Goal: Task Accomplishment & Management: Complete application form

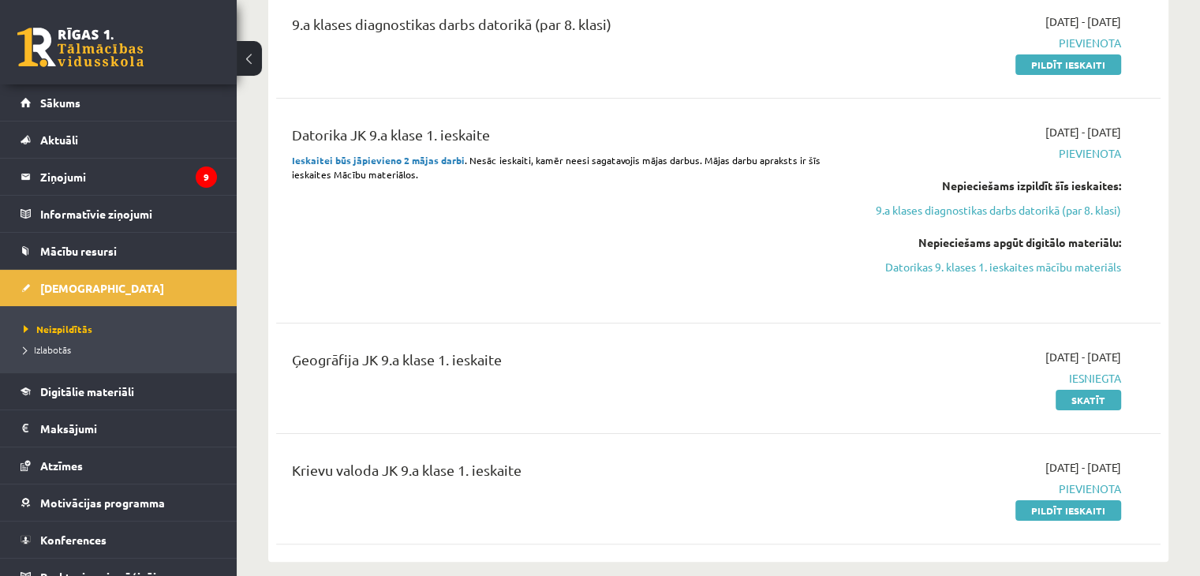
scroll to position [237, 0]
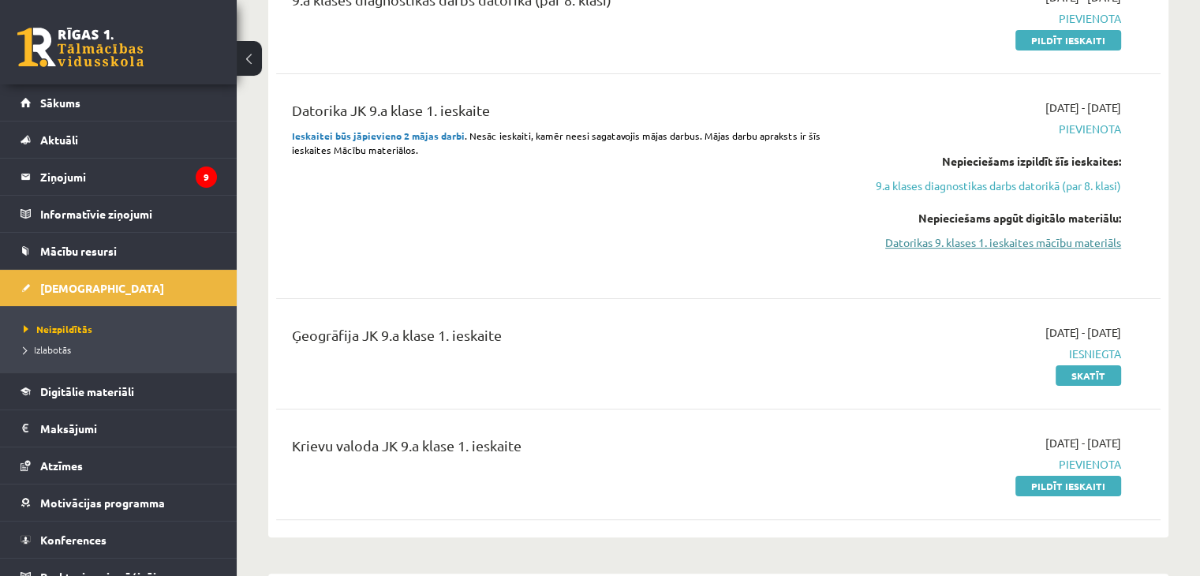
click at [1028, 244] on link "Datorikas 9. klases 1. ieskaites mācību materiāls" at bounding box center [991, 242] width 260 height 17
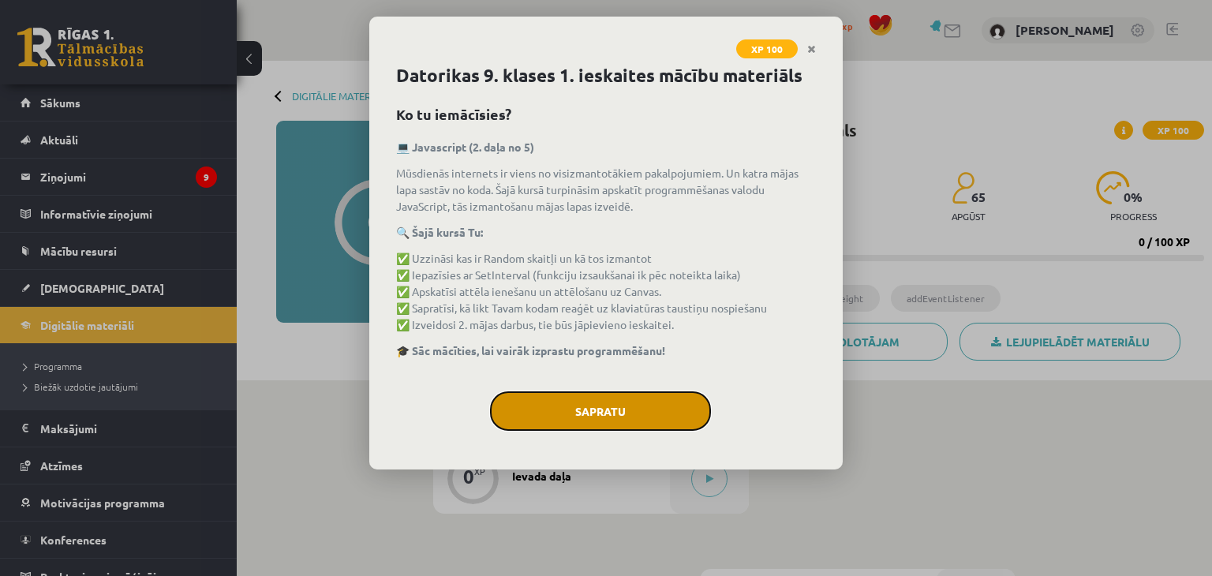
click at [575, 405] on button "Sapratu" at bounding box center [600, 410] width 221 height 39
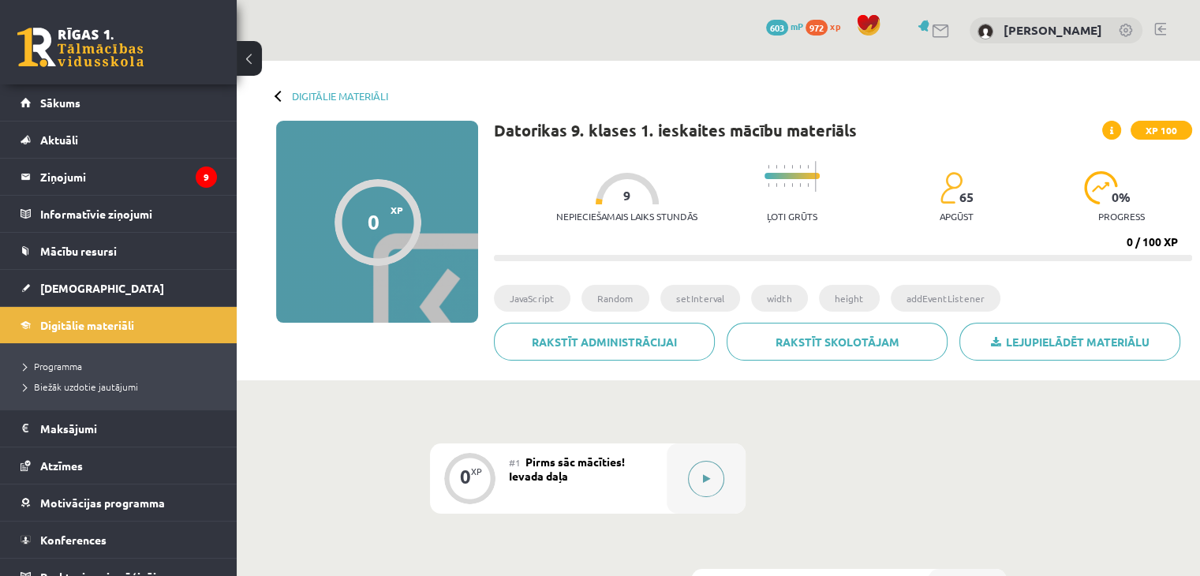
click at [694, 485] on button at bounding box center [706, 479] width 36 height 36
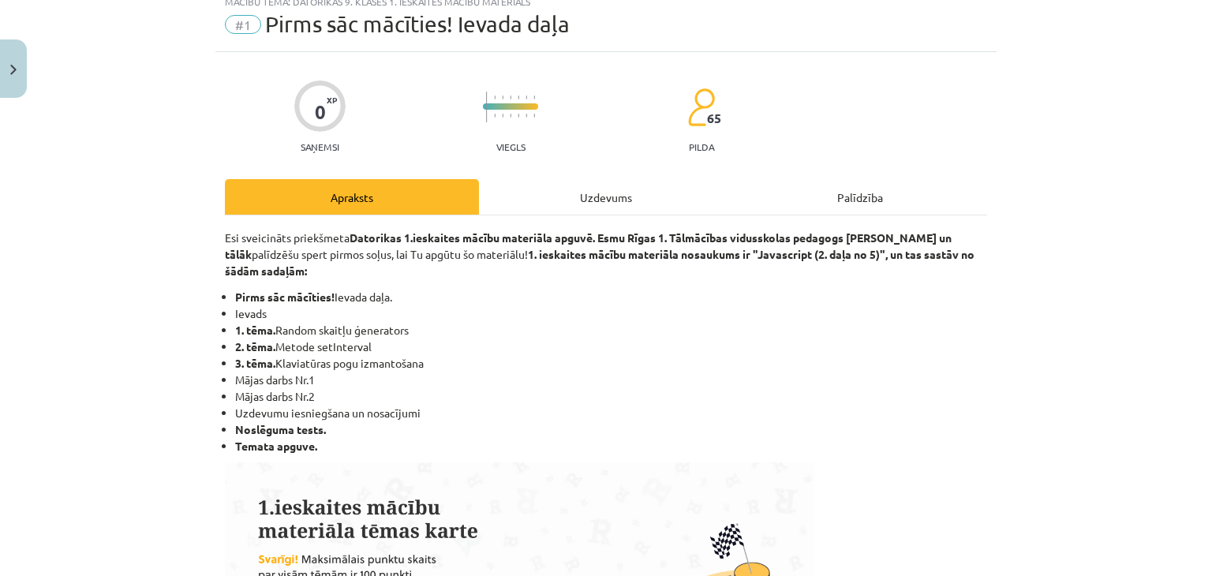
scroll to position [158, 0]
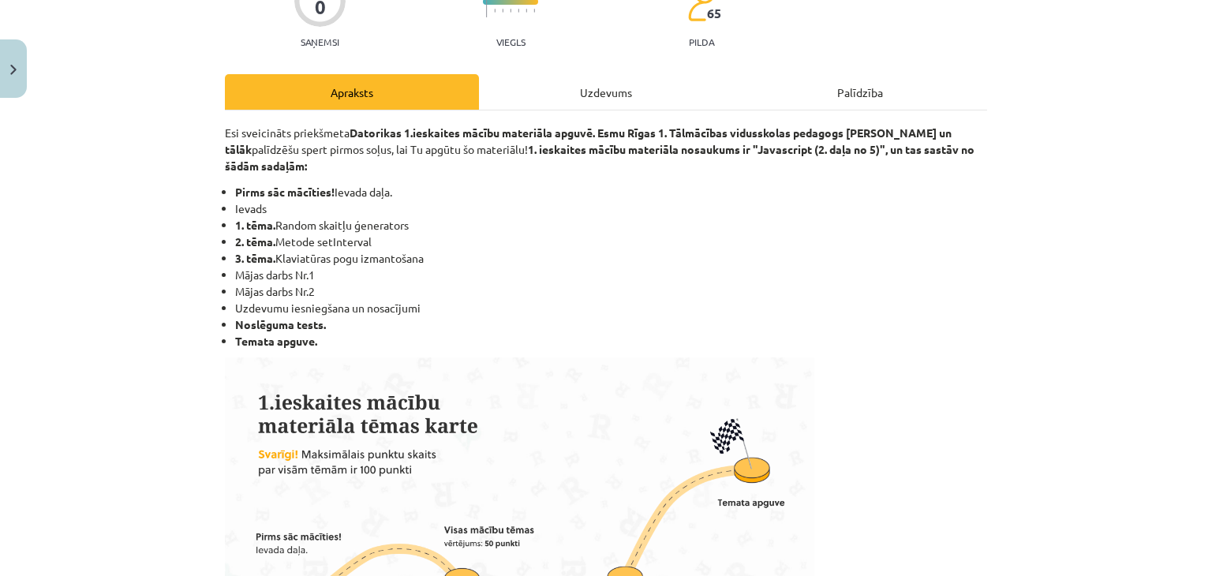
click at [617, 103] on div "Uzdevums" at bounding box center [606, 91] width 254 height 35
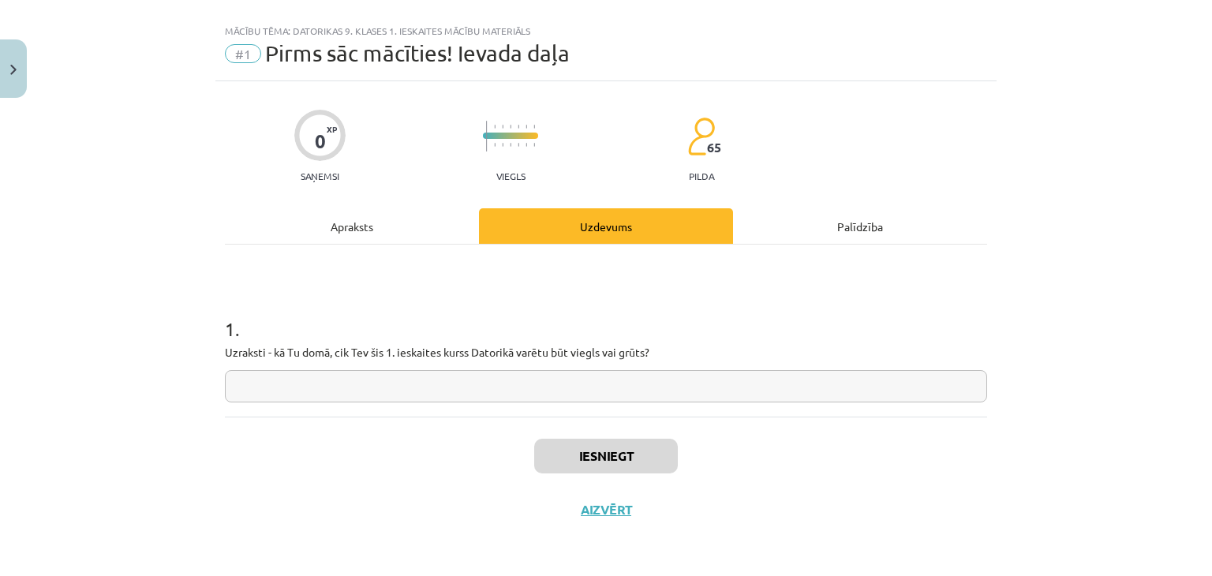
scroll to position [23, 0]
click at [632, 387] on input "text" at bounding box center [606, 387] width 762 height 32
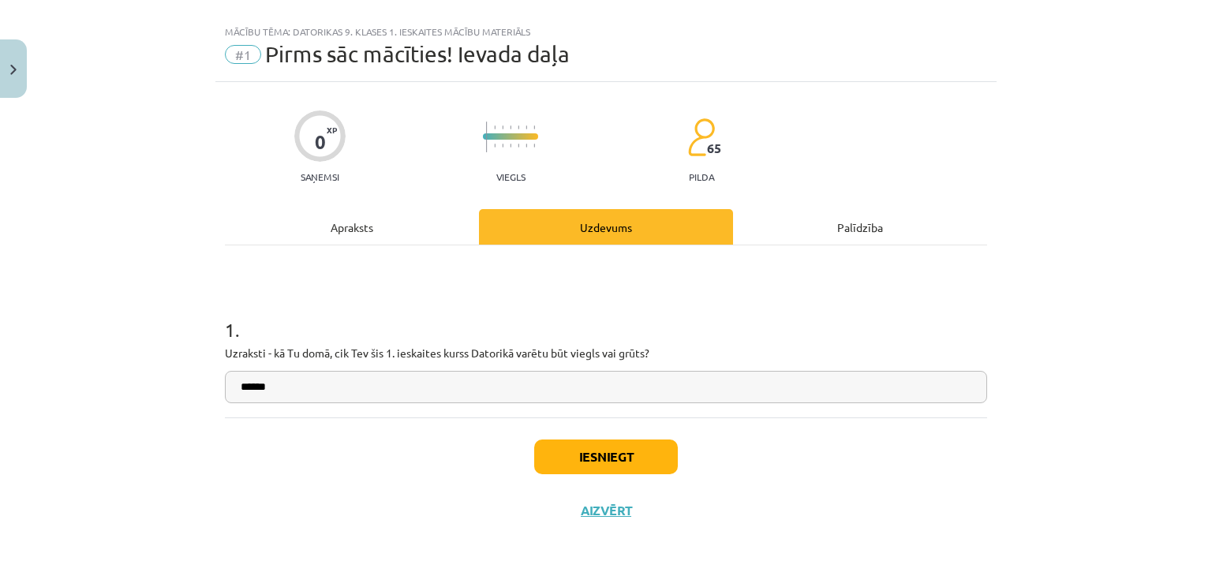
type input "******"
click at [618, 462] on button "Iesniegt" at bounding box center [606, 456] width 144 height 35
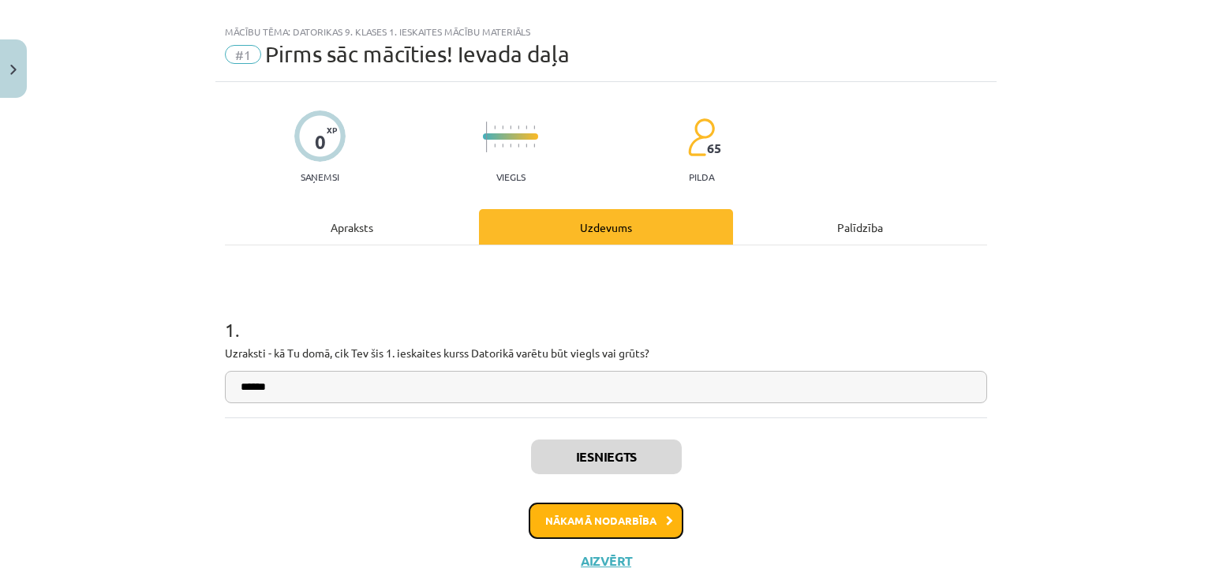
click at [638, 525] on button "Nākamā nodarbība" at bounding box center [606, 520] width 155 height 36
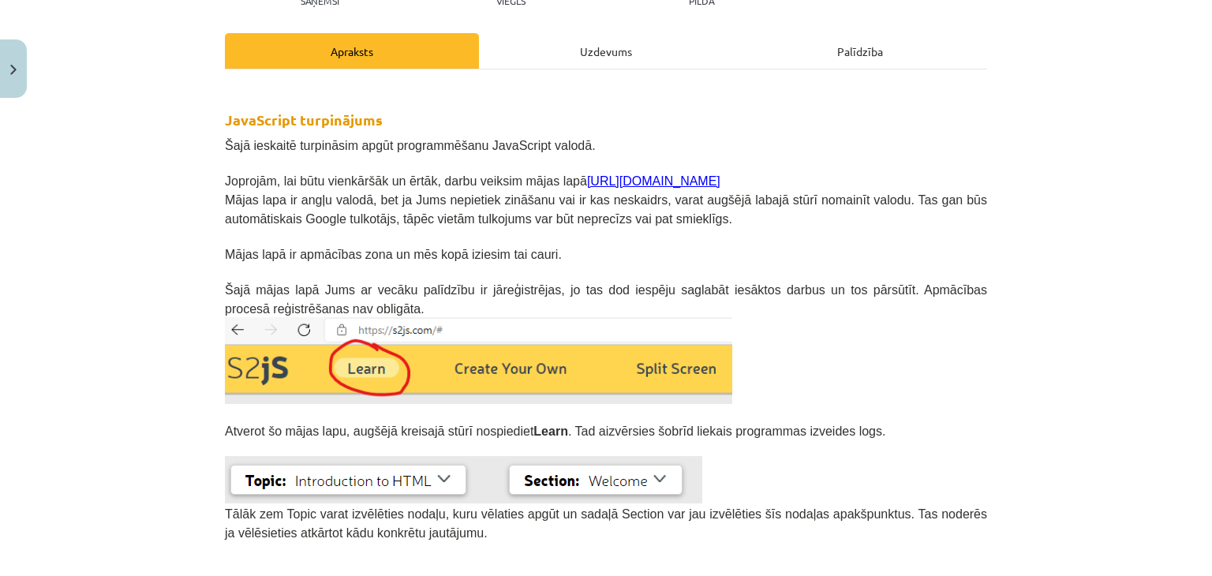
scroll to position [92, 0]
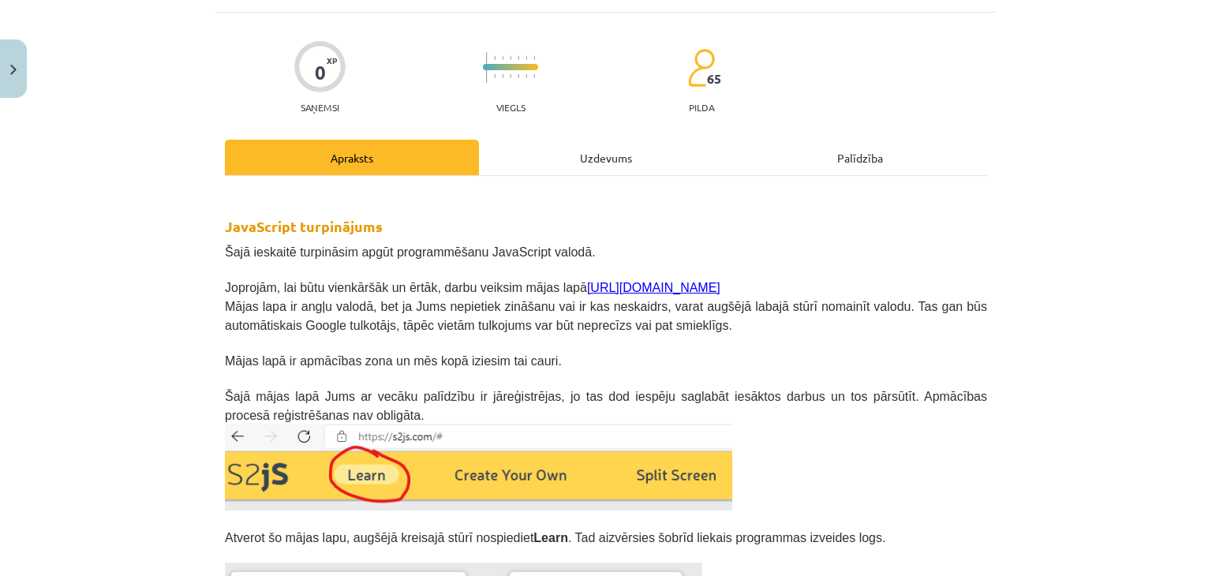
click at [624, 155] on div "Uzdevums" at bounding box center [606, 157] width 254 height 35
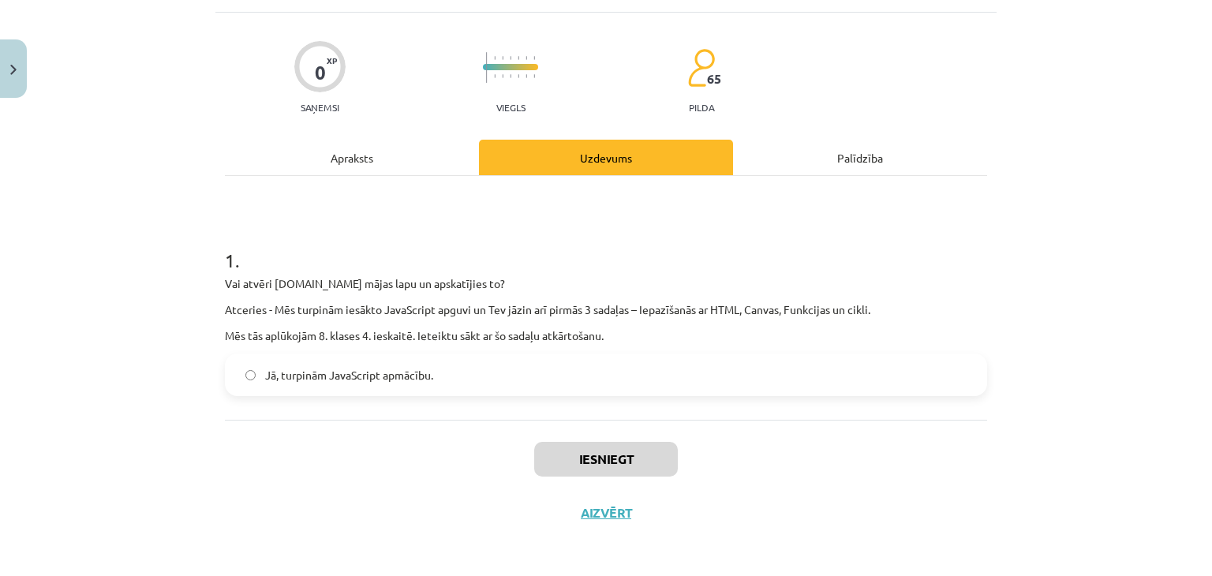
scroll to position [39, 0]
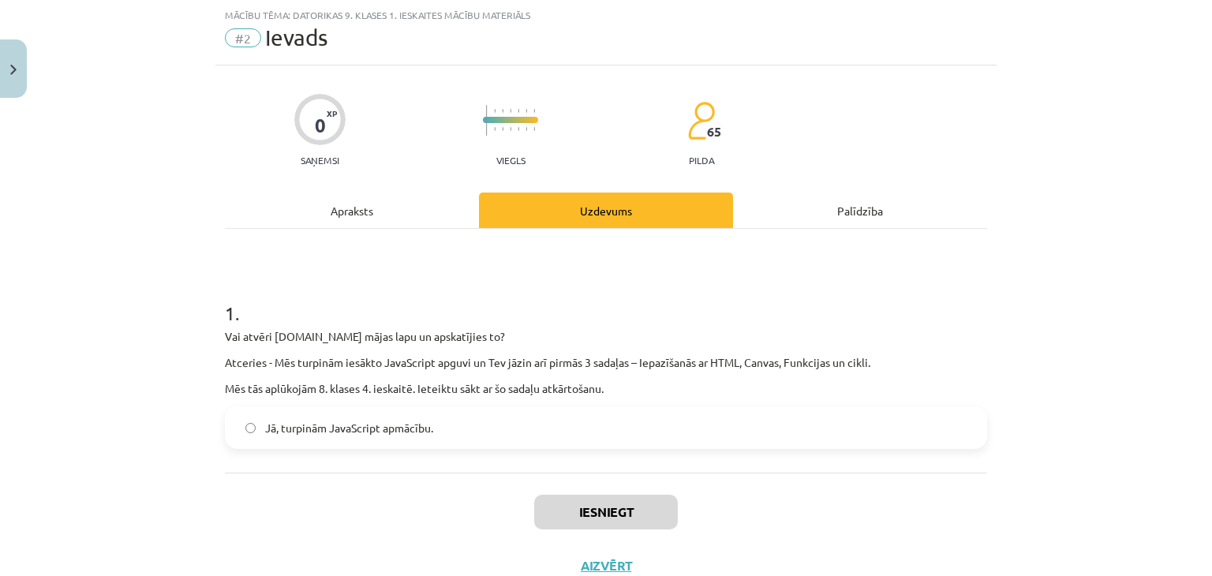
click at [386, 220] on div "Apraksts" at bounding box center [352, 209] width 254 height 35
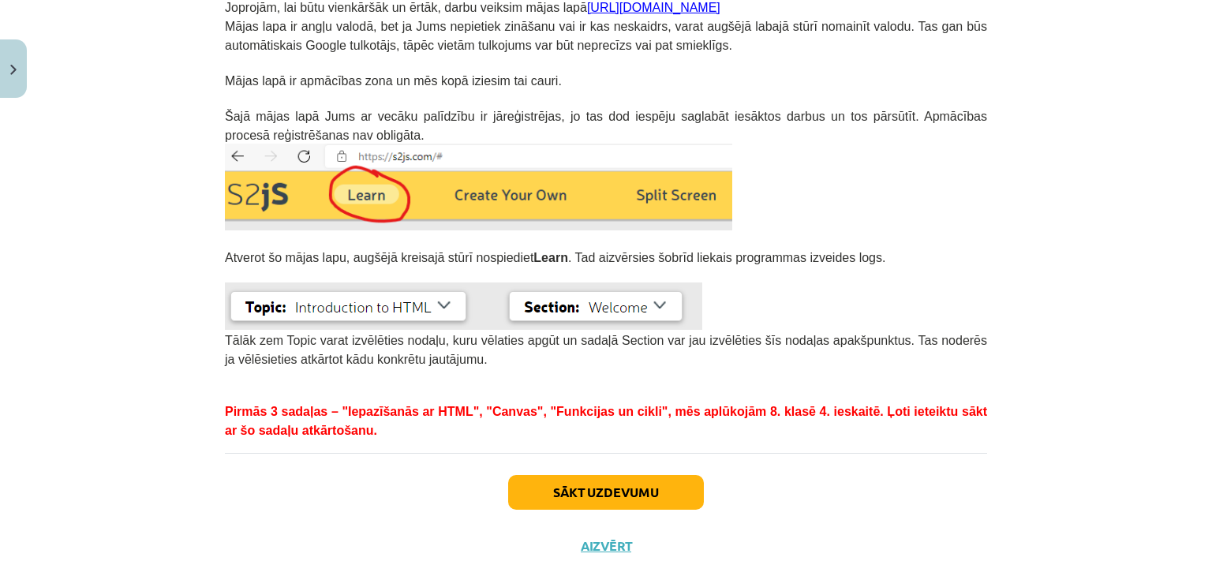
scroll to position [408, 0]
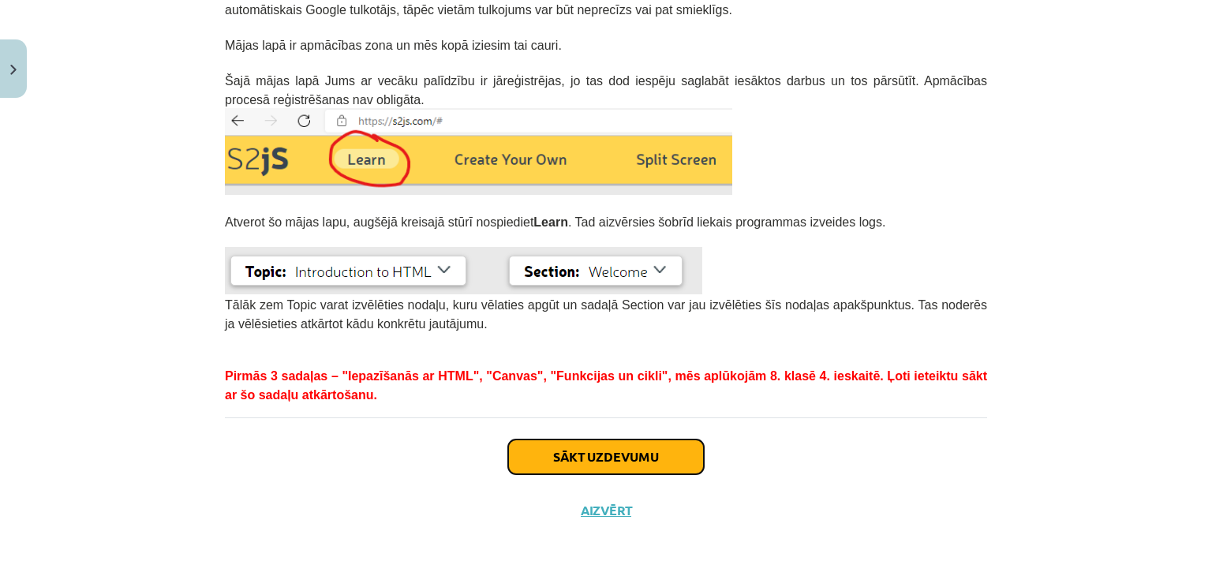
click at [636, 461] on button "Sākt uzdevumu" at bounding box center [606, 456] width 196 height 35
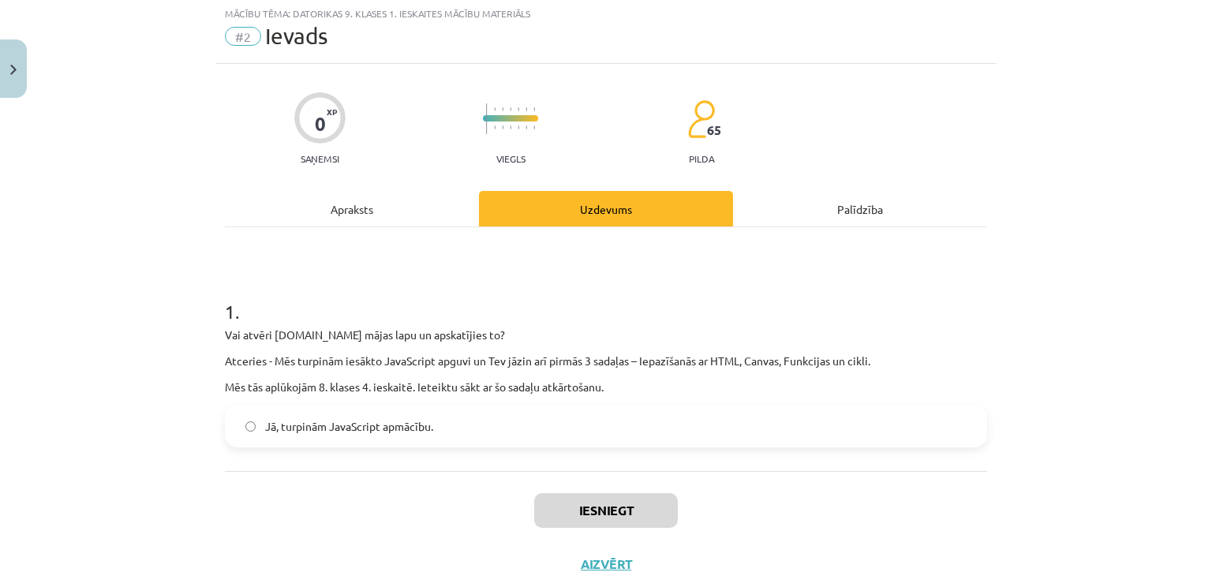
scroll to position [39, 0]
click at [265, 421] on span "Jā, turpinām JavaScript apmācību." at bounding box center [349, 428] width 168 height 17
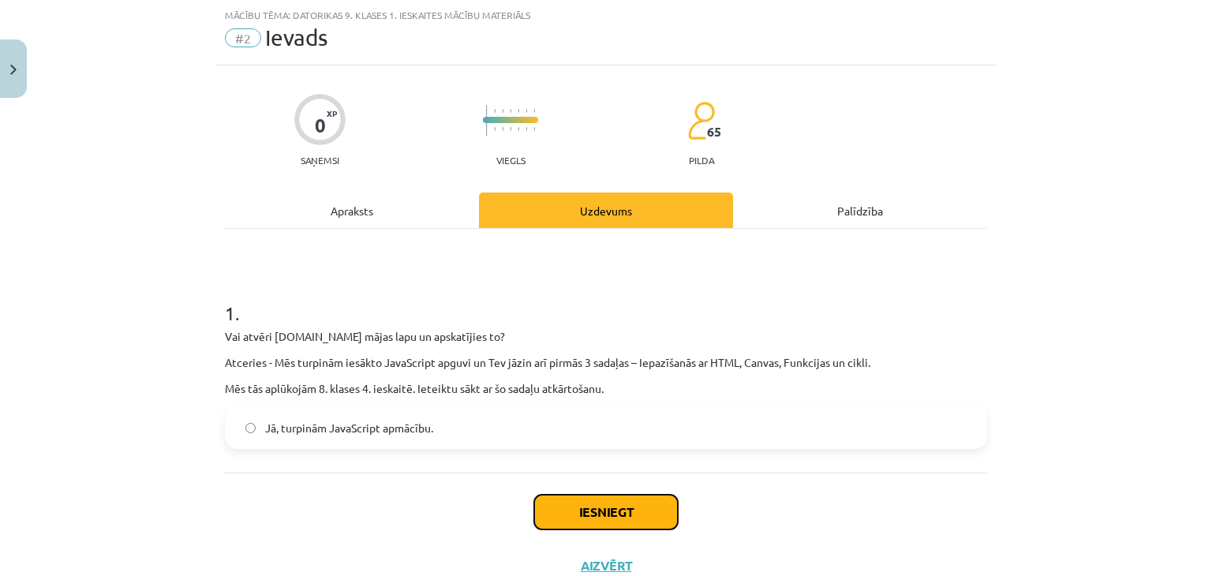
click at [647, 502] on button "Iesniegt" at bounding box center [606, 512] width 144 height 35
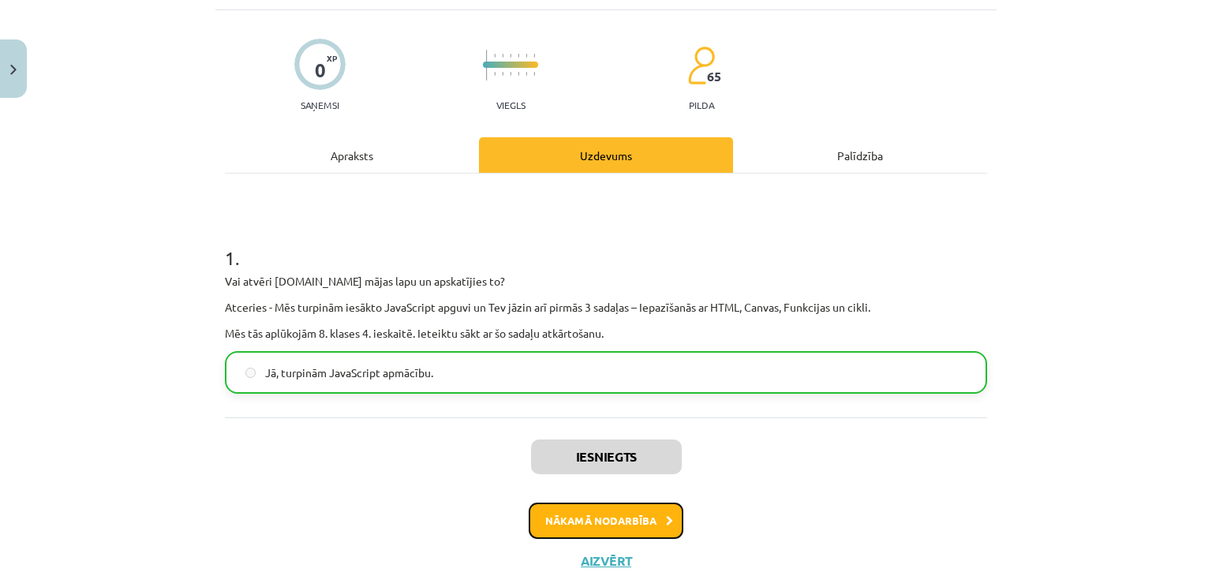
click at [580, 521] on button "Nākamā nodarbība" at bounding box center [606, 520] width 155 height 36
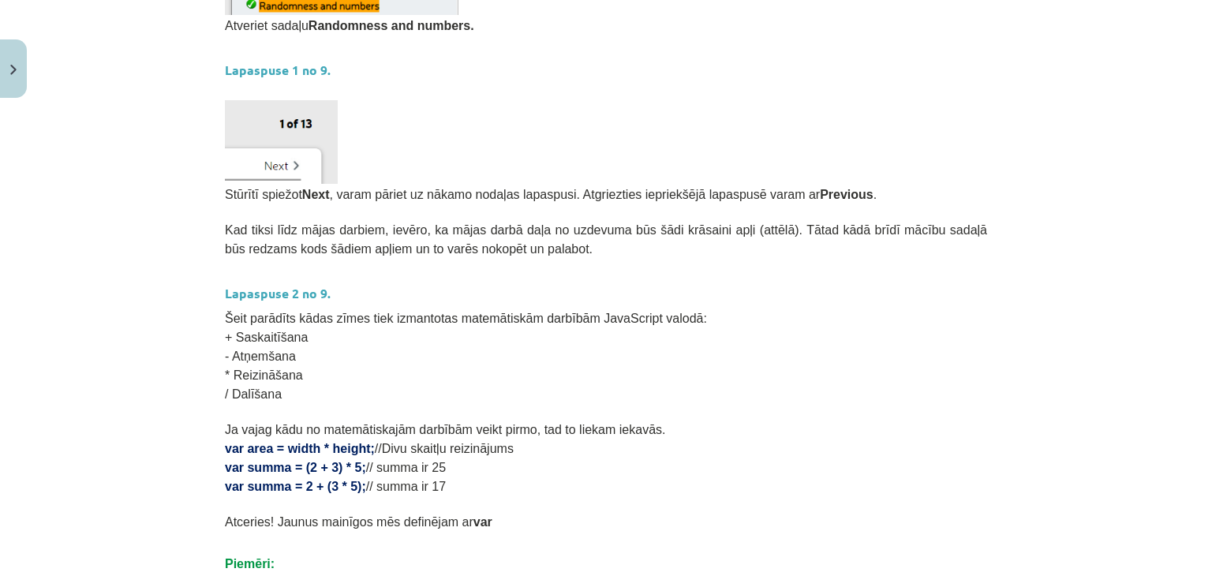
scroll to position [97, 0]
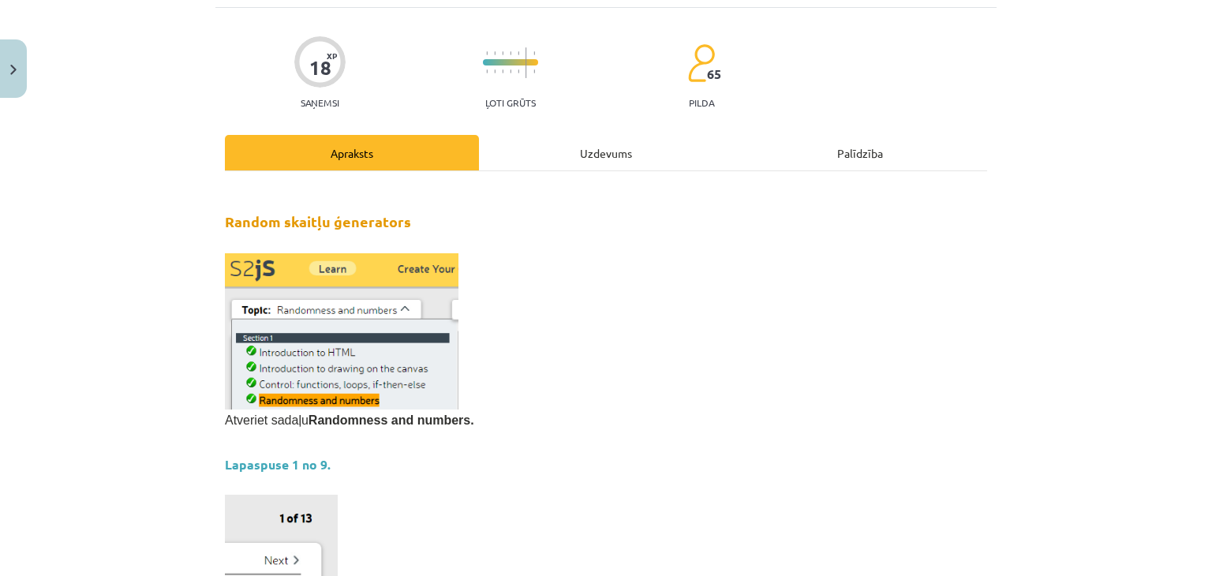
click at [615, 157] on div "Uzdevums" at bounding box center [606, 152] width 254 height 35
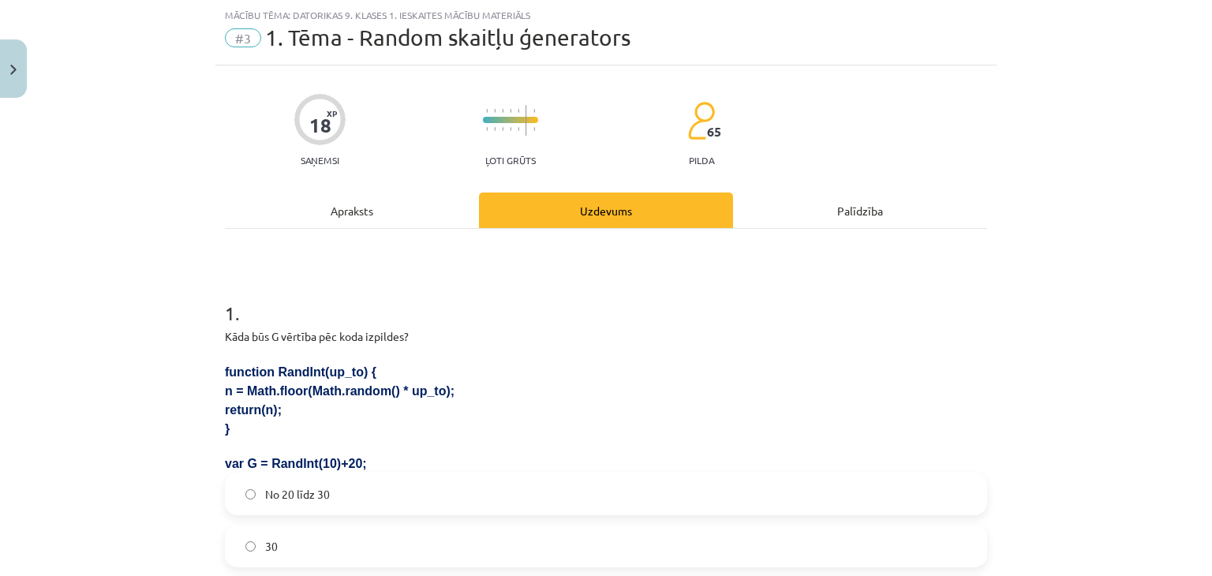
scroll to position [0, 0]
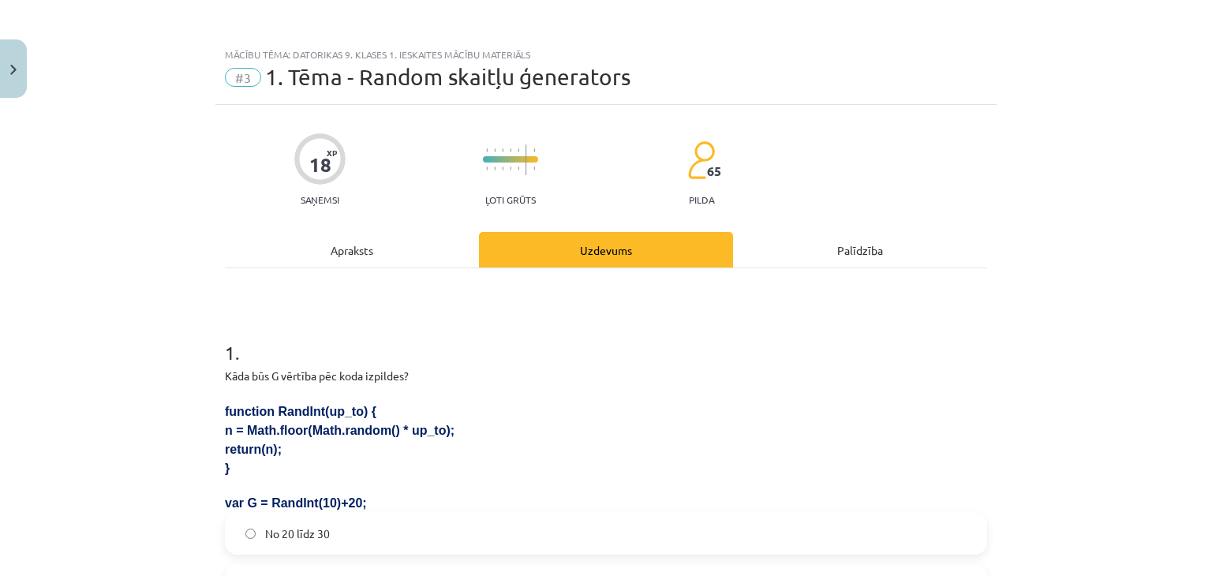
click at [306, 250] on div "Apraksts" at bounding box center [352, 249] width 254 height 35
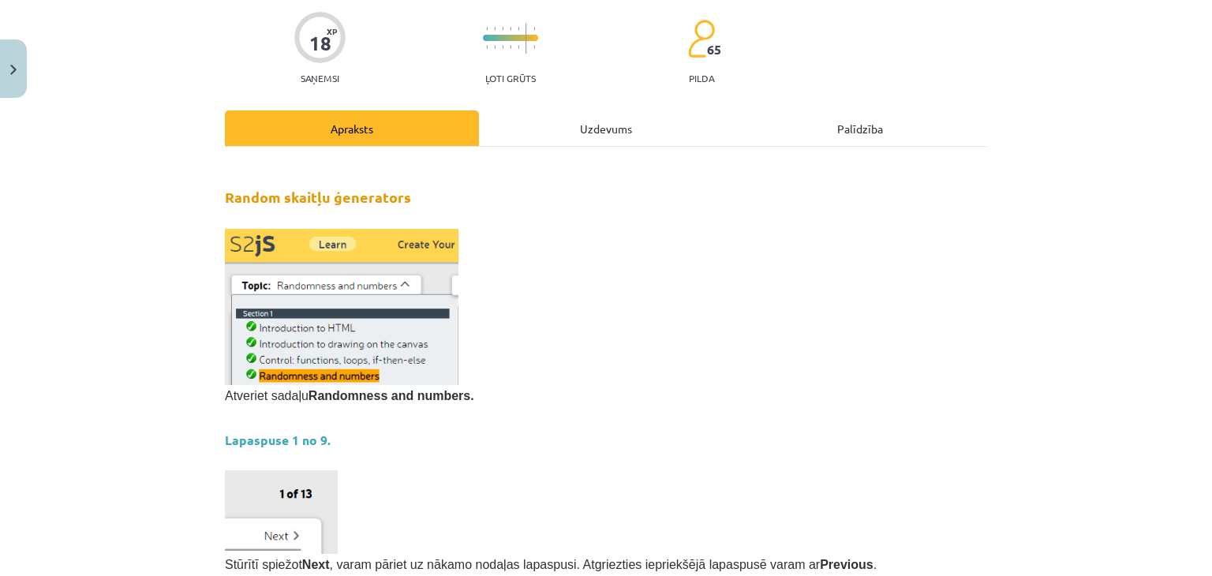
scroll to position [197, 0]
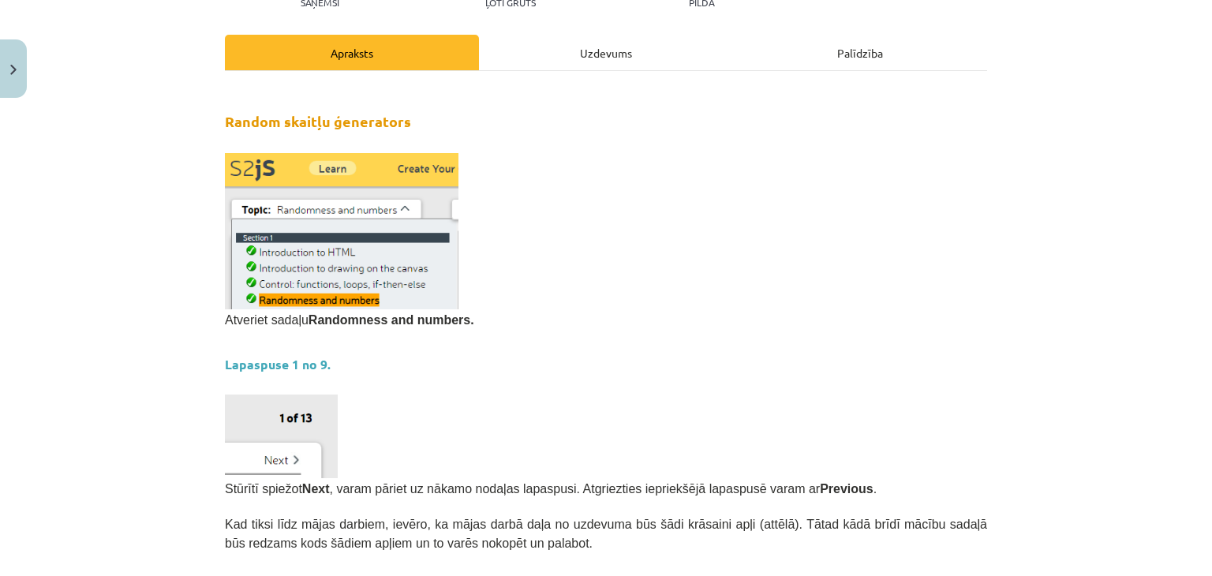
click at [590, 63] on div "Uzdevums" at bounding box center [606, 52] width 254 height 35
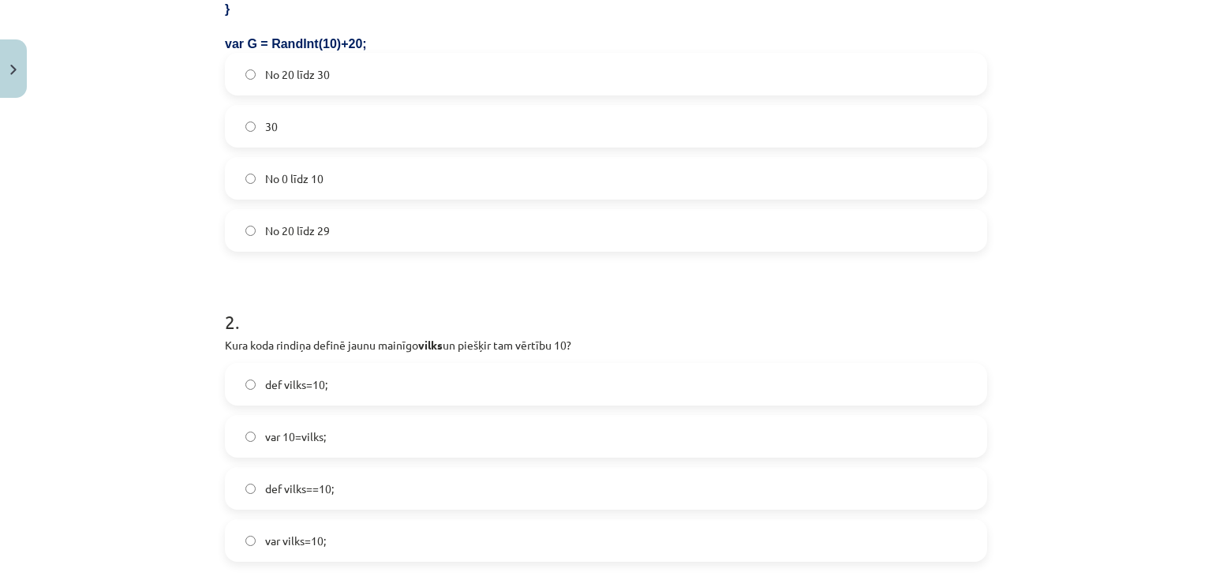
scroll to position [434, 0]
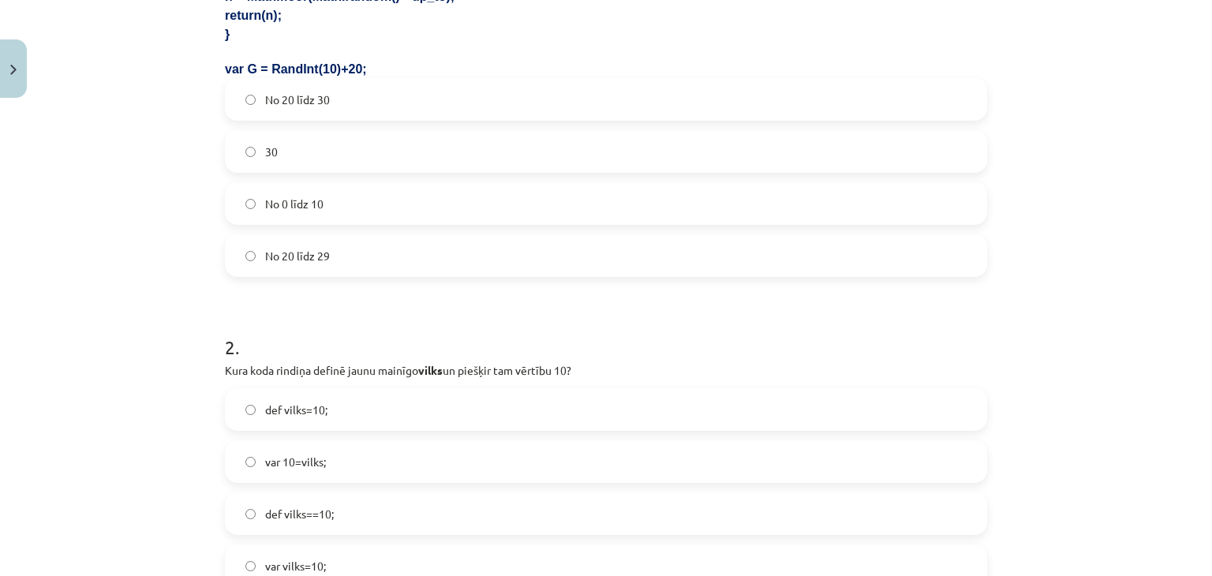
click at [315, 89] on label "No 20 līdz 30" at bounding box center [605, 99] width 759 height 39
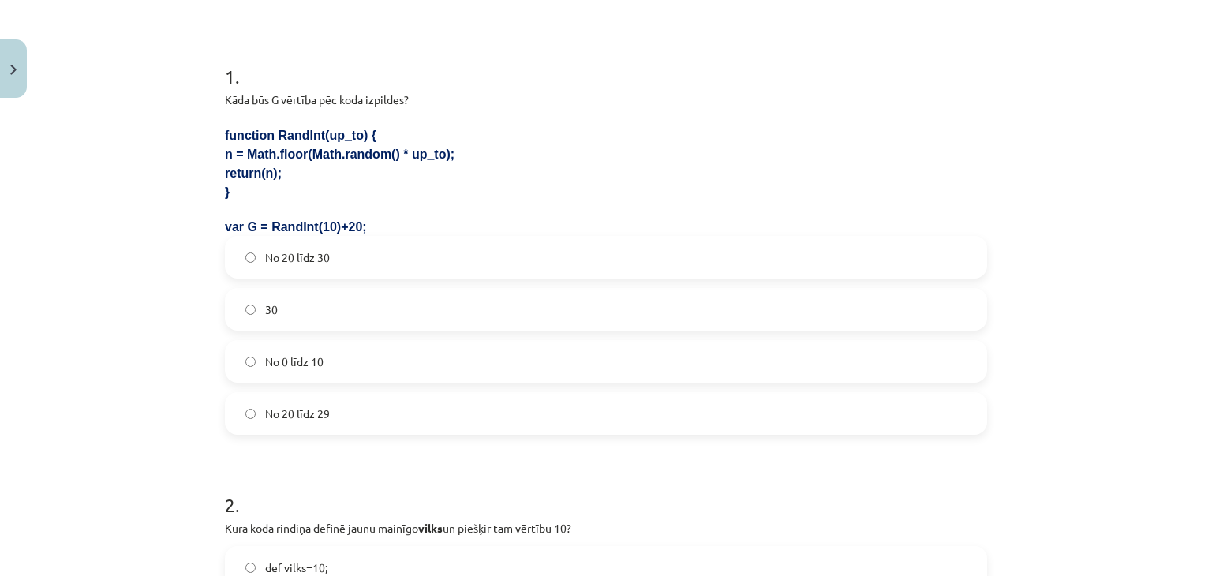
scroll to position [39, 0]
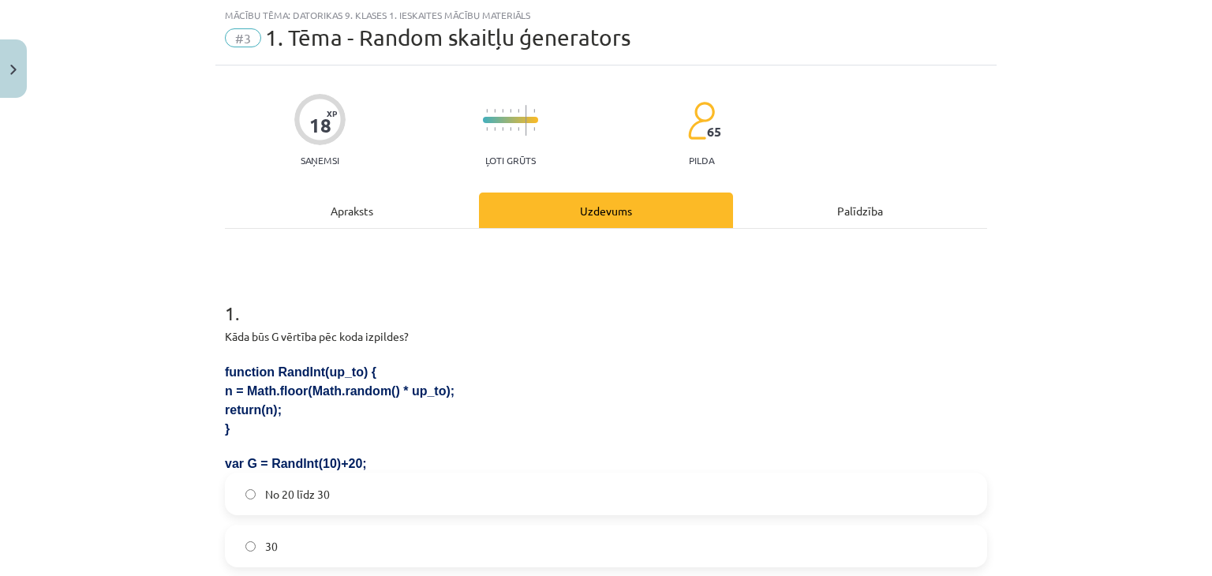
click at [332, 203] on div "Apraksts" at bounding box center [352, 209] width 254 height 35
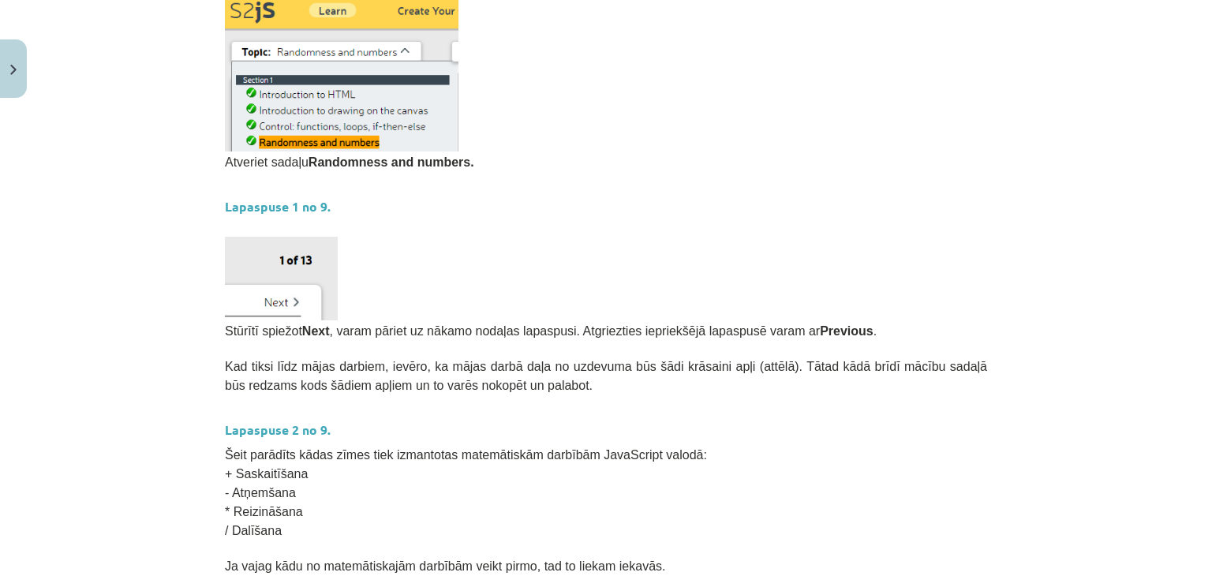
scroll to position [0, 0]
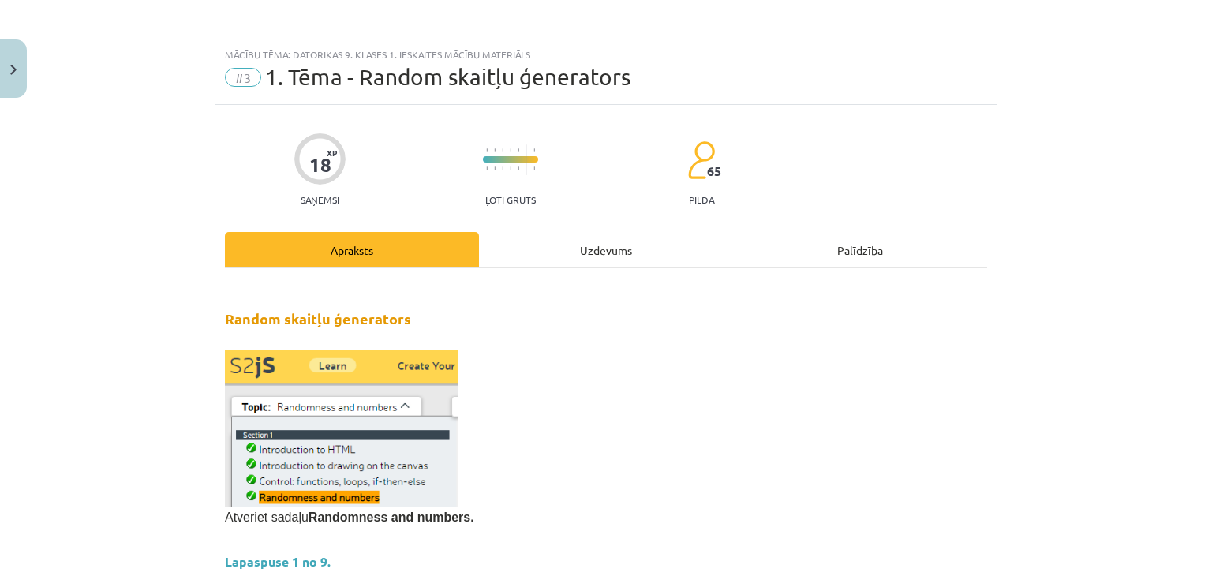
click at [584, 263] on div "Uzdevums" at bounding box center [606, 249] width 254 height 35
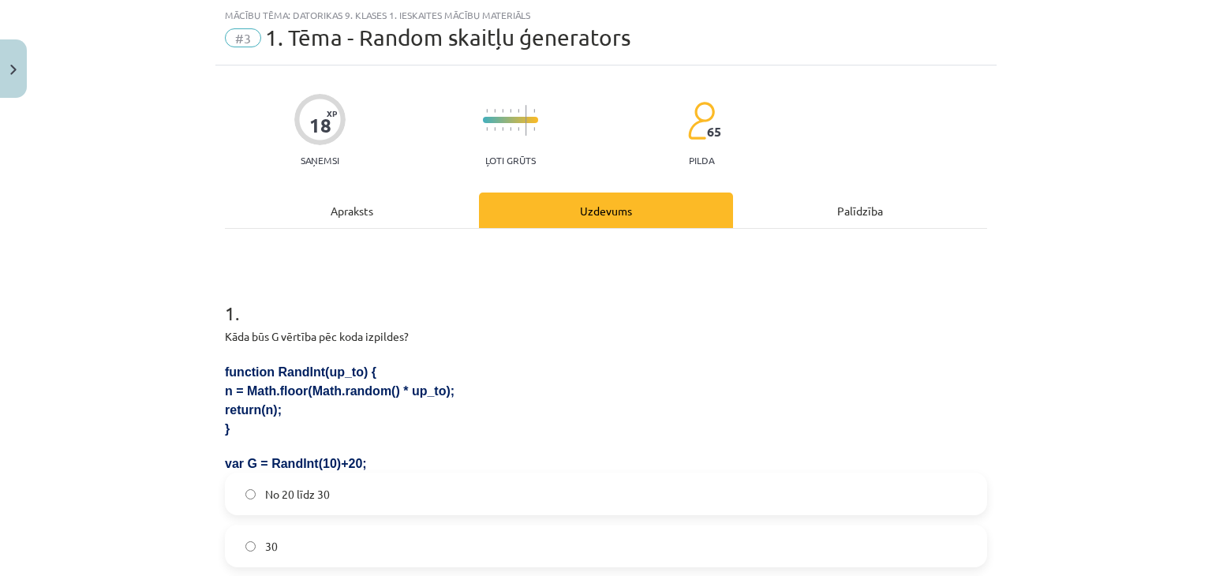
drag, startPoint x: 218, startPoint y: 368, endPoint x: 413, endPoint y: 420, distance: 202.6
copy div "function RandInt(up_to) { n = Math.floor(Math.random() * up_to); return(n); }"
click at [331, 294] on h1 "1 ." at bounding box center [606, 299] width 762 height 49
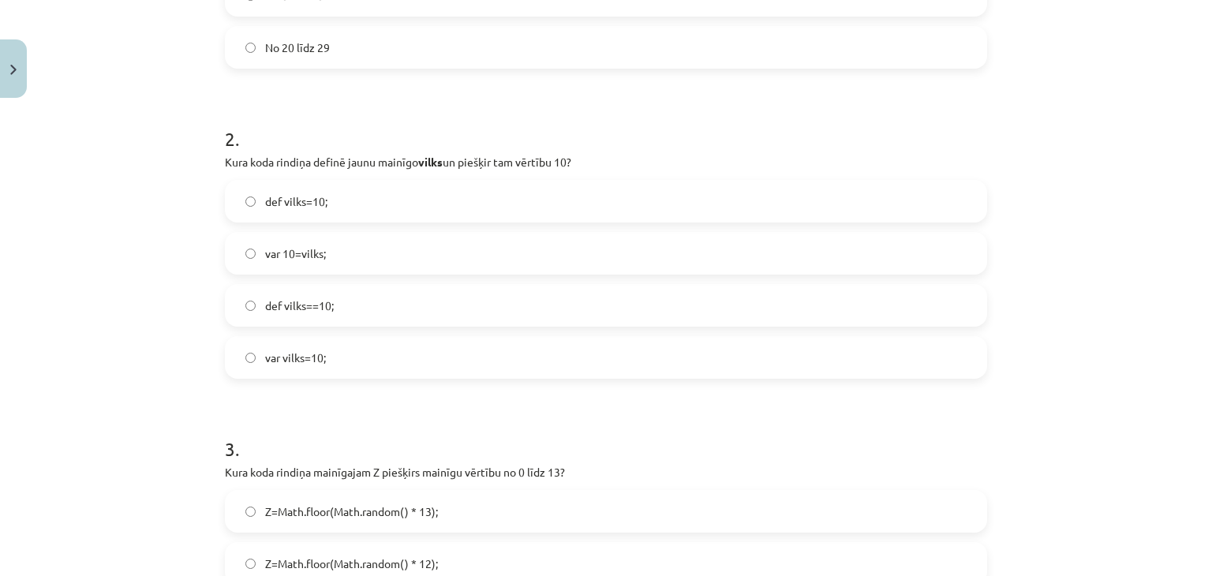
scroll to position [667, 0]
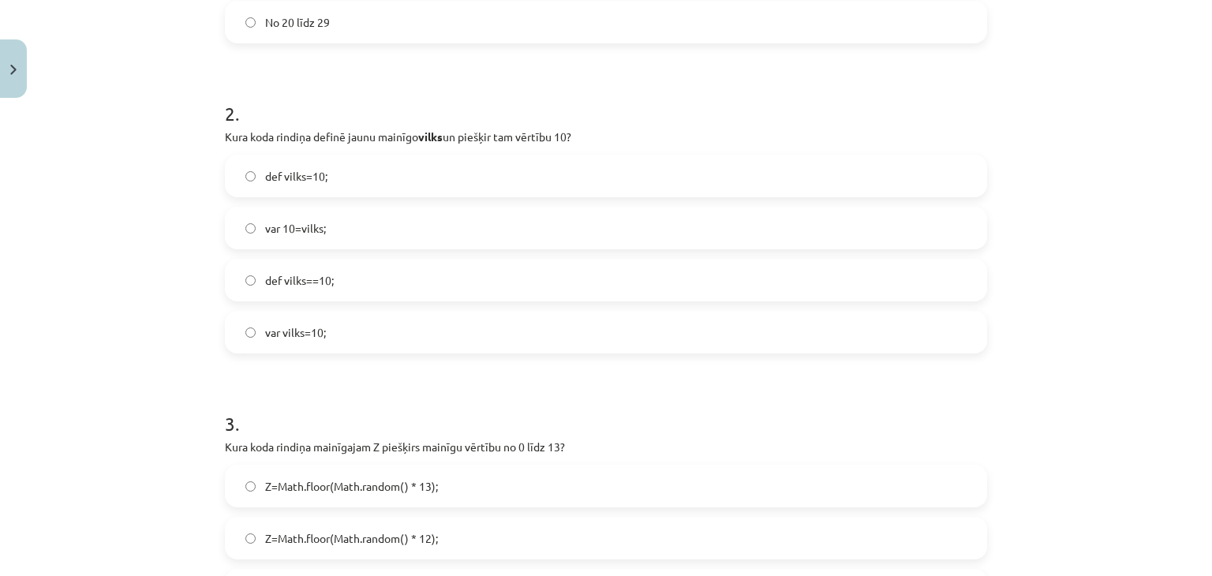
click at [322, 182] on label "def vilks=10;" at bounding box center [605, 175] width 759 height 39
click at [335, 368] on form "1 . Kāda būs G vērtība pēc koda izpildes? function RandInt(up_to) { n = Math.fl…" at bounding box center [606, 520] width 762 height 1746
click at [301, 180] on span "def vilks=10;" at bounding box center [296, 176] width 62 height 17
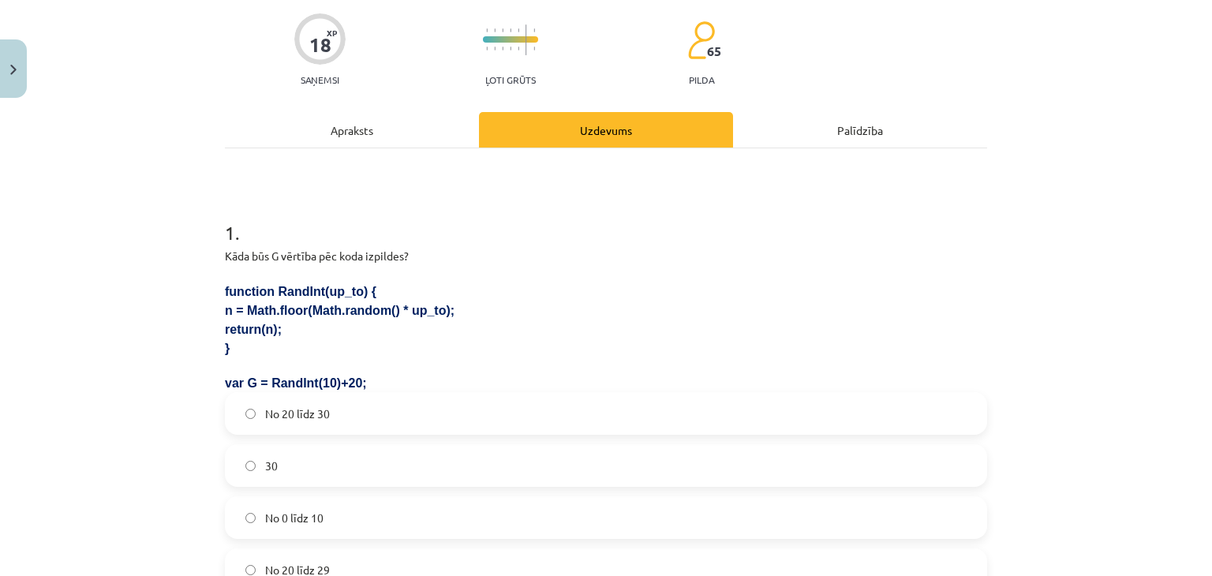
scroll to position [0, 0]
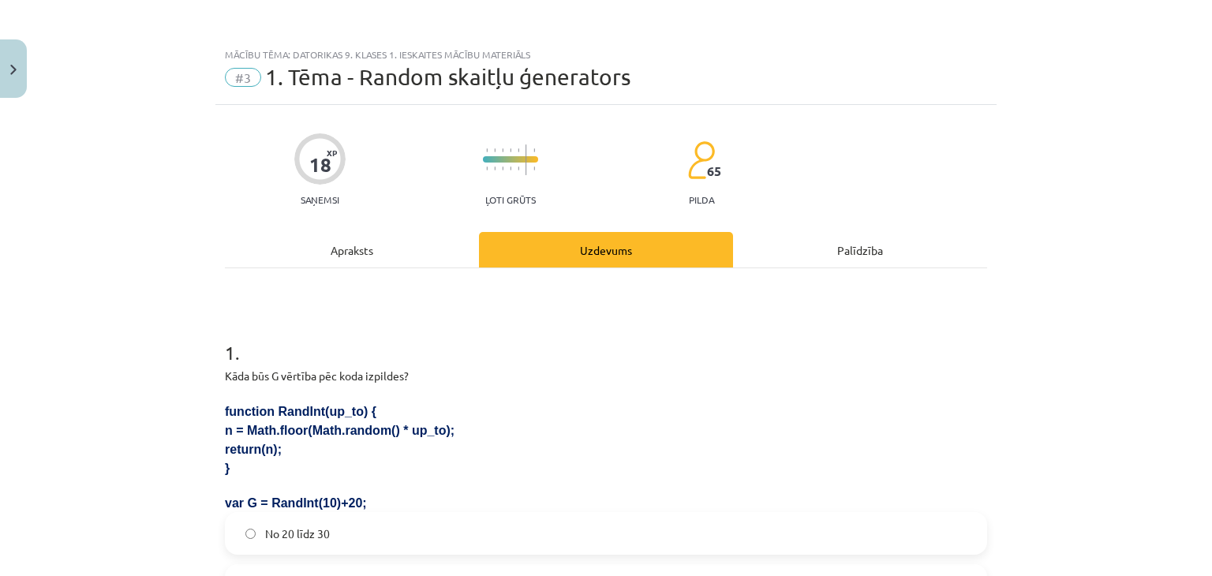
click at [330, 248] on div "Apraksts" at bounding box center [352, 249] width 254 height 35
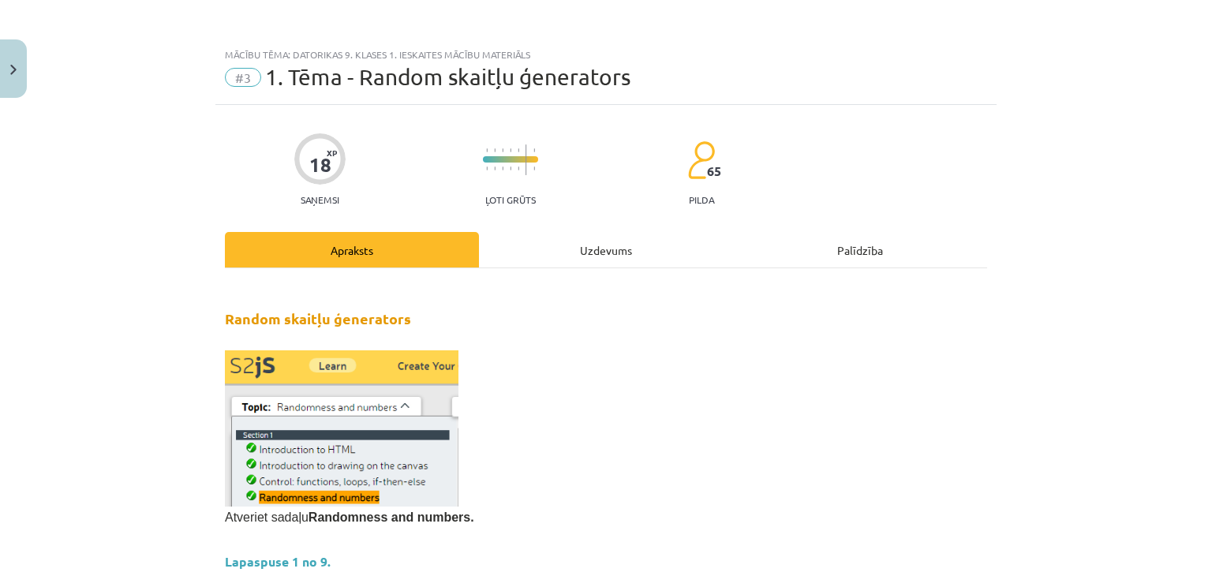
click at [558, 248] on div "Uzdevums" at bounding box center [606, 249] width 254 height 35
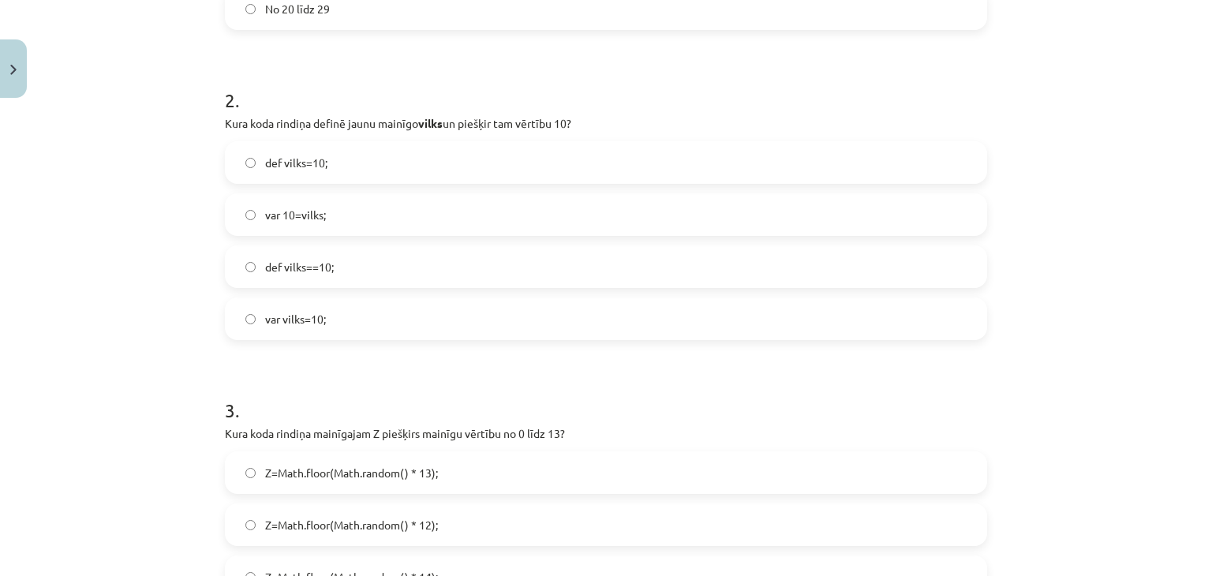
scroll to position [730, 0]
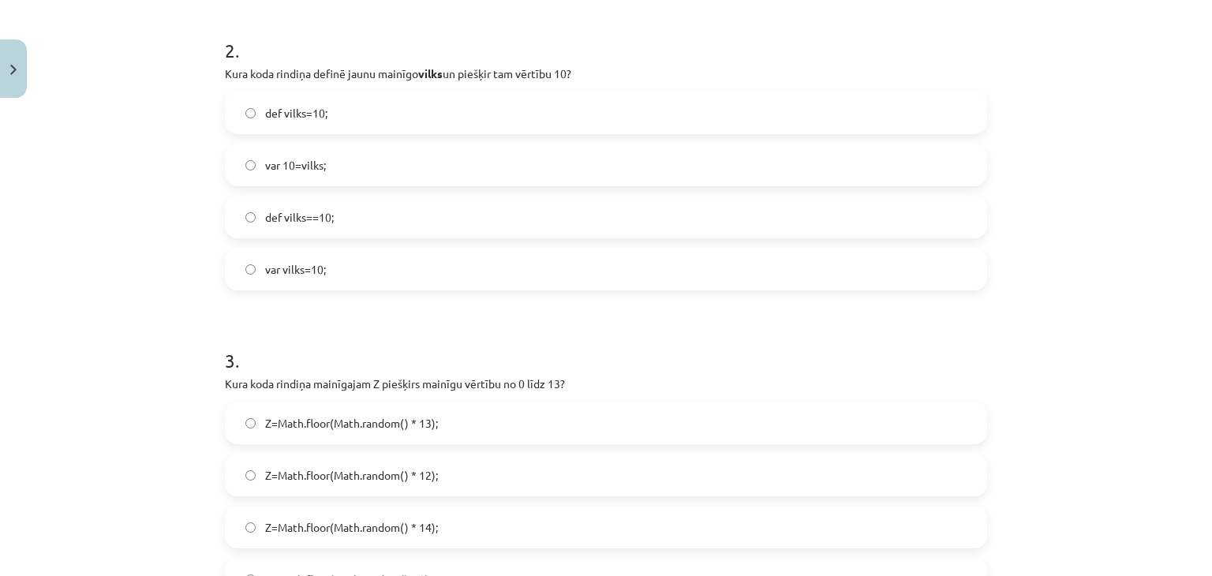
click at [345, 170] on label "var 10=vilks;" at bounding box center [605, 164] width 759 height 39
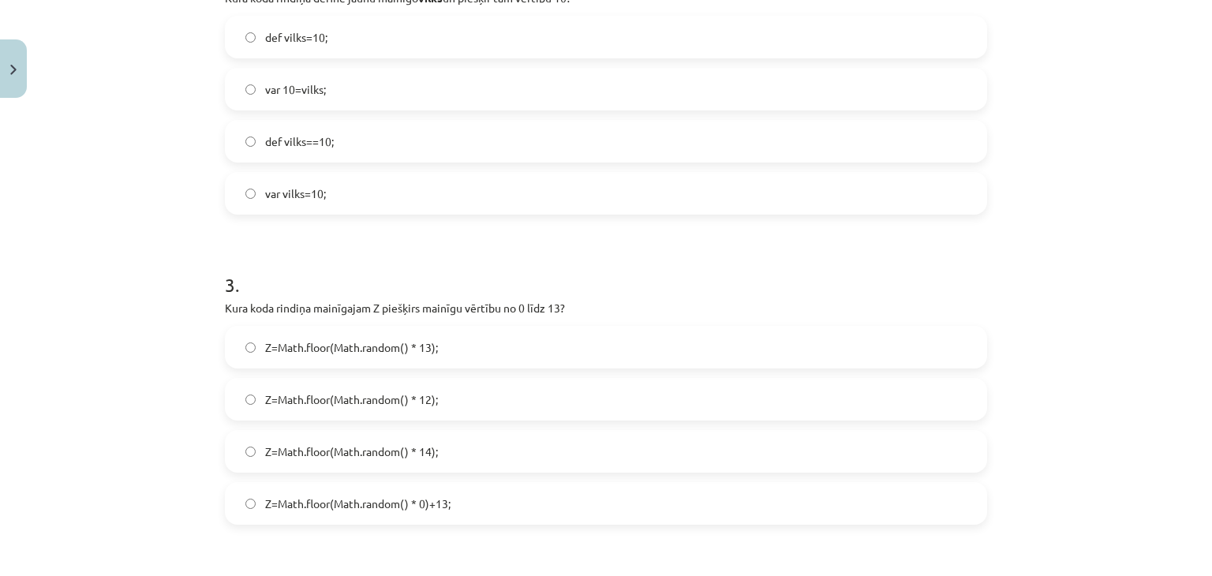
scroll to position [686, 0]
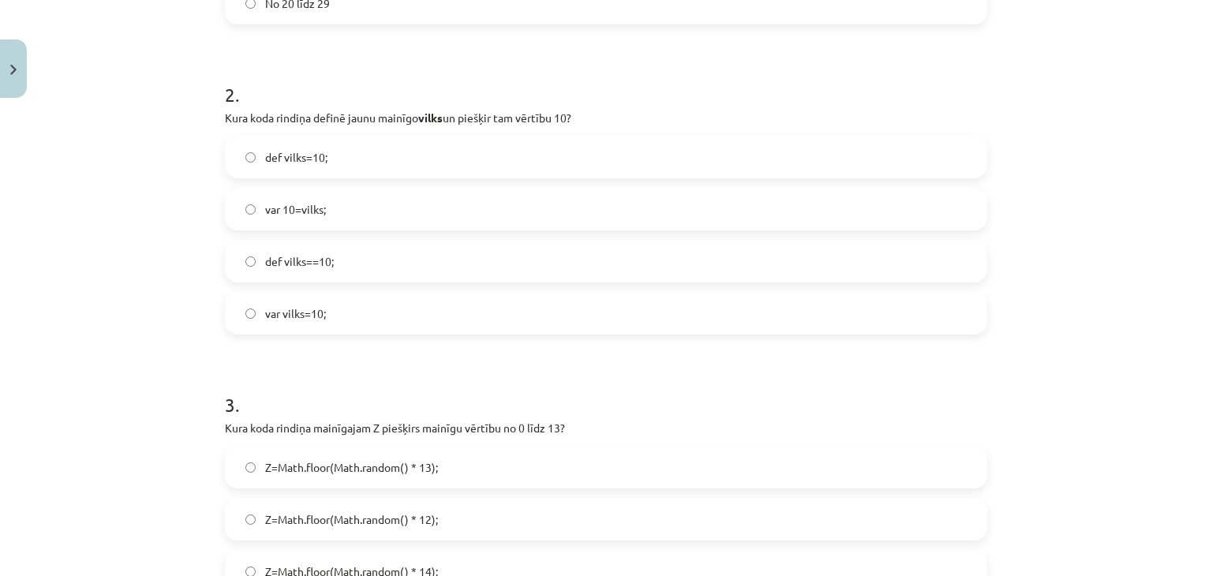
click at [363, 318] on label "var vilks=10;" at bounding box center [605, 312] width 759 height 39
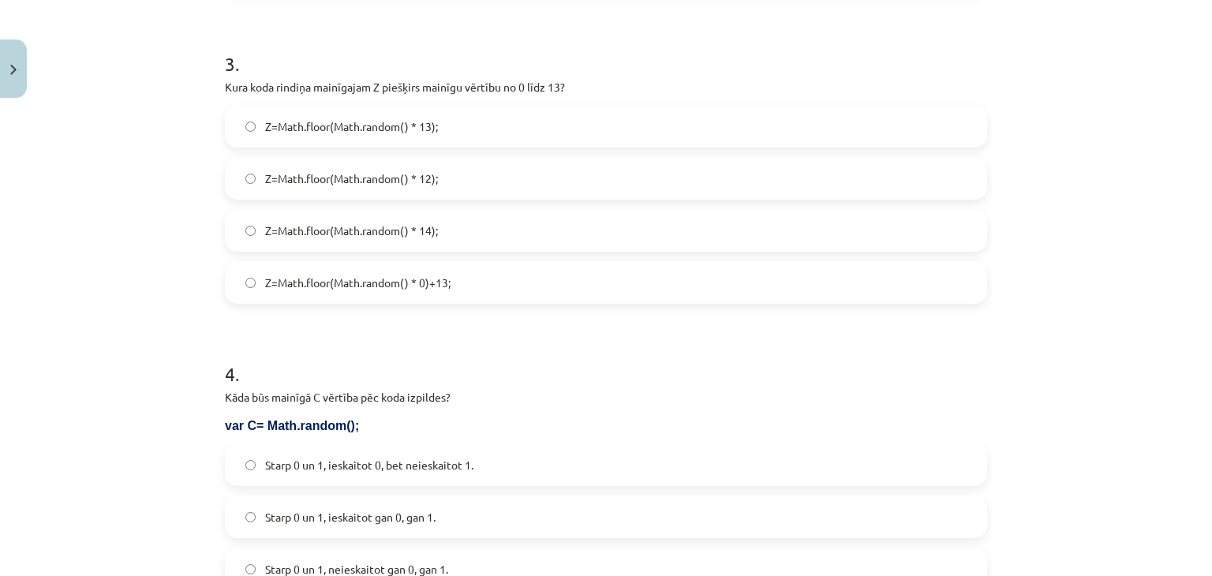
scroll to position [1029, 0]
click at [574, 121] on label "Z=Math.floor(Math.random() * 13);" at bounding box center [605, 124] width 759 height 39
click at [443, 275] on span "Z=Math.floor(Math.random() * 0)+13;" at bounding box center [357, 281] width 185 height 17
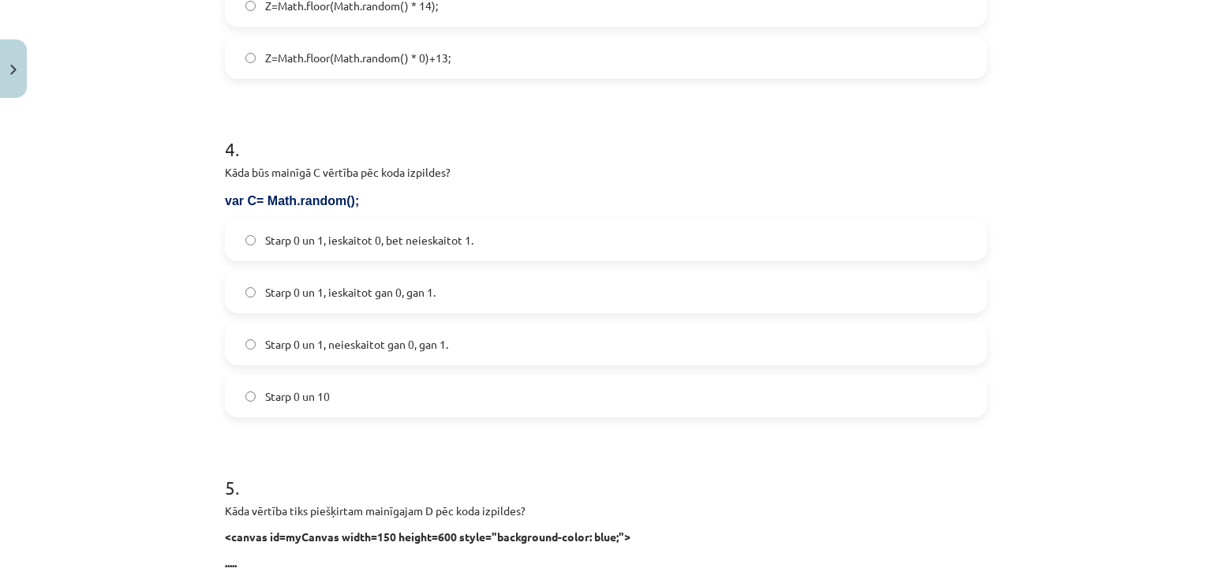
scroll to position [1287, 0]
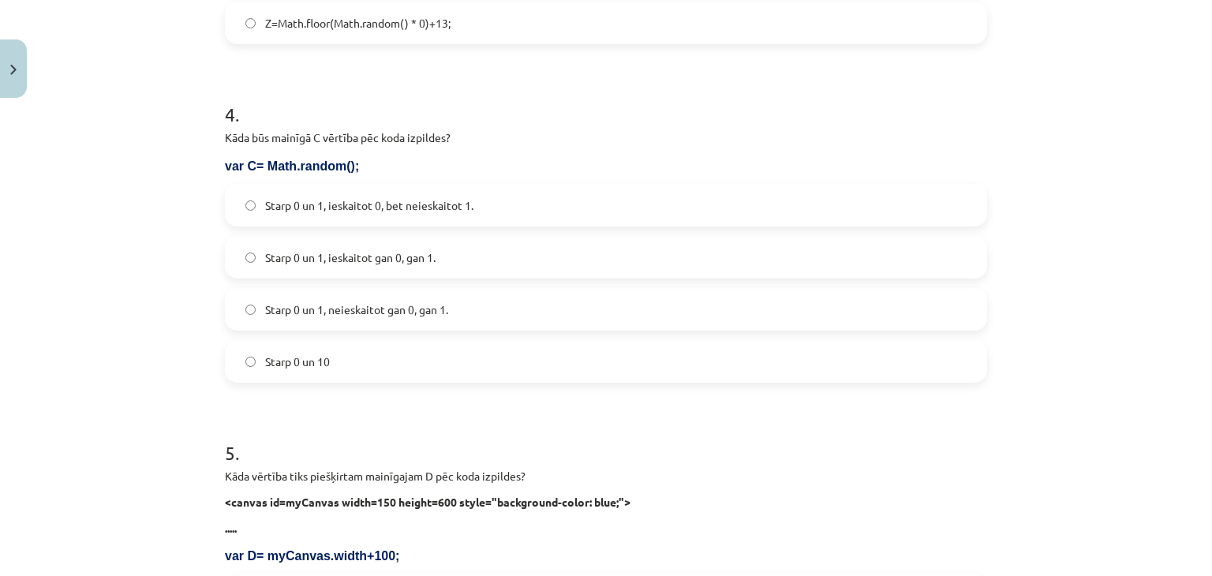
click at [567, 190] on label "Starp 0 un 1, ieskaitot 0, bet neieskaitot 1." at bounding box center [605, 204] width 759 height 39
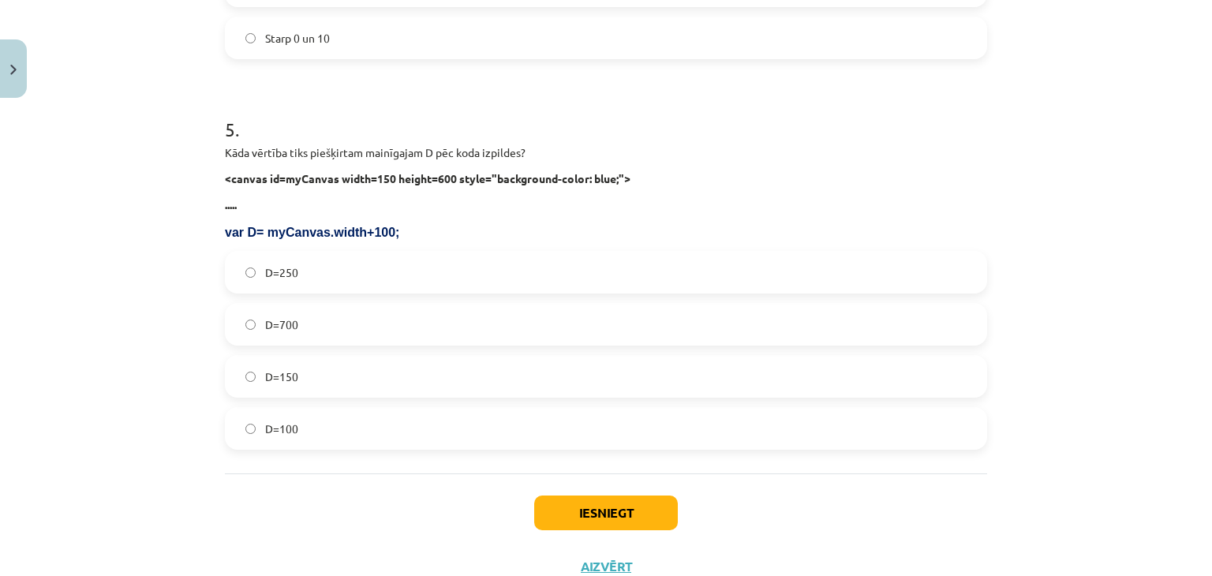
scroll to position [1640, 0]
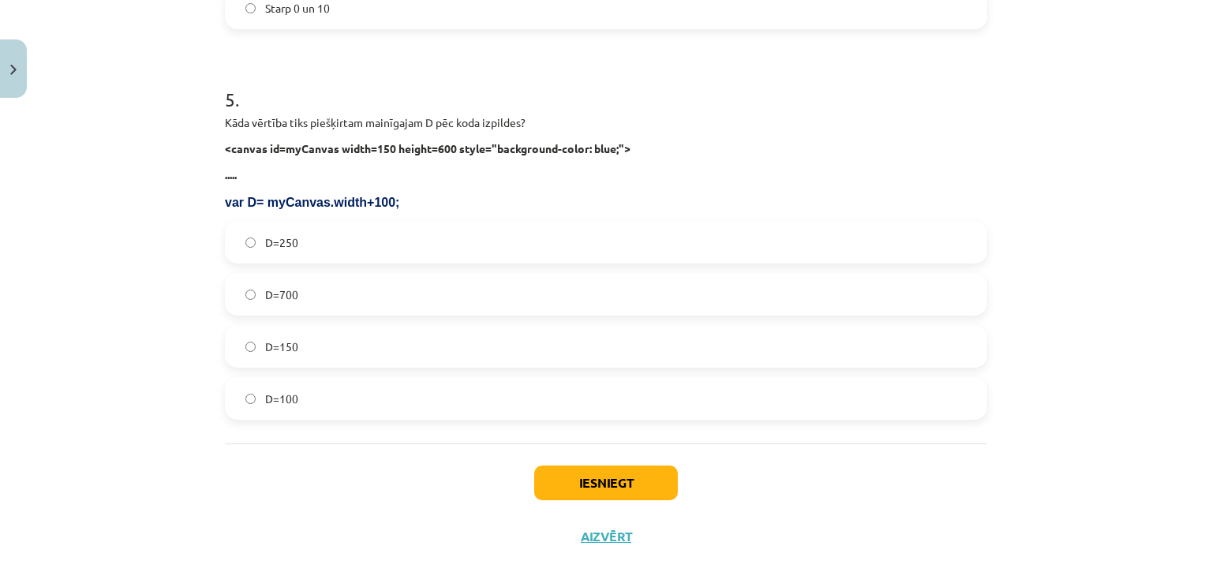
click at [327, 389] on label "D=100" at bounding box center [605, 398] width 759 height 39
click at [318, 247] on label "D=250" at bounding box center [605, 241] width 759 height 39
click at [628, 473] on button "Iesniegt" at bounding box center [606, 482] width 144 height 35
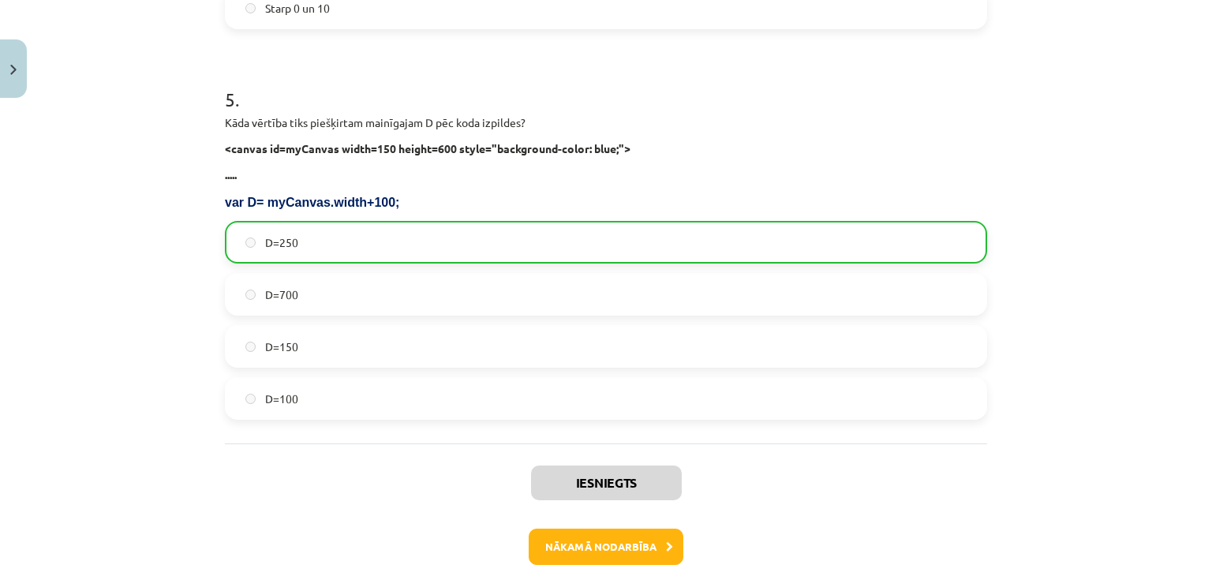
drag, startPoint x: 618, startPoint y: 469, endPoint x: 186, endPoint y: 240, distance: 489.1
click at [186, 240] on div "Mācību tēma: Datorikas 9. klases 1. ieskaites mācību materiāls #3 1. Tēma - Ran…" at bounding box center [606, 288] width 1212 height 576
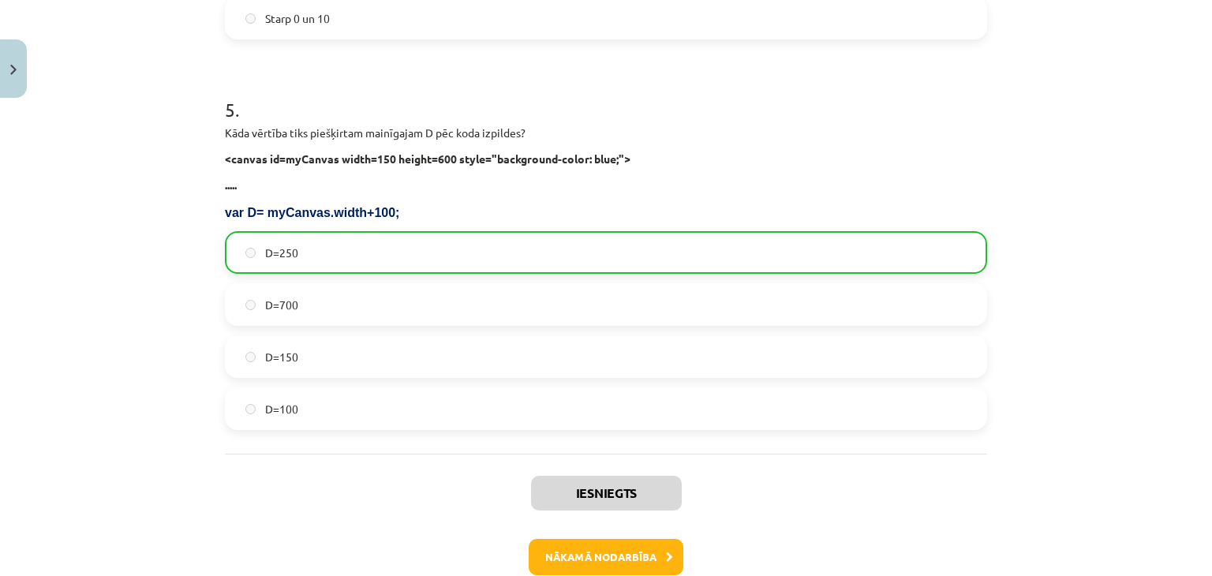
scroll to position [1717, 0]
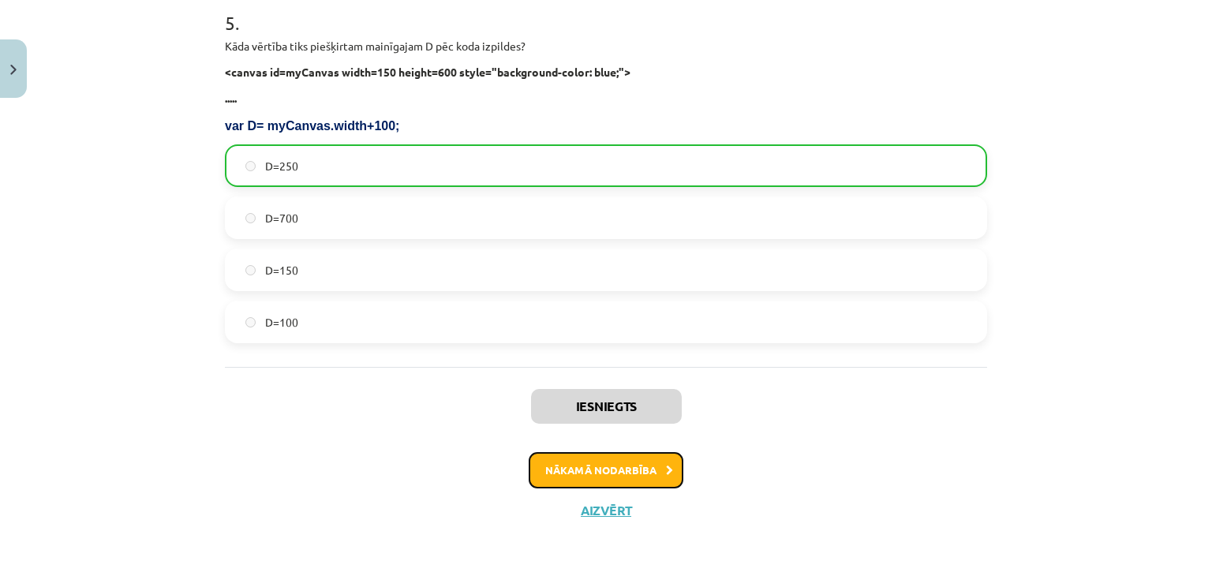
click at [628, 474] on button "Nākamā nodarbība" at bounding box center [606, 470] width 155 height 36
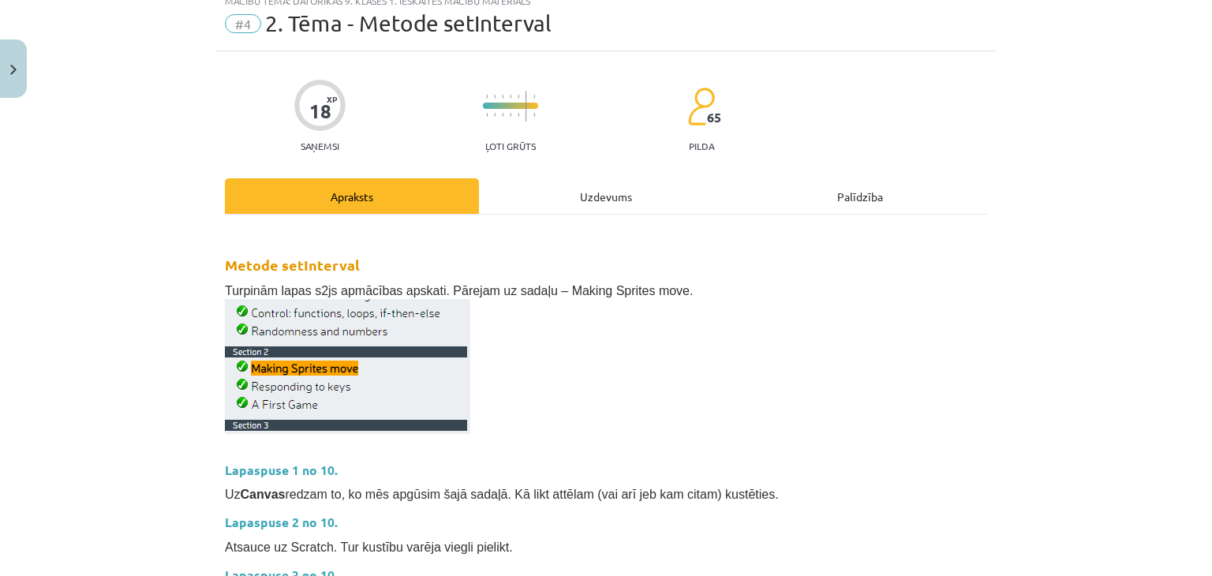
scroll to position [39, 0]
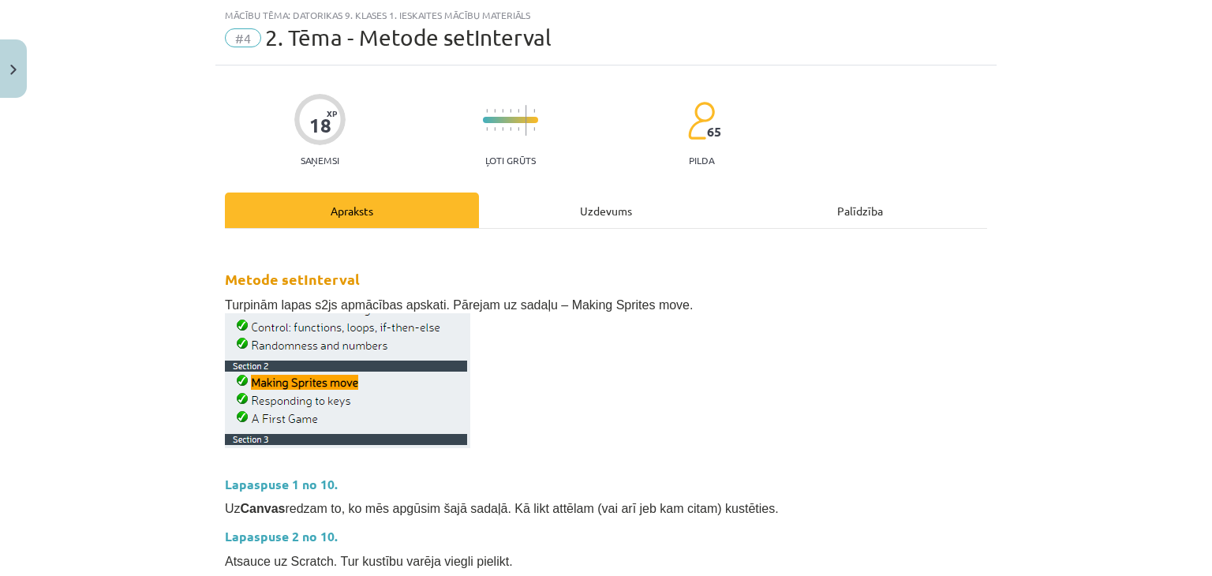
click at [558, 208] on div "Uzdevums" at bounding box center [606, 209] width 254 height 35
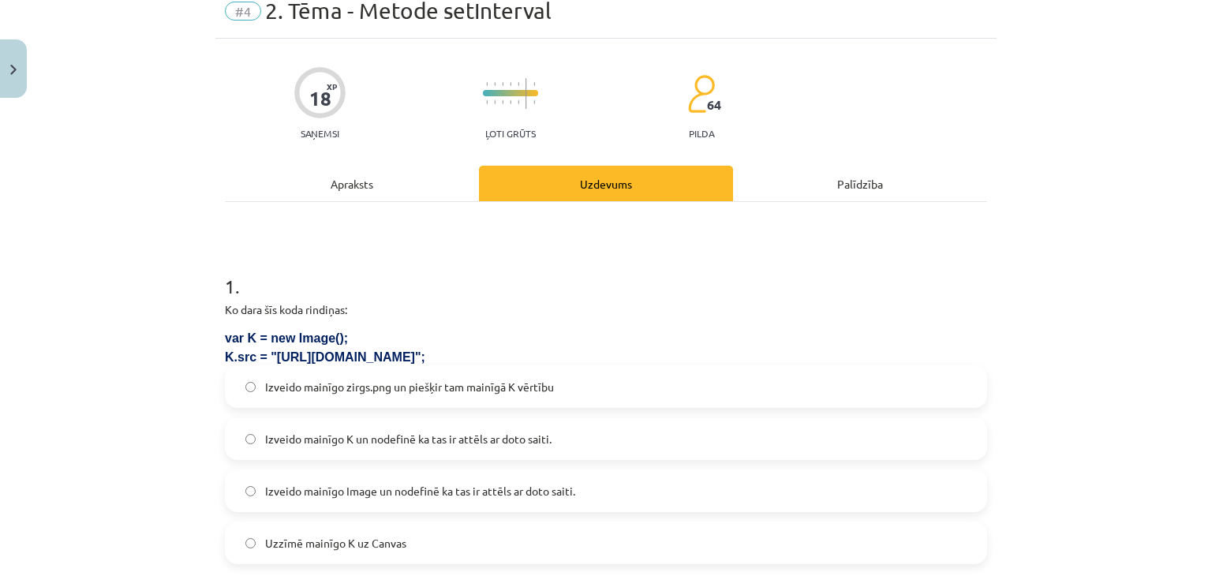
scroll to position [158, 0]
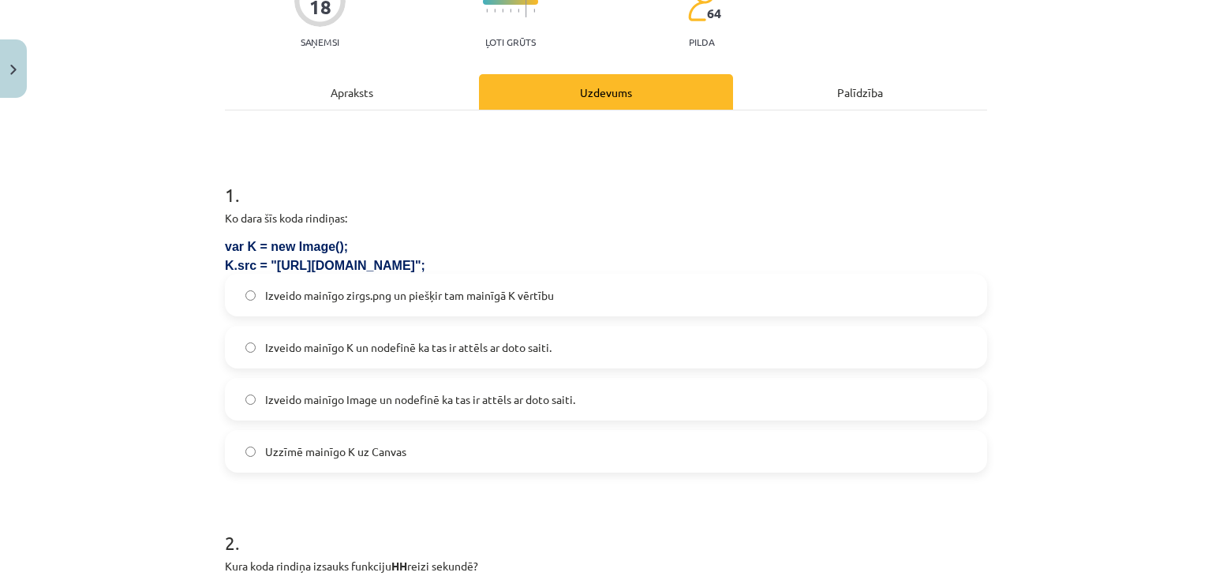
click at [483, 405] on span "Izveido mainīgo Image un nodefinē ka tas ir attēls ar doto saiti." at bounding box center [420, 399] width 310 height 17
click at [361, 337] on label "Izveido mainīgo K un nodefinē ka tas ir attēls ar doto saiti." at bounding box center [605, 346] width 759 height 39
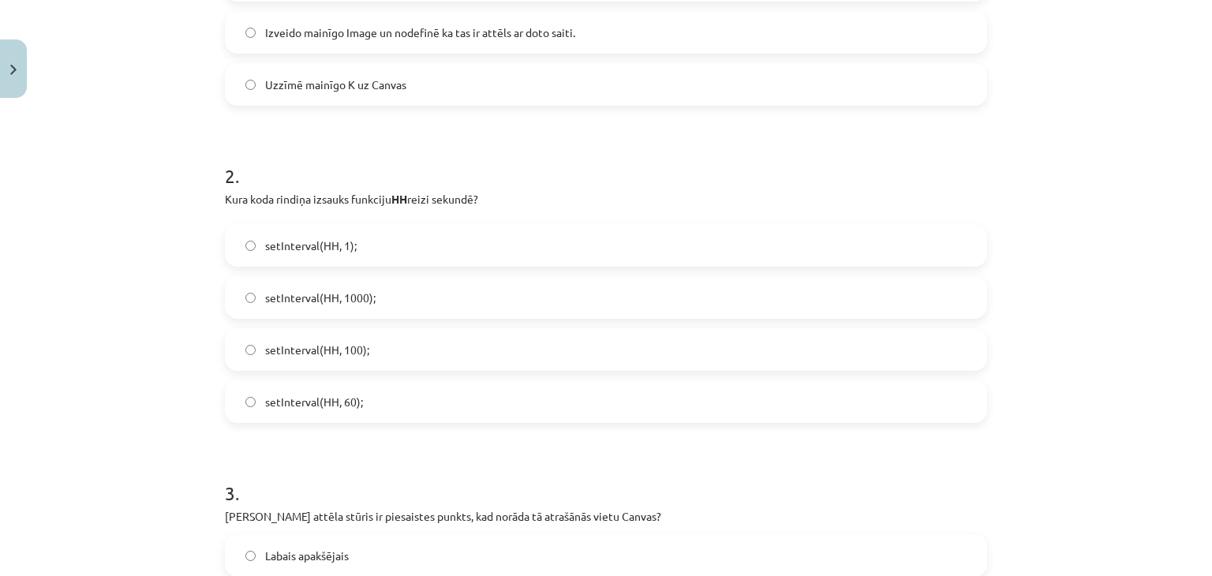
scroll to position [552, 0]
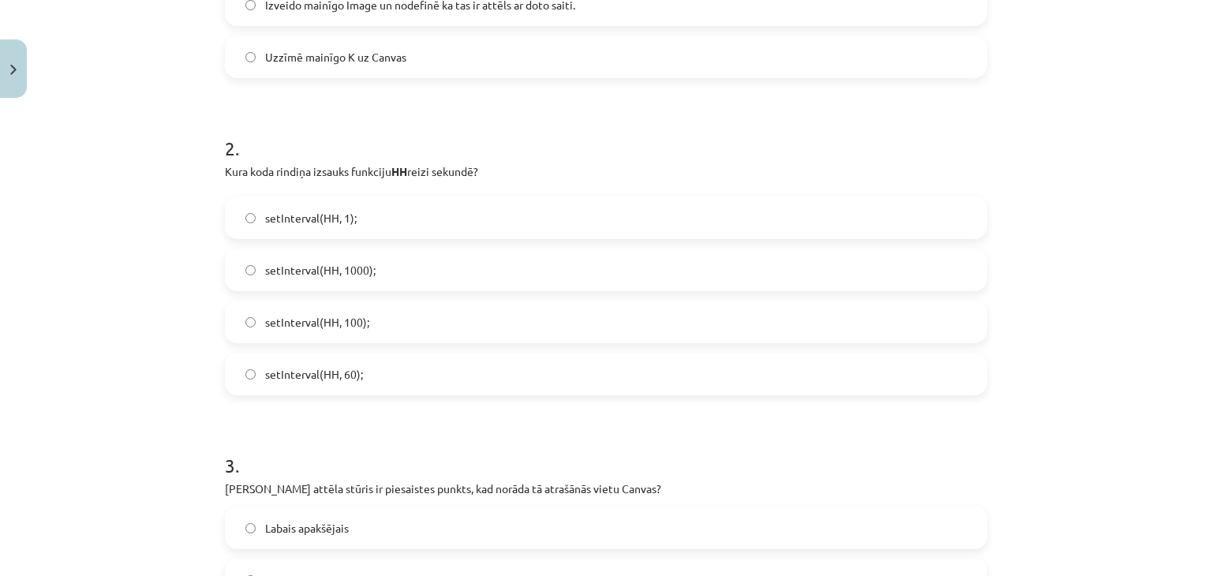
drag, startPoint x: 1070, startPoint y: 95, endPoint x: 1076, endPoint y: 384, distance: 288.8
click at [225, 187] on p at bounding box center [606, 188] width 762 height 17
drag, startPoint x: 219, startPoint y: 168, endPoint x: 595, endPoint y: 151, distance: 376.7
click at [595, 151] on div "2 . Kura koda rindiņa izsauks funkciju HH reizi sekundē? setInterval(HH, 1); se…" at bounding box center [606, 253] width 762 height 286
click at [595, 151] on h1 "2 ." at bounding box center [606, 134] width 762 height 49
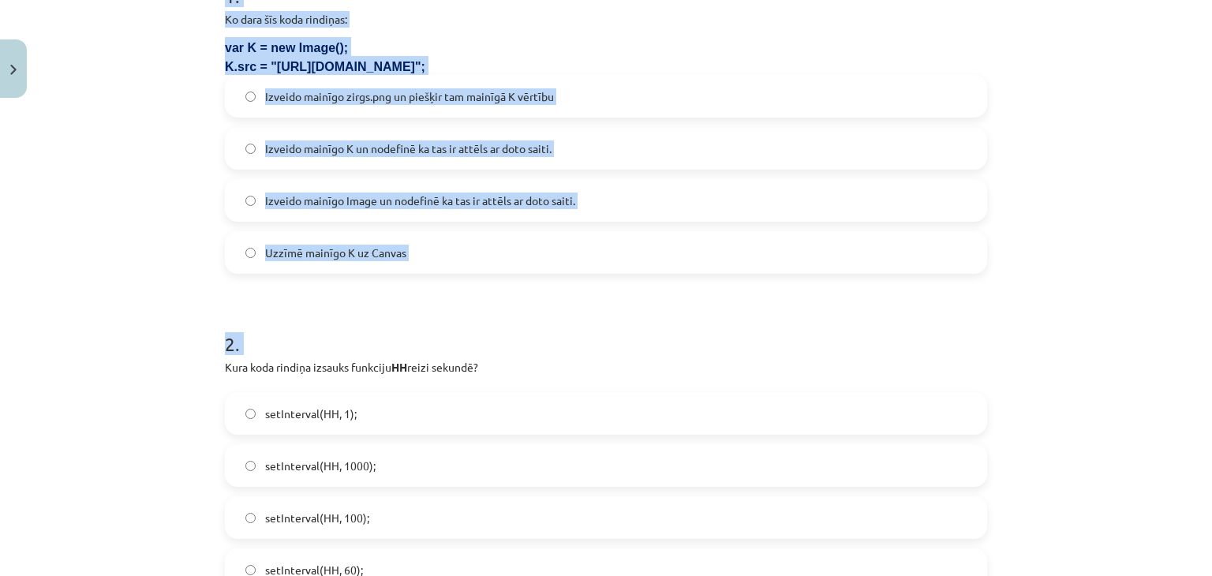
scroll to position [76, 0]
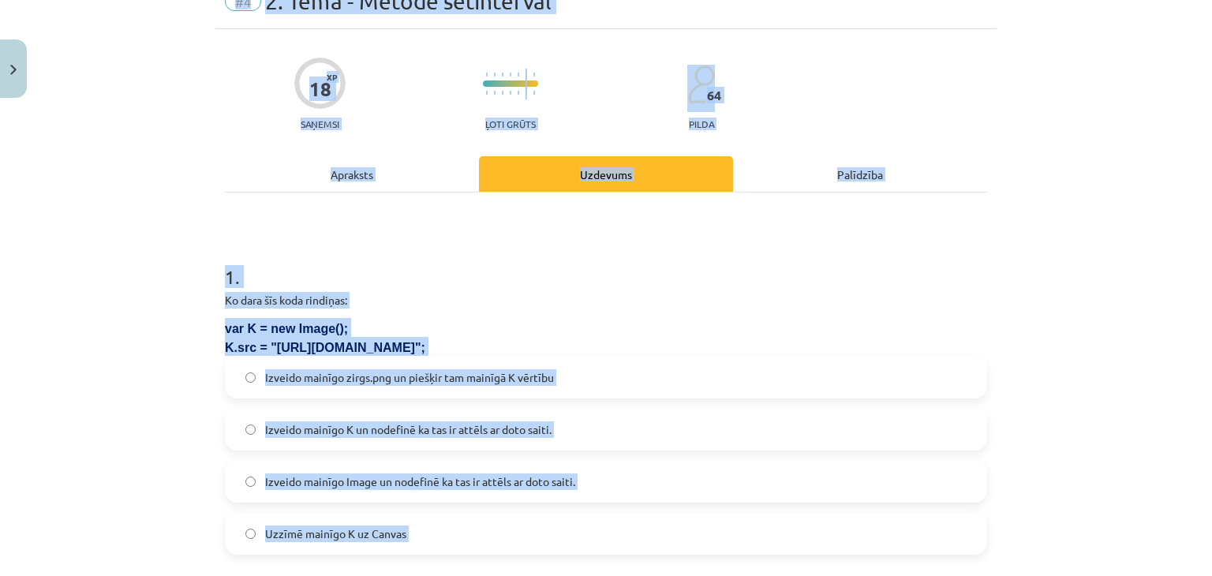
drag, startPoint x: 168, startPoint y: 159, endPoint x: 1080, endPoint y: 61, distance: 917.2
click at [1080, 61] on div "Mācību tēma: Datorikas 9. klases 1. ieskaites mācību materiāls #4 2. Tēma - Met…" at bounding box center [606, 288] width 1212 height 576
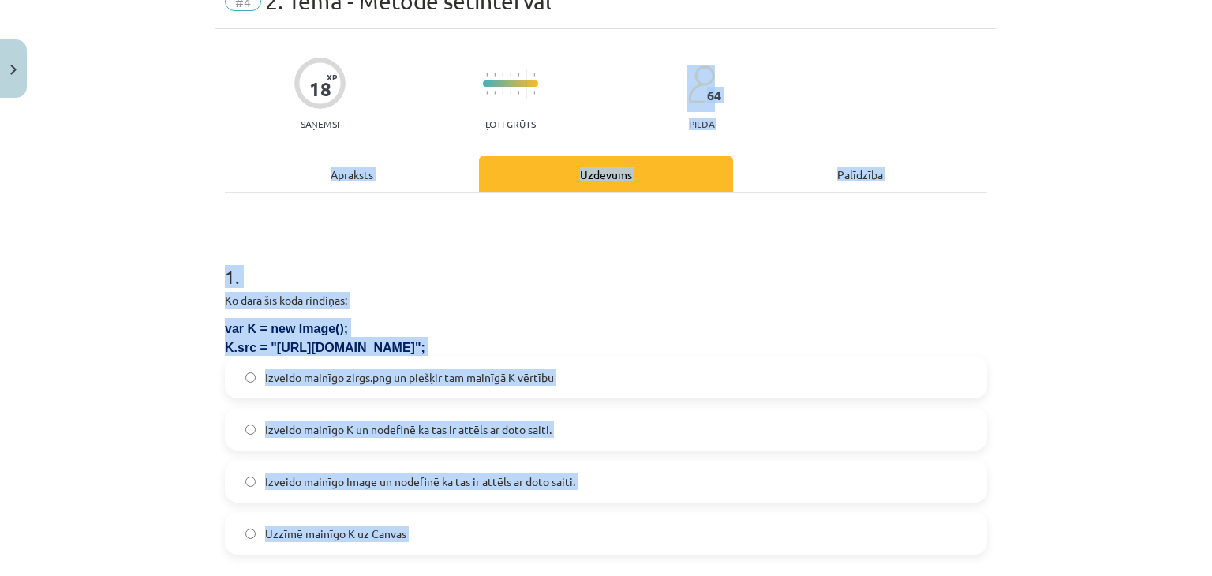
click at [0, 375] on div "Mācību tēma: Datorikas 9. klases 1. ieskaites mācību materiāls #4 2. Tēma - Met…" at bounding box center [606, 288] width 1212 height 576
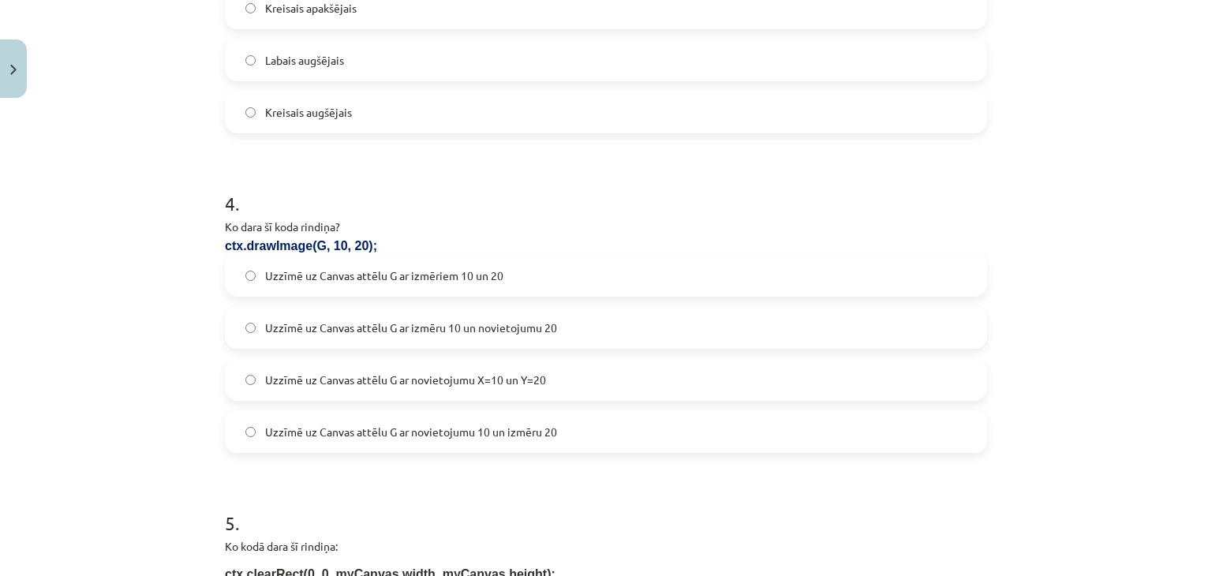
scroll to position [1183, 0]
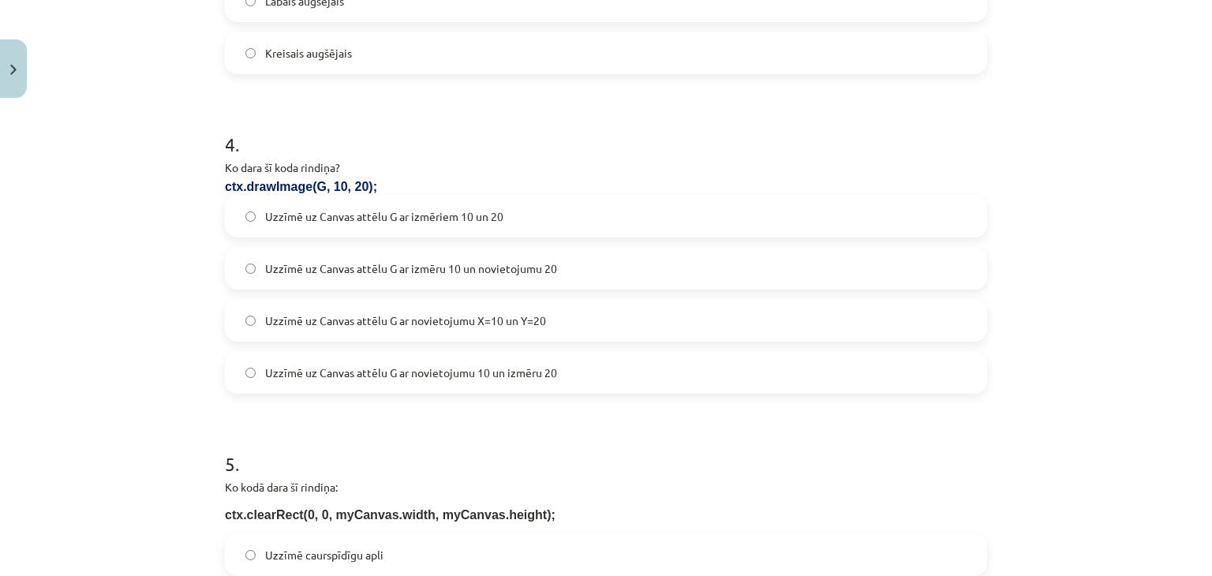
click at [1052, 140] on div "Mācību tēma: Datorikas 9. klases 1. ieskaites mācību materiāls #4 2. Tēma - Met…" at bounding box center [606, 288] width 1212 height 576
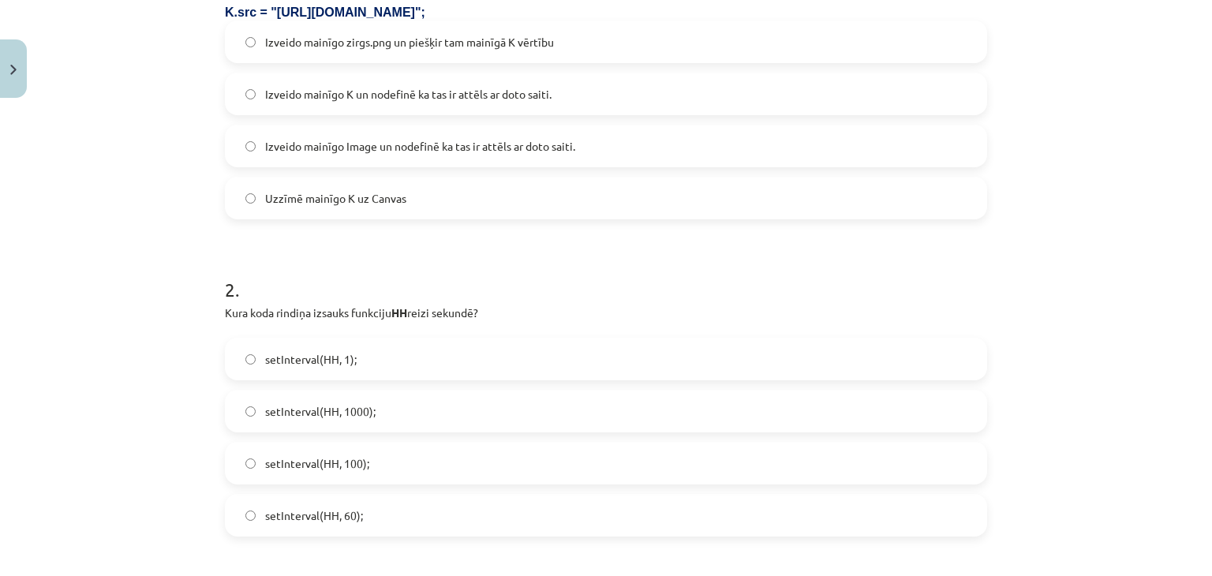
scroll to position [552, 0]
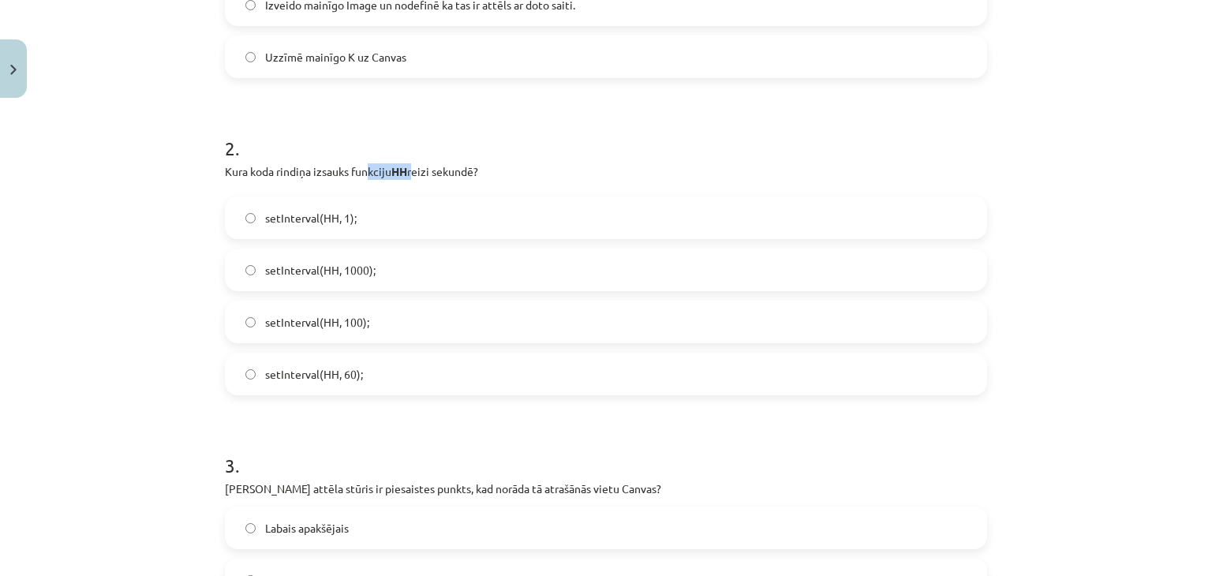
drag, startPoint x: 648, startPoint y: 266, endPoint x: 458, endPoint y: 163, distance: 216.0
click at [411, 169] on p "Kura koda rindiņa izsauks funkciju HH reizi sekundē?" at bounding box center [606, 171] width 762 height 17
click at [558, 129] on h1 "2 ." at bounding box center [606, 134] width 762 height 49
click at [448, 219] on label "setInterval(HH, 1);" at bounding box center [605, 217] width 759 height 39
click at [420, 367] on label "setInterval(HH, 60);" at bounding box center [605, 373] width 759 height 39
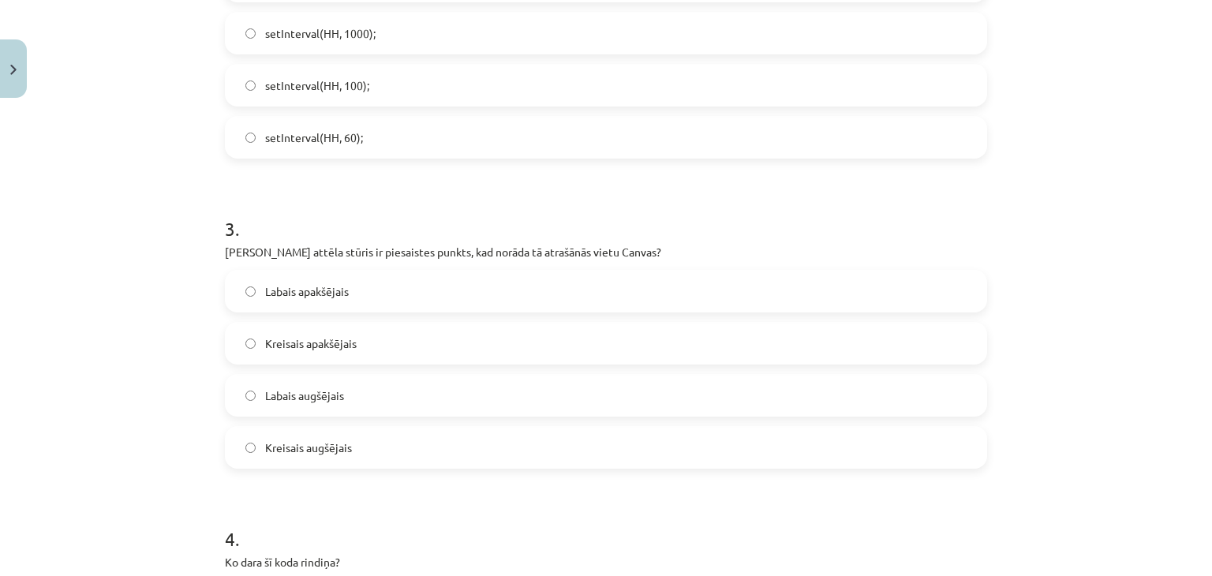
scroll to position [789, 0]
drag, startPoint x: 427, startPoint y: 371, endPoint x: 430, endPoint y: 379, distance: 9.2
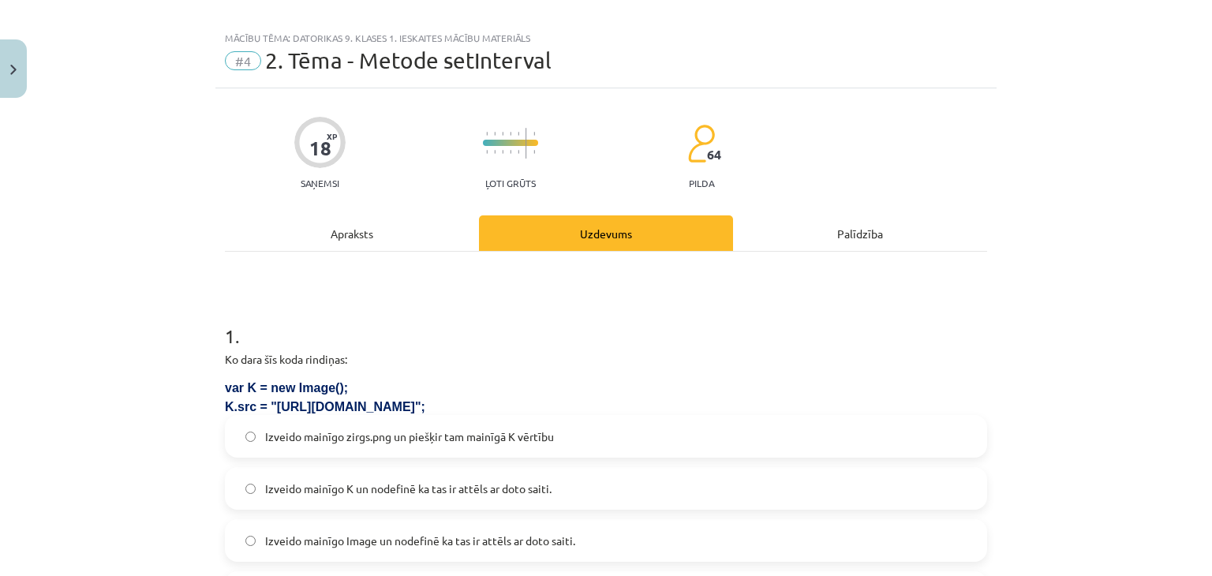
scroll to position [0, 0]
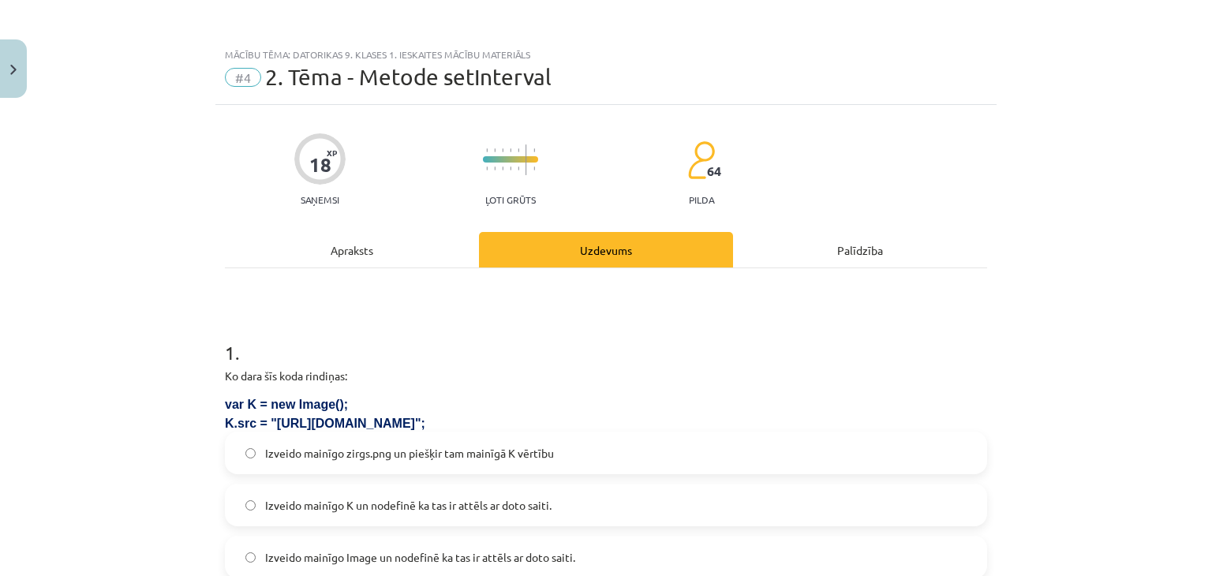
drag, startPoint x: 895, startPoint y: 288, endPoint x: 896, endPoint y: 275, distance: 13.5
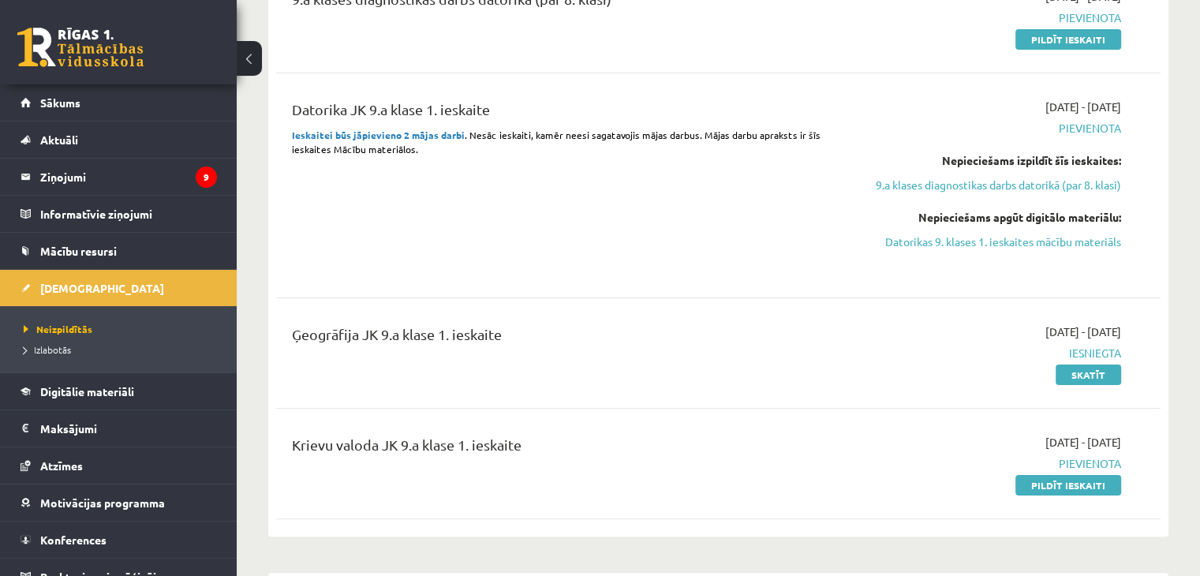
scroll to position [237, 0]
drag, startPoint x: 1022, startPoint y: 241, endPoint x: 675, endPoint y: 86, distance: 379.2
click at [1022, 241] on link "Datorikas 9. klases 1. ieskaites mācību materiāls" at bounding box center [991, 242] width 260 height 17
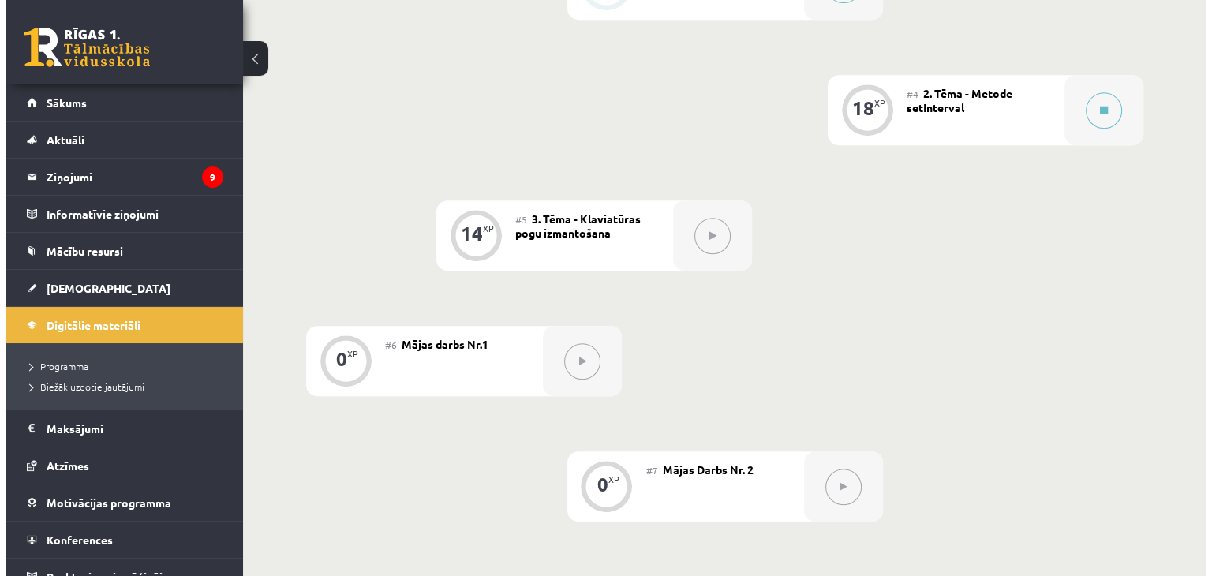
scroll to position [669, 0]
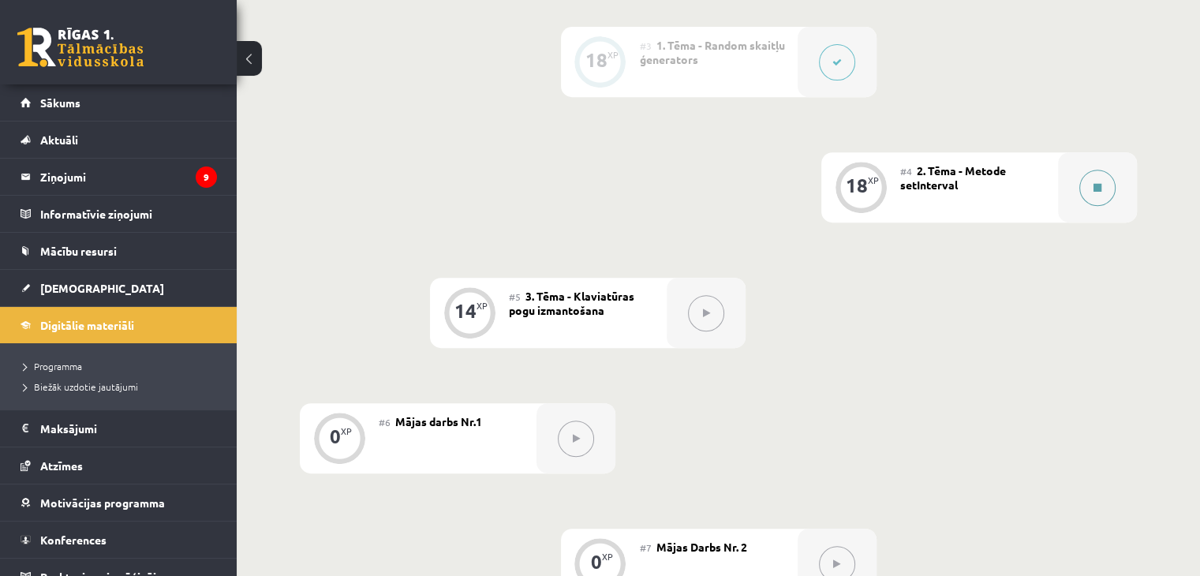
click at [1092, 206] on button at bounding box center [1097, 188] width 36 height 36
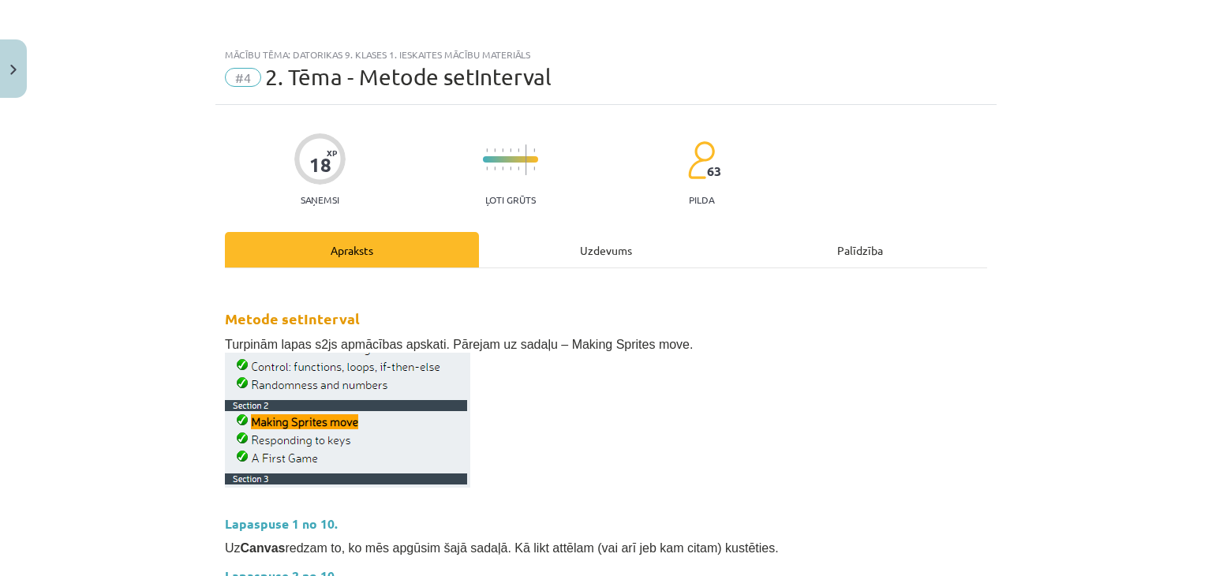
click at [593, 241] on div "Uzdevums" at bounding box center [606, 249] width 254 height 35
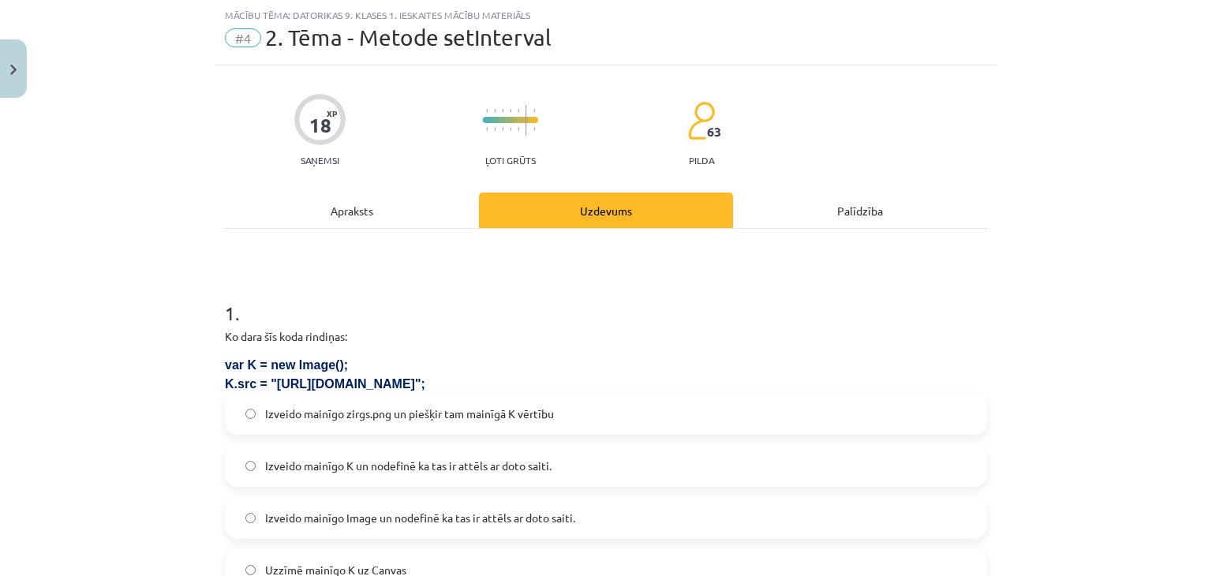
scroll to position [355, 0]
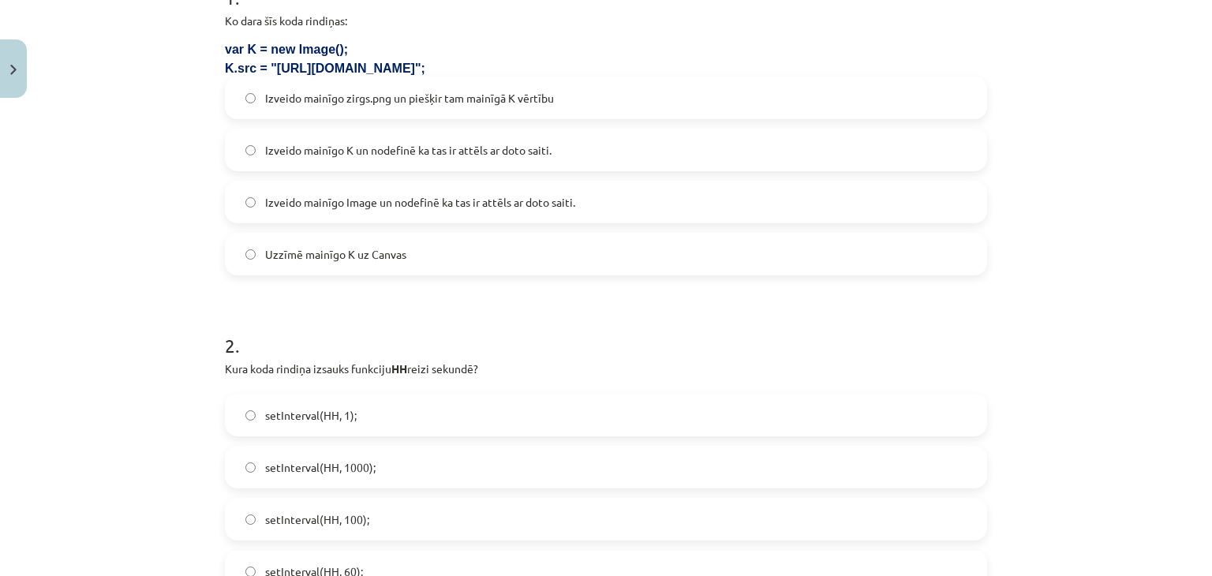
click at [378, 103] on span "Izveido mainīgo zirgs.png un piešķir tam mainīgā K vērtību" at bounding box center [409, 98] width 289 height 17
click at [393, 174] on div "Izveido mainīgo zirgs.png un piešķir tam mainīgā K vērtību Izveido mainīgo K un…" at bounding box center [606, 176] width 762 height 199
click at [436, 105] on label "Izveido mainīgo zirgs.png un piešķir tam mainīgā K vērtību" at bounding box center [605, 97] width 759 height 39
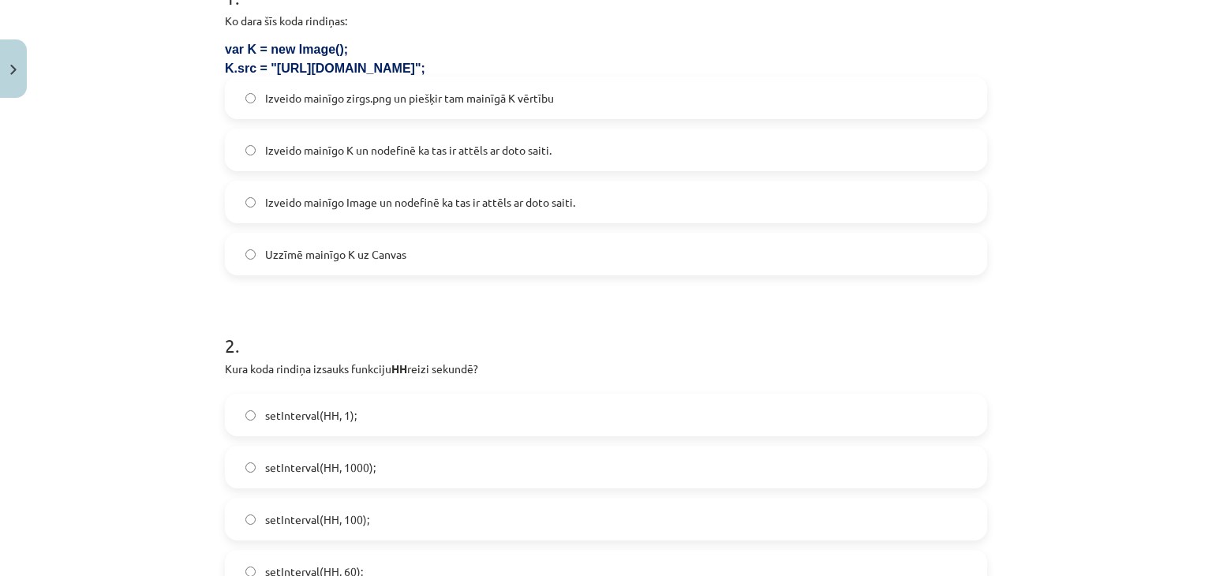
click at [431, 155] on span "Izveido mainīgo K un nodefinē ka tas ir attēls ar doto saiti." at bounding box center [408, 150] width 286 height 17
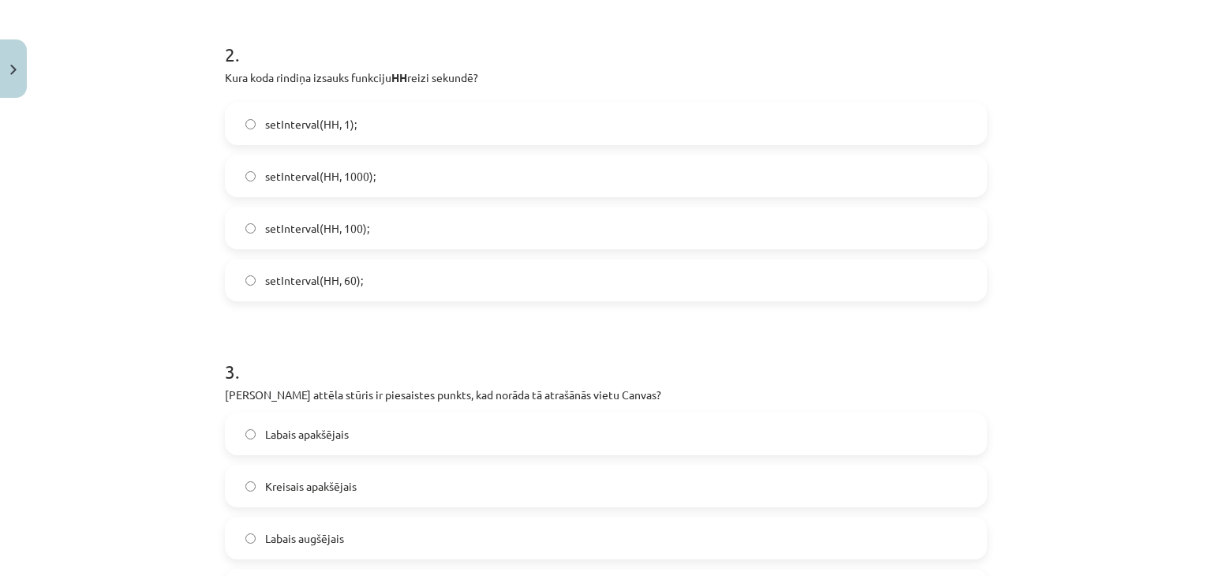
scroll to position [671, 0]
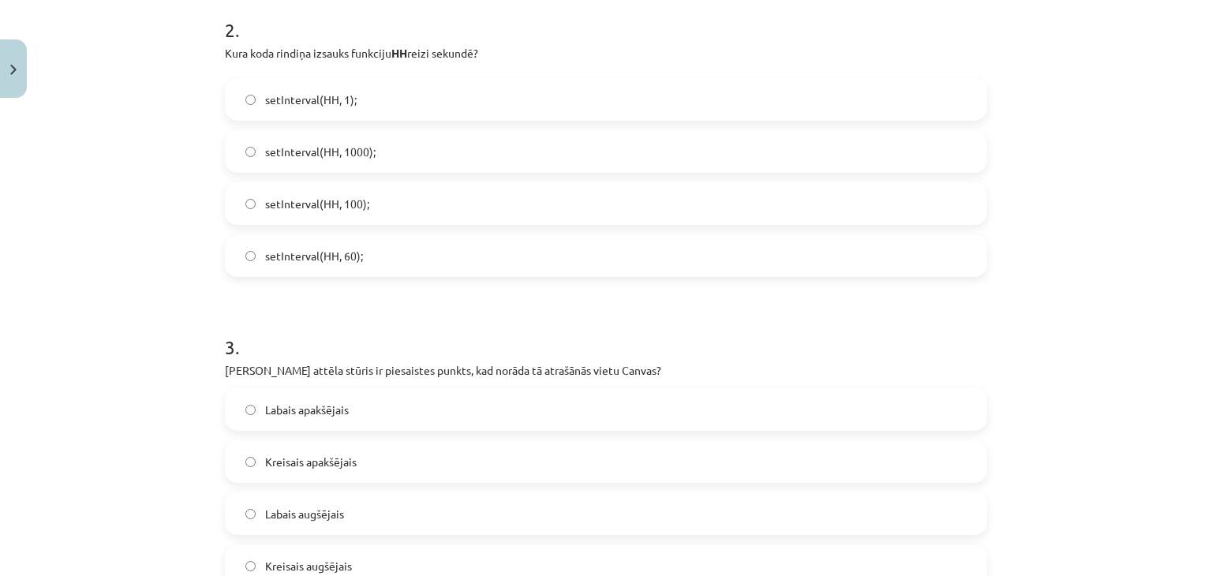
click at [372, 99] on label "setInterval(HH, 1);" at bounding box center [605, 99] width 759 height 39
drag, startPoint x: 317, startPoint y: 50, endPoint x: 404, endPoint y: 67, distance: 88.3
click at [404, 67] on div "Kura koda rindiņa izsauks funkciju HH reizi sekundē?" at bounding box center [606, 61] width 762 height 33
click at [530, 29] on h1 "2 ." at bounding box center [606, 15] width 762 height 49
click at [629, 260] on label "setInterval(HH, 60);" at bounding box center [605, 255] width 759 height 39
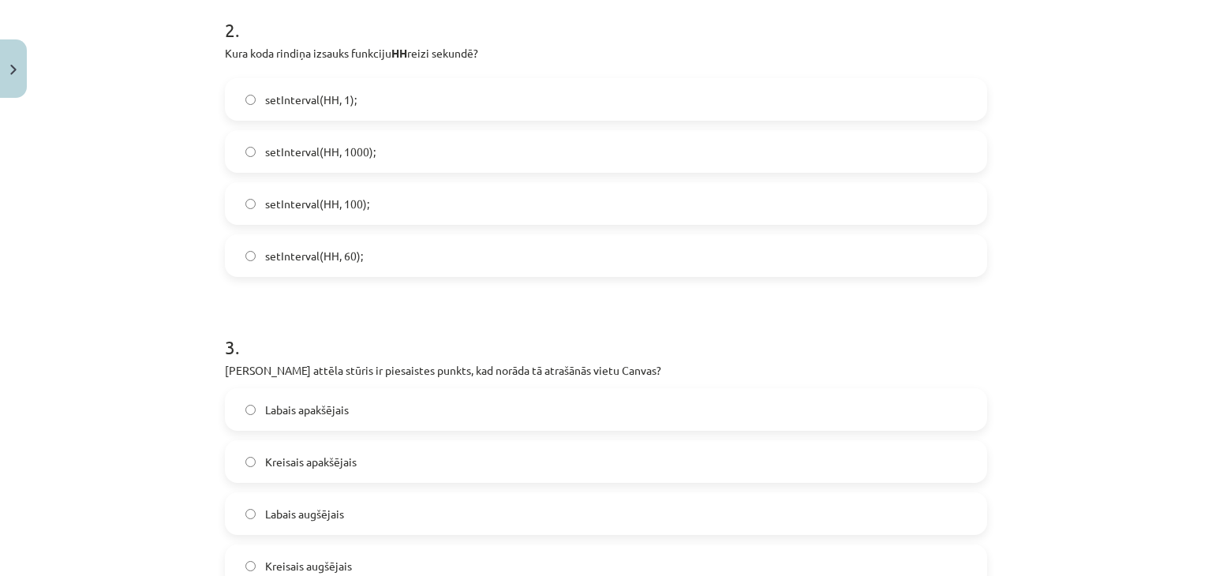
click at [499, 102] on label "setInterval(HH, 1);" at bounding box center [605, 99] width 759 height 39
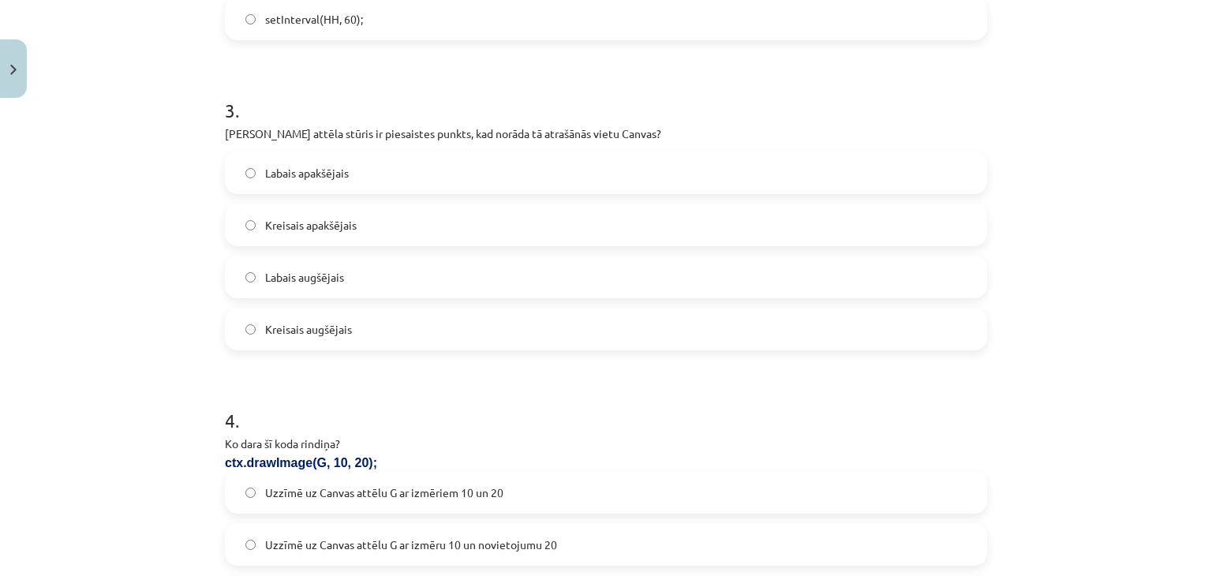
scroll to position [986, 0]
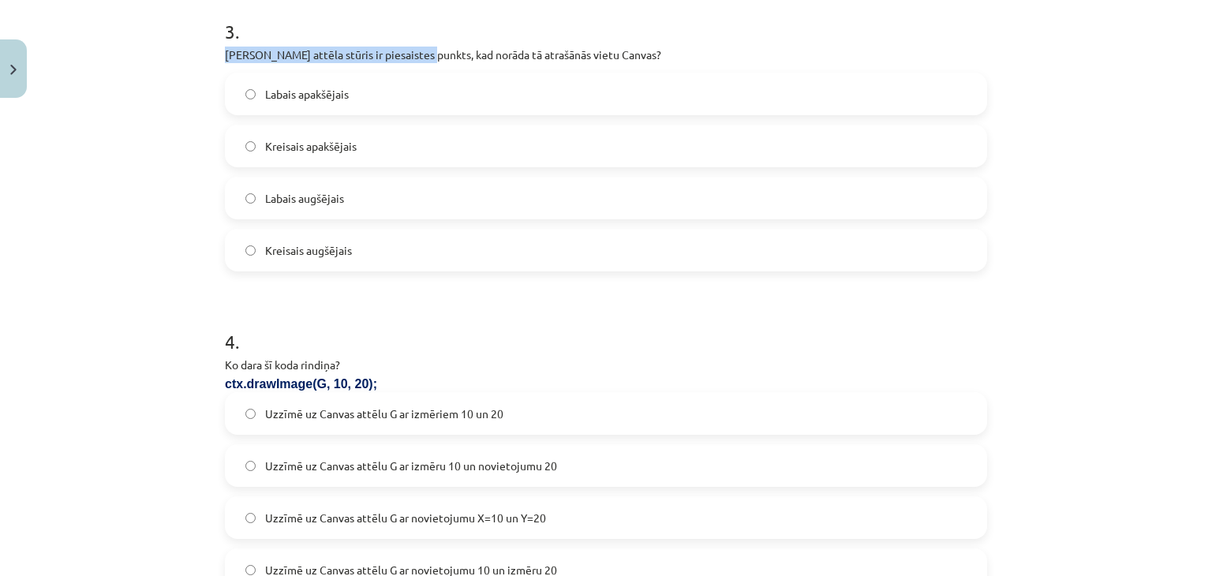
drag, startPoint x: 411, startPoint y: 42, endPoint x: 540, endPoint y: 35, distance: 128.7
click at [521, 40] on div "3 . Kurš attēla stūris ir piesaistes punkts, kad norāda tā atrašānās vietu Canv…" at bounding box center [606, 132] width 762 height 278
click at [681, 32] on h1 "3 ." at bounding box center [606, 17] width 762 height 49
click at [673, 45] on div "3 . Kurš attēla stūris ir piesaistes punkts, kad norāda tā atrašānās vietu Canv…" at bounding box center [606, 132] width 762 height 278
drag, startPoint x: 211, startPoint y: 54, endPoint x: 584, endPoint y: 47, distance: 372.4
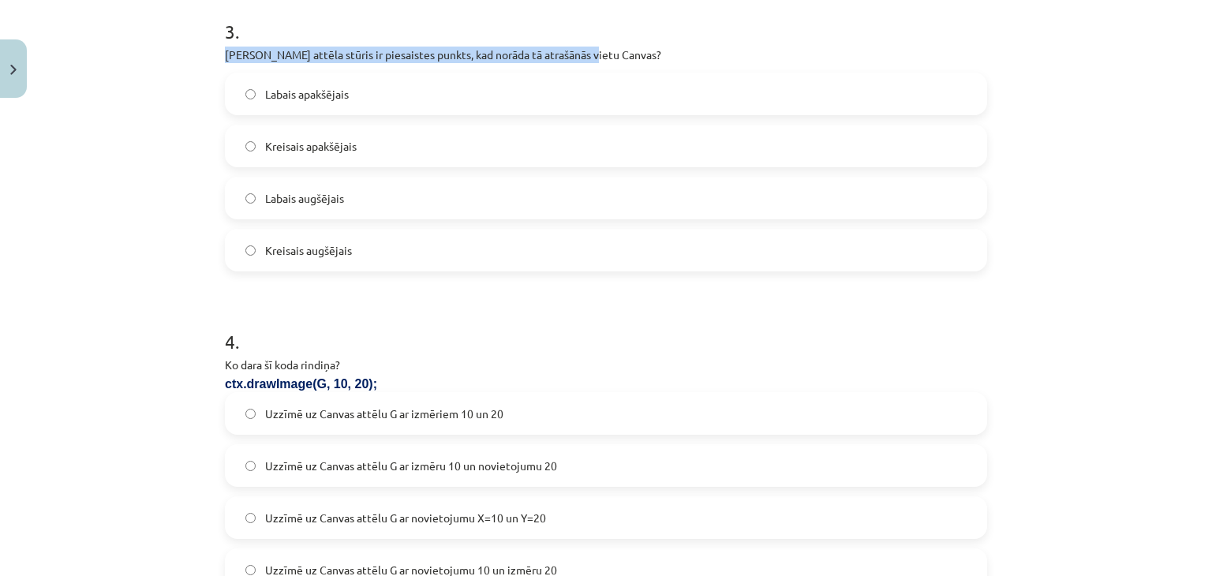
click at [581, 49] on div "18 XP Saņemsi Ļoti grūts 63 pilda Apraksts Uzdevums Palīdzība 1 . Ko dara šīs k…" at bounding box center [605, 96] width 781 height 1954
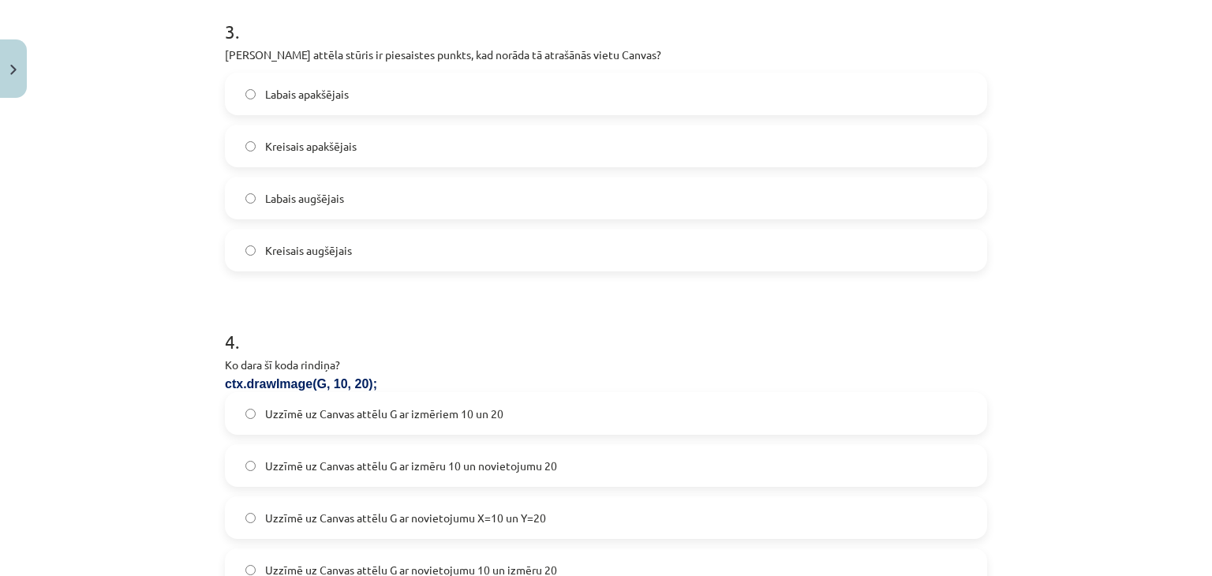
click at [627, 47] on p "Kurš attēla stūris ir piesaistes punkts, kad norāda tā atrašānās vietu Canvas?" at bounding box center [606, 55] width 762 height 17
click at [375, 187] on label "Labais augšējais" at bounding box center [605, 197] width 759 height 39
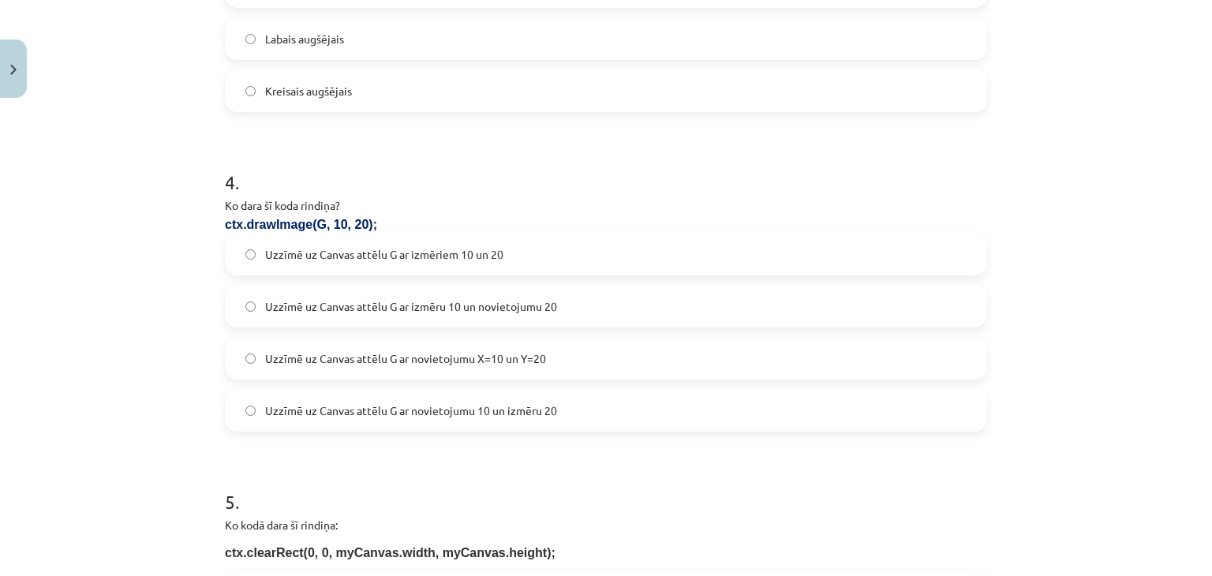
scroll to position [1223, 0]
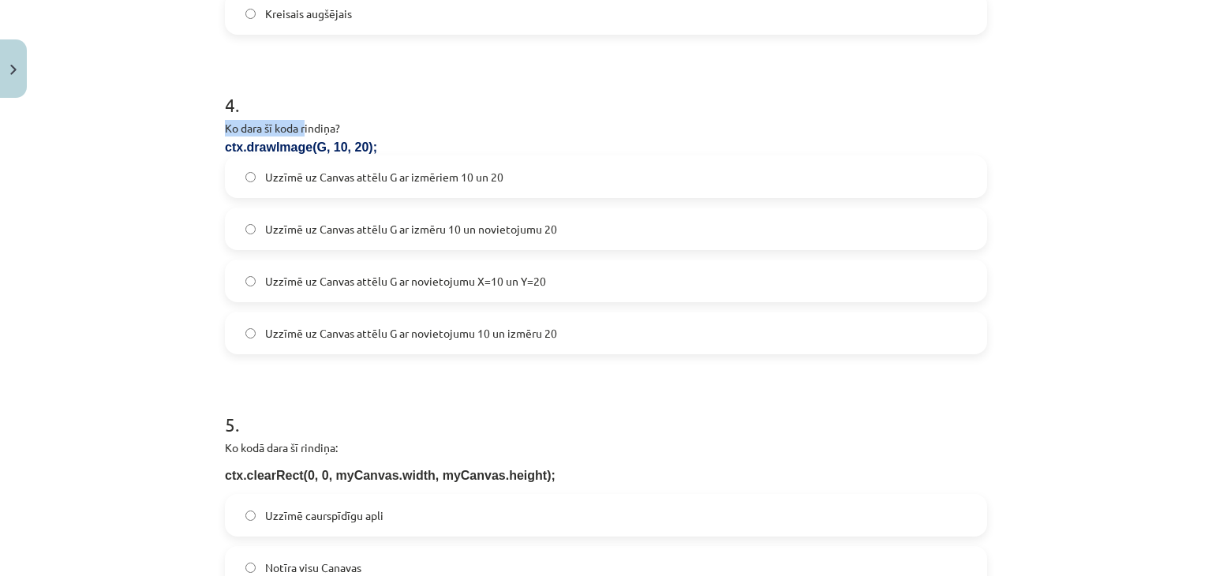
drag, startPoint x: 213, startPoint y: 124, endPoint x: 308, endPoint y: 125, distance: 95.5
click at [417, 133] on p "Ko dara šī koda rindiņa?" at bounding box center [606, 128] width 762 height 17
click at [382, 170] on span "Uzzīmē uz Canvas attēlu G ar izmēriem 10 un 20" at bounding box center [384, 177] width 238 height 17
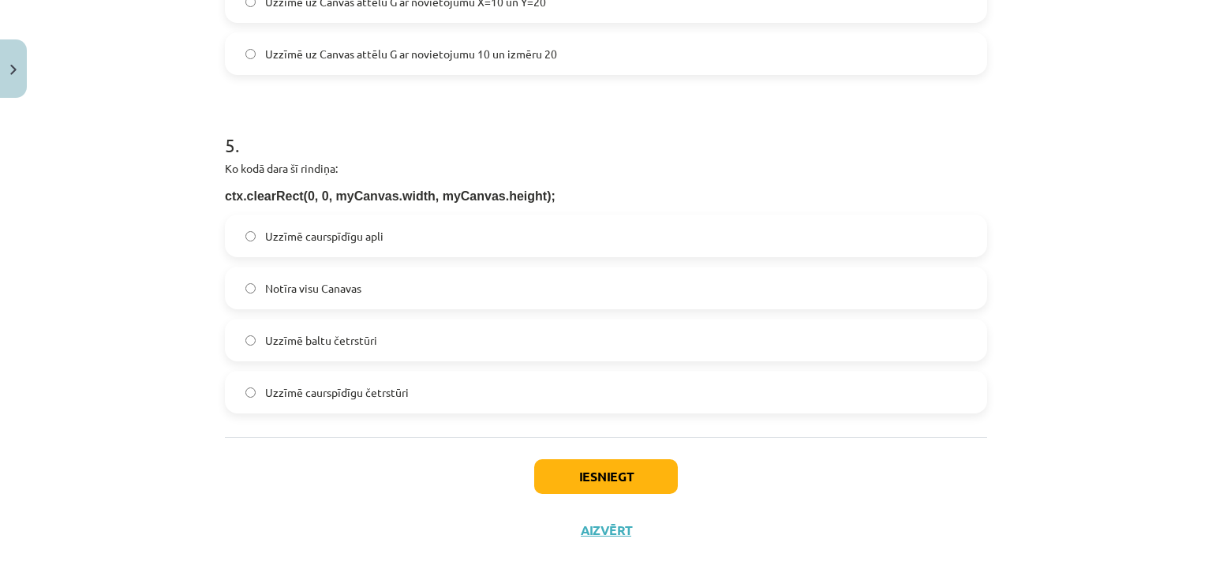
scroll to position [1522, 0]
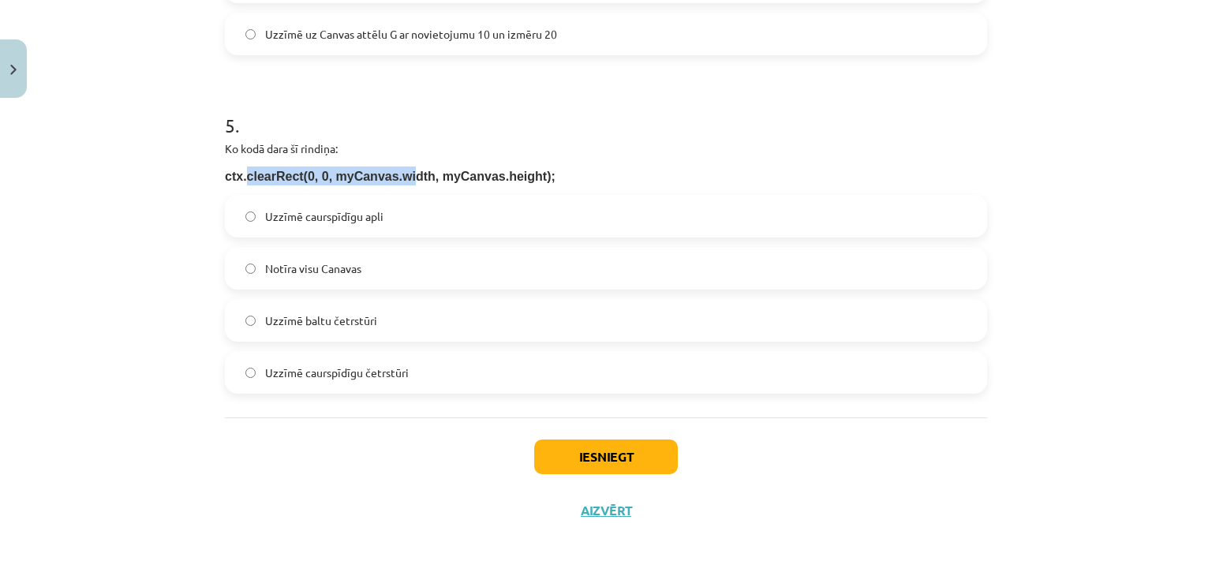
drag, startPoint x: 237, startPoint y: 174, endPoint x: 404, endPoint y: 168, distance: 166.6
click at [399, 170] on span "ctx.clearRect(0, 0, myCanvas.width, myCanvas.height);" at bounding box center [390, 176] width 331 height 13
click at [428, 159] on div "Ko kodā dara šī rindiņa: ctx.clearRect(0, 0, myCanvas.width, myCanvas.height);" at bounding box center [606, 162] width 762 height 45
drag, startPoint x: 216, startPoint y: 173, endPoint x: 525, endPoint y: 178, distance: 309.3
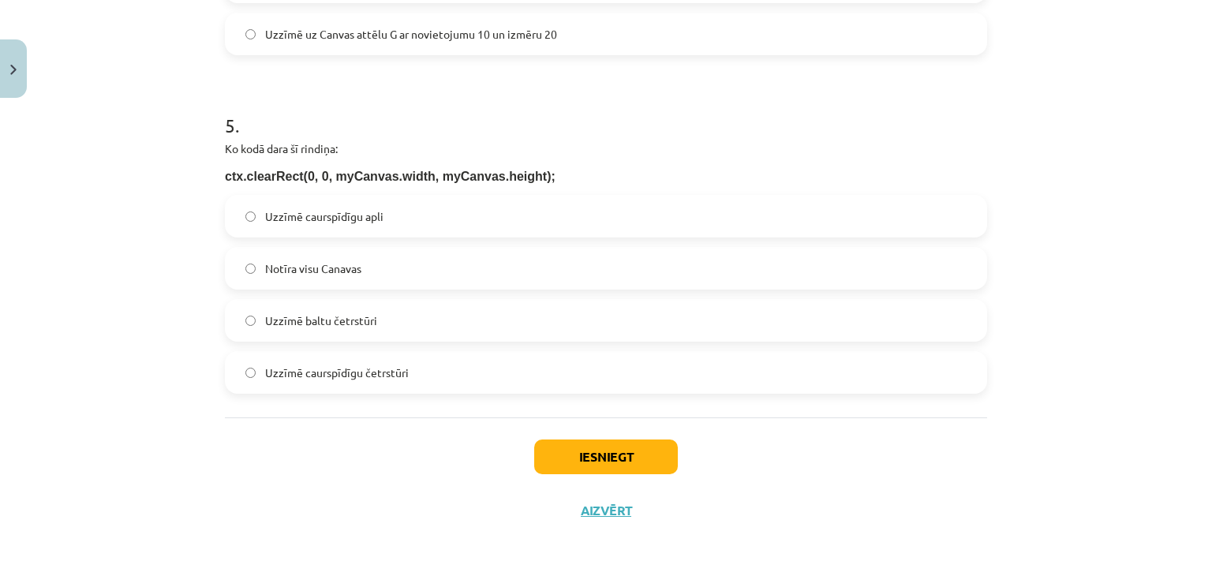
click at [413, 252] on label "Notīra visu Canavas" at bounding box center [605, 267] width 759 height 39
click at [610, 449] on button "Iesniegt" at bounding box center [606, 456] width 144 height 35
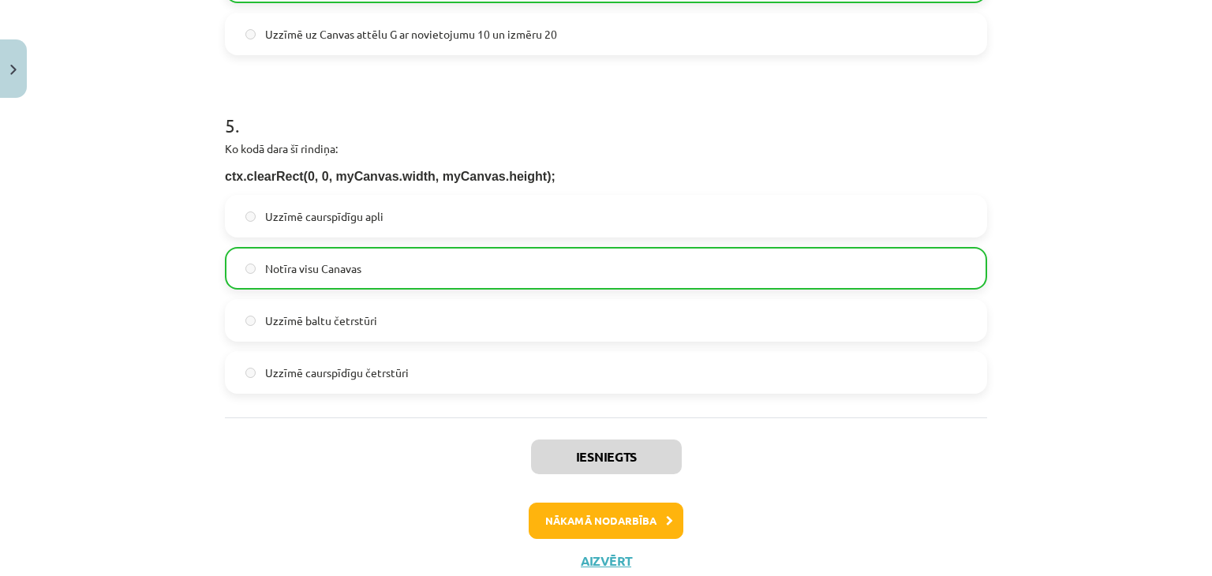
click at [650, 491] on div "Iesniegts Nākamā nodarbība Aizvērt" at bounding box center [606, 497] width 762 height 161
click at [675, 531] on div "Nākamā nodarbība" at bounding box center [605, 520] width 743 height 36
click at [614, 533] on button "Nākamā nodarbība" at bounding box center [606, 520] width 155 height 36
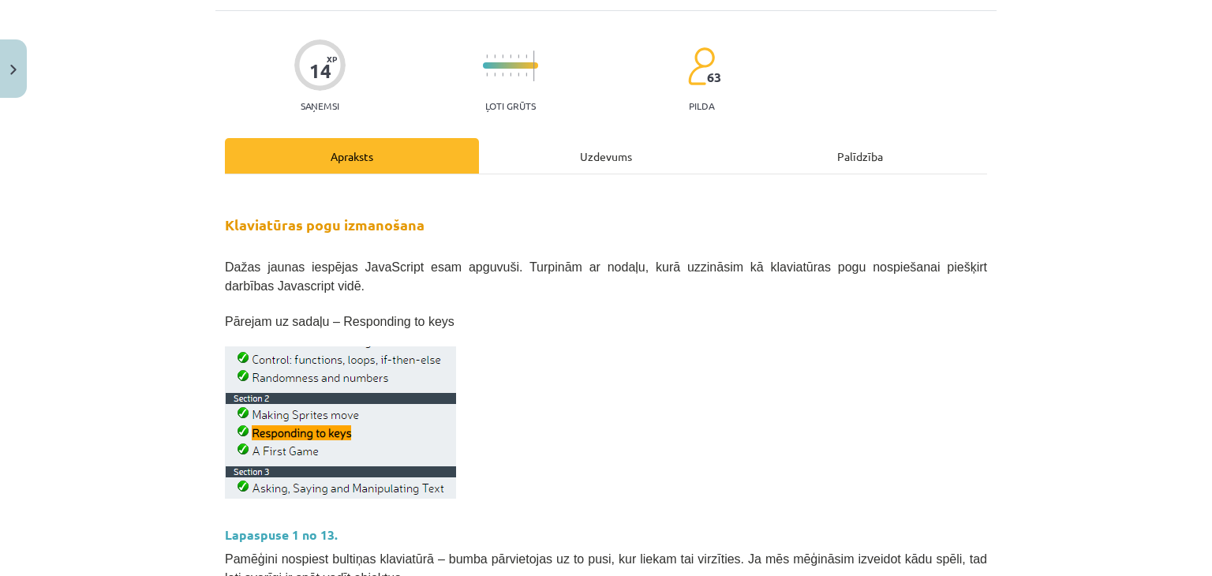
scroll to position [76, 0]
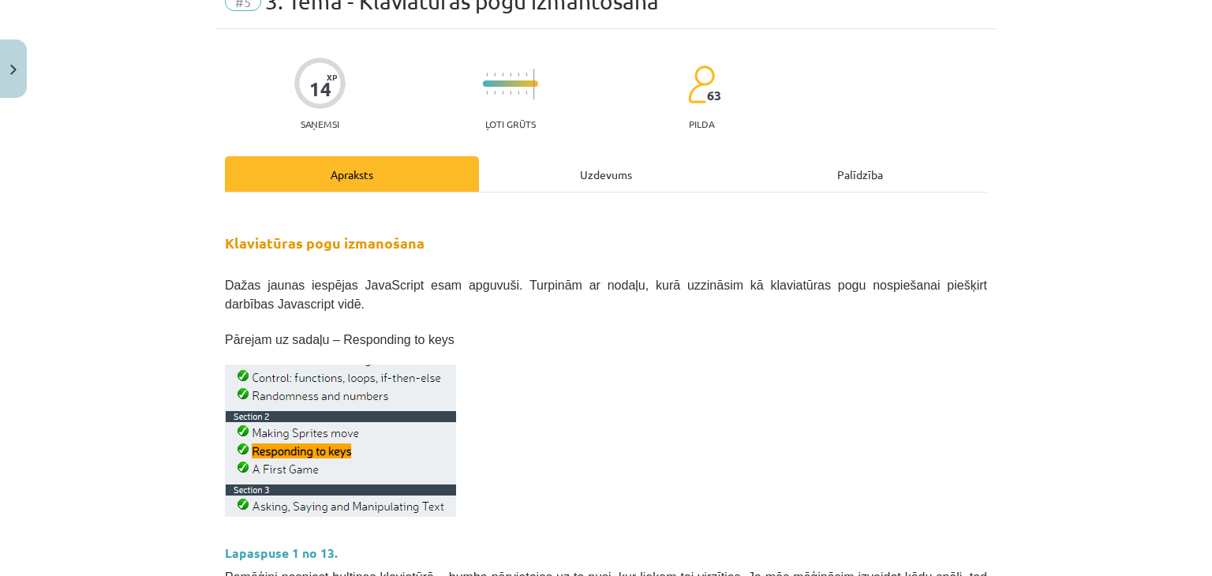
click at [573, 184] on div "Uzdevums" at bounding box center [606, 173] width 254 height 35
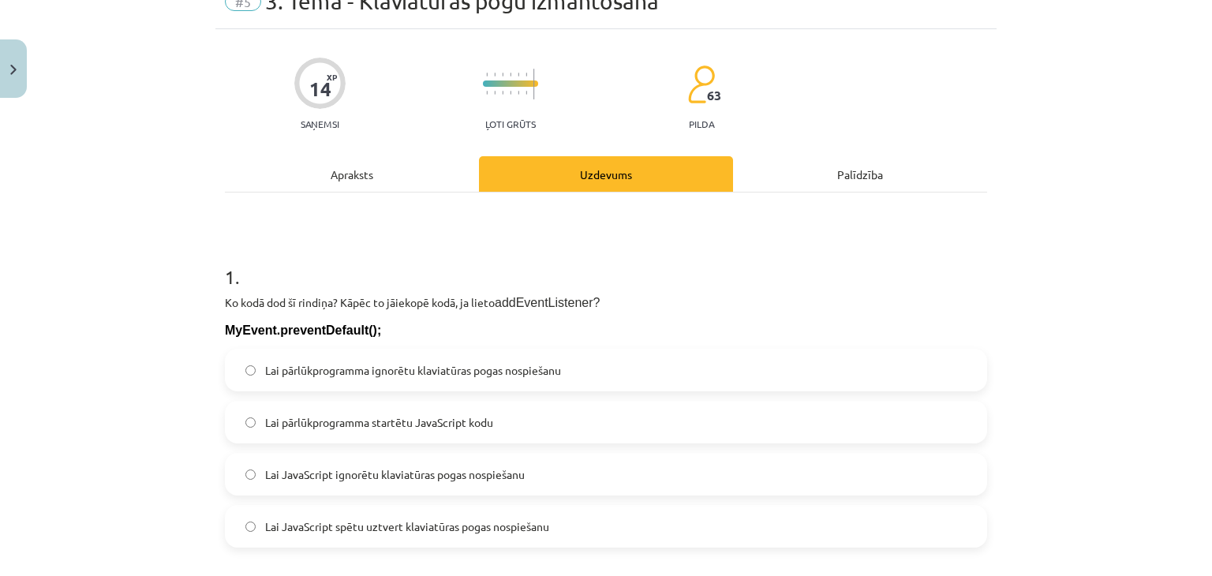
scroll to position [39, 0]
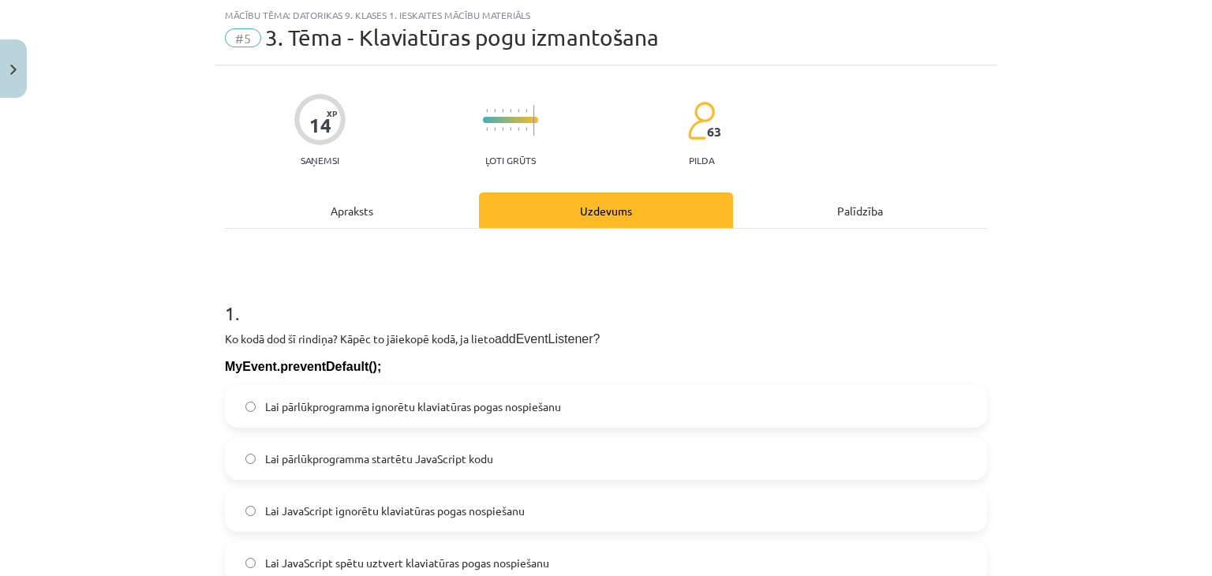
click at [318, 219] on div "Apraksts" at bounding box center [352, 209] width 254 height 35
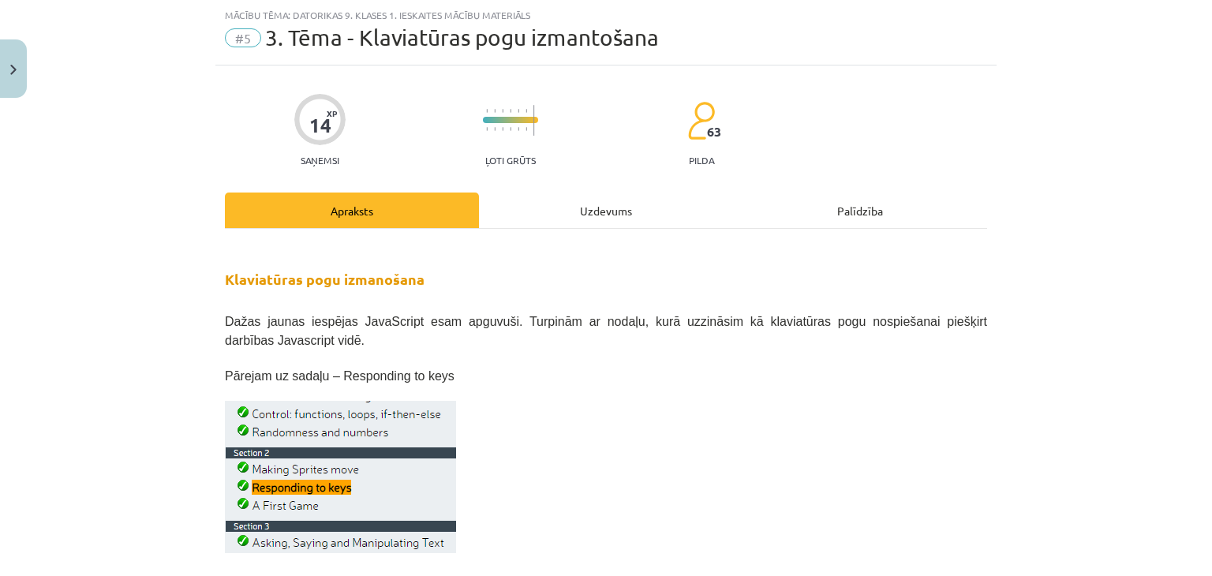
click at [558, 215] on div "Uzdevums" at bounding box center [606, 209] width 254 height 35
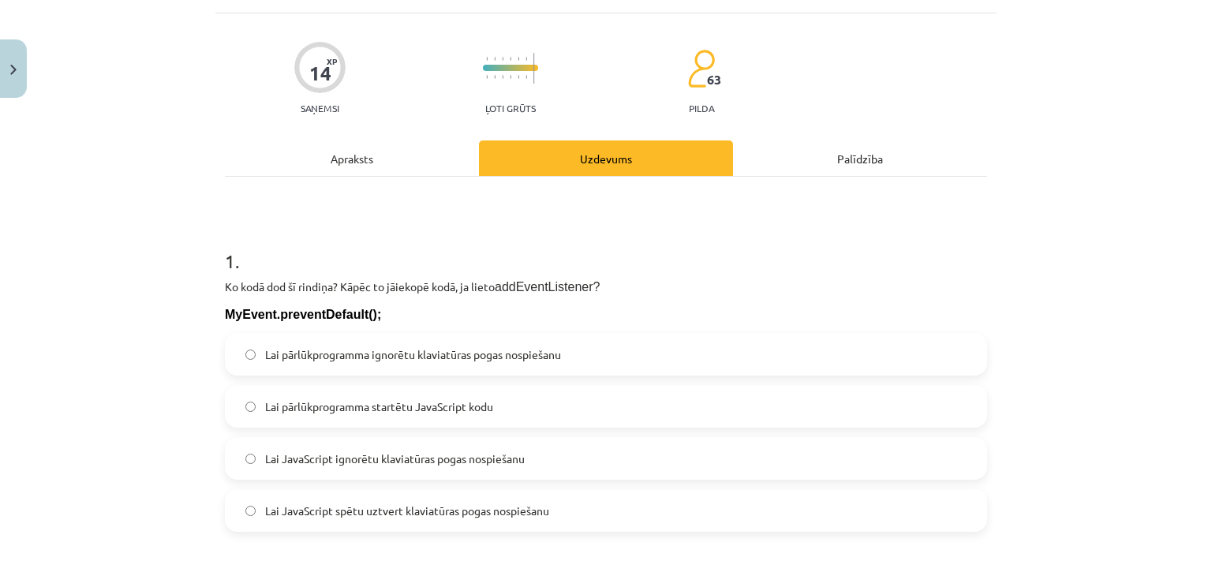
scroll to position [118, 0]
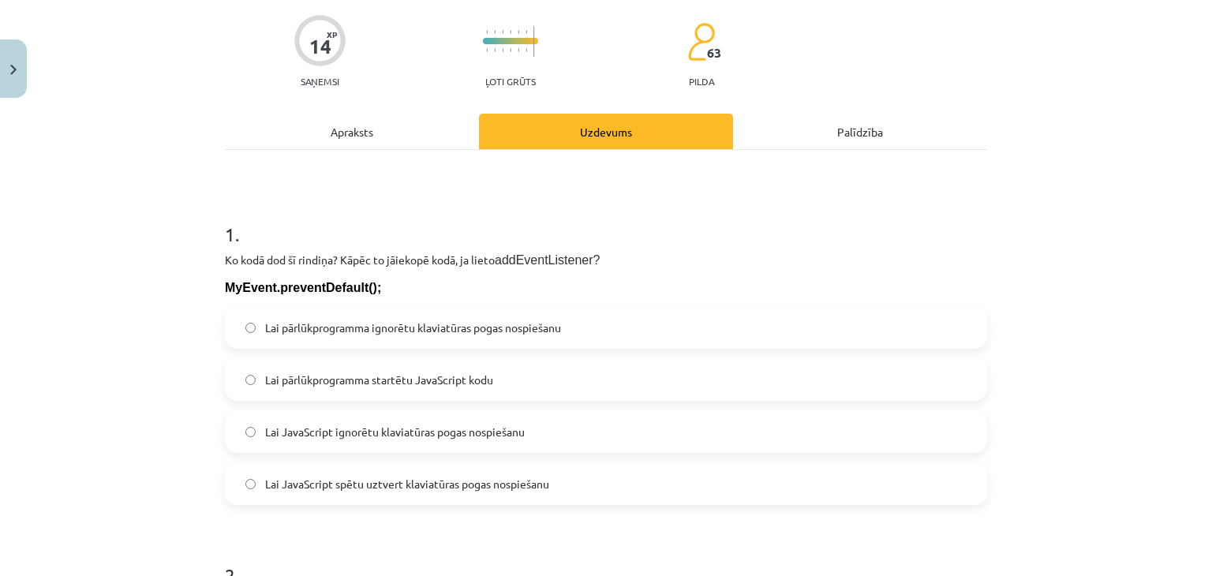
click at [511, 330] on span "Lai pārlūkprogramma ignorētu klaviatūras pogas nospiešanu" at bounding box center [413, 327] width 296 height 17
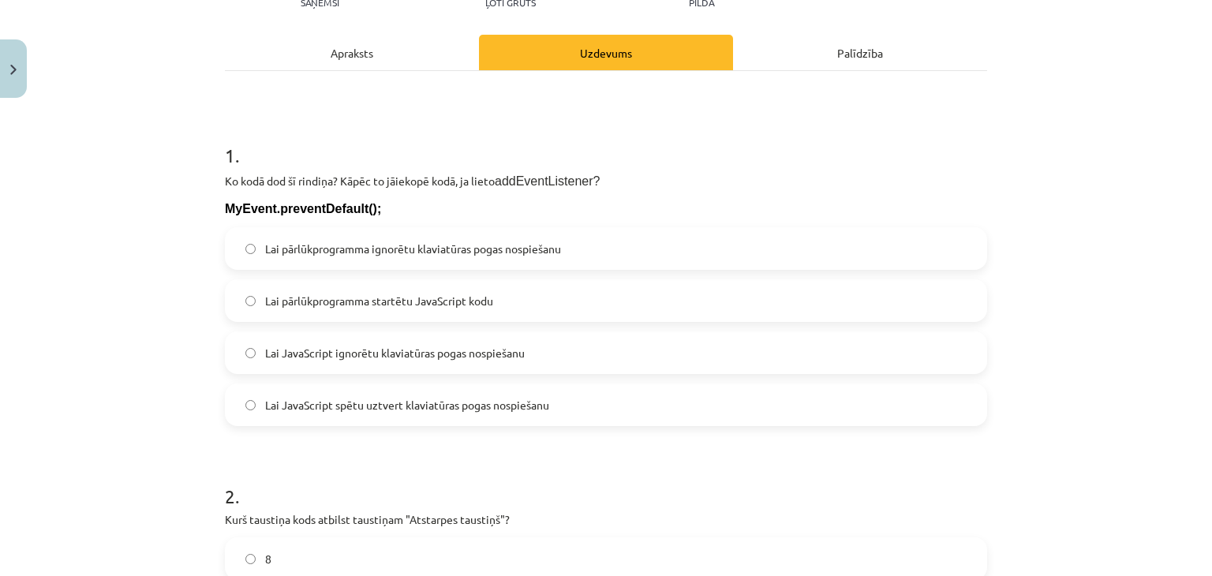
click at [489, 307] on span "Lai pārlūkprogramma startētu JavaScript kodu" at bounding box center [379, 301] width 228 height 17
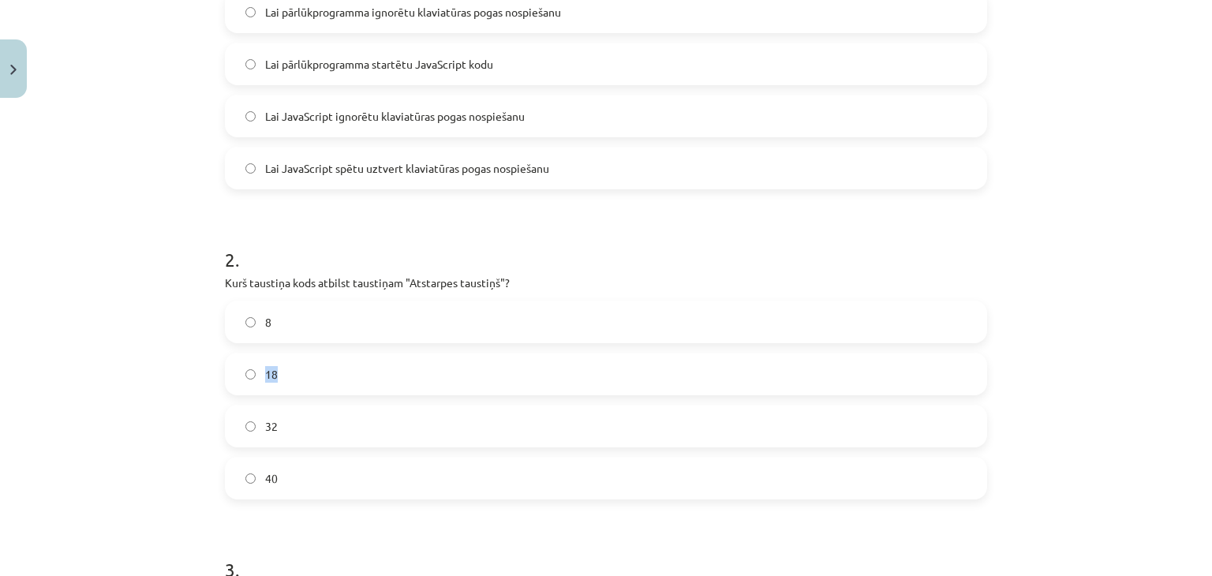
scroll to position [439, 0]
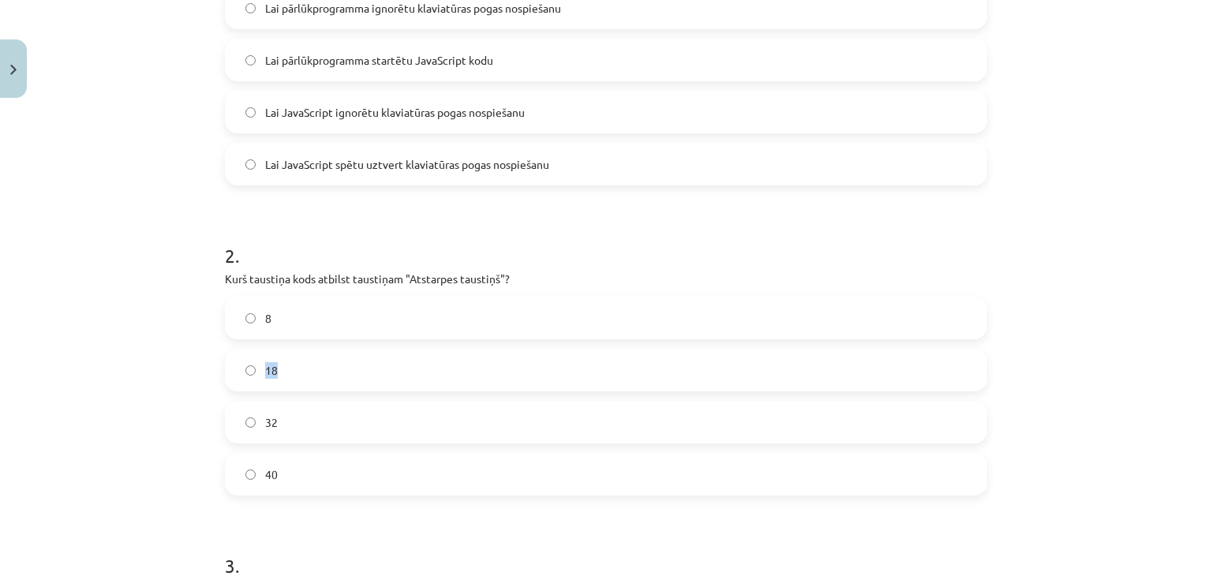
drag, startPoint x: 517, startPoint y: 357, endPoint x: 545, endPoint y: 335, distance: 35.5
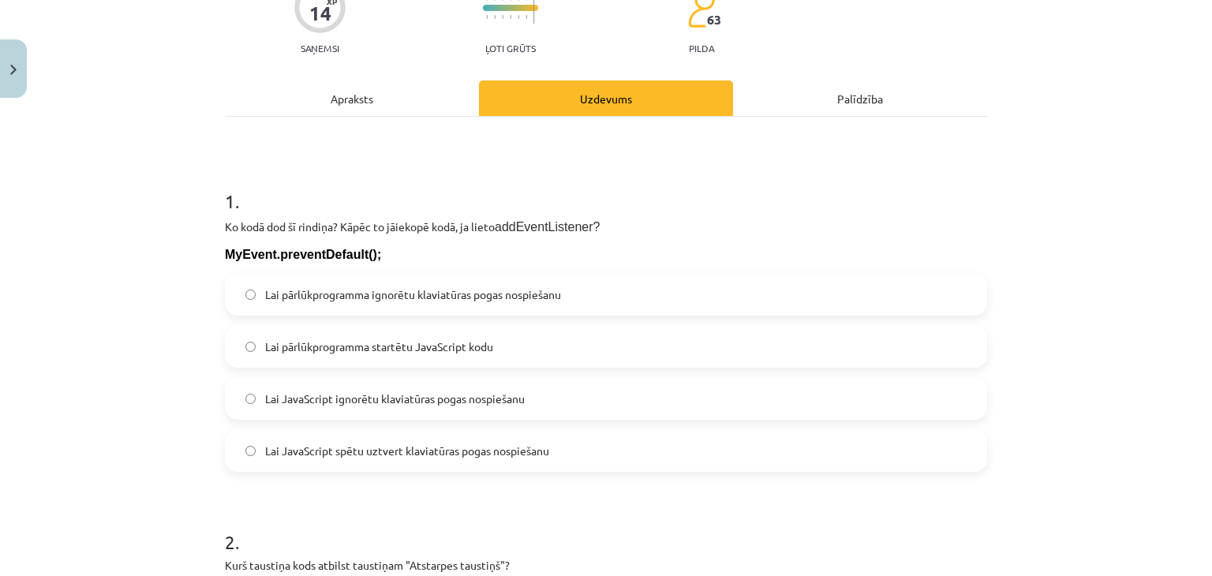
scroll to position [0, 0]
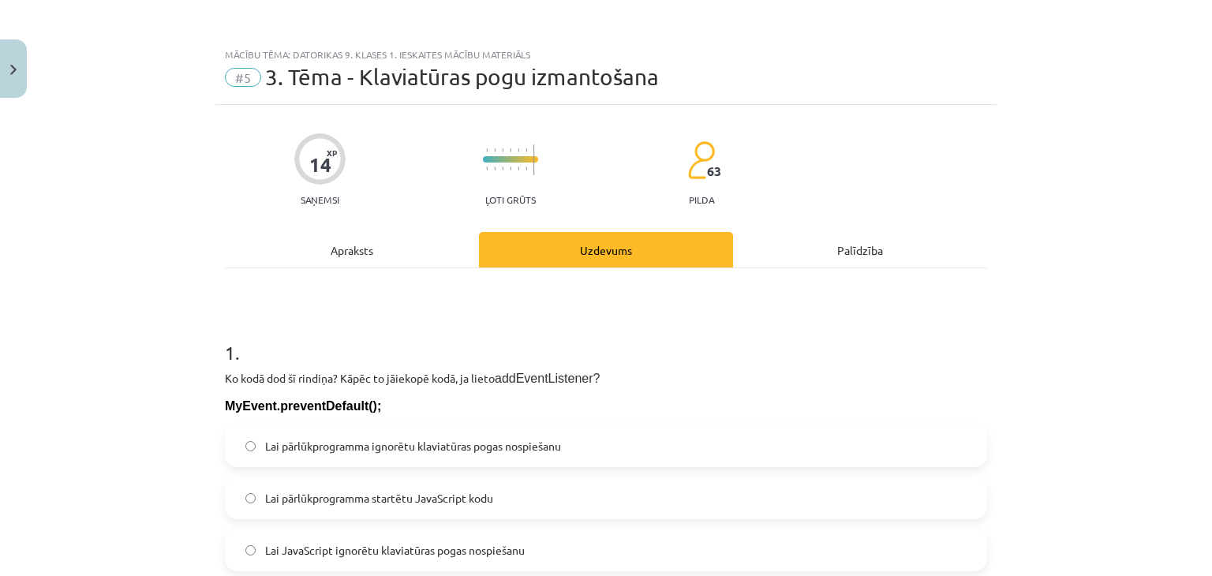
click at [417, 260] on div "Apraksts" at bounding box center [352, 249] width 254 height 35
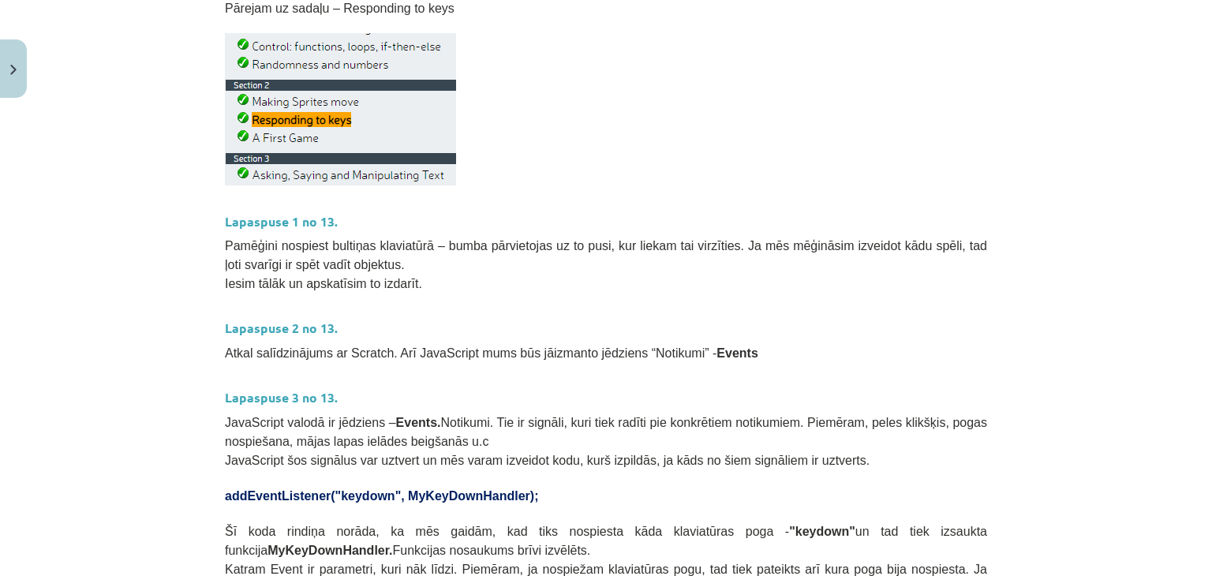
scroll to position [197, 0]
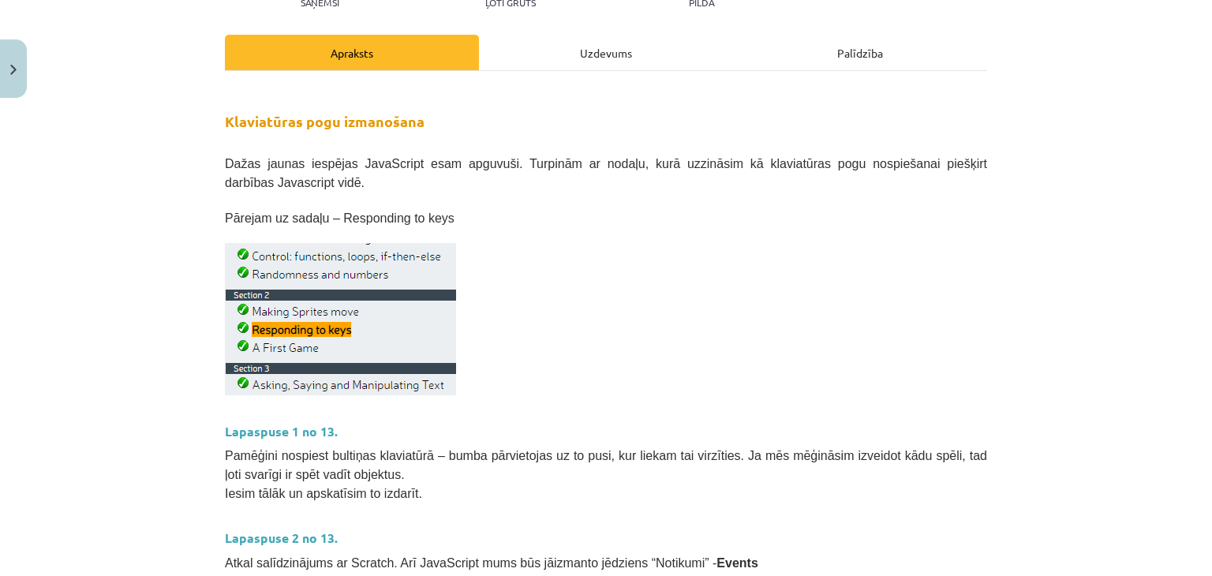
click at [570, 67] on div "Uzdevums" at bounding box center [606, 52] width 254 height 35
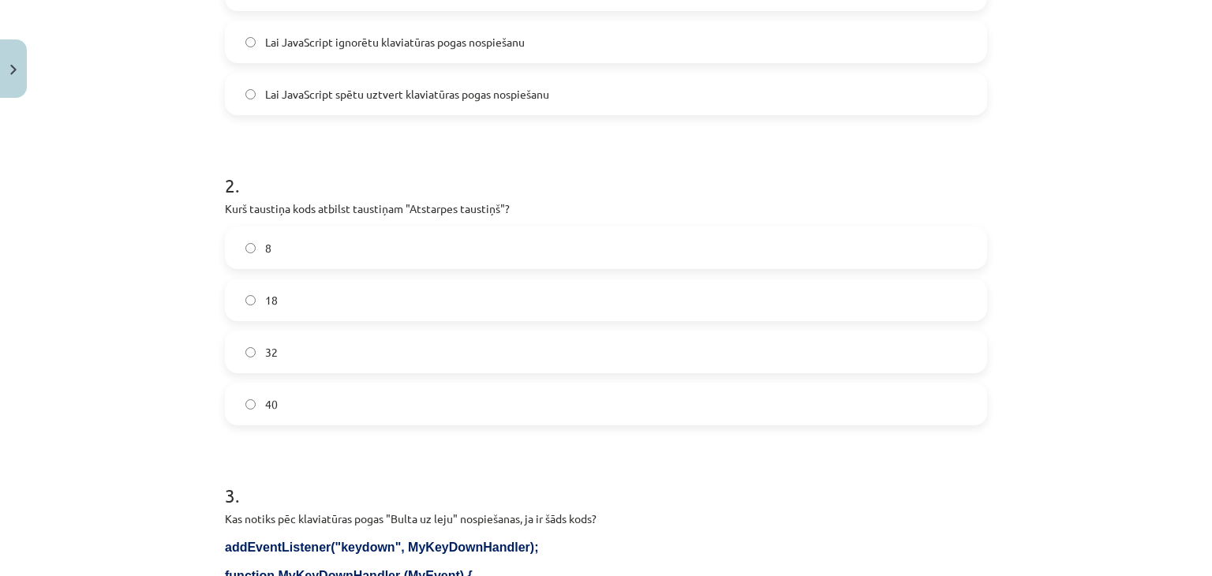
scroll to position [510, 0]
click at [473, 245] on label "8" at bounding box center [605, 245] width 759 height 39
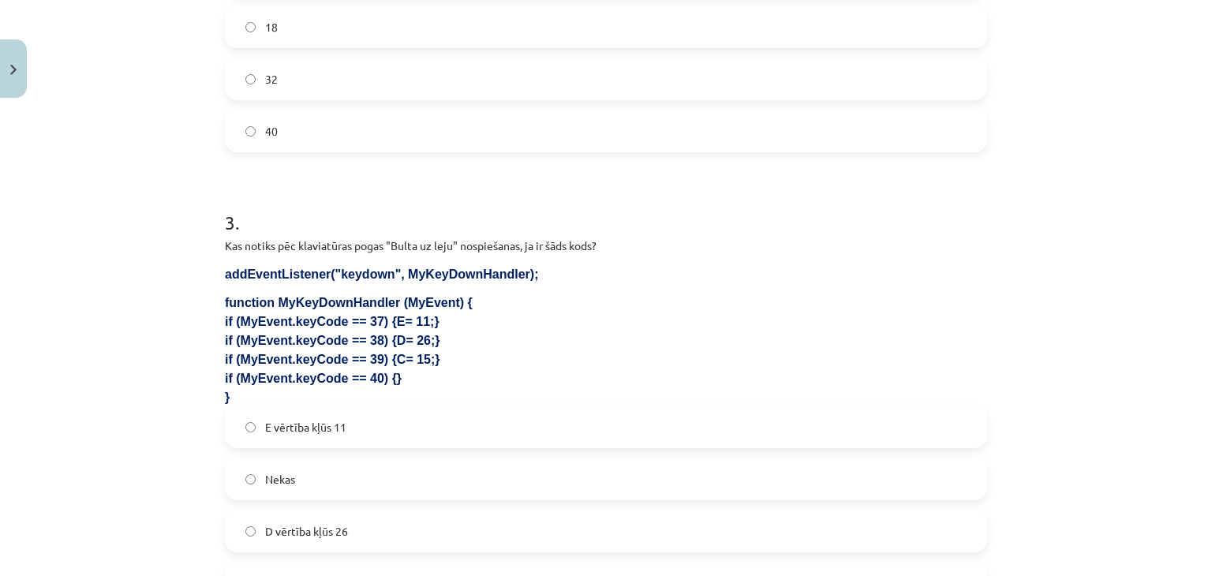
scroll to position [807, 0]
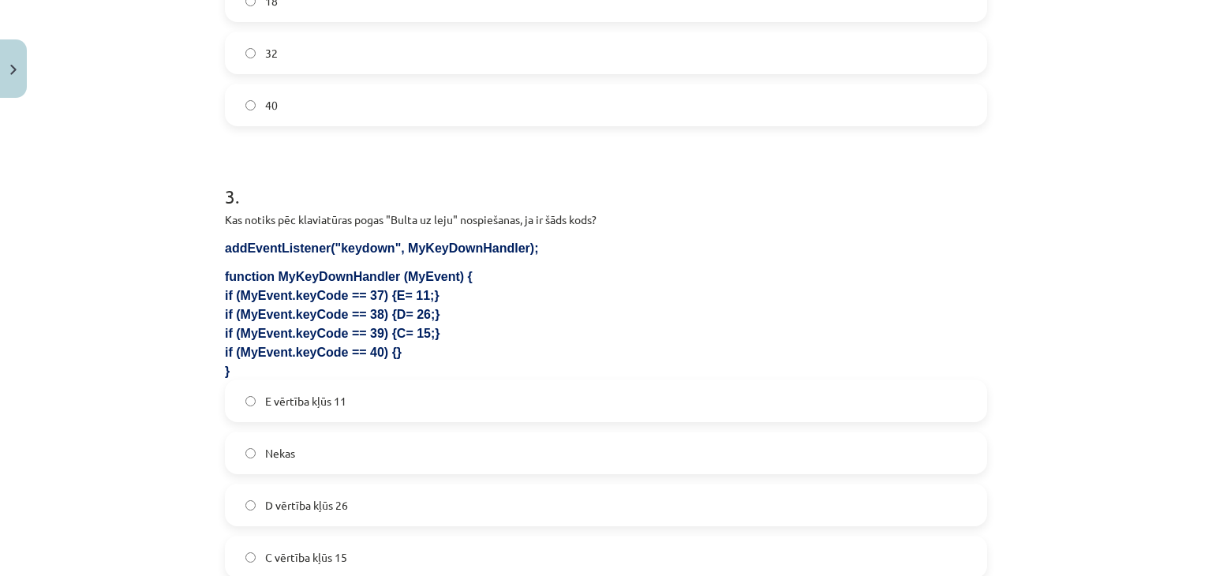
drag, startPoint x: 473, startPoint y: 245, endPoint x: 522, endPoint y: 143, distance: 114.0
click at [522, 143] on form "1 . Ko kodā dod šī rindiņa? Kāpēc to jāiekopē kodā, ja lieto addEventListener? …" at bounding box center [606, 197] width 762 height 1381
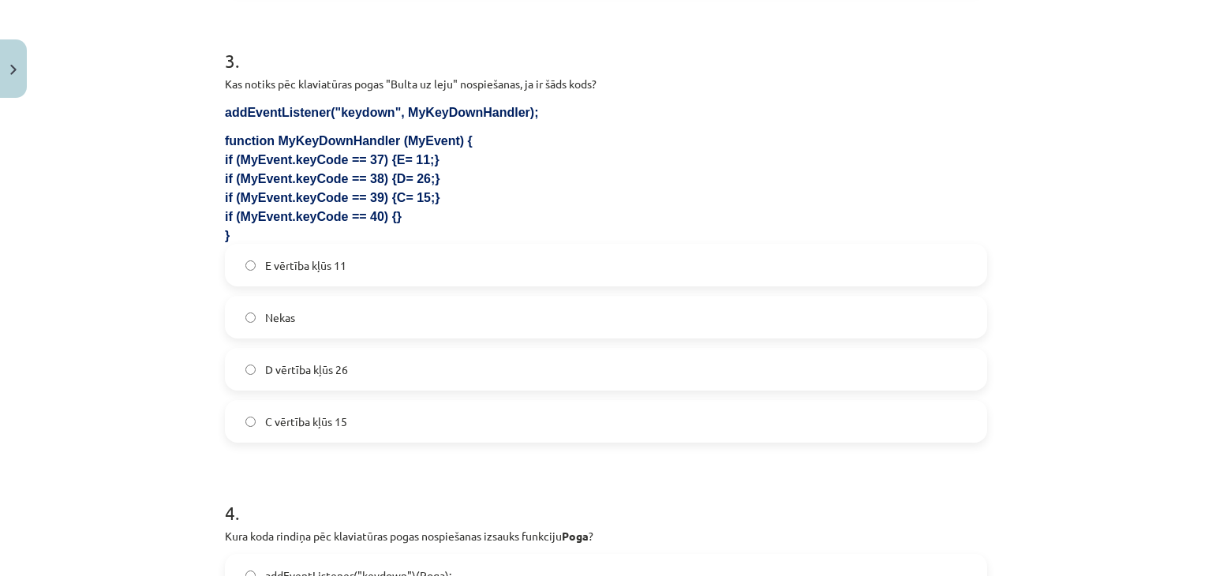
scroll to position [943, 0]
click at [480, 253] on label "E vērtība kļūs 11" at bounding box center [605, 264] width 759 height 39
click at [484, 383] on label "D vērtība kļūs 26" at bounding box center [605, 368] width 759 height 39
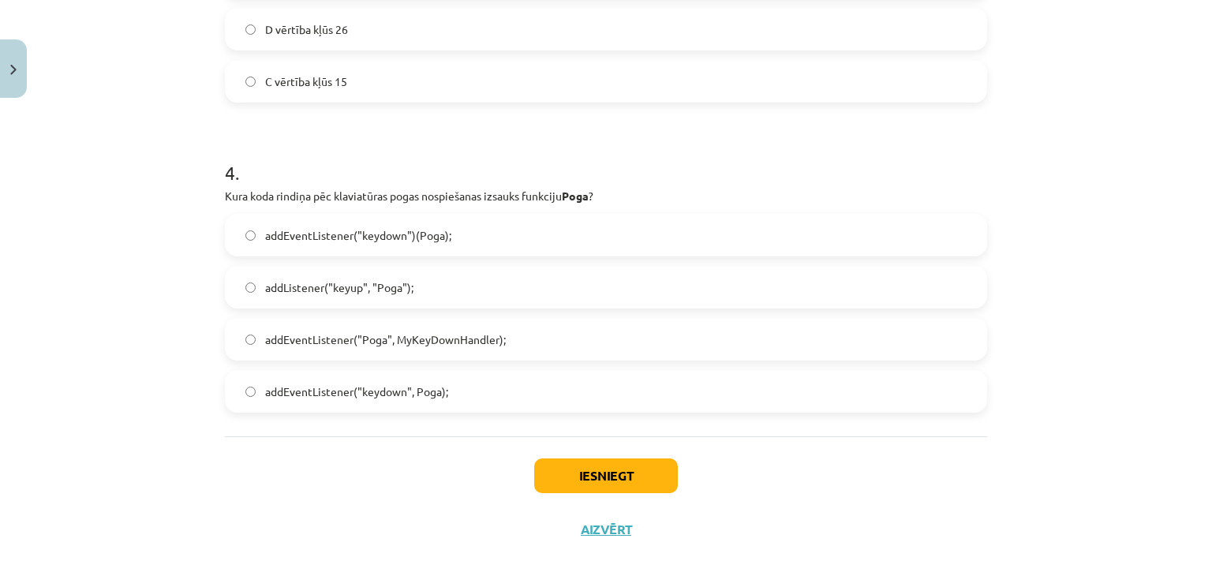
scroll to position [1302, 0]
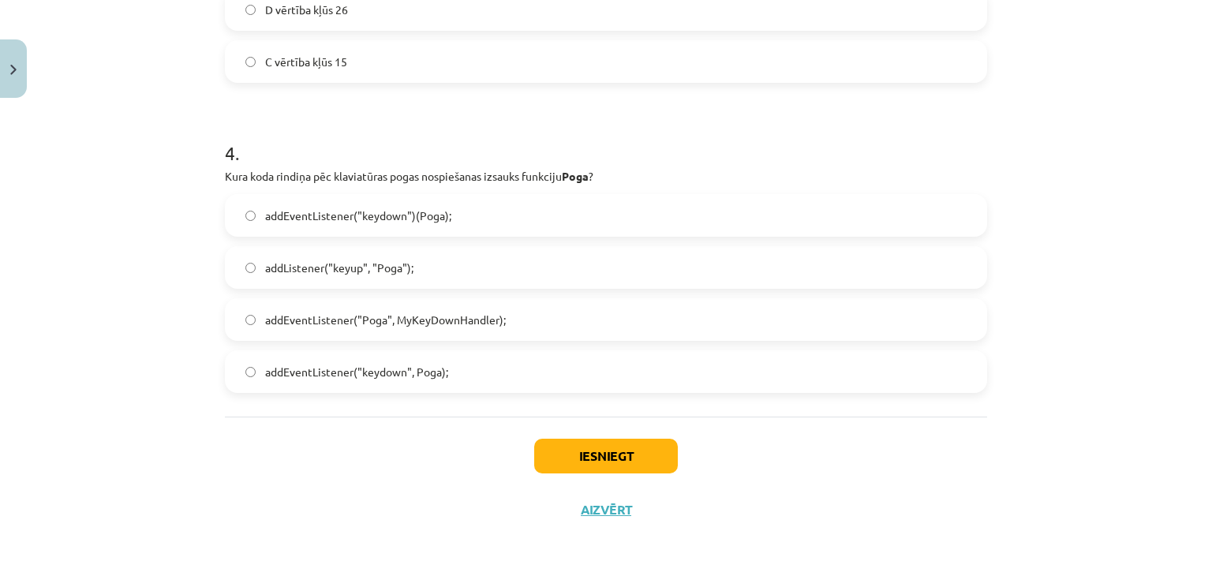
click at [491, 308] on label "addEventListener("Poga", MyKeyDownHandler);" at bounding box center [605, 319] width 759 height 39
drag, startPoint x: 622, startPoint y: 461, endPoint x: 395, endPoint y: 449, distance: 226.7
click at [395, 449] on div "Iesniegt Aizvērt" at bounding box center [606, 472] width 762 height 110
click at [445, 380] on label "addEventListener("keydown", Poga);" at bounding box center [605, 371] width 759 height 39
click at [524, 315] on label "addEventListener("Poga", MyKeyDownHandler);" at bounding box center [605, 319] width 759 height 39
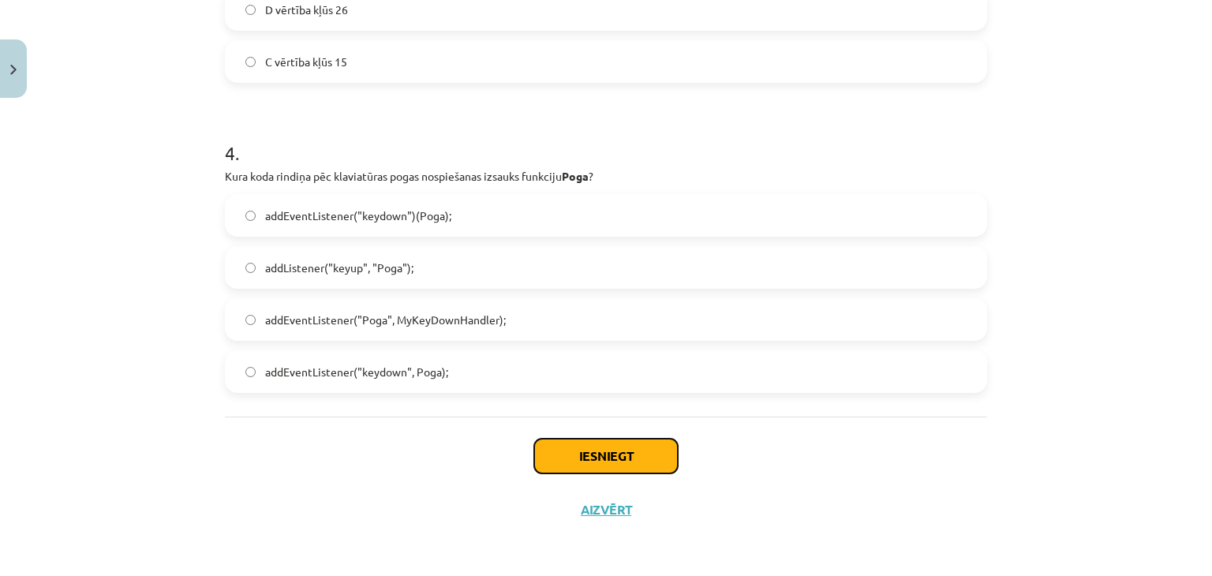
click at [617, 458] on button "Iesniegt" at bounding box center [606, 456] width 144 height 35
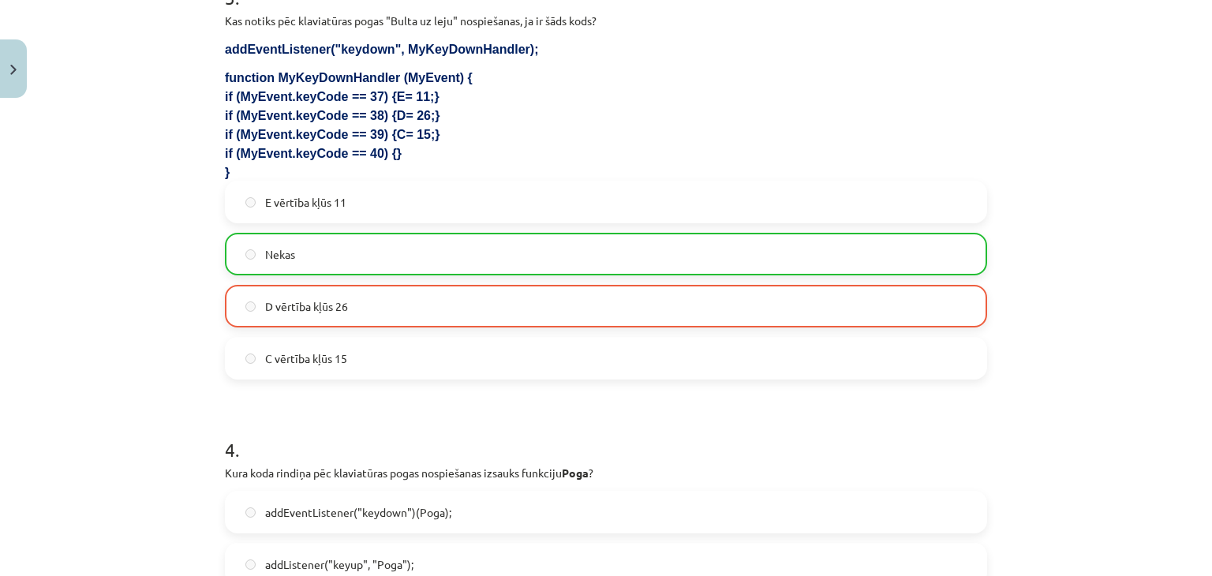
scroll to position [1351, 0]
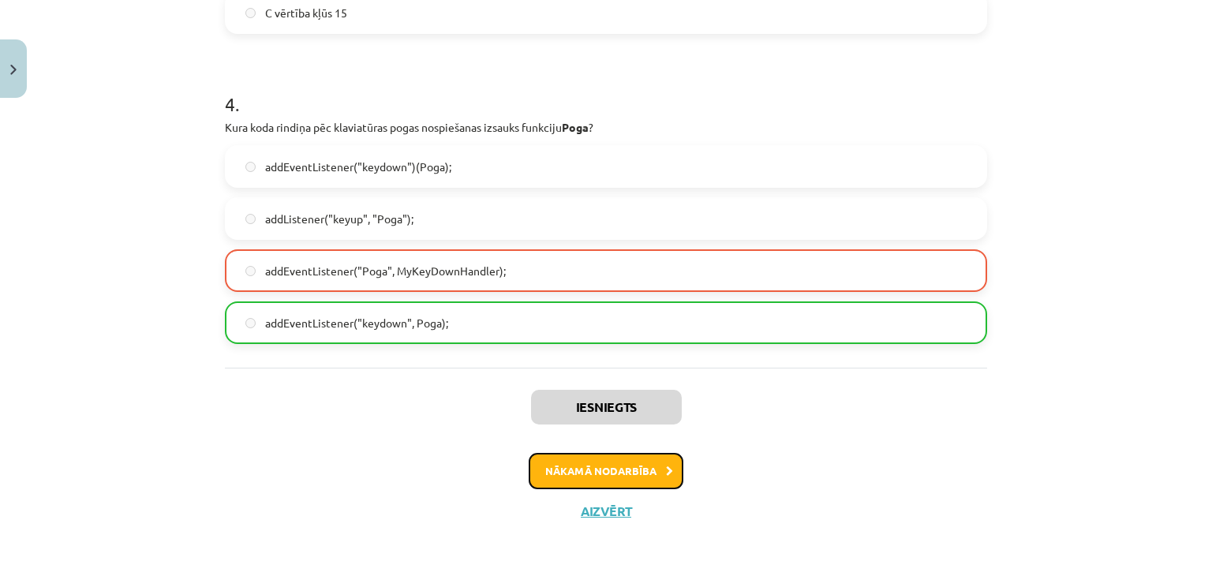
click at [611, 463] on button "Nākamā nodarbība" at bounding box center [606, 471] width 155 height 36
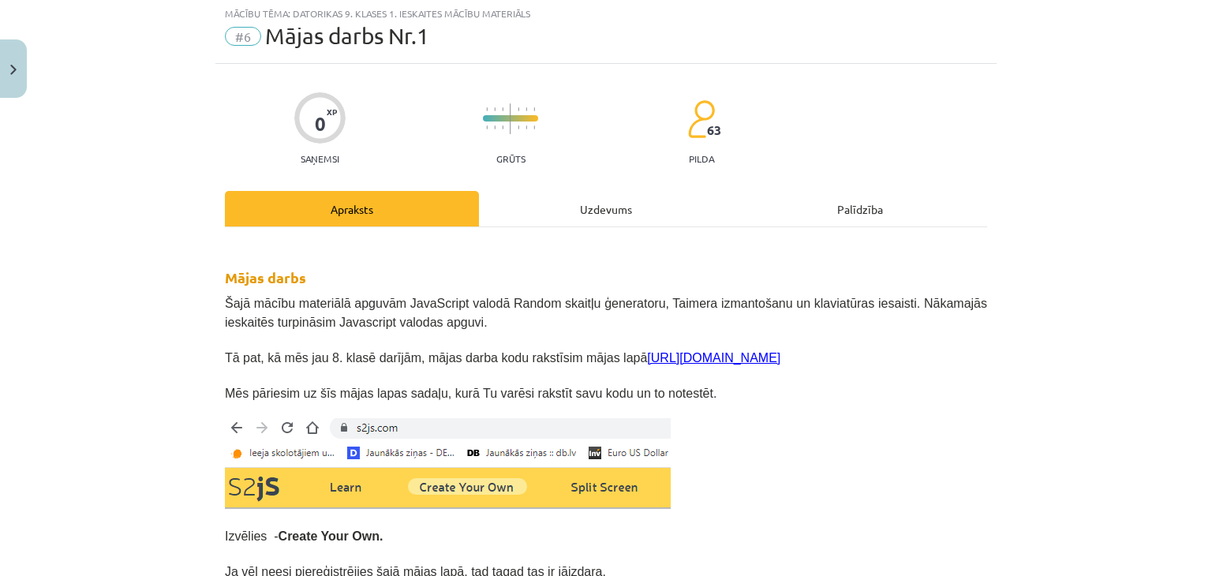
scroll to position [39, 0]
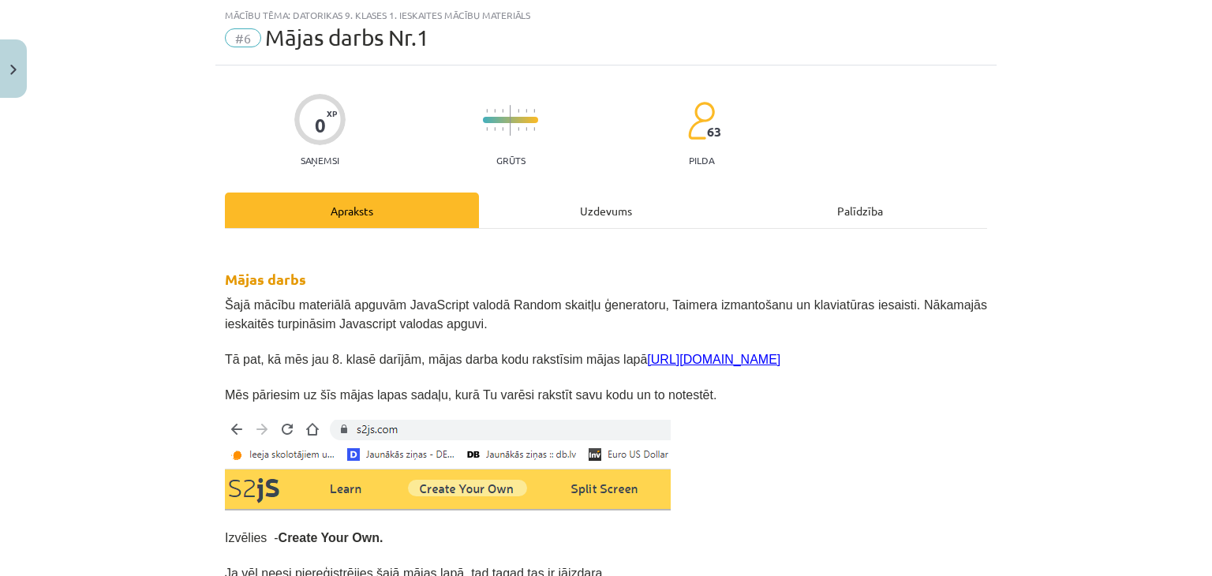
click at [596, 206] on div "Uzdevums" at bounding box center [606, 209] width 254 height 35
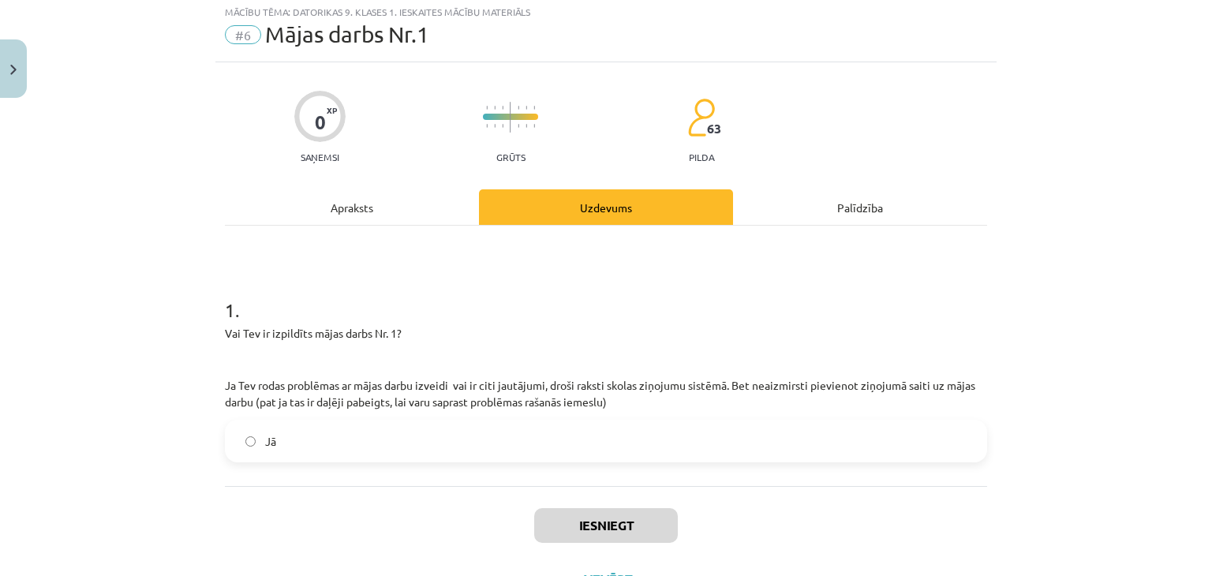
click at [353, 209] on div "Apraksts" at bounding box center [352, 206] width 254 height 35
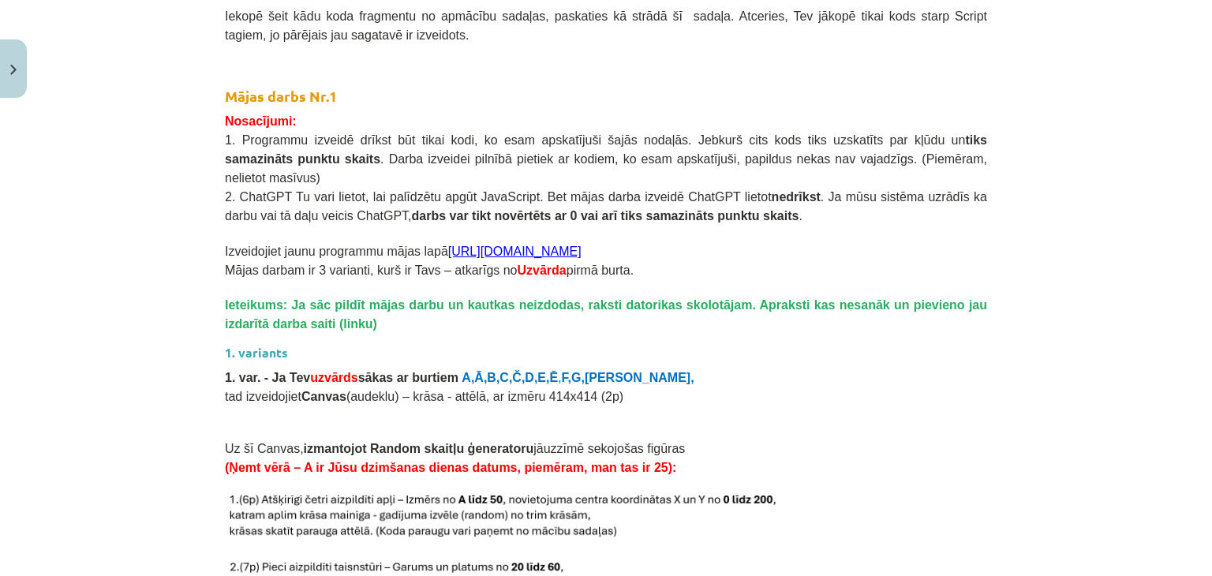
scroll to position [1324, 0]
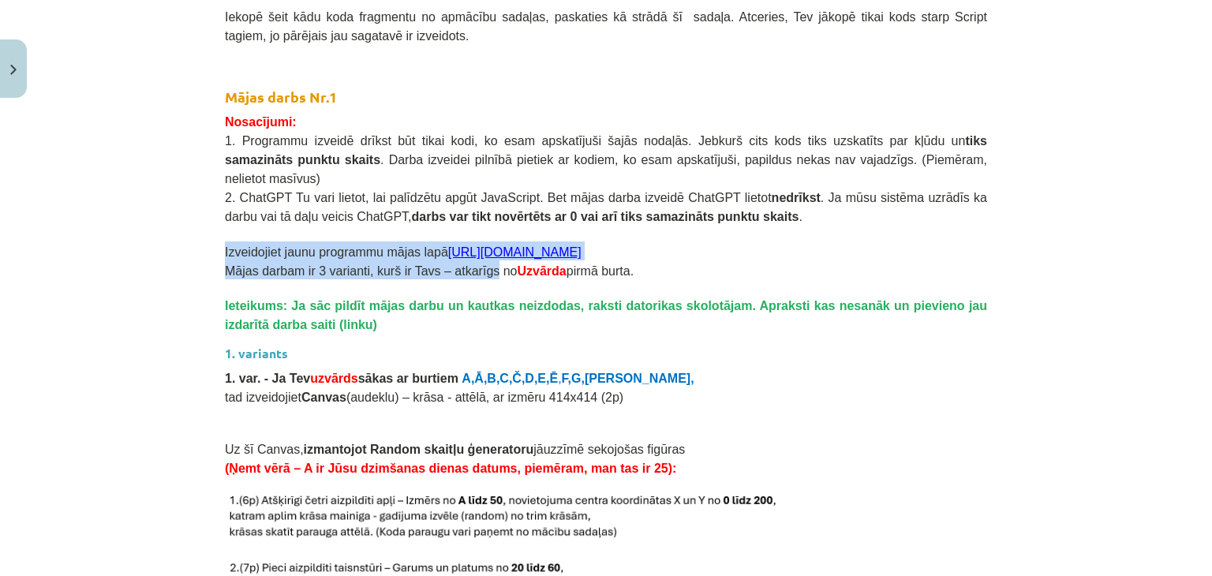
drag, startPoint x: 466, startPoint y: 250, endPoint x: 492, endPoint y: 216, distance: 42.8
click at [492, 225] on p at bounding box center [606, 233] width 762 height 17
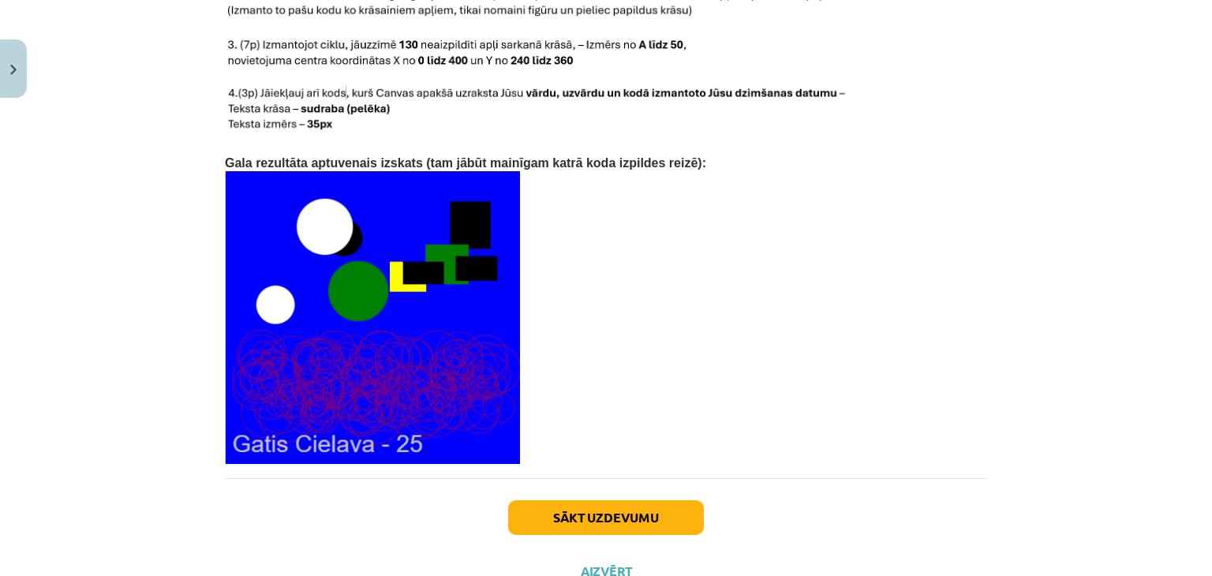
scroll to position [3363, 0]
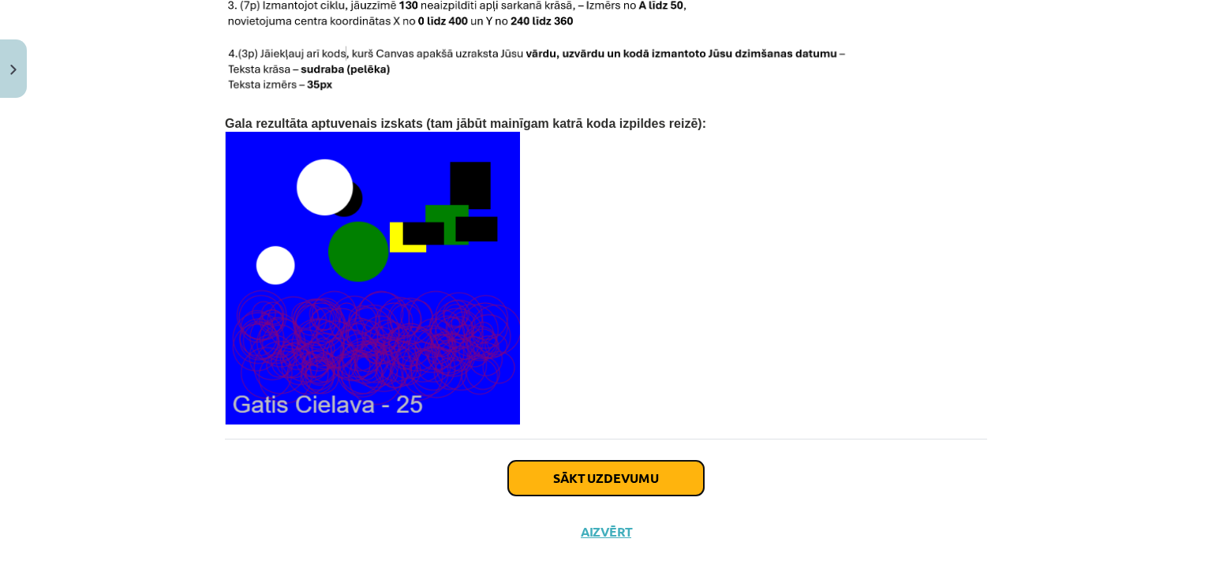
click at [618, 463] on button "Sākt uzdevumu" at bounding box center [606, 478] width 196 height 35
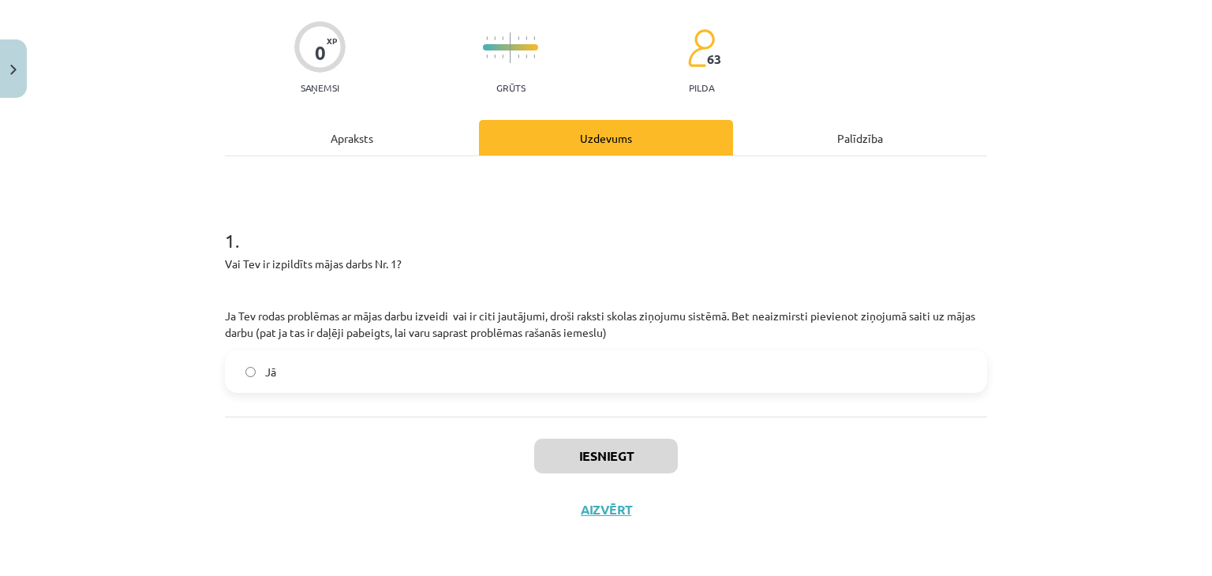
scroll to position [39, 0]
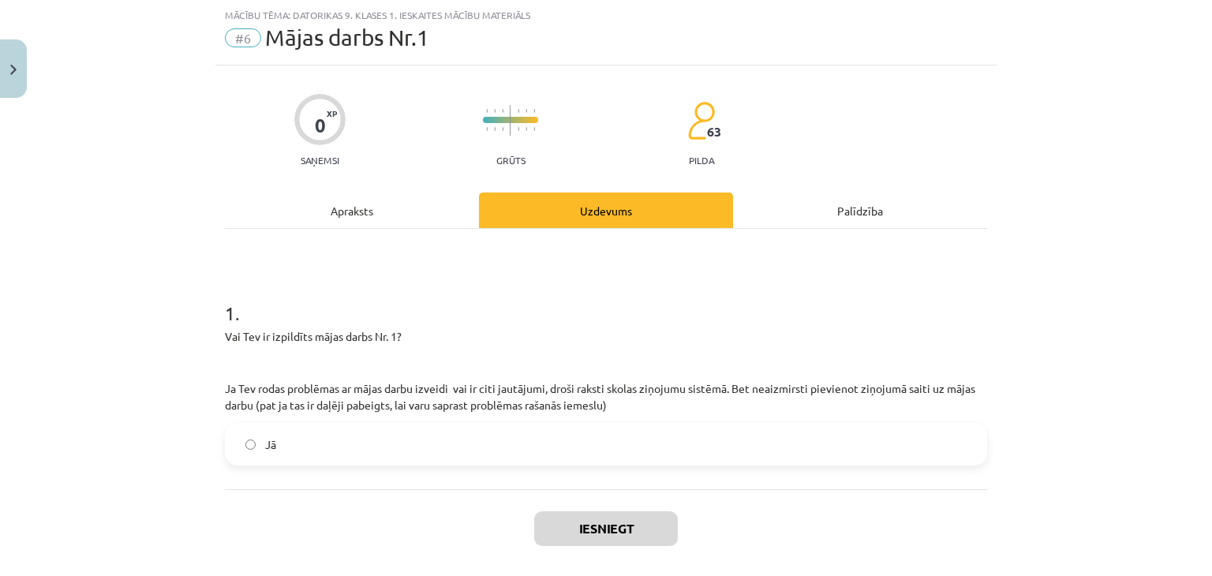
click at [358, 211] on div "Apraksts" at bounding box center [352, 209] width 254 height 35
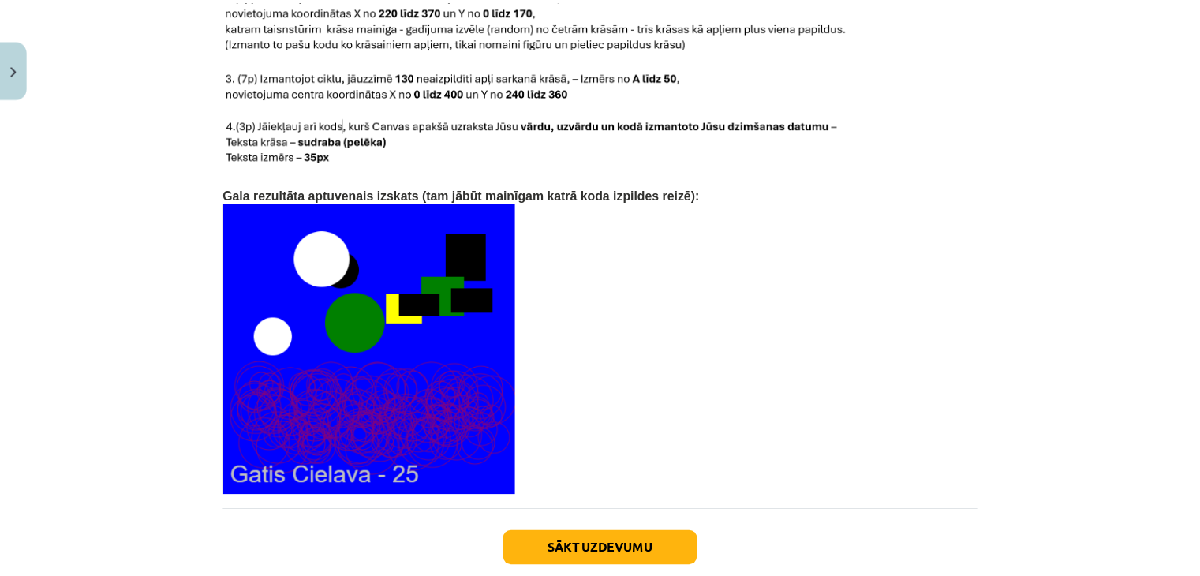
scroll to position [3363, 0]
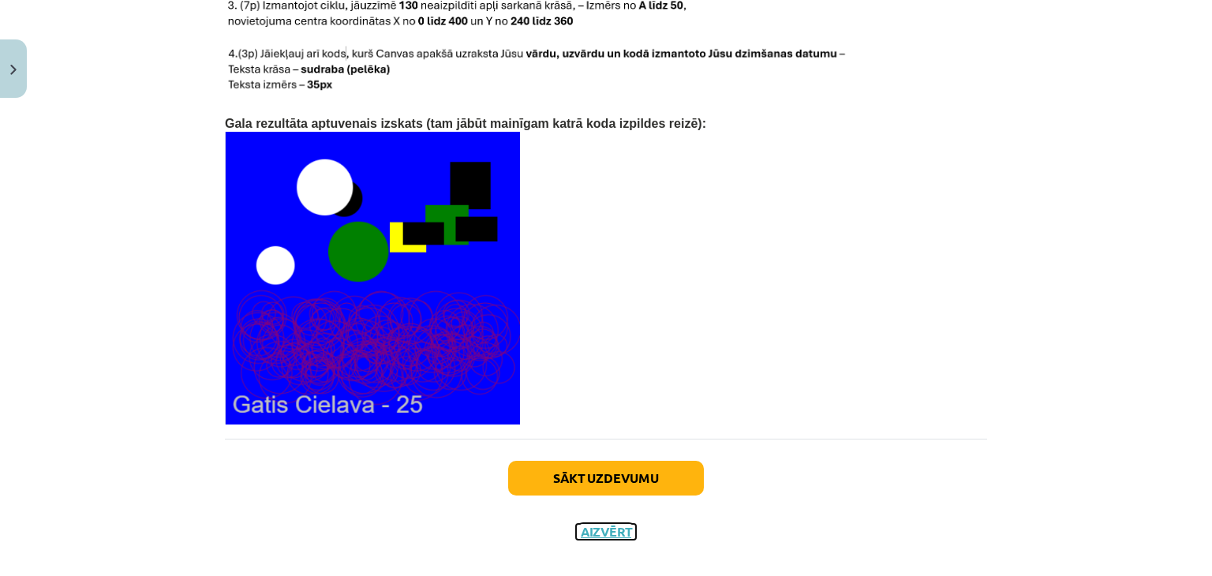
click at [603, 524] on button "Aizvērt" at bounding box center [606, 532] width 60 height 16
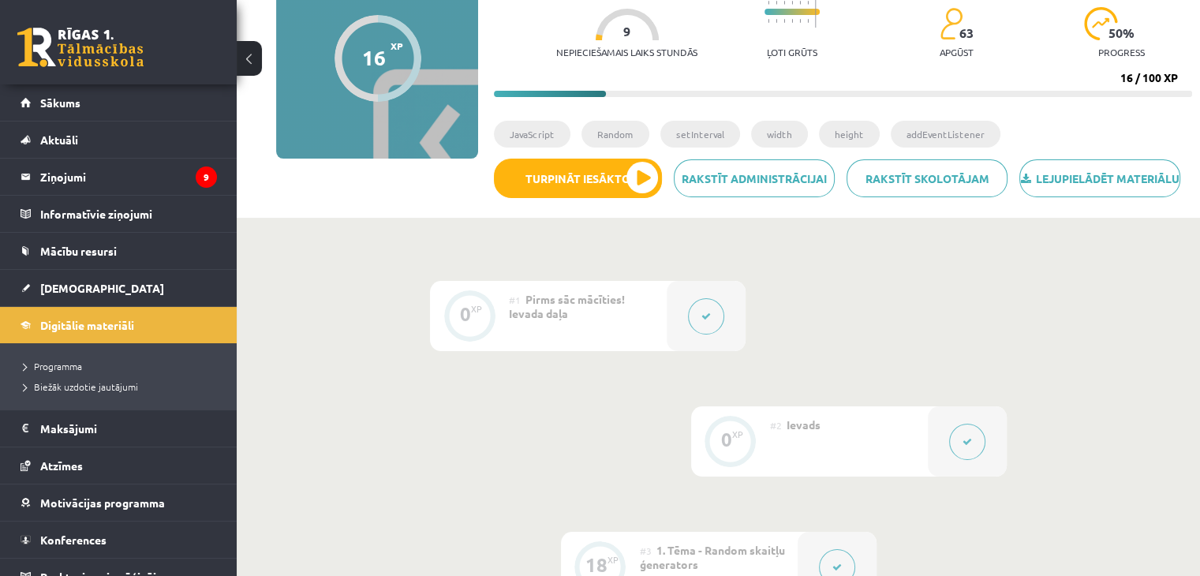
scroll to position [0, 0]
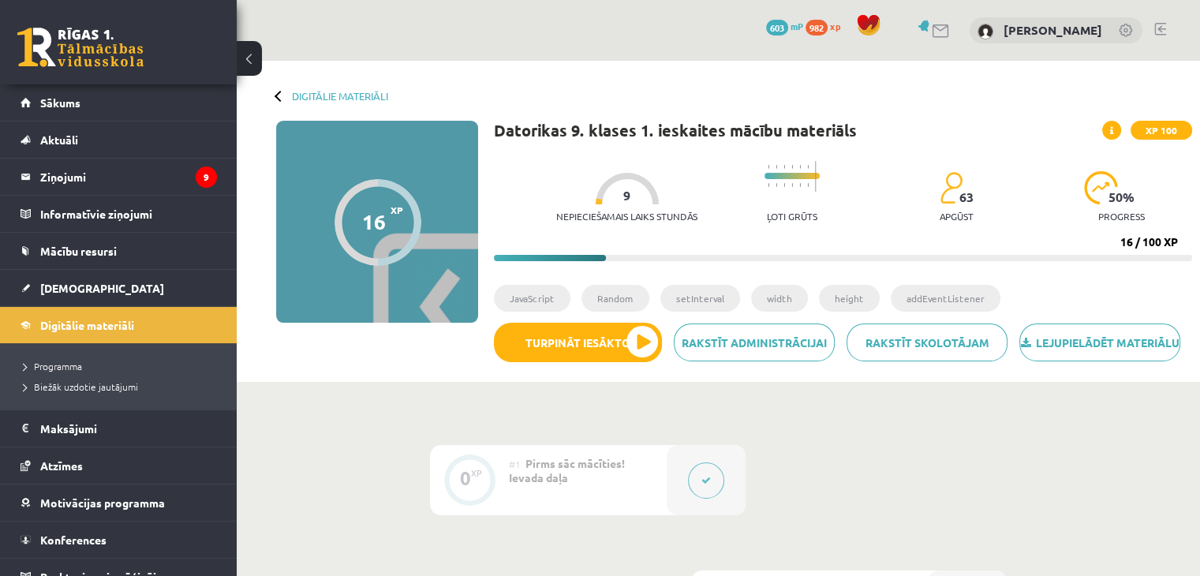
click at [312, 88] on div "Digitālie materiāli 16 XP XP 100 16 / 100 XP Datorikas 9. klases 1. ieskaites m…" at bounding box center [718, 221] width 963 height 321
click at [318, 96] on link "Digitālie materiāli" at bounding box center [340, 96] width 96 height 12
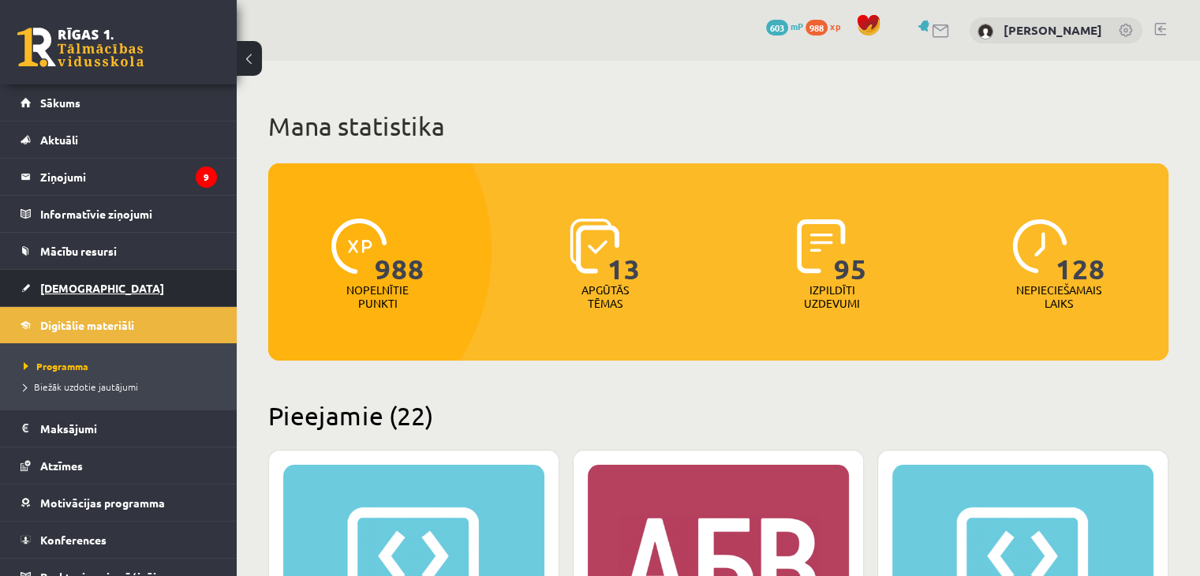
click at [65, 291] on span "[DEMOGRAPHIC_DATA]" at bounding box center [102, 288] width 124 height 14
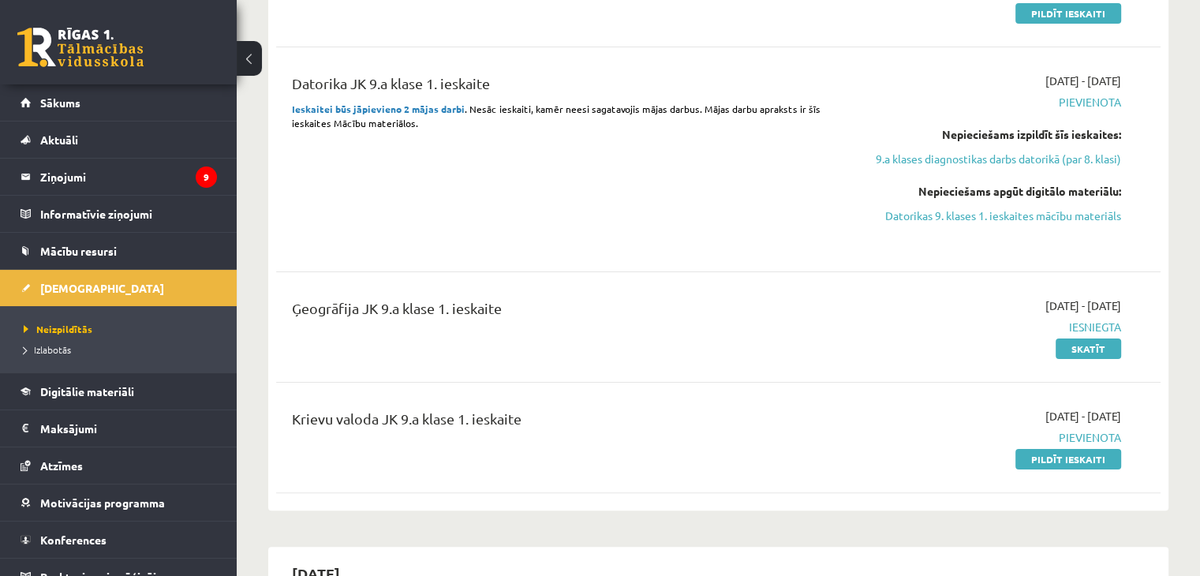
scroll to position [262, 0]
click at [1077, 450] on link "Pildīt ieskaiti" at bounding box center [1068, 460] width 106 height 21
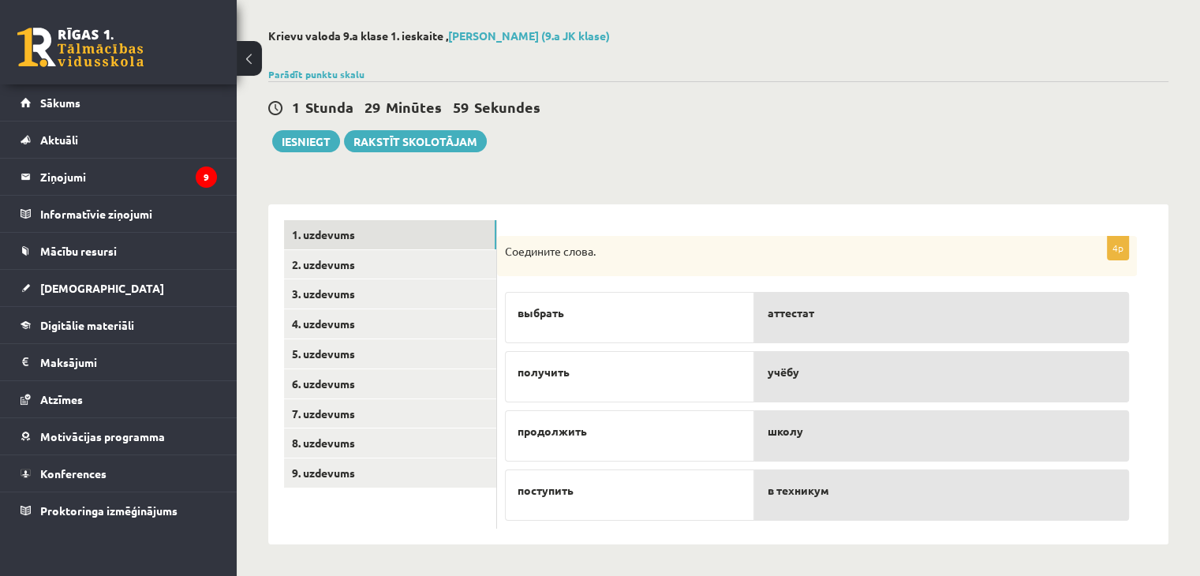
scroll to position [63, 0]
click at [377, 261] on link "2. uzdevums" at bounding box center [390, 264] width 212 height 29
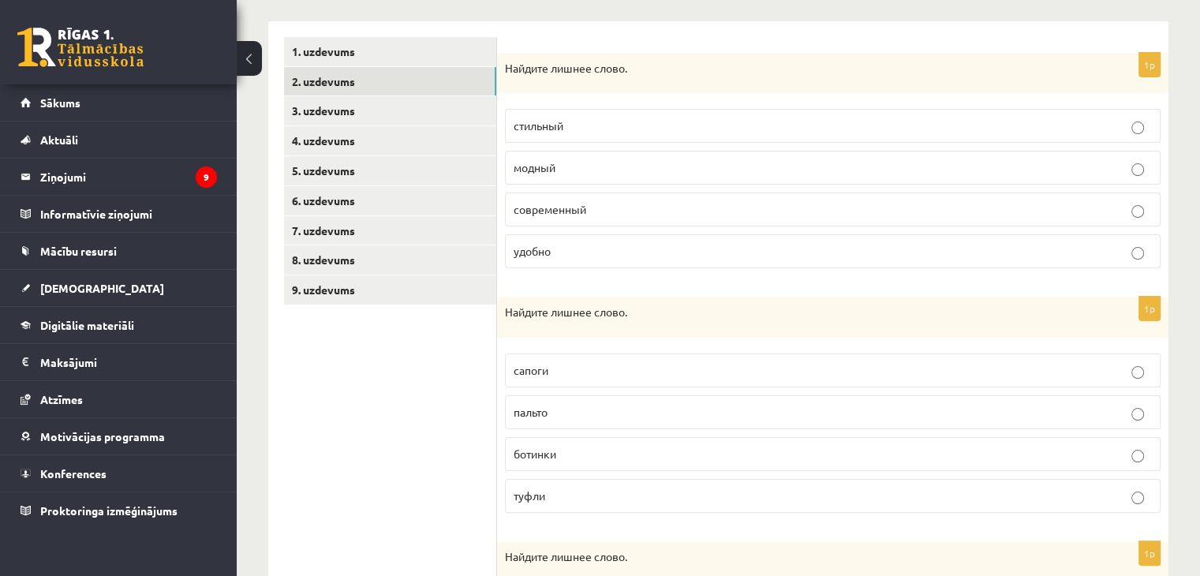
scroll to position [245, 0]
click at [395, 124] on link "3. uzdevums" at bounding box center [390, 112] width 212 height 29
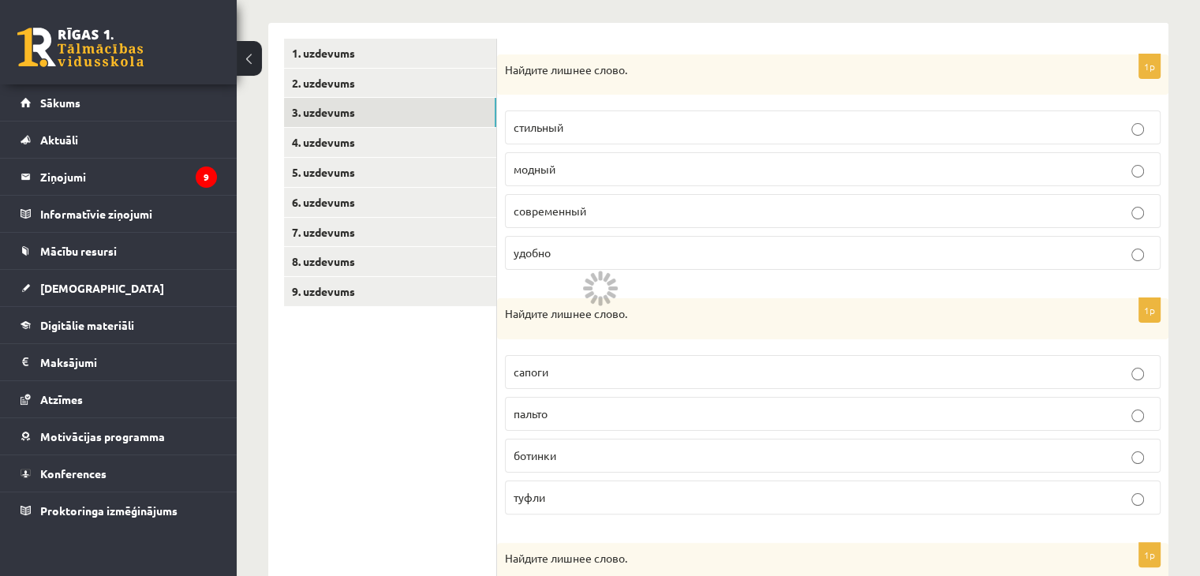
scroll to position [111, 0]
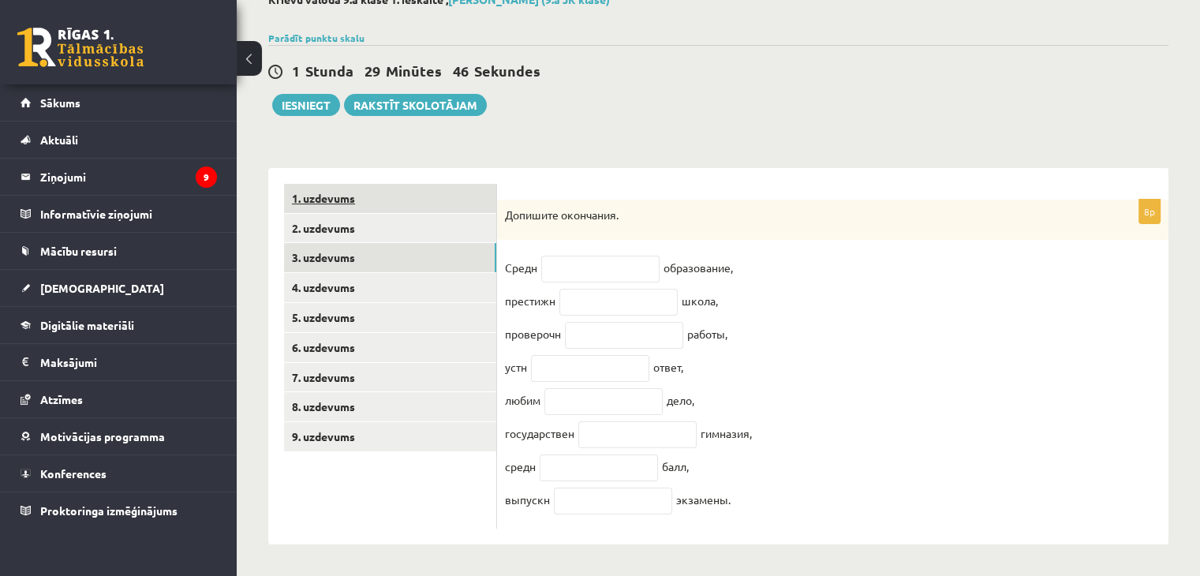
click at [353, 184] on link "1. uzdevums" at bounding box center [390, 198] width 212 height 29
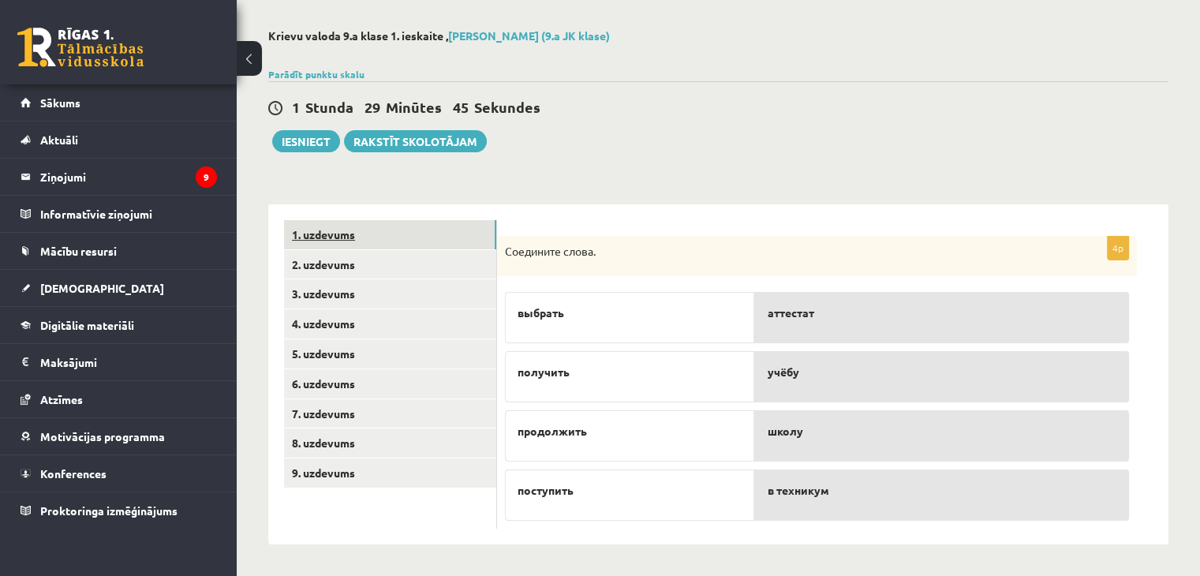
scroll to position [63, 0]
click at [801, 314] on span "аттестат" at bounding box center [790, 312] width 47 height 17
click at [822, 423] on p "аттестат" at bounding box center [941, 431] width 349 height 17
click at [827, 423] on p "аттестат" at bounding box center [941, 431] width 349 height 17
click at [830, 431] on p "аттестат" at bounding box center [941, 431] width 349 height 17
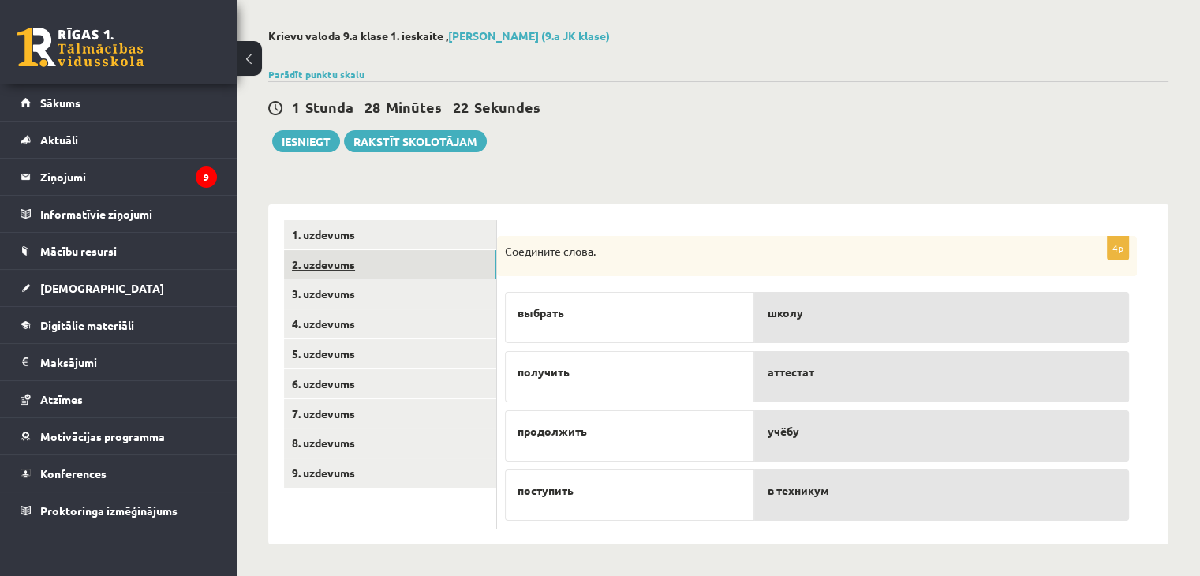
click at [432, 269] on link "2. uzdevums" at bounding box center [390, 264] width 212 height 29
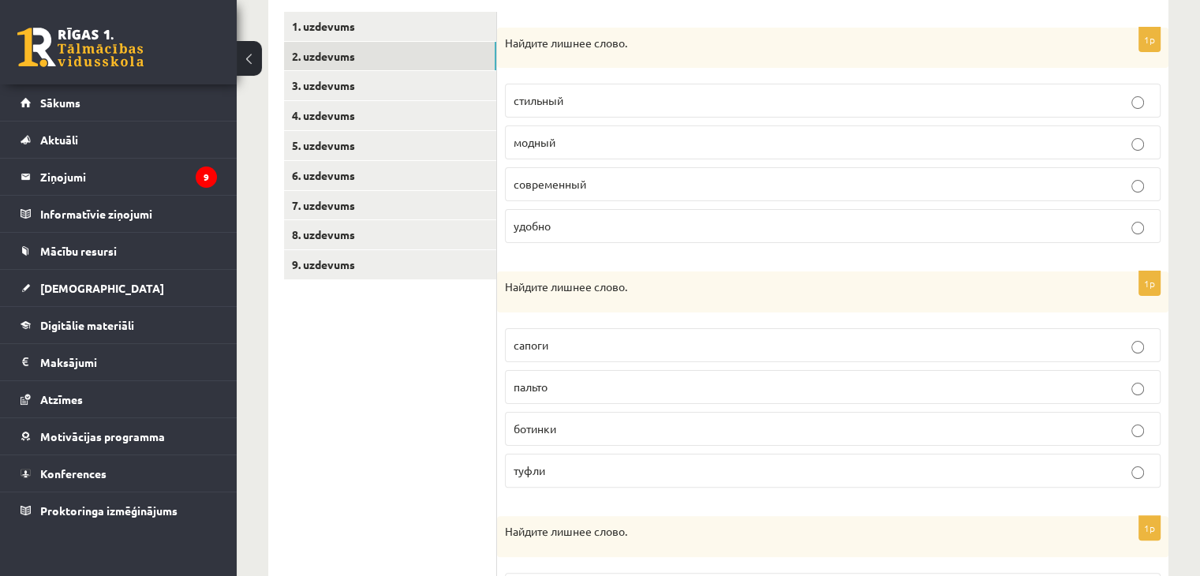
scroll to position [256, 0]
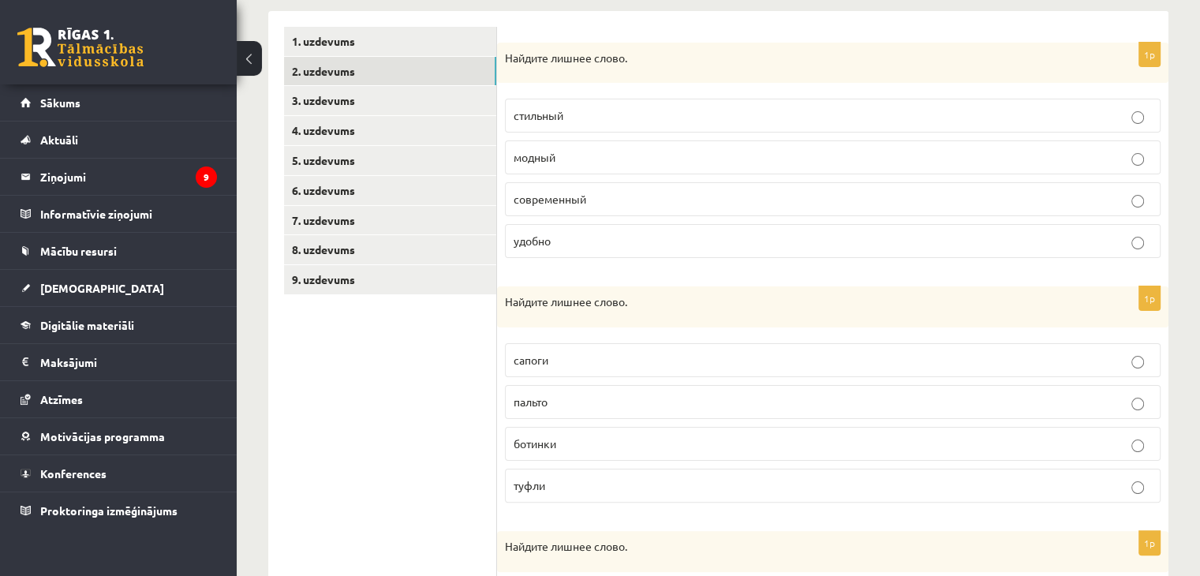
click at [572, 241] on p "удобно" at bounding box center [833, 241] width 638 height 17
click at [555, 386] on label "пальто" at bounding box center [833, 402] width 656 height 34
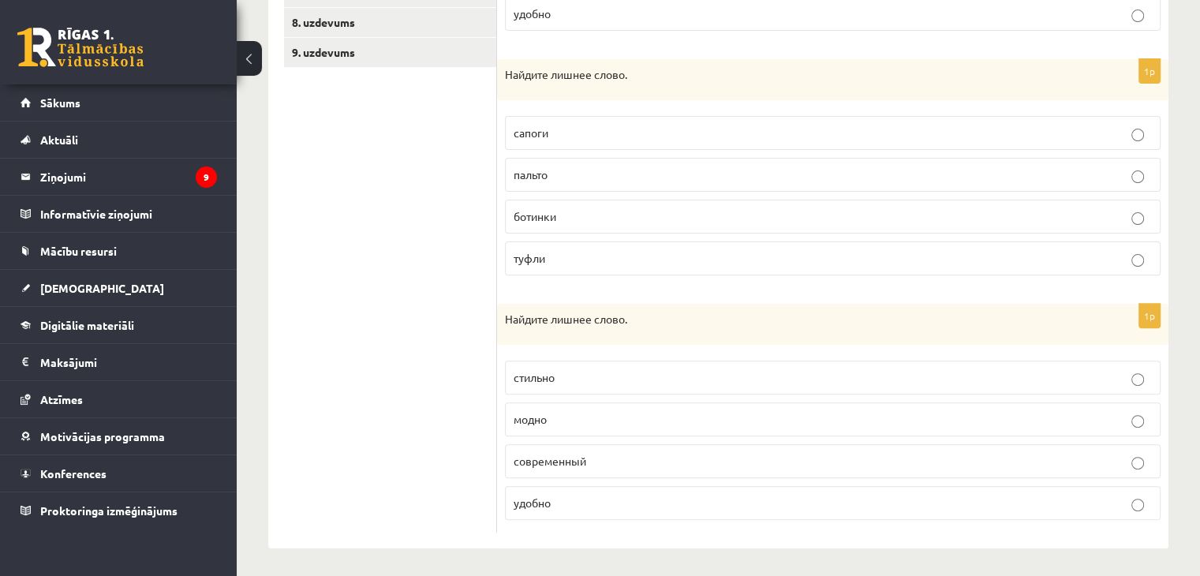
click at [560, 474] on fieldset "стильно модно современный удобно" at bounding box center [833, 439] width 656 height 172
click at [563, 473] on label "современный" at bounding box center [833, 461] width 656 height 34
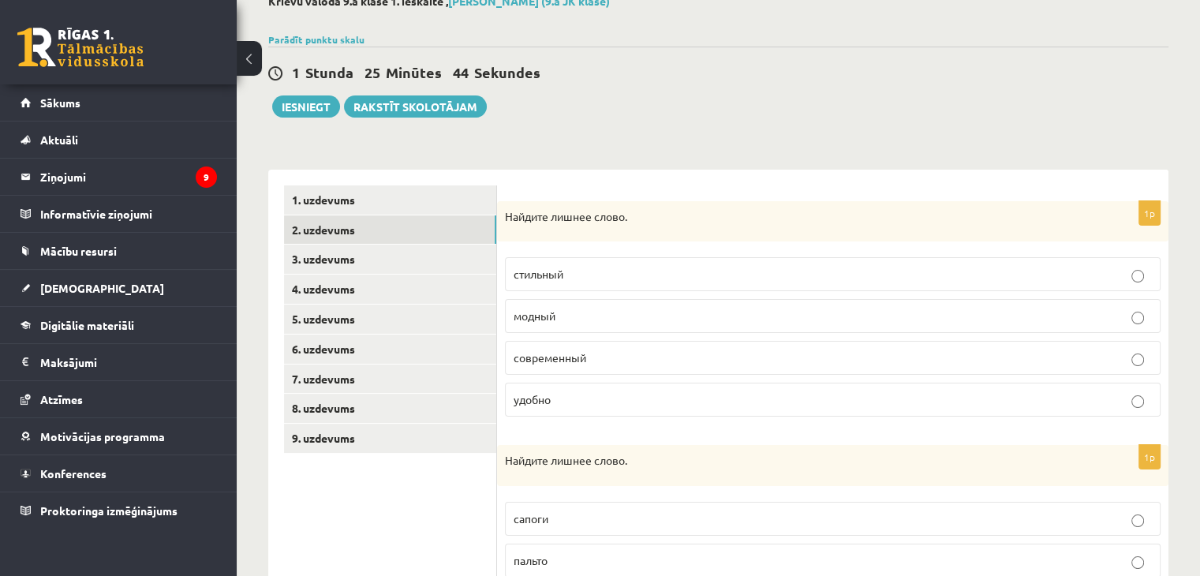
scroll to position [89, 0]
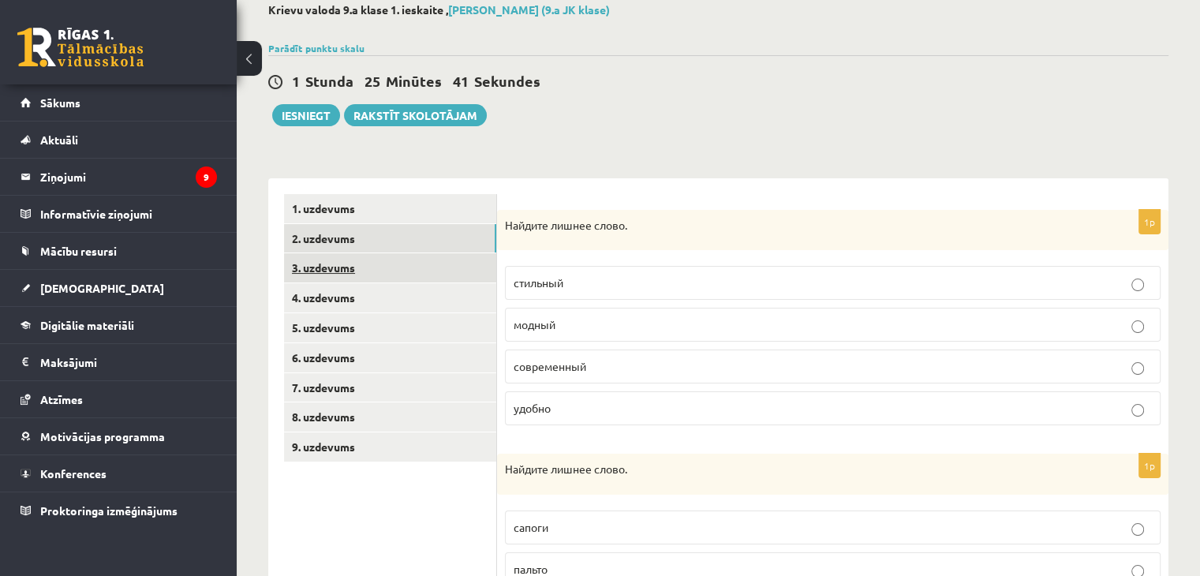
click at [323, 265] on link "3. uzdevums" at bounding box center [390, 267] width 212 height 29
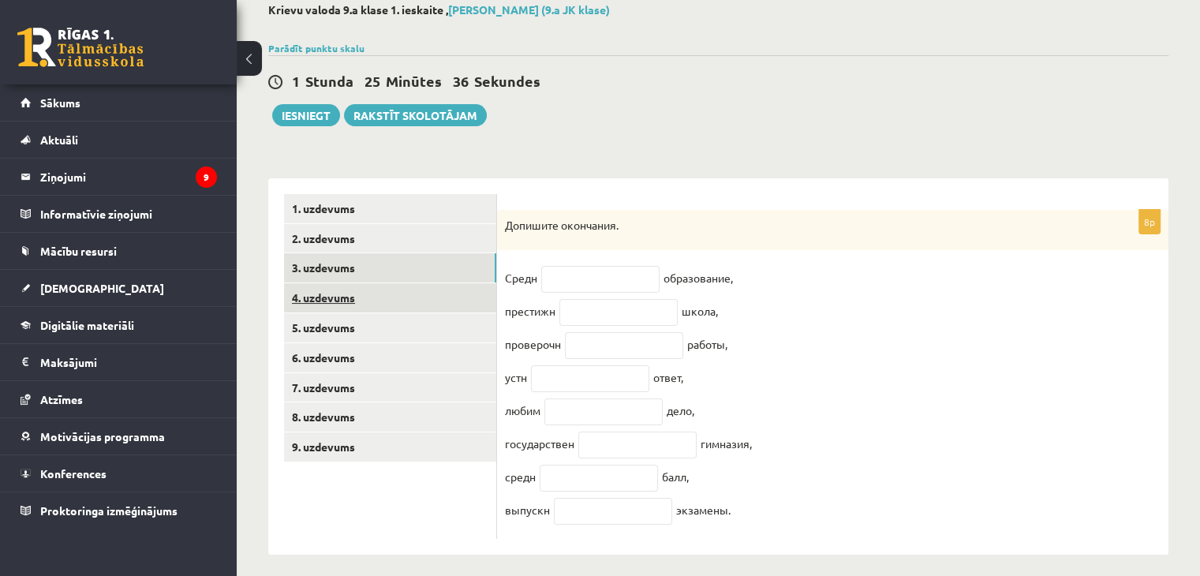
click at [368, 297] on link "4. uzdevums" at bounding box center [390, 297] width 212 height 29
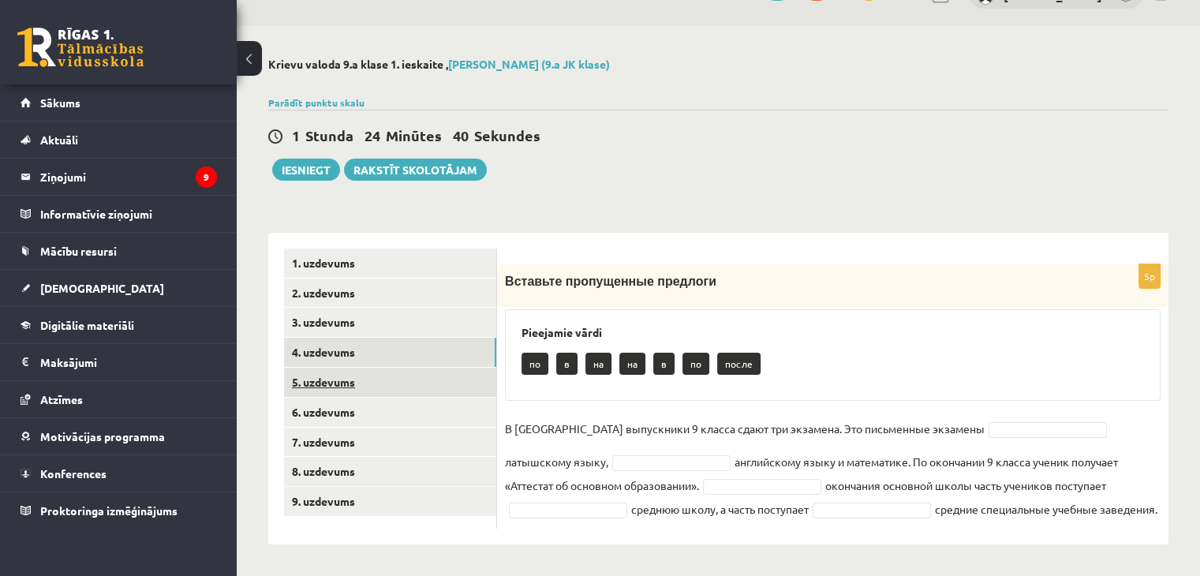
click at [423, 389] on link "5. uzdevums" at bounding box center [390, 382] width 212 height 29
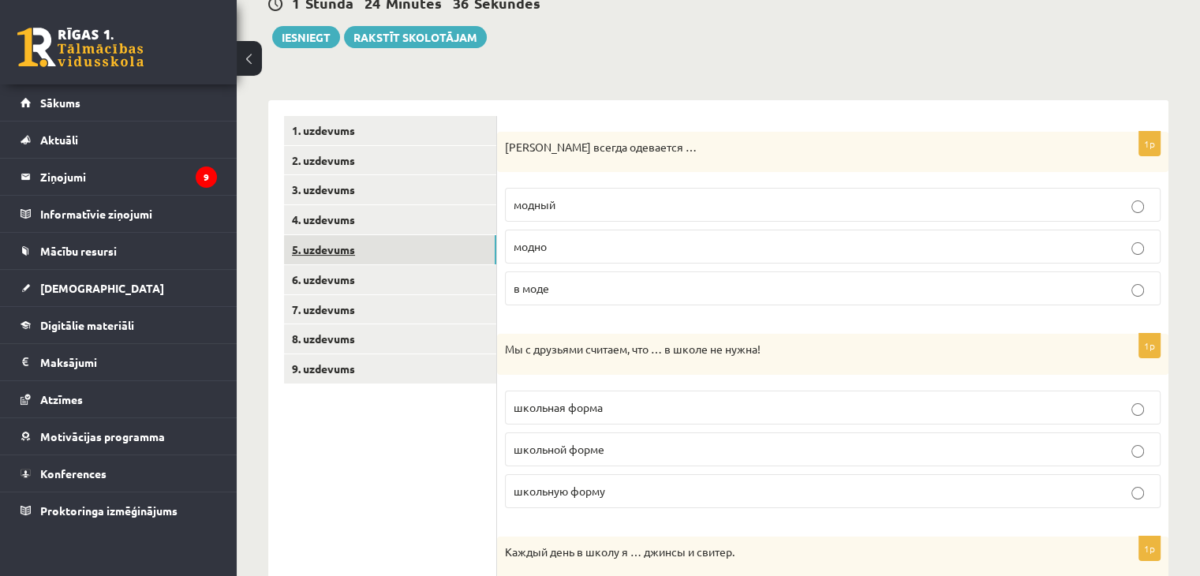
scroll to position [278, 0]
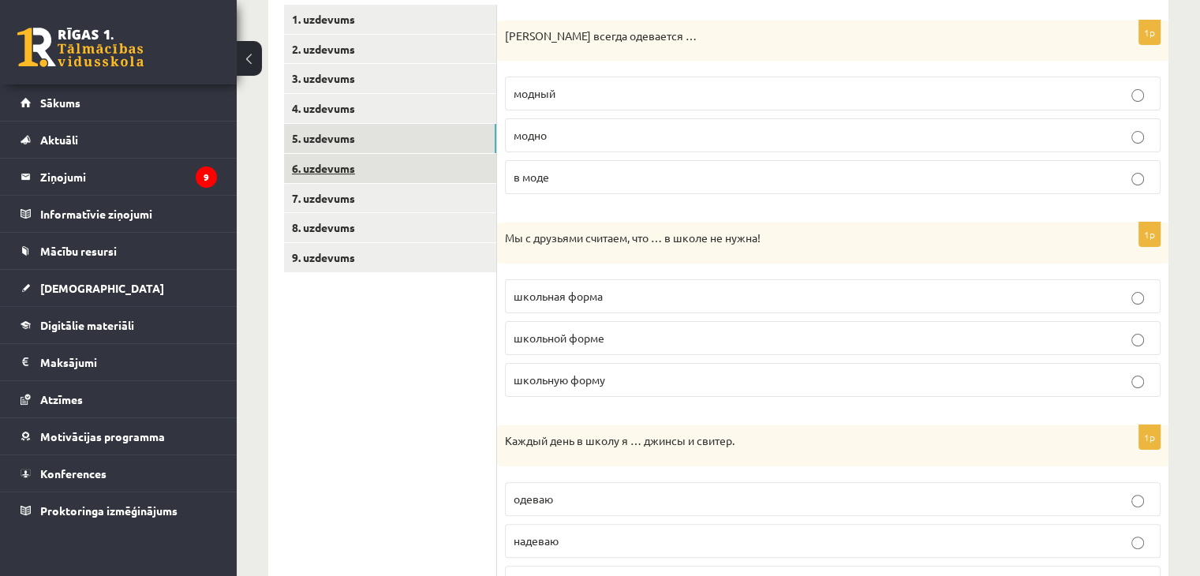
click at [328, 172] on link "6. uzdevums" at bounding box center [390, 168] width 212 height 29
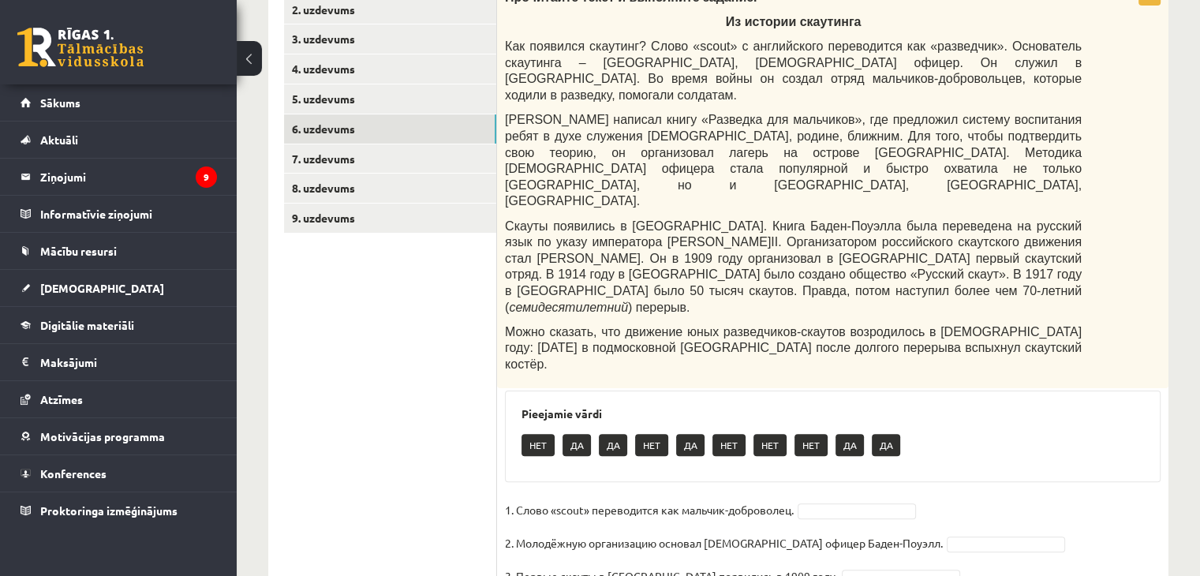
scroll to position [323, 0]
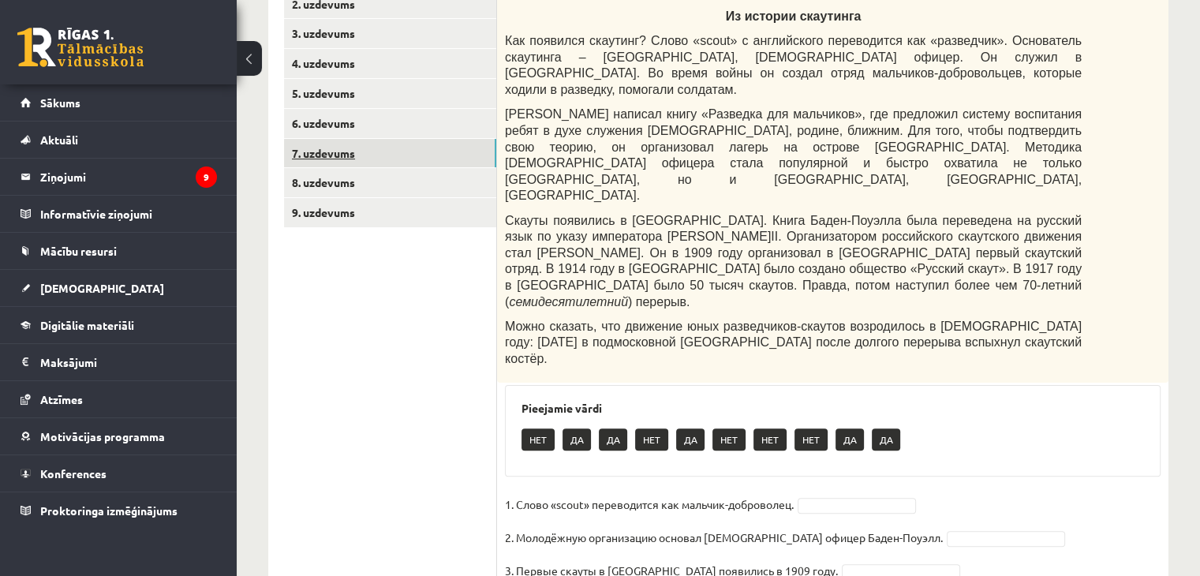
click at [360, 154] on link "7. uzdevums" at bounding box center [390, 153] width 212 height 29
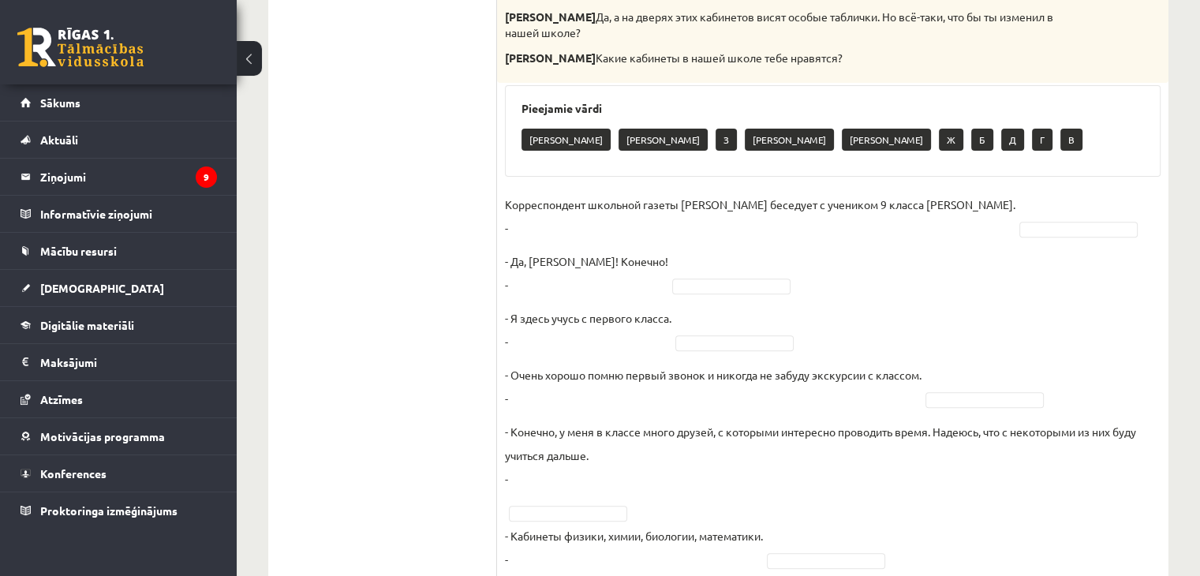
scroll to position [566, 0]
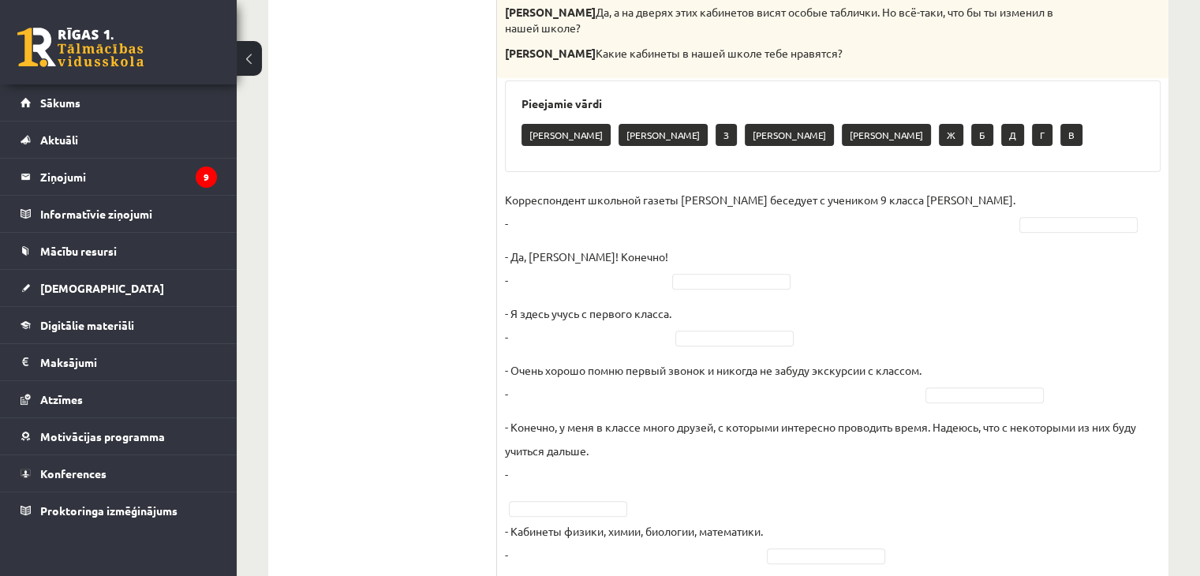
click at [669, 254] on fieldset "Корреспондент школьной газеты Анна Берзиня беседует с учеником 9 класса Андреем…" at bounding box center [833, 543] width 656 height 710
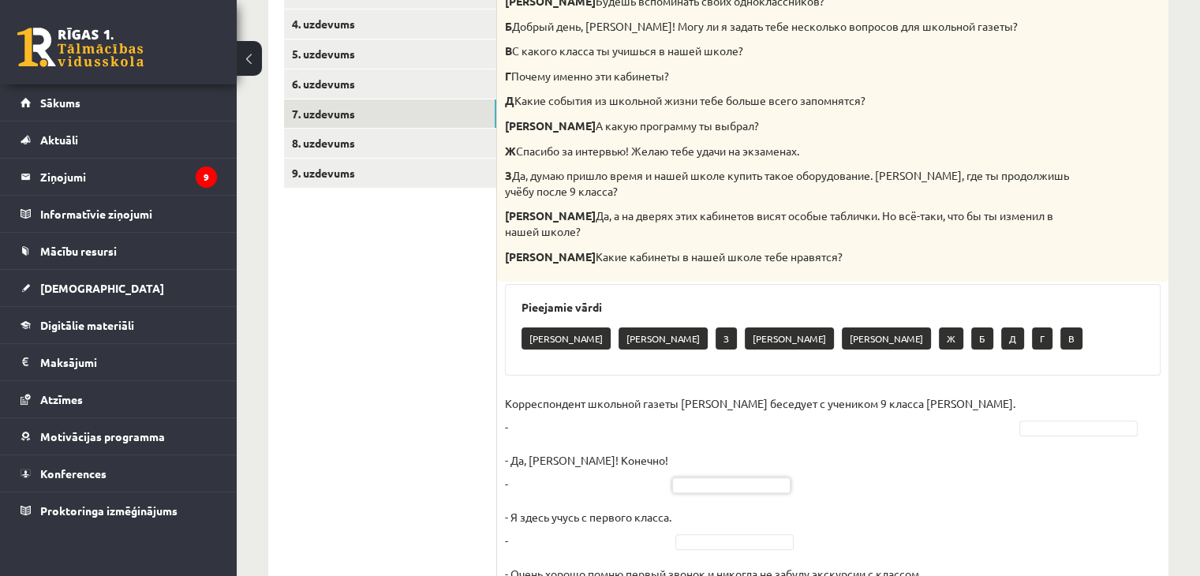
scroll to position [362, 0]
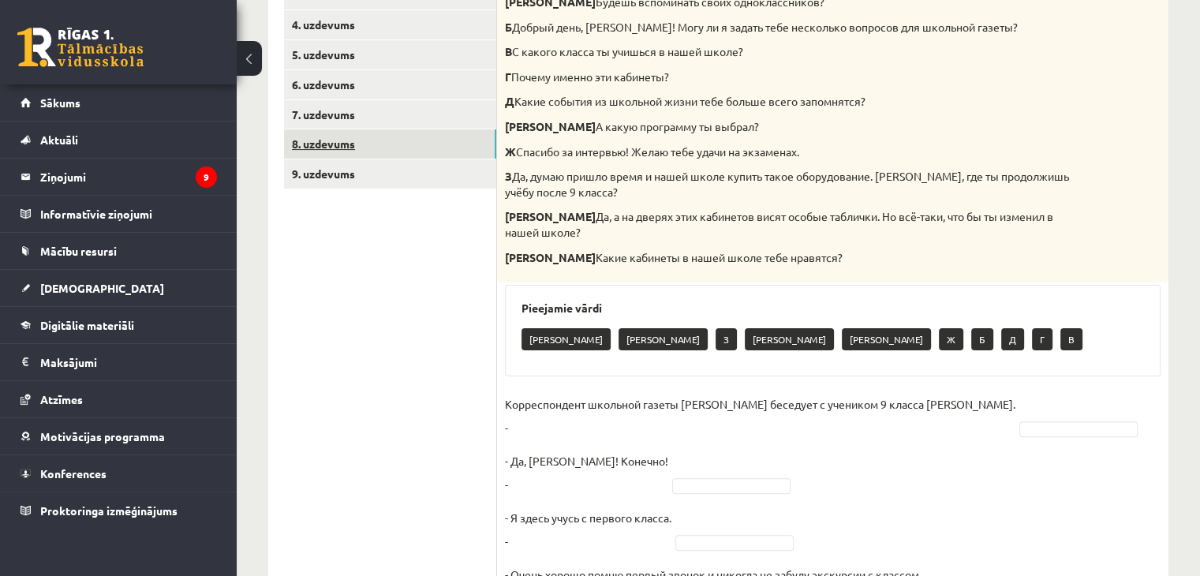
click at [389, 148] on link "8. uzdevums" at bounding box center [390, 143] width 212 height 29
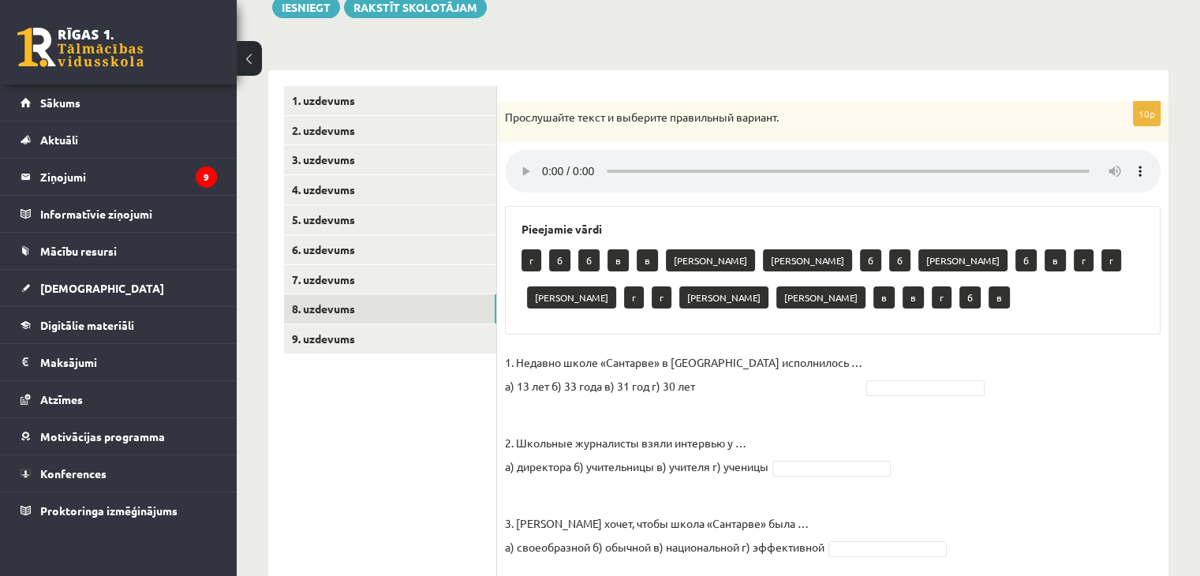
scroll to position [196, 0]
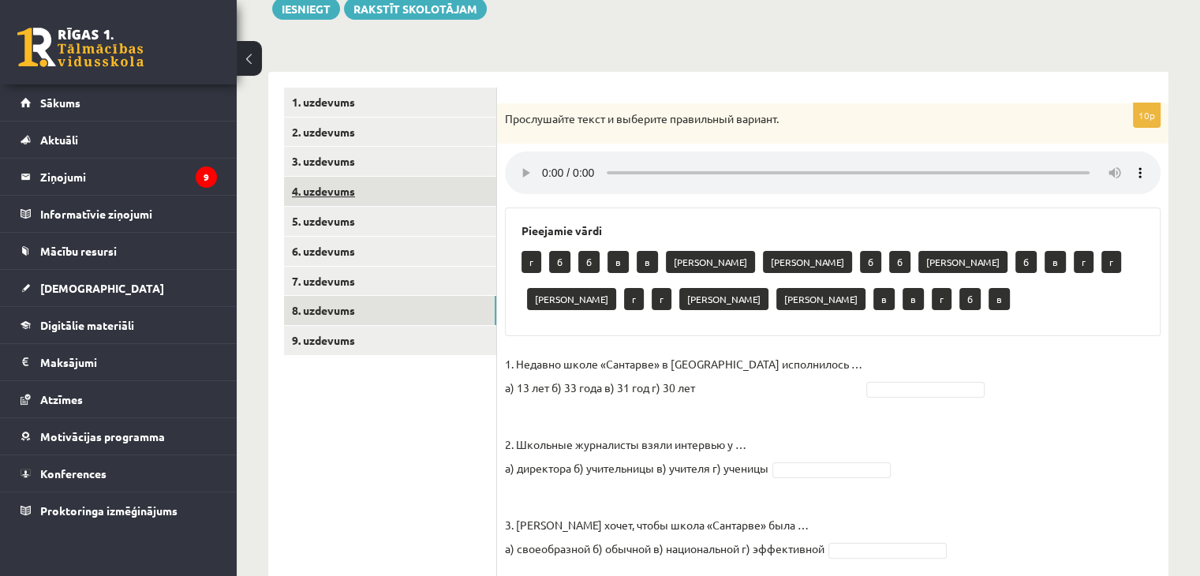
click at [363, 181] on link "4. uzdevums" at bounding box center [390, 191] width 212 height 29
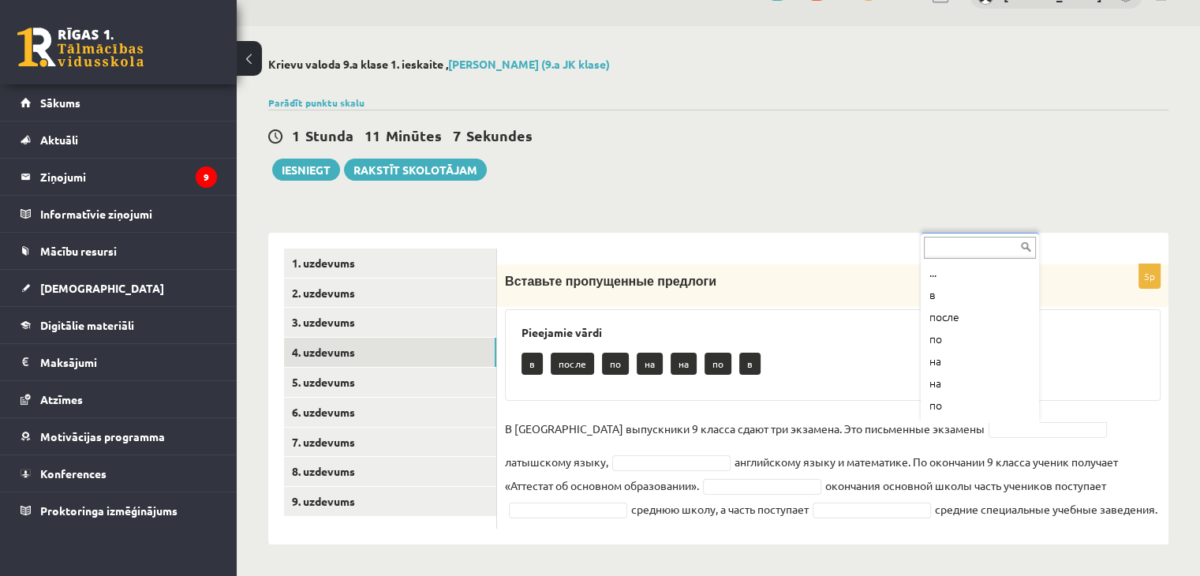
scroll to position [19, 0]
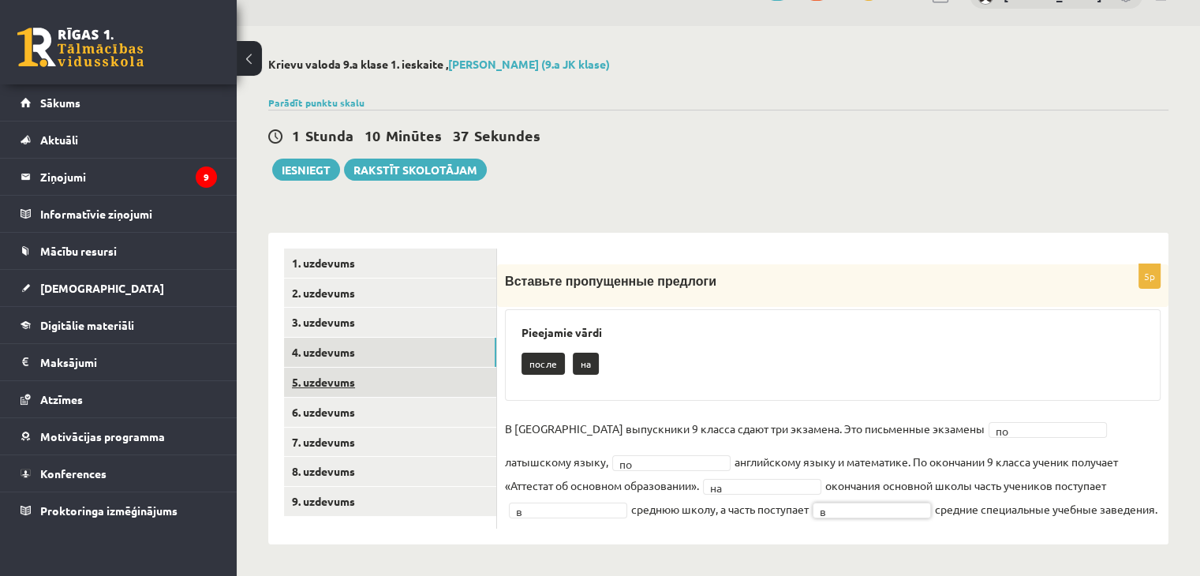
click at [405, 386] on link "5. uzdevums" at bounding box center [390, 382] width 212 height 29
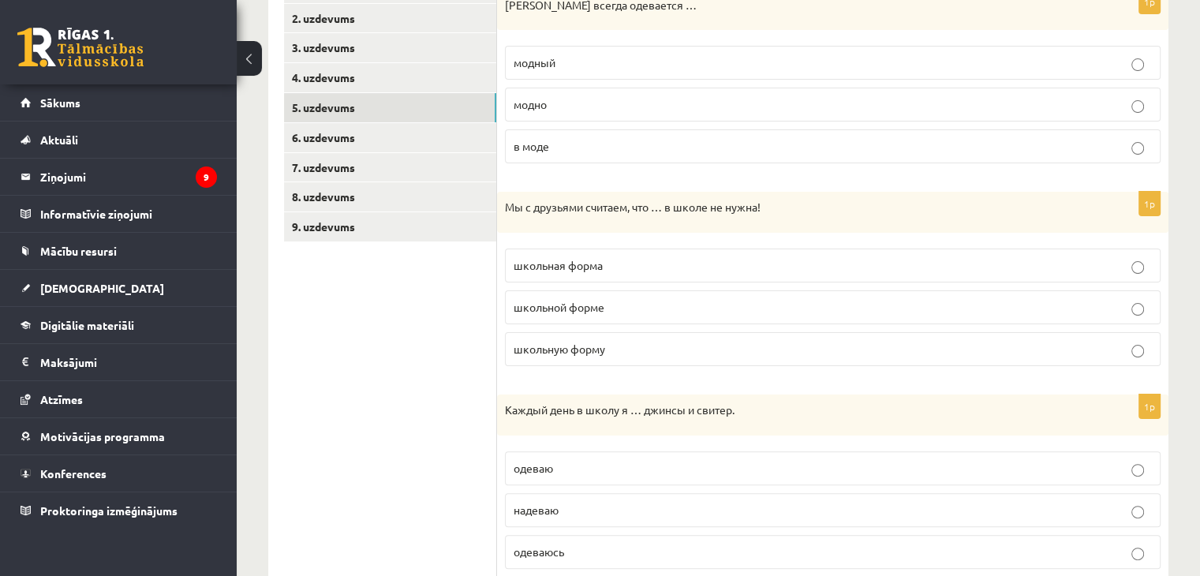
scroll to position [303, 0]
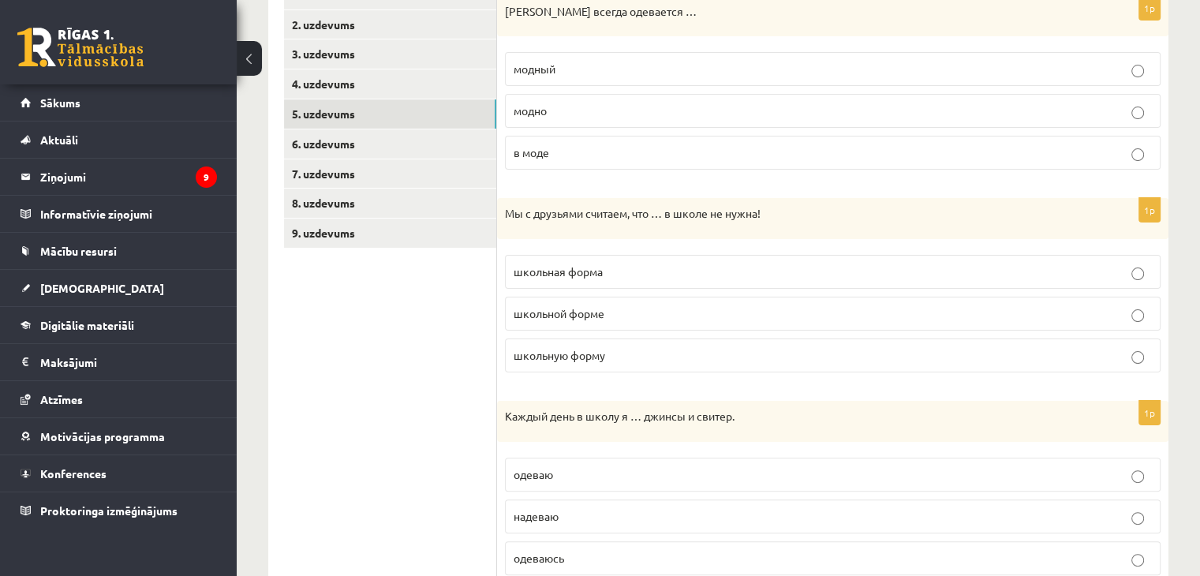
click at [620, 114] on p "модно" at bounding box center [833, 111] width 638 height 17
click at [600, 342] on label "школьную форму" at bounding box center [833, 355] width 656 height 34
click at [608, 277] on p "школьная форма" at bounding box center [833, 271] width 638 height 17
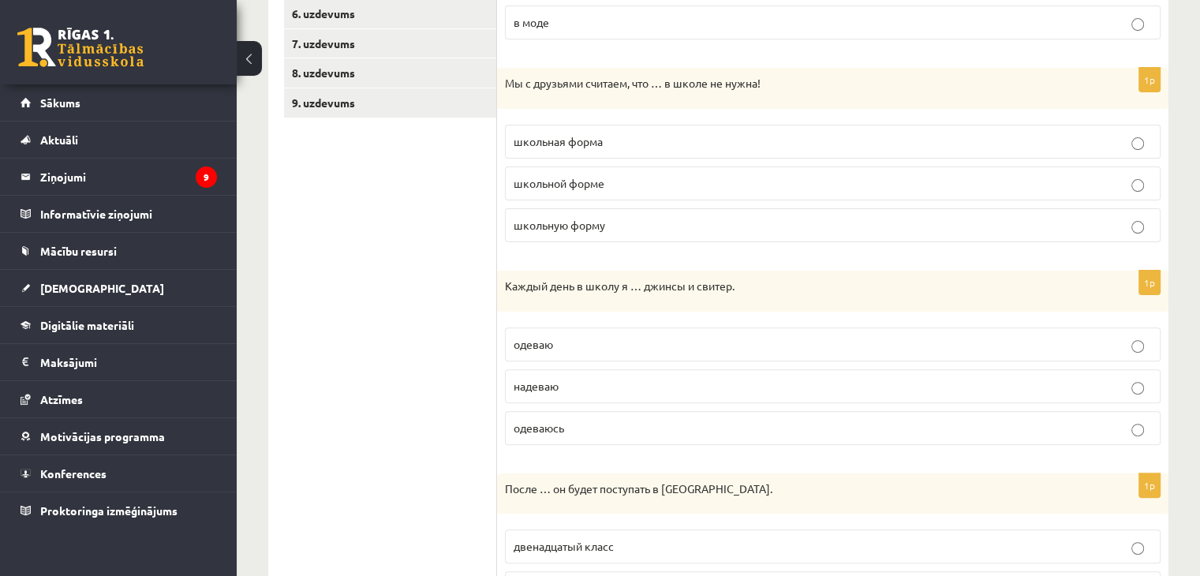
scroll to position [461, 0]
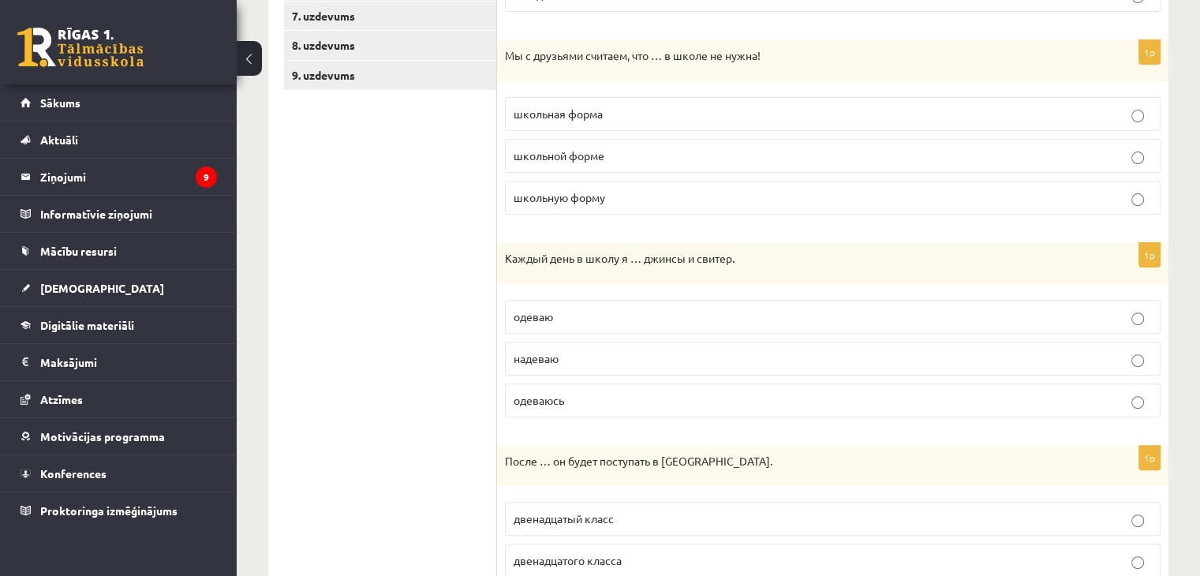
click at [578, 392] on p "одеваюсь" at bounding box center [833, 400] width 638 height 17
click at [577, 358] on p "надеваю" at bounding box center [833, 358] width 638 height 17
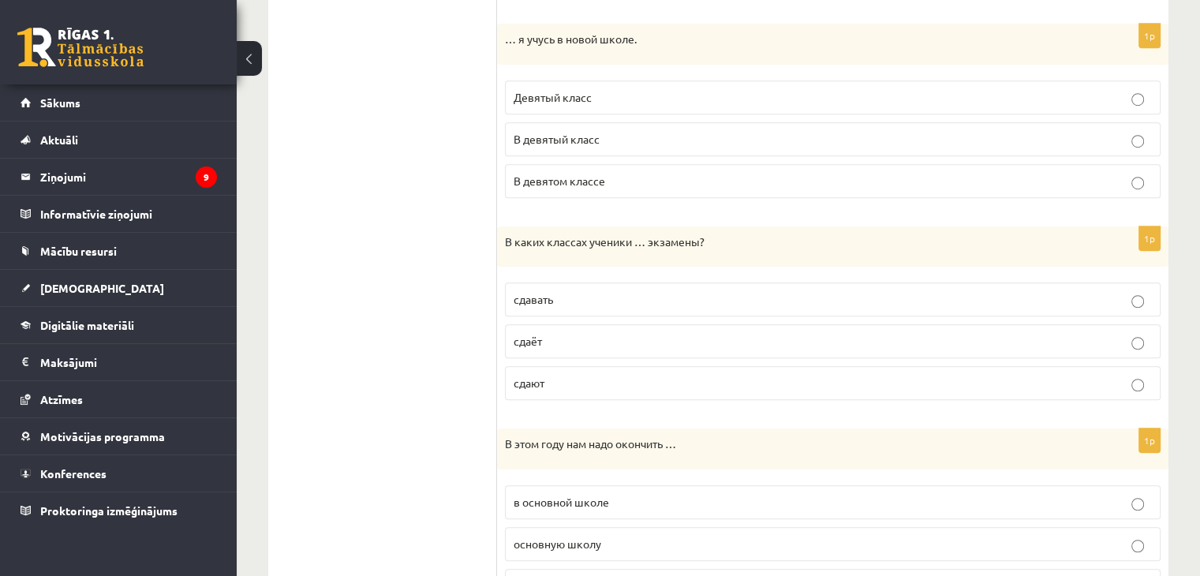
scroll to position [1092, 0]
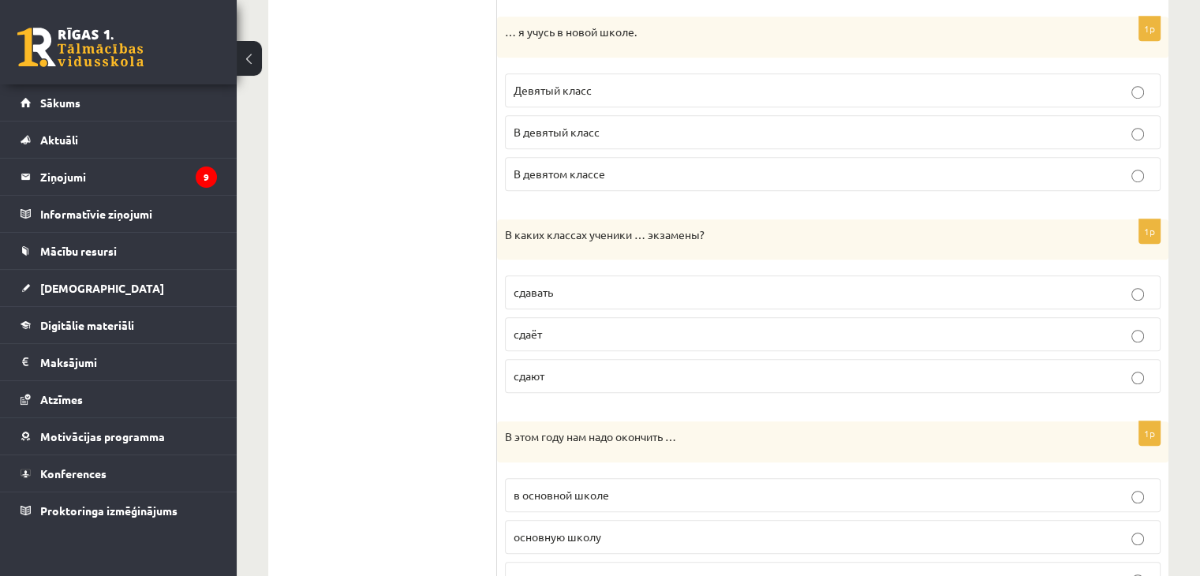
click at [653, 89] on p "Девятый класс" at bounding box center [833, 90] width 638 height 17
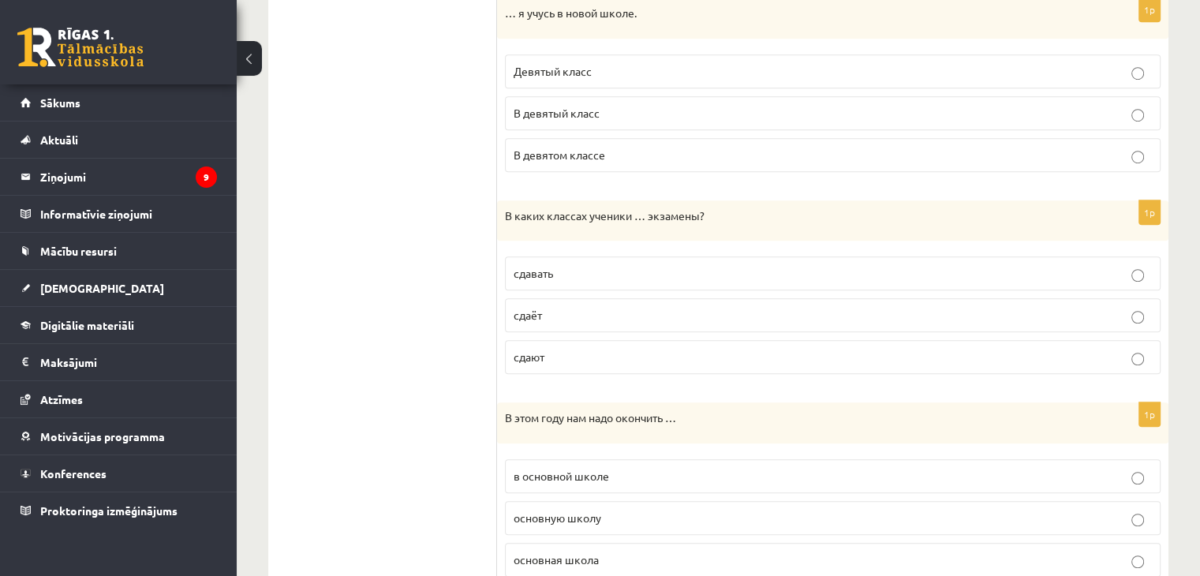
scroll to position [1114, 0]
click at [642, 102] on p "В девятый класс" at bounding box center [833, 110] width 638 height 17
click at [615, 144] on p "В девятом классе" at bounding box center [833, 152] width 638 height 17
click at [528, 329] on fieldset "сдавать сдаёт сдают" at bounding box center [833, 310] width 656 height 130
click at [558, 356] on p "сдают" at bounding box center [833, 354] width 638 height 17
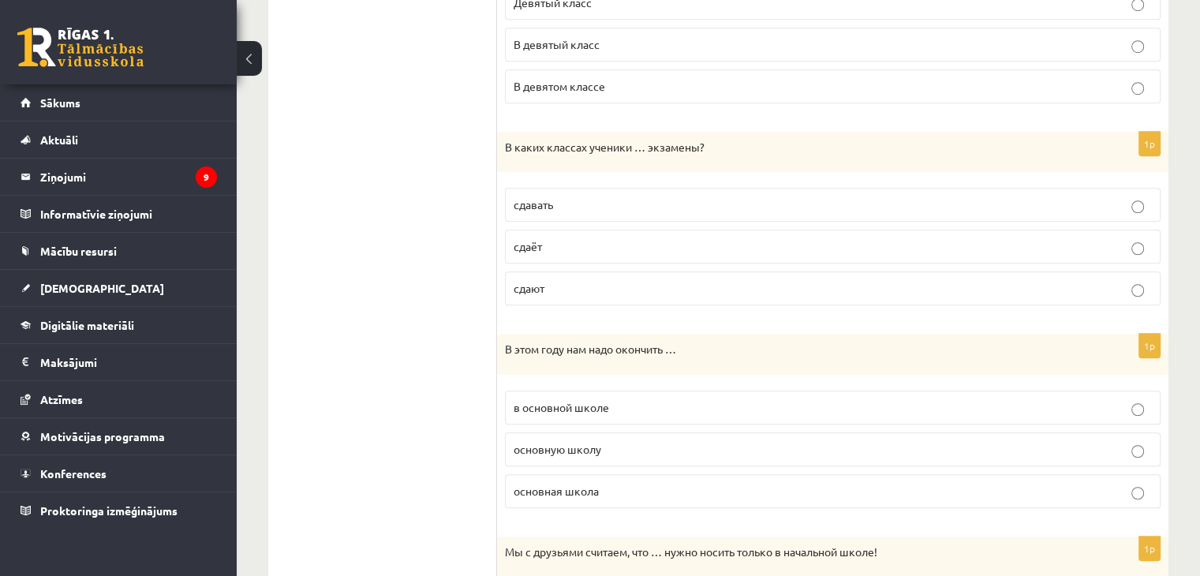
scroll to position [1272, 0]
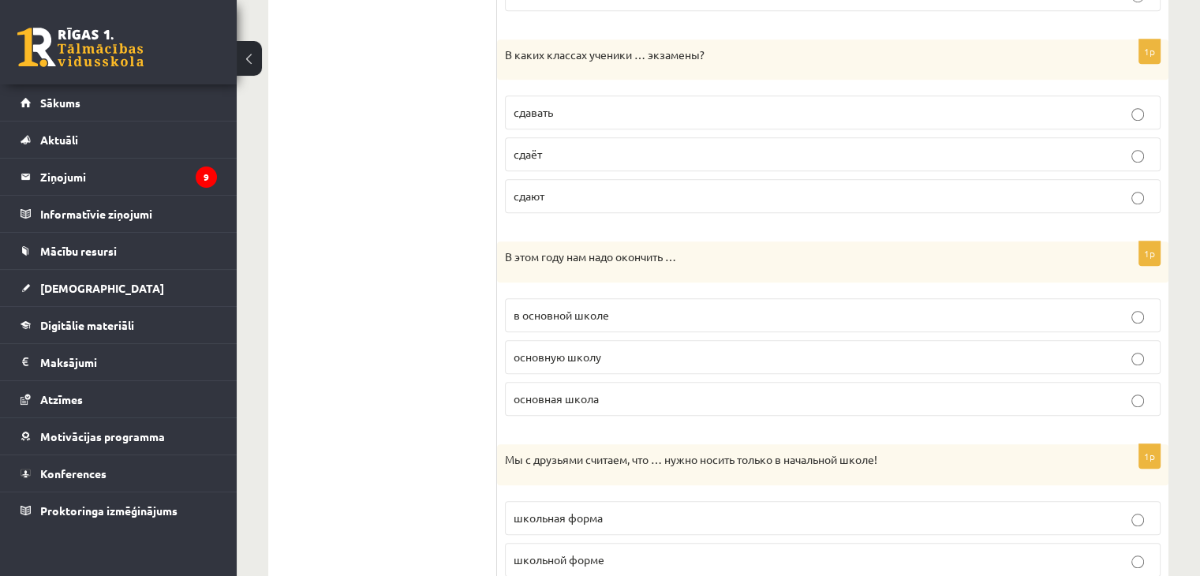
click at [622, 357] on p "основную школу" at bounding box center [833, 357] width 638 height 17
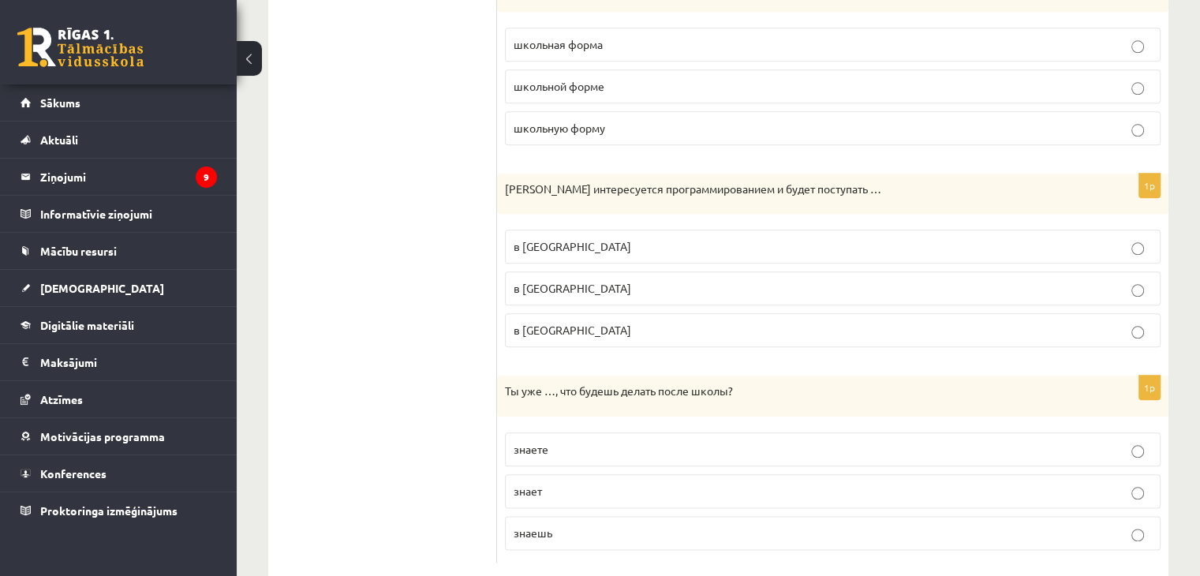
scroll to position [1713, 0]
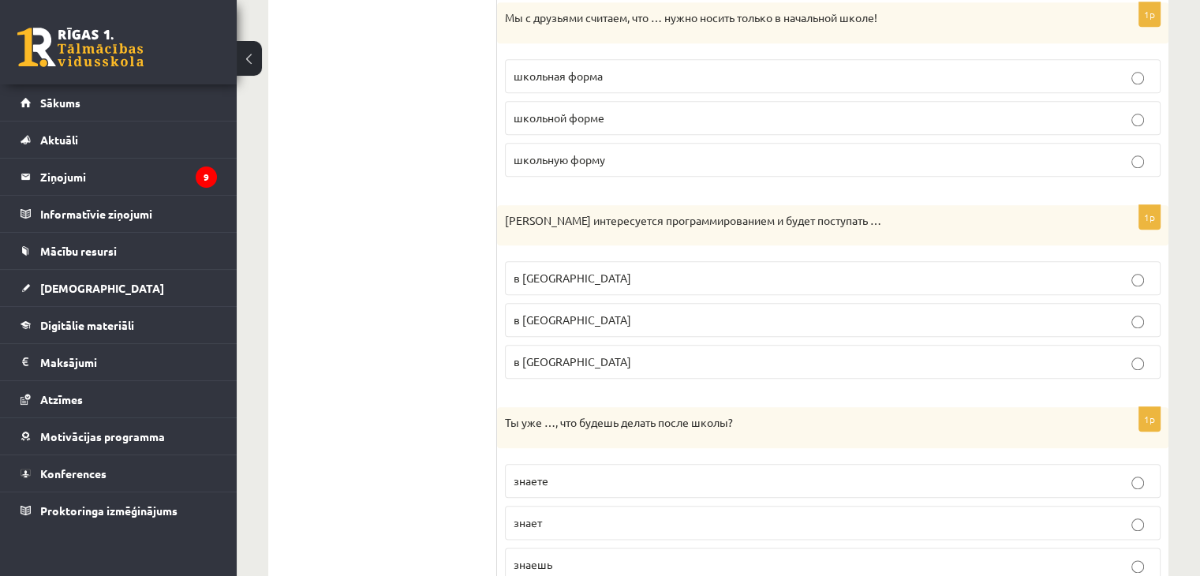
click at [653, 151] on p "школьную форму" at bounding box center [833, 159] width 638 height 17
click at [579, 319] on p "в Рижский Технический университет" at bounding box center [833, 320] width 638 height 17
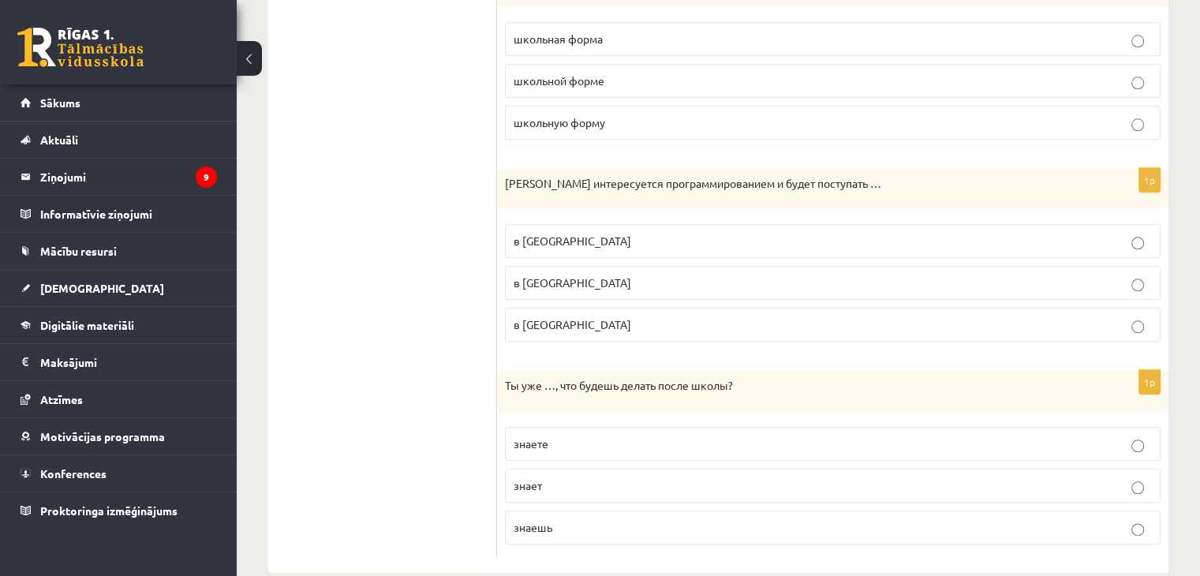
scroll to position [1769, 0]
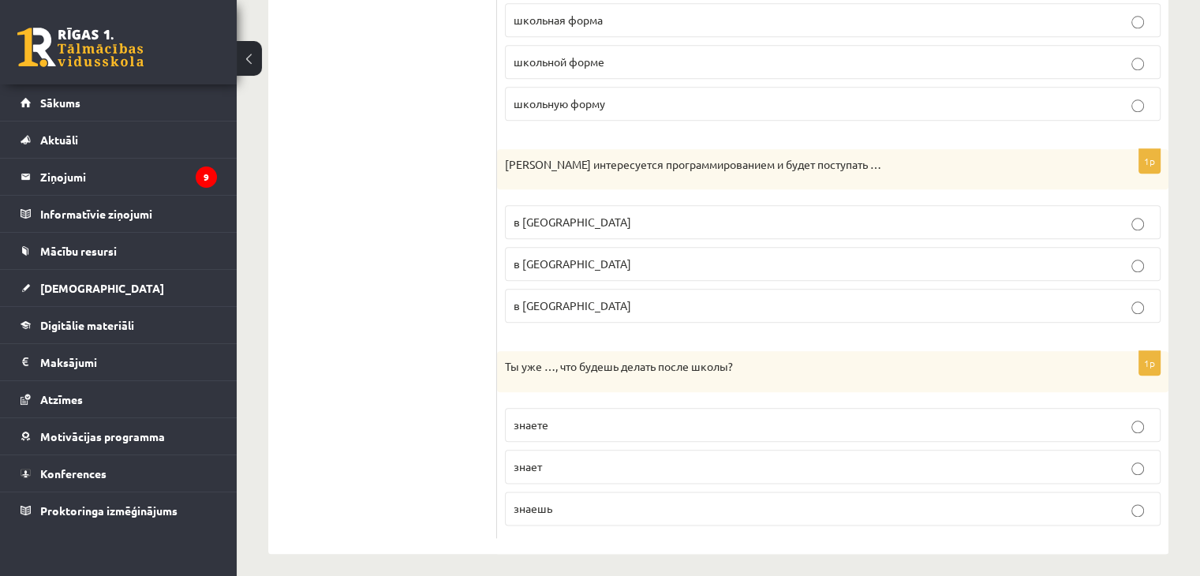
click at [573, 424] on label "знаете" at bounding box center [833, 425] width 656 height 34
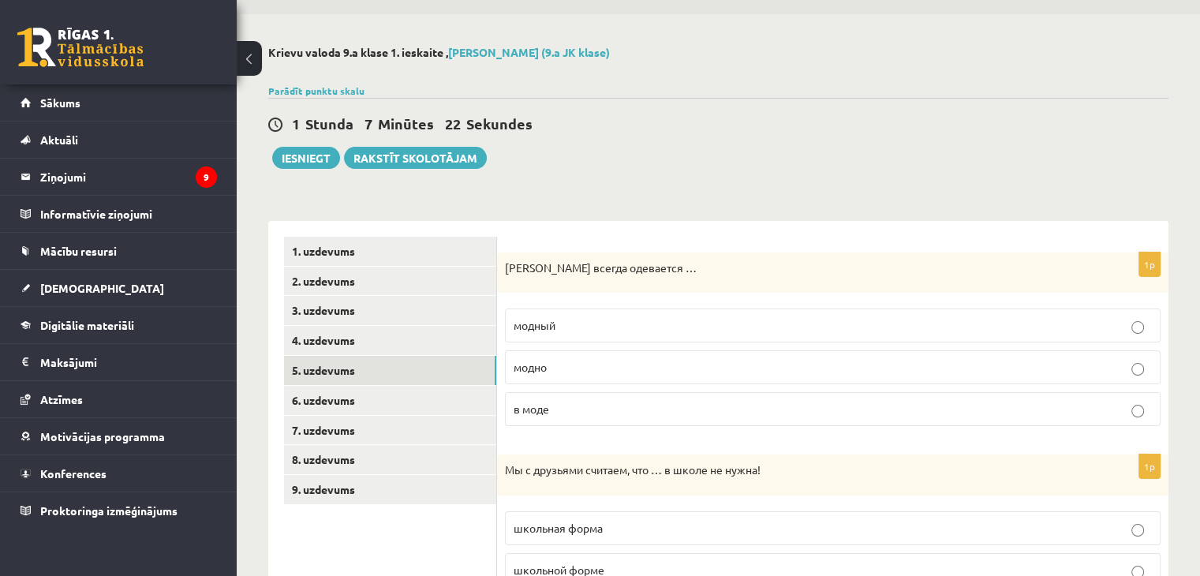
scroll to position [0, 0]
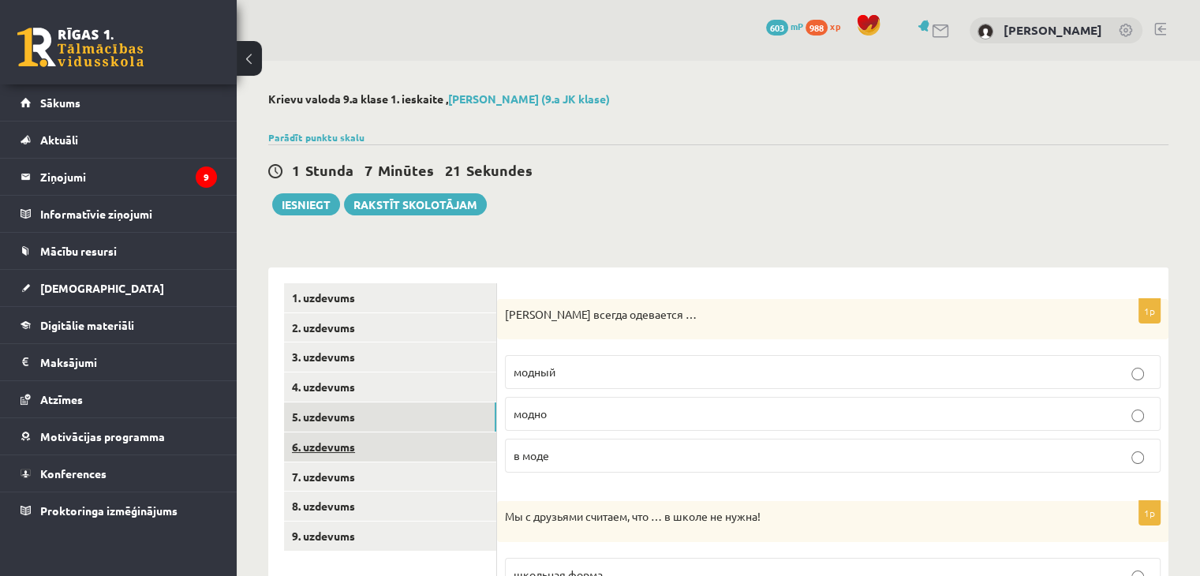
click at [357, 453] on link "6. uzdevums" at bounding box center [390, 446] width 212 height 29
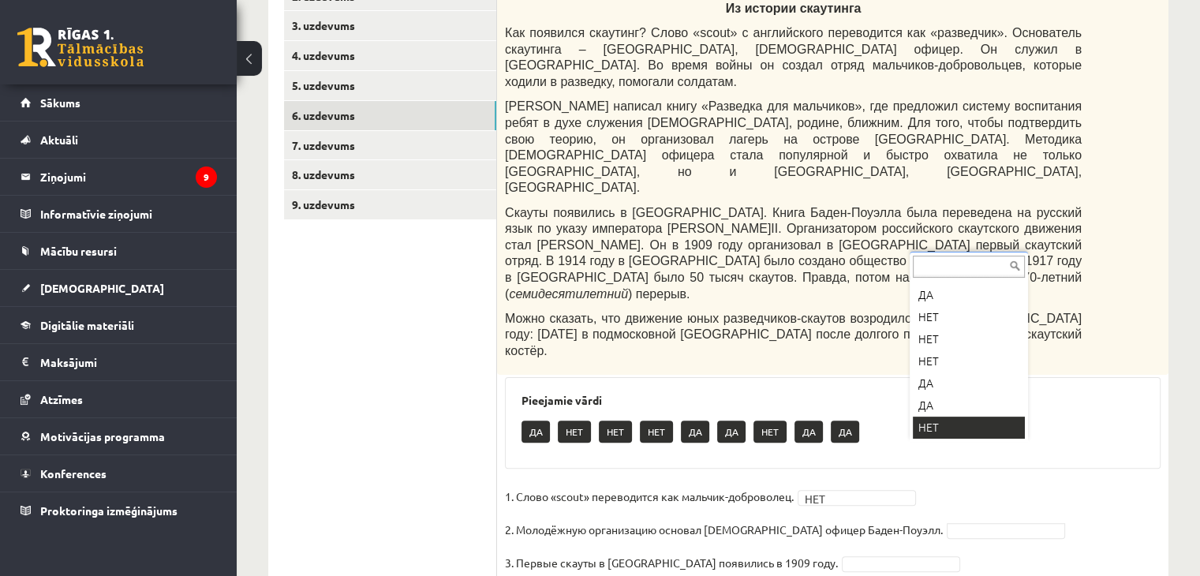
scroll to position [41, 0]
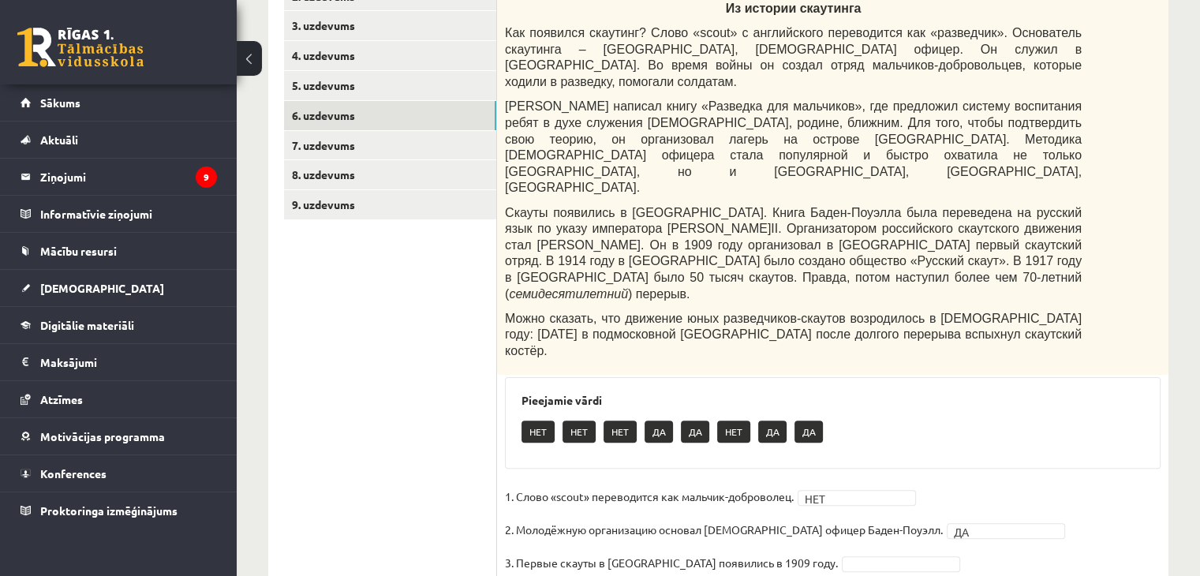
click at [858, 490] on fieldset "1. Слово «scout» переводится как мальчик-доброволец. НЕТ *** 2. Молодёжную орга…" at bounding box center [833, 567] width 656 height 166
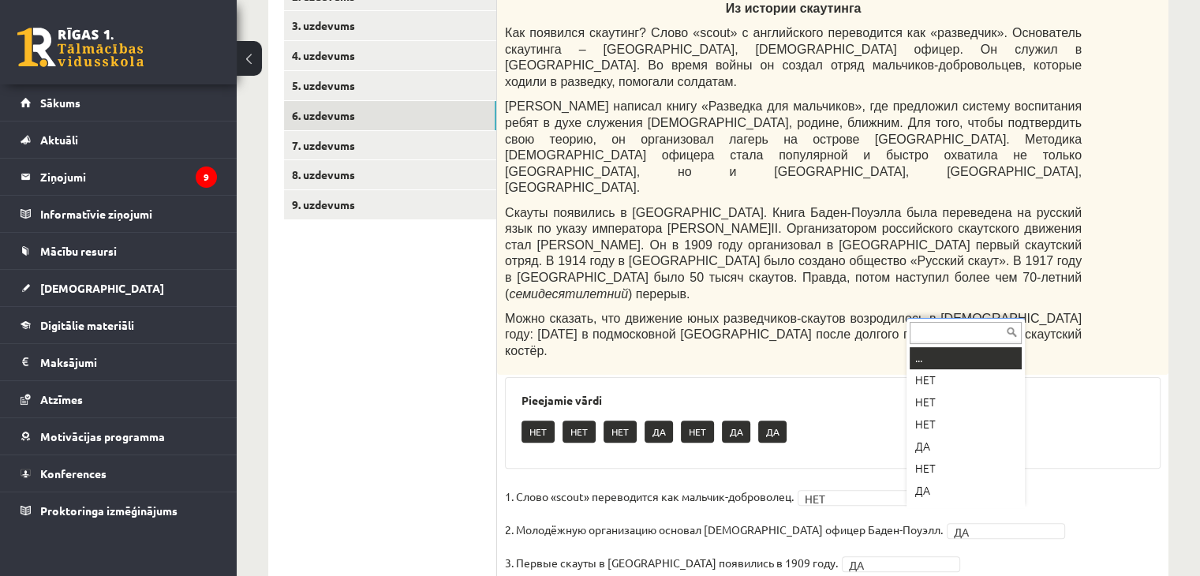
scroll to position [19, 0]
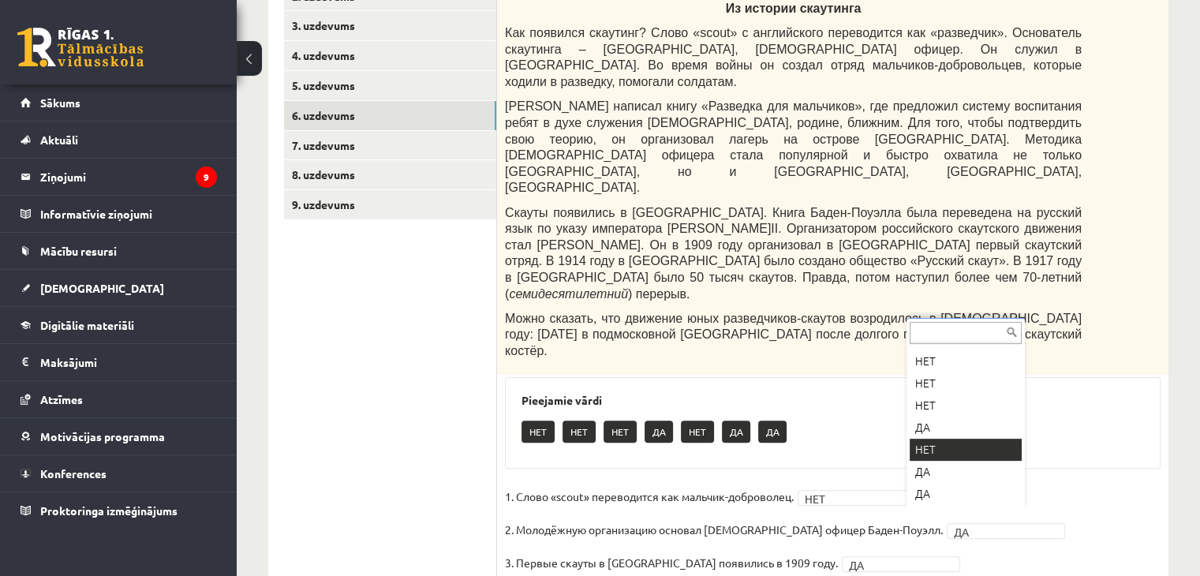
drag, startPoint x: 942, startPoint y: 446, endPoint x: 944, endPoint y: 491, distance: 45.0
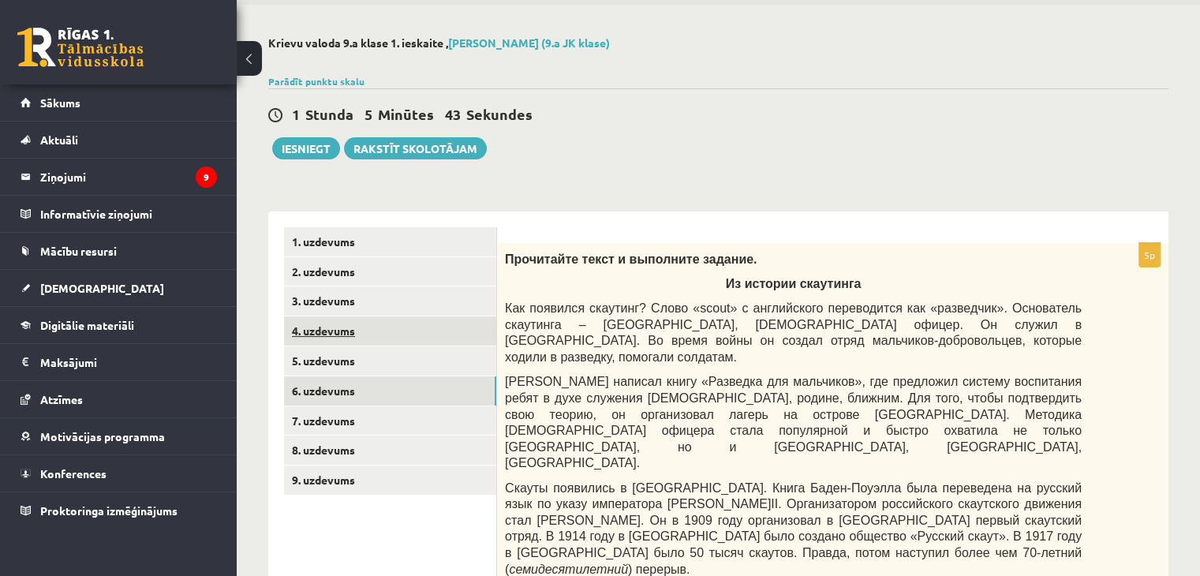
scroll to position [79, 0]
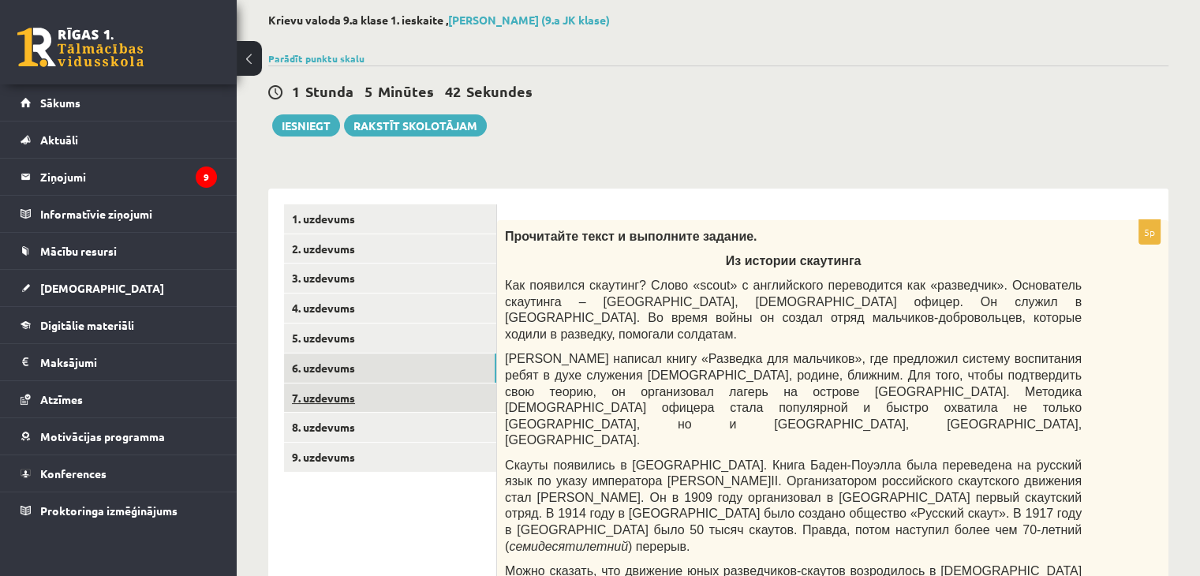
click at [322, 388] on link "7. uzdevums" at bounding box center [390, 397] width 212 height 29
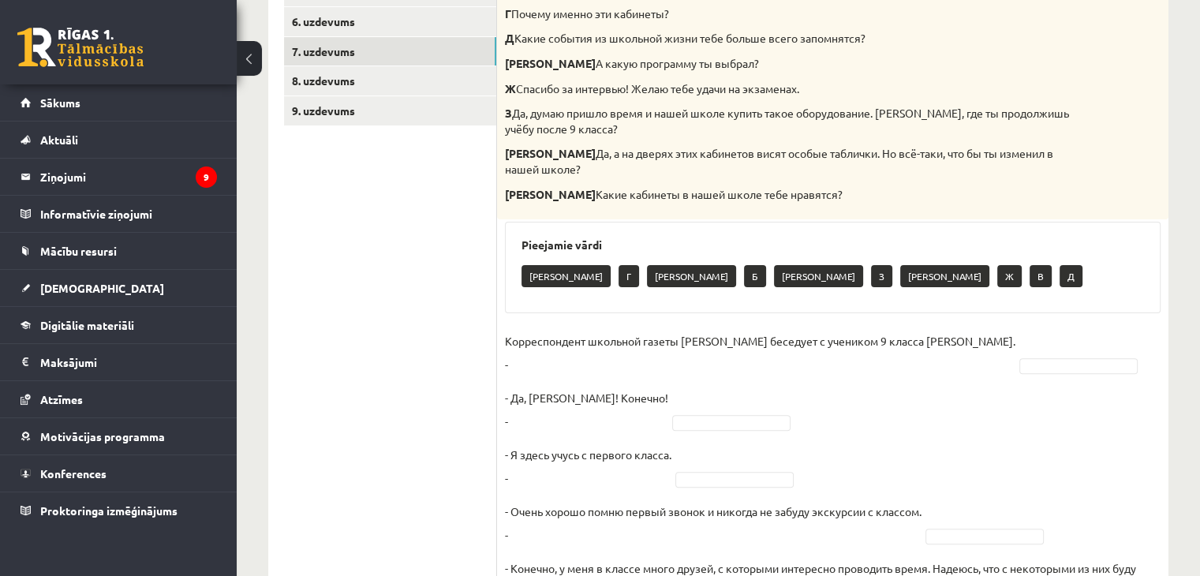
scroll to position [399, 0]
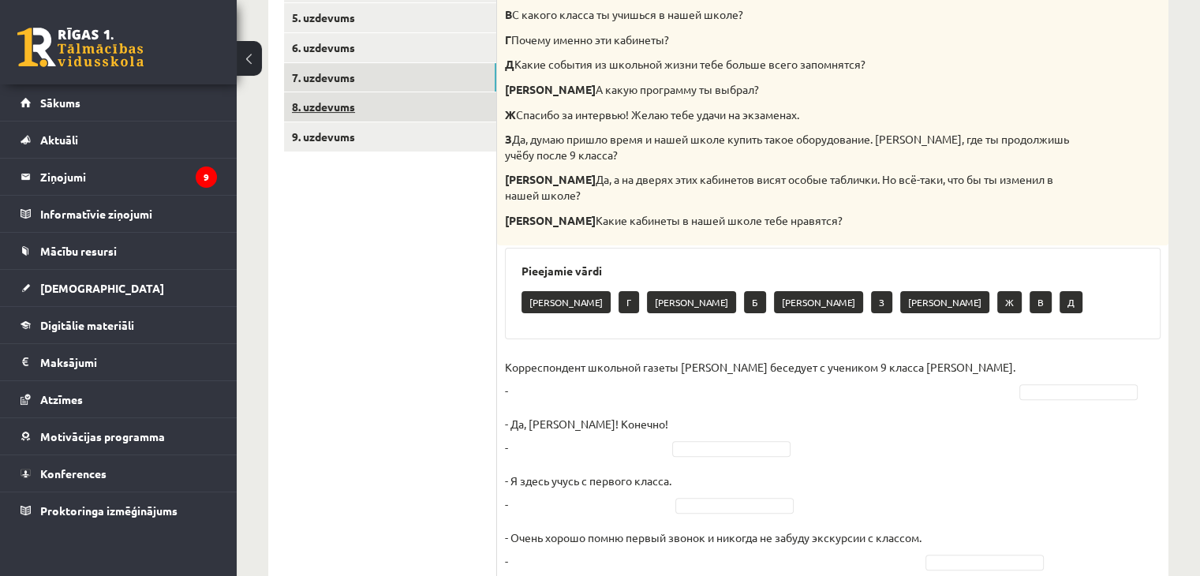
click at [344, 96] on link "8. uzdevums" at bounding box center [390, 106] width 212 height 29
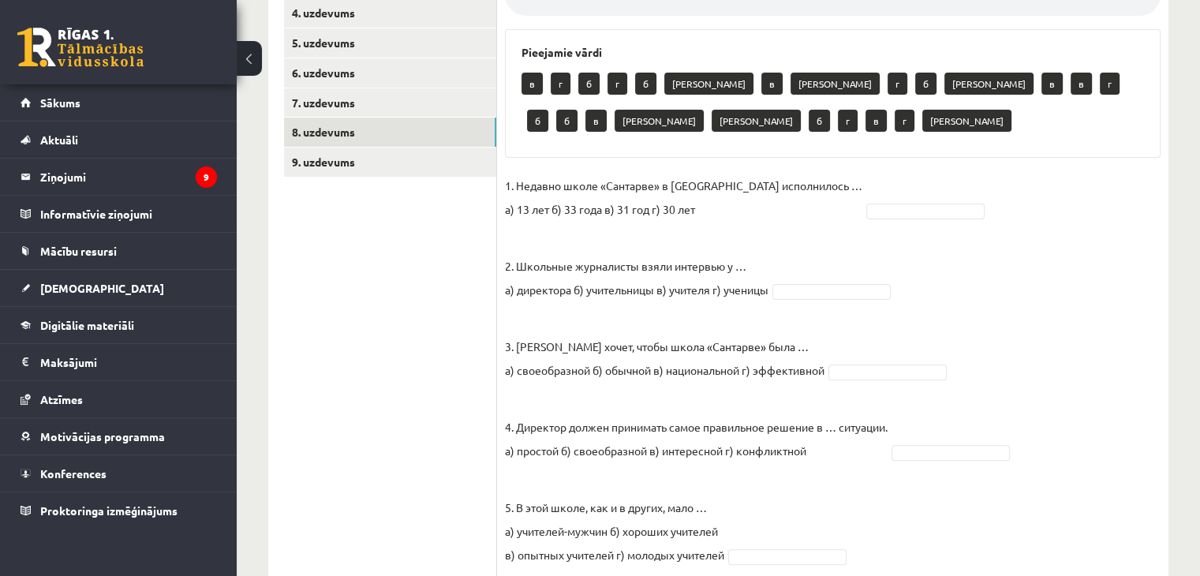
scroll to position [360, 0]
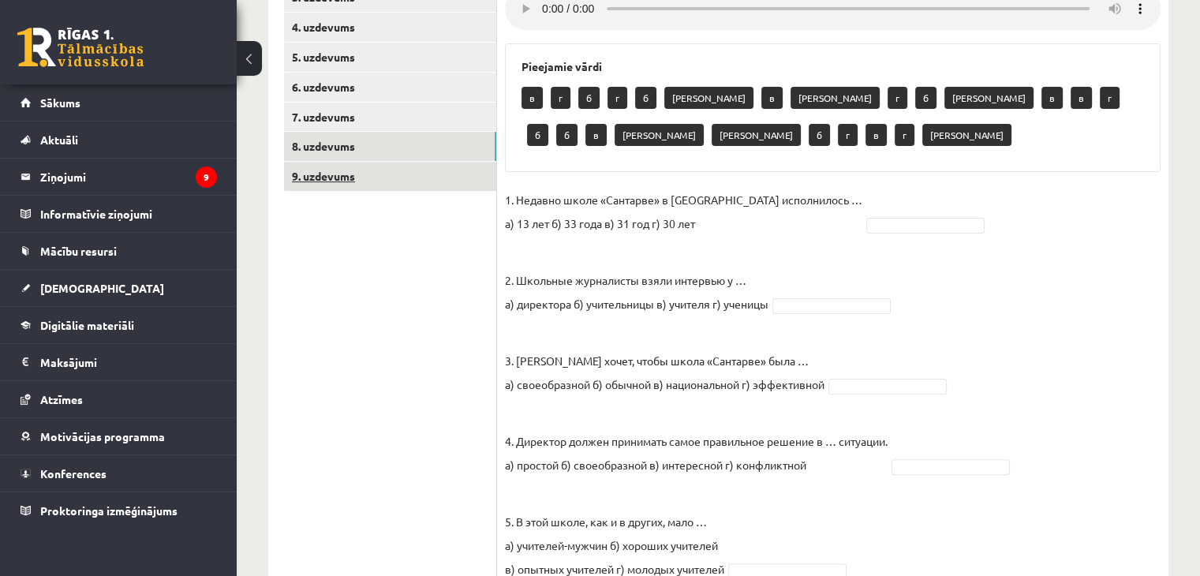
click at [328, 184] on link "9. uzdevums" at bounding box center [390, 176] width 212 height 29
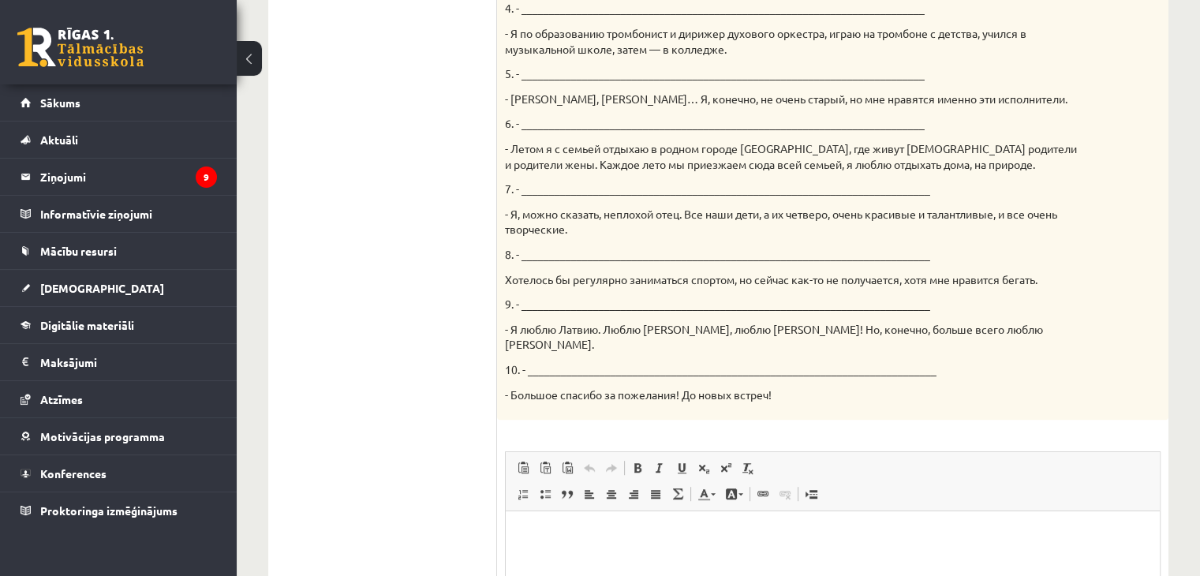
scroll to position [0, 0]
click at [625, 362] on p "10. - __________________________________________________________________________" at bounding box center [793, 370] width 577 height 16
click at [619, 362] on p "10. - __________________________________________________________________________" at bounding box center [793, 370] width 577 height 16
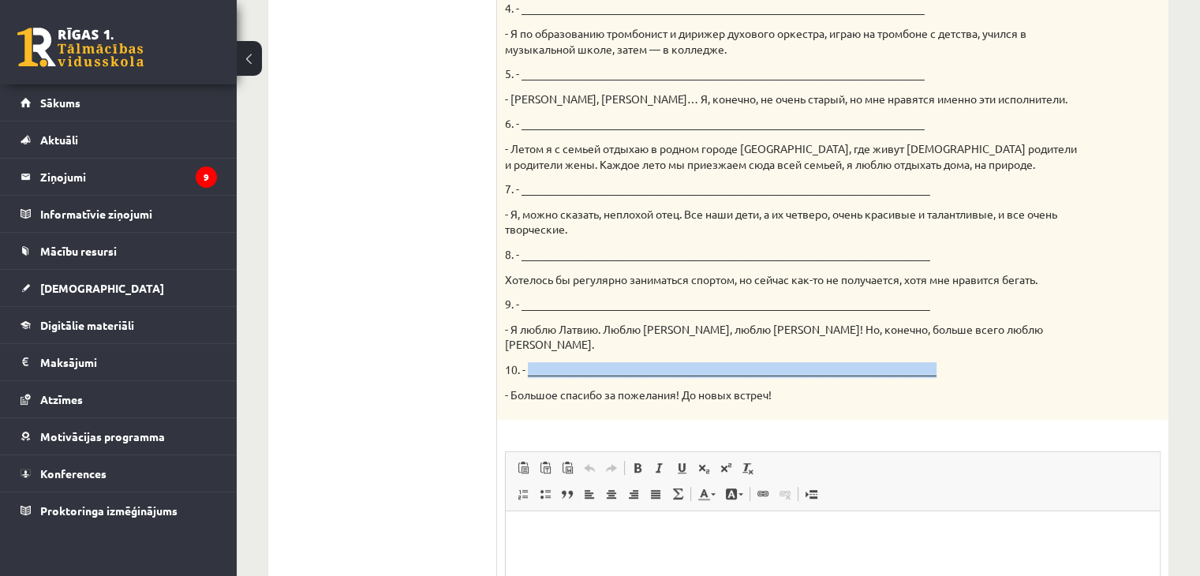
drag, startPoint x: 663, startPoint y: 354, endPoint x: 918, endPoint y: 350, distance: 255.6
click at [918, 362] on p "10. - __________________________________________________________________________" at bounding box center [793, 370] width 577 height 16
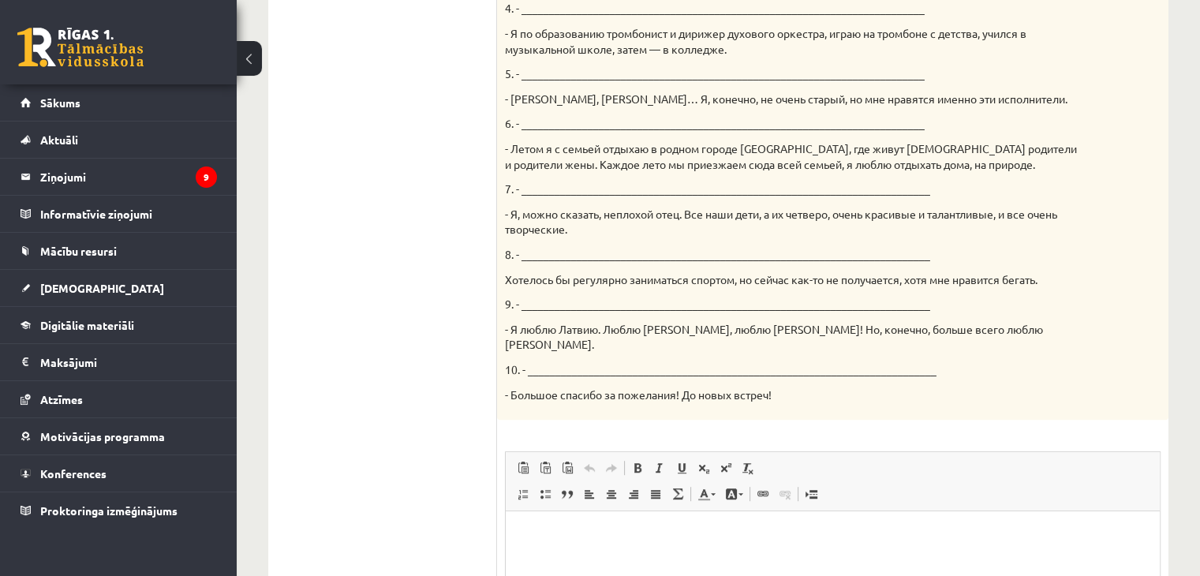
click at [1021, 387] on p "- Большое спасибо за пожелания! До новых встреч!" at bounding box center [793, 395] width 577 height 16
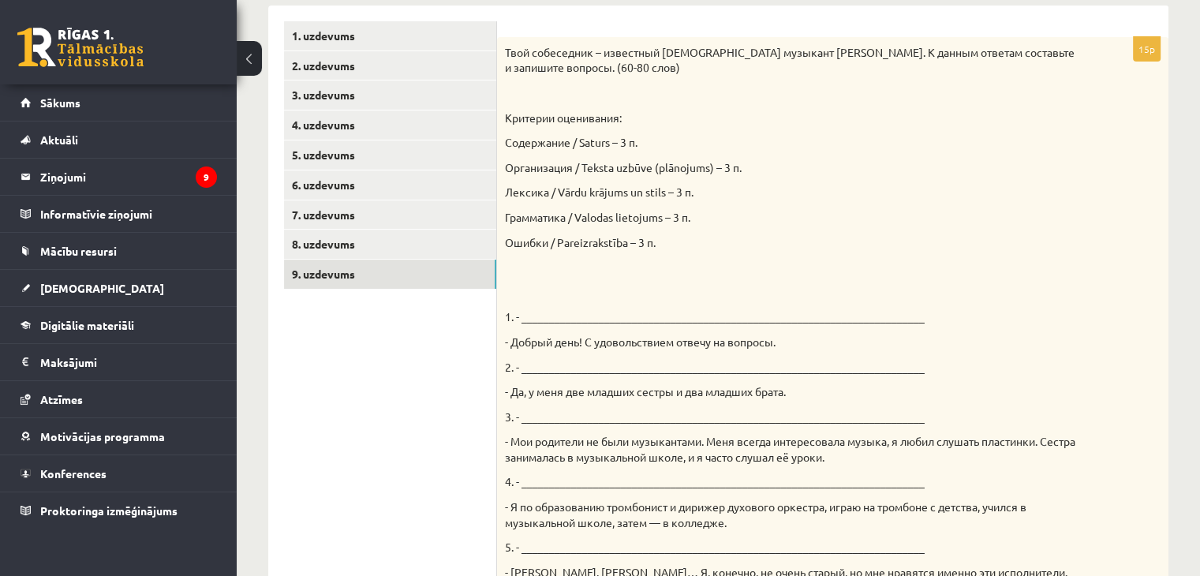
scroll to position [261, 0]
click at [563, 321] on p "1. - _________________________________________________________________________" at bounding box center [793, 318] width 577 height 16
click at [563, 323] on p "1. - _________________________________________________________________________" at bounding box center [793, 318] width 577 height 16
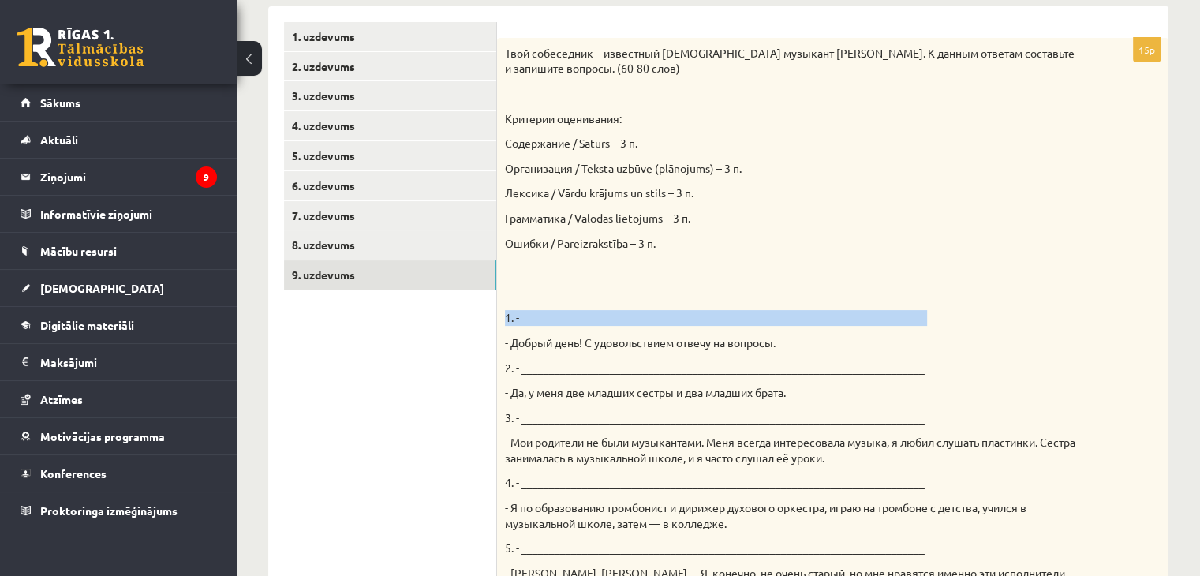
click at [563, 323] on p "1. - _________________________________________________________________________" at bounding box center [793, 318] width 577 height 16
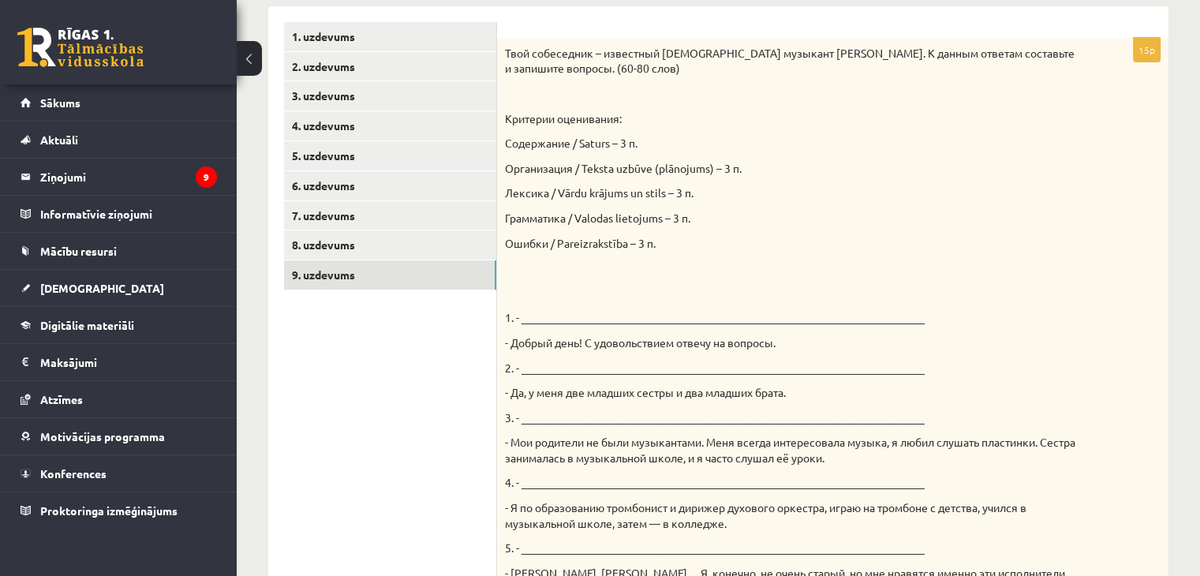
click at [563, 362] on p "2. - _________________________________________________________________________" at bounding box center [793, 368] width 577 height 16
click at [564, 368] on p "2. - _________________________________________________________________________" at bounding box center [793, 368] width 577 height 16
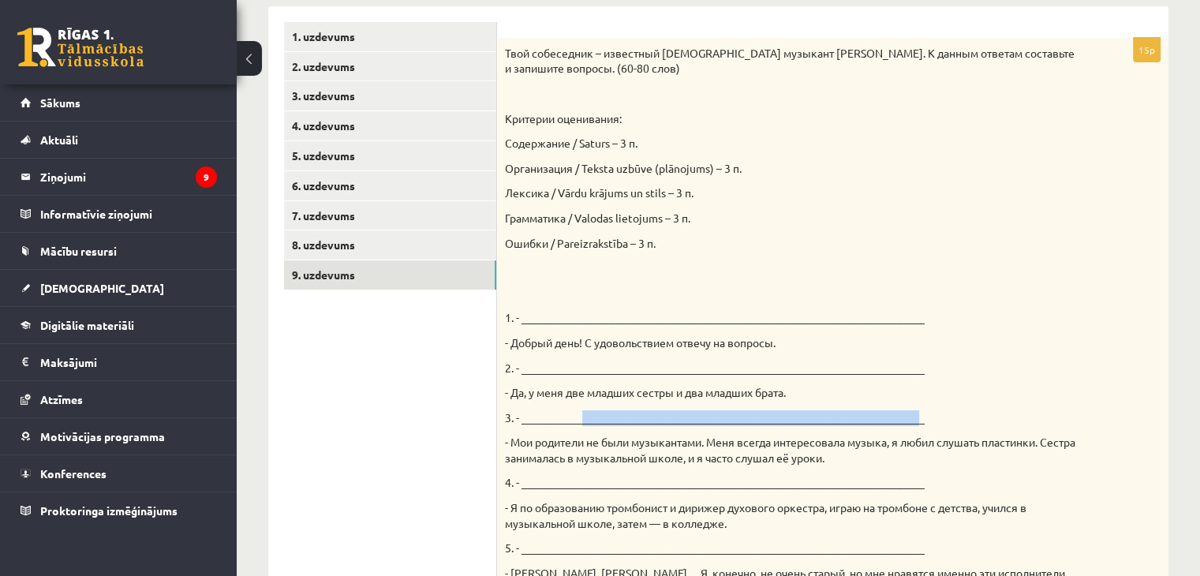
drag, startPoint x: 580, startPoint y: 417, endPoint x: 912, endPoint y: 408, distance: 332.2
click at [912, 408] on div "Твой собеседник – известный латвийский музыкант Интарс Бусулис. К данным ответа…" at bounding box center [832, 466] width 671 height 856
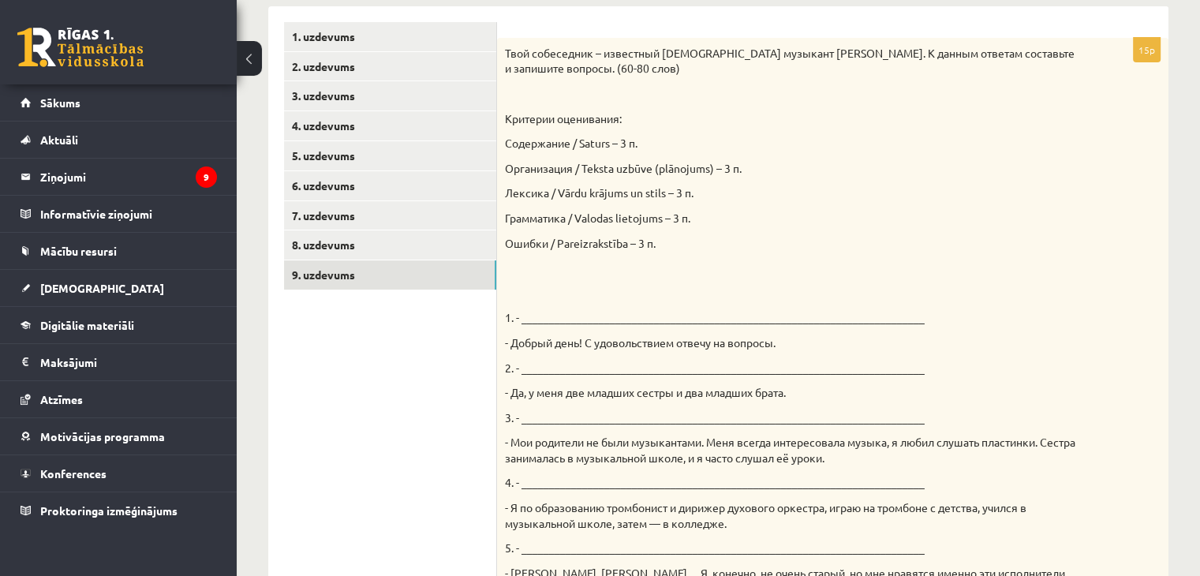
click at [921, 402] on div "Твой собеседник – известный латвийский музыкант Интарс Бусулис. К данным ответа…" at bounding box center [832, 466] width 671 height 856
drag, startPoint x: 838, startPoint y: 424, endPoint x: 704, endPoint y: 421, distance: 134.1
click at [704, 421] on p "3. - _________________________________________________________________________" at bounding box center [793, 418] width 577 height 16
drag, startPoint x: 574, startPoint y: 433, endPoint x: 652, endPoint y: 398, distance: 85.8
click at [618, 417] on div "Твой собеседник – известный латвийский музыкант Интарс Бусулис. К данным ответа…" at bounding box center [832, 466] width 671 height 856
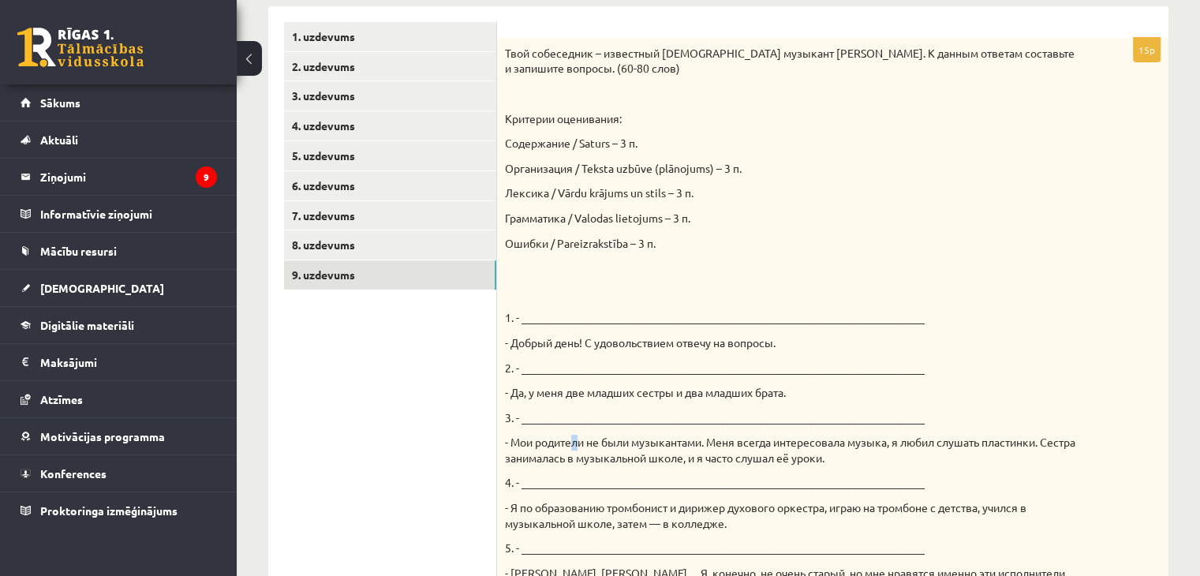
drag, startPoint x: 494, startPoint y: 409, endPoint x: 805, endPoint y: 431, distance: 312.4
click at [723, 427] on div "Твой собеседник – известный латвийский музыкант Интарс Бусулис. К данным ответа…" at bounding box center [832, 466] width 671 height 856
drag, startPoint x: 555, startPoint y: 421, endPoint x: 659, endPoint y: 424, distance: 104.2
click at [659, 424] on p "3. - _________________________________________________________________________" at bounding box center [793, 418] width 577 height 16
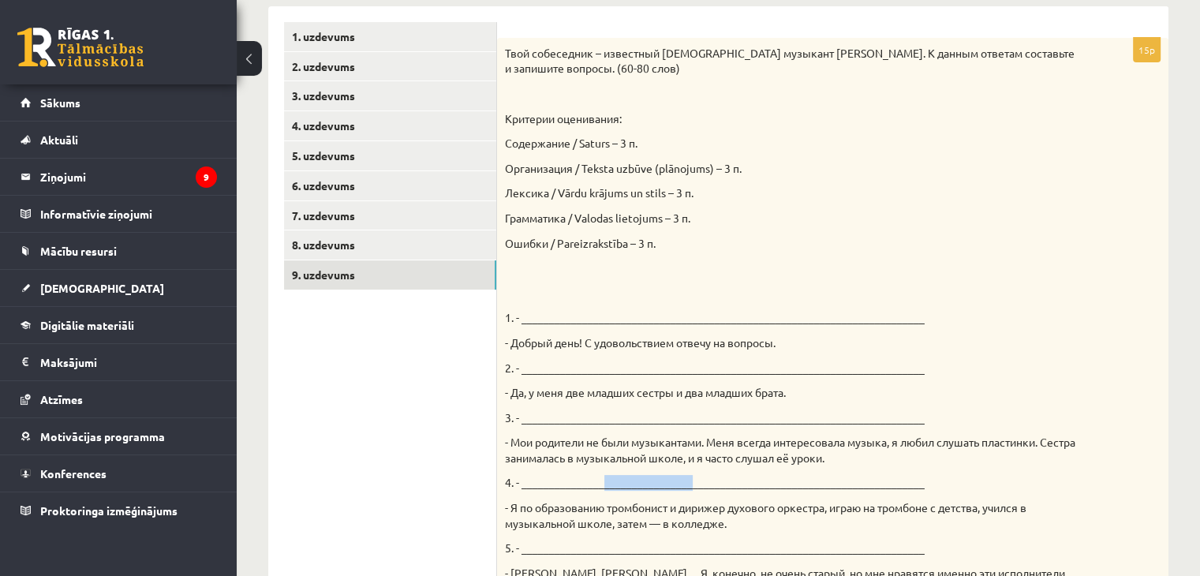
click at [690, 483] on p "4. - _________________________________________________________________________" at bounding box center [793, 483] width 577 height 16
drag, startPoint x: 744, startPoint y: 476, endPoint x: 768, endPoint y: 477, distance: 24.5
click at [758, 476] on p "4. - _________________________________________________________________________" at bounding box center [793, 483] width 577 height 16
drag, startPoint x: 768, startPoint y: 477, endPoint x: 775, endPoint y: 493, distance: 17.0
click at [770, 479] on p "4. - _________________________________________________________________________" at bounding box center [793, 483] width 577 height 16
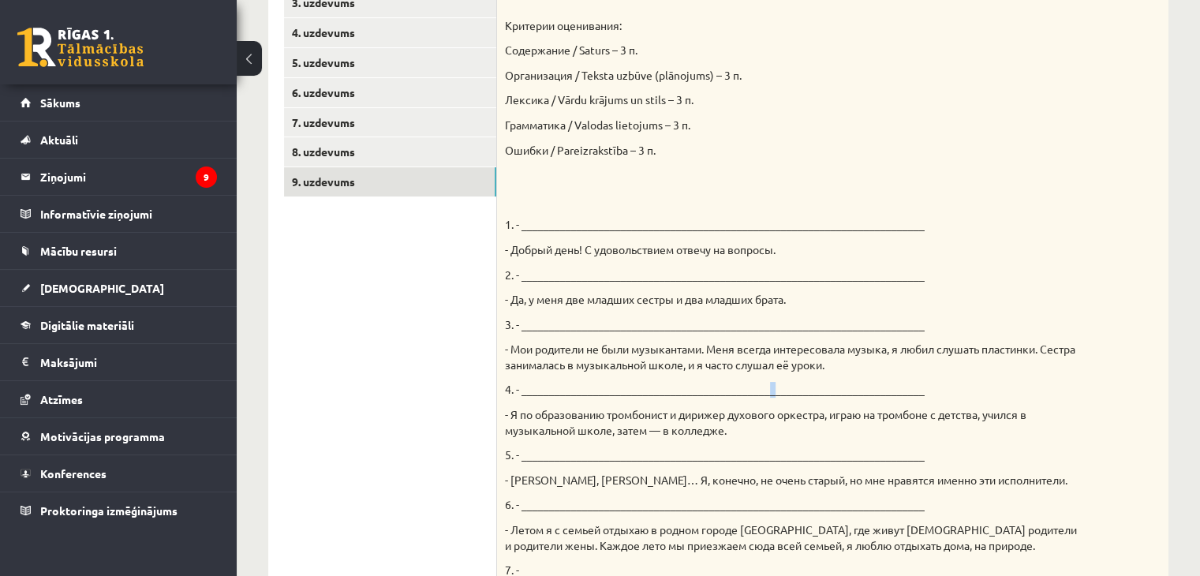
scroll to position [419, 0]
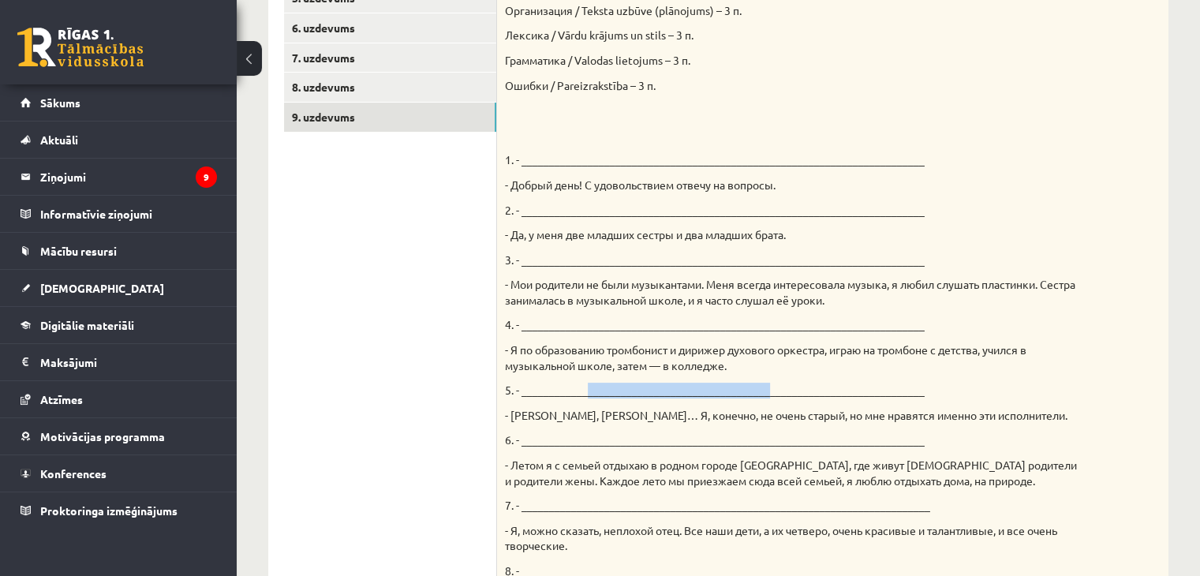
drag, startPoint x: 588, startPoint y: 394, endPoint x: 768, endPoint y: 397, distance: 179.9
click at [768, 397] on p "5. - _________________________________________________________________________" at bounding box center [793, 391] width 577 height 16
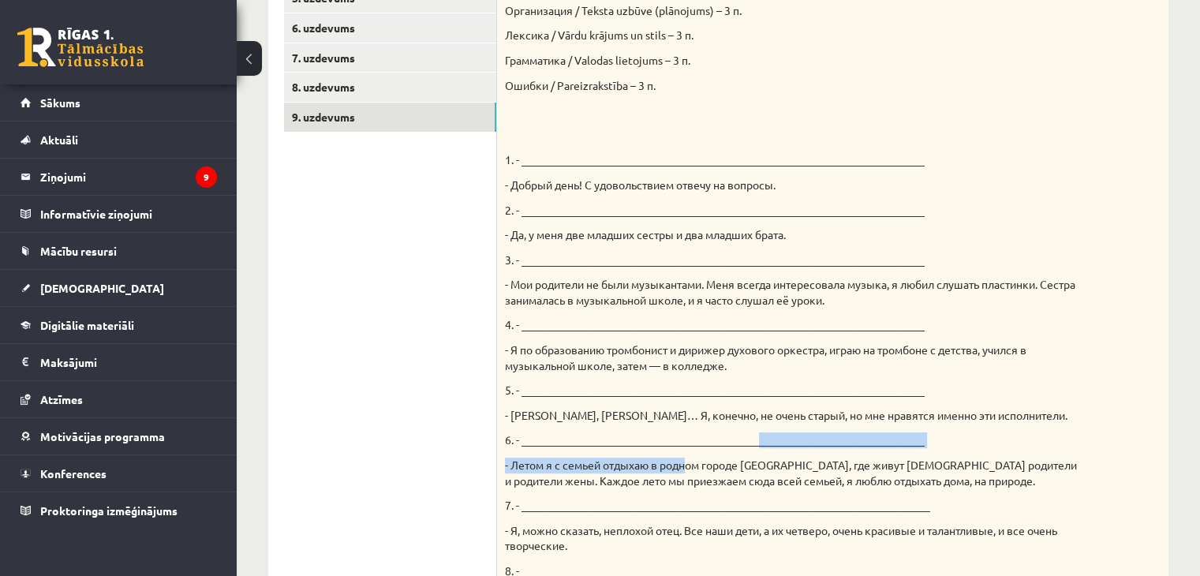
drag, startPoint x: 757, startPoint y: 440, endPoint x: 688, endPoint y: 460, distance: 72.2
click at [688, 460] on div "Твой собеседник – известный латвийский музыкант Интарс Бусулис. К данным ответа…" at bounding box center [832, 308] width 671 height 856
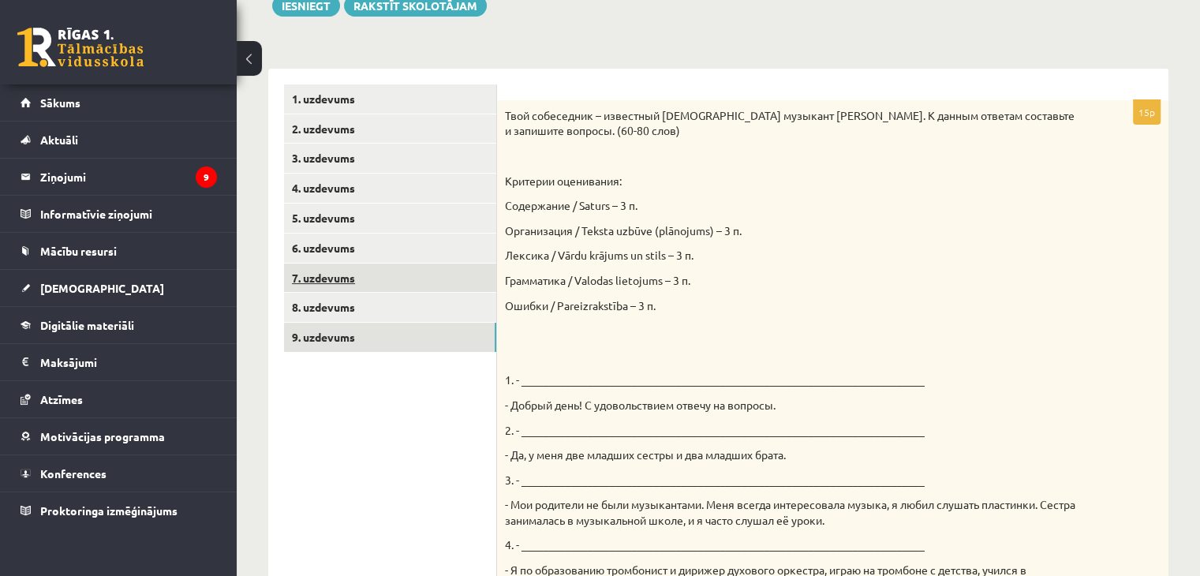
scroll to position [182, 0]
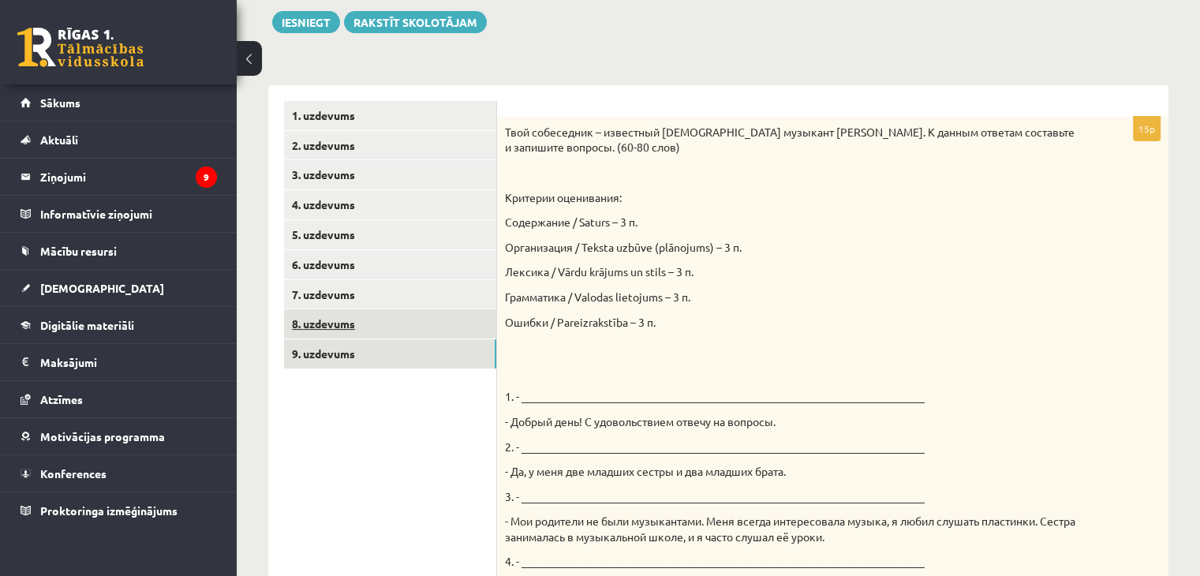
click at [338, 328] on link "8. uzdevums" at bounding box center [390, 323] width 212 height 29
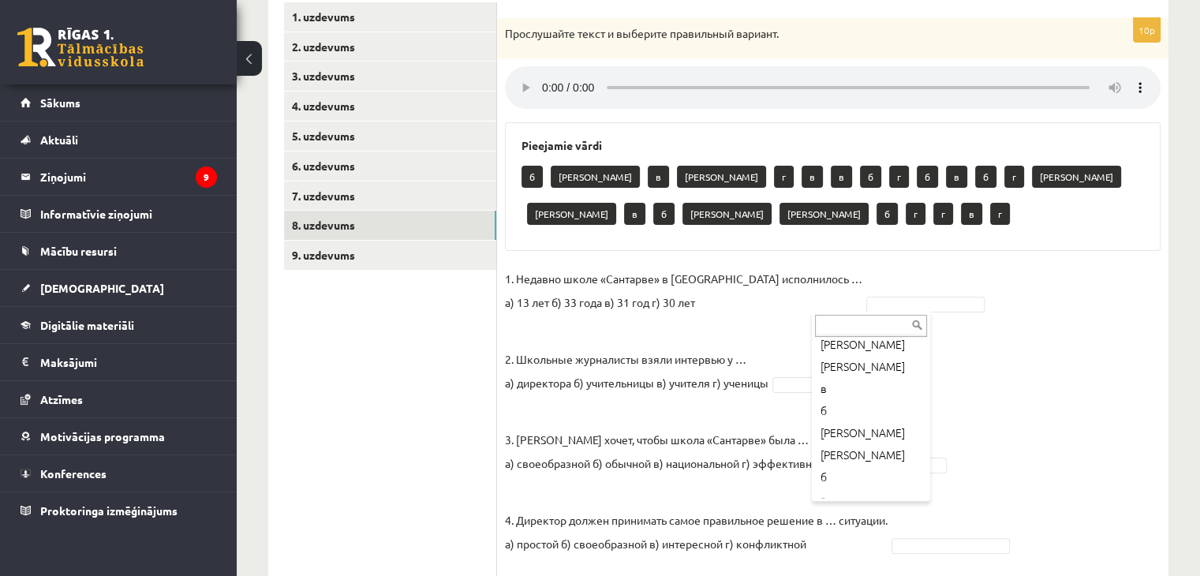
scroll to position [0, 0]
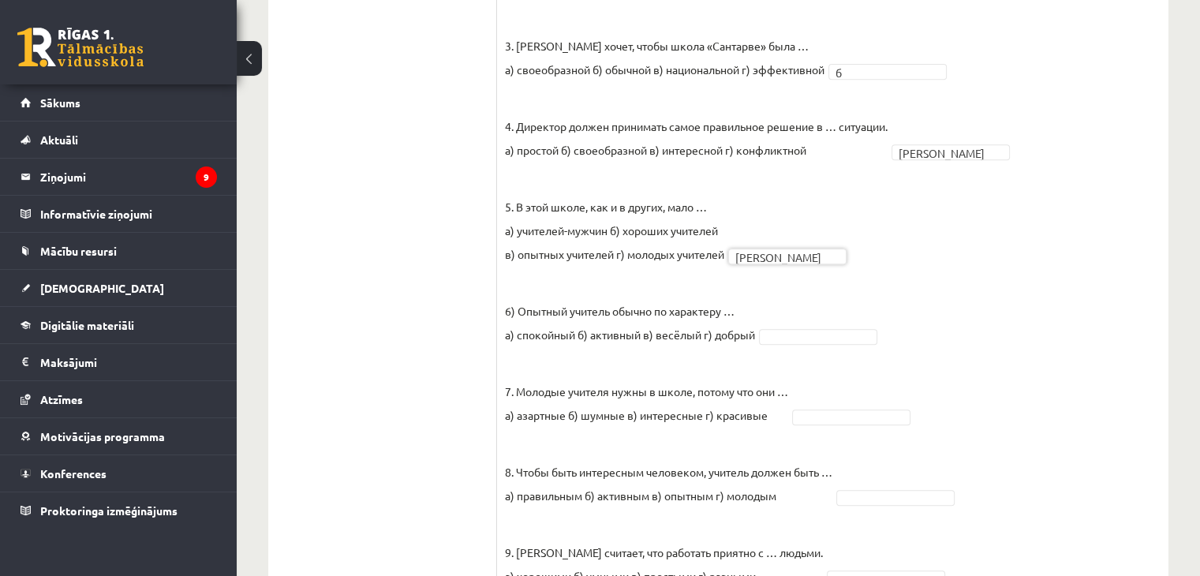
scroll to position [675, 0]
click at [784, 284] on fieldset "1. Недавно школе «Сантарве» в Клайпеде исполнилось … а) 13 лет б) 33 года в) 31…" at bounding box center [833, 274] width 656 height 805
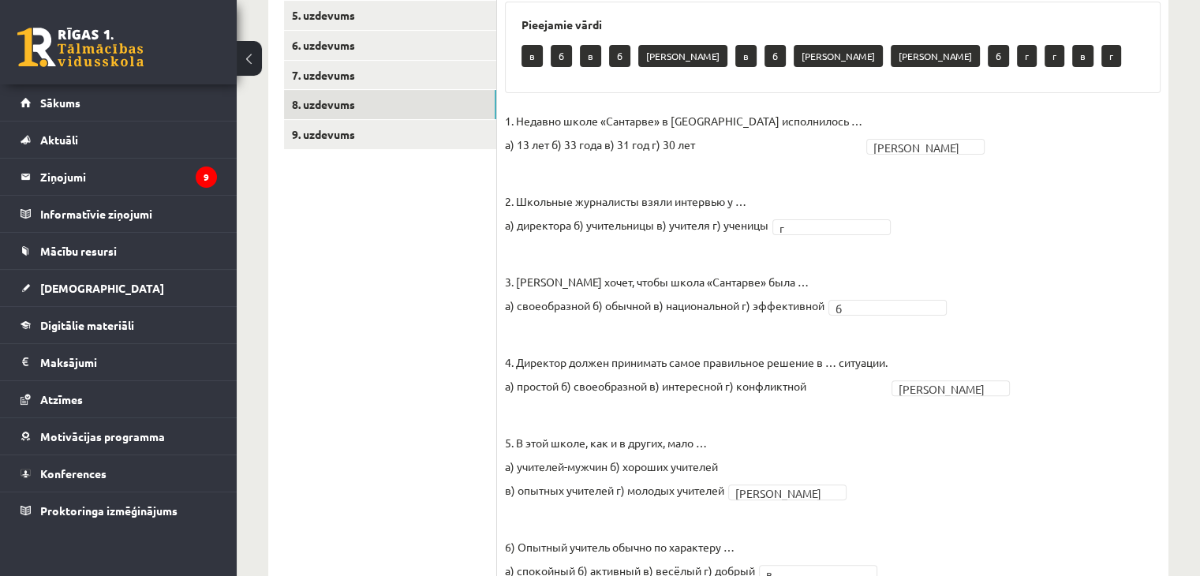
scroll to position [165, 0]
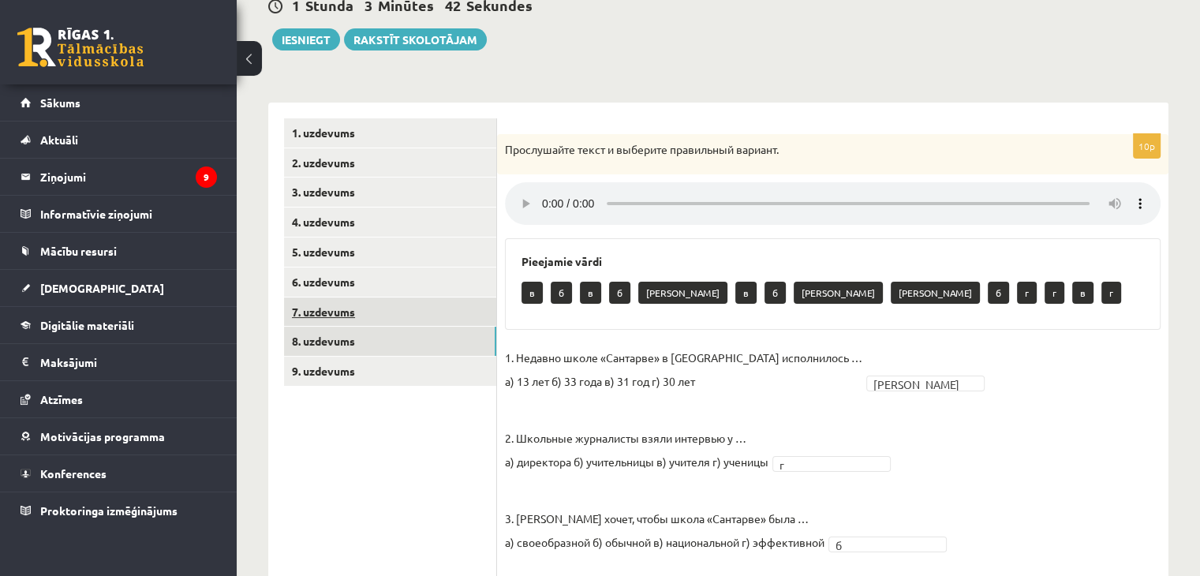
click at [398, 317] on link "7. uzdevums" at bounding box center [390, 311] width 212 height 29
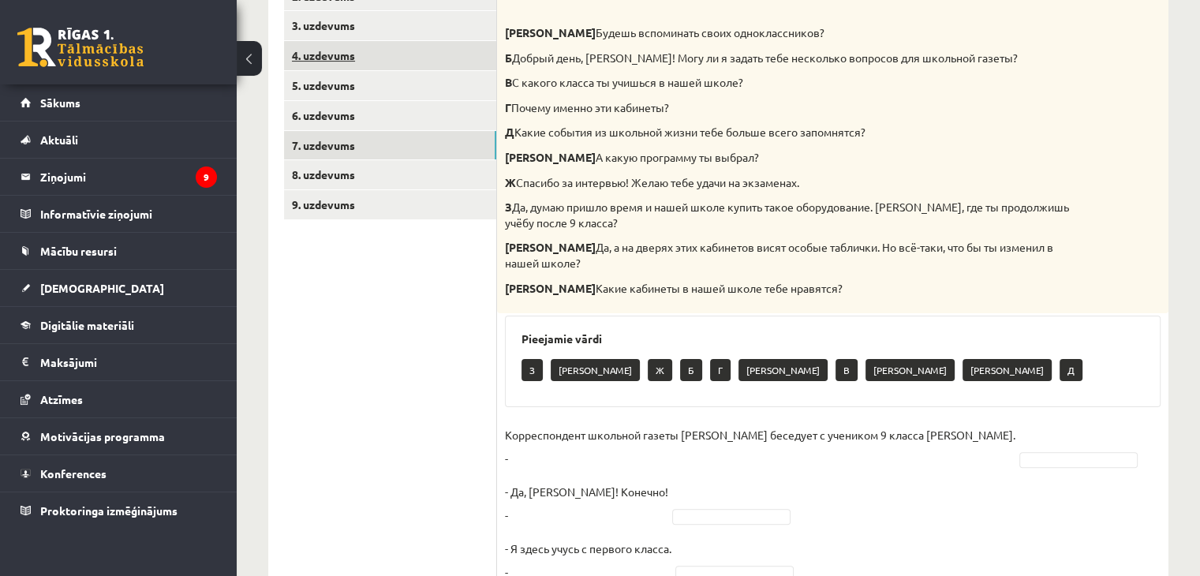
scroll to position [243, 0]
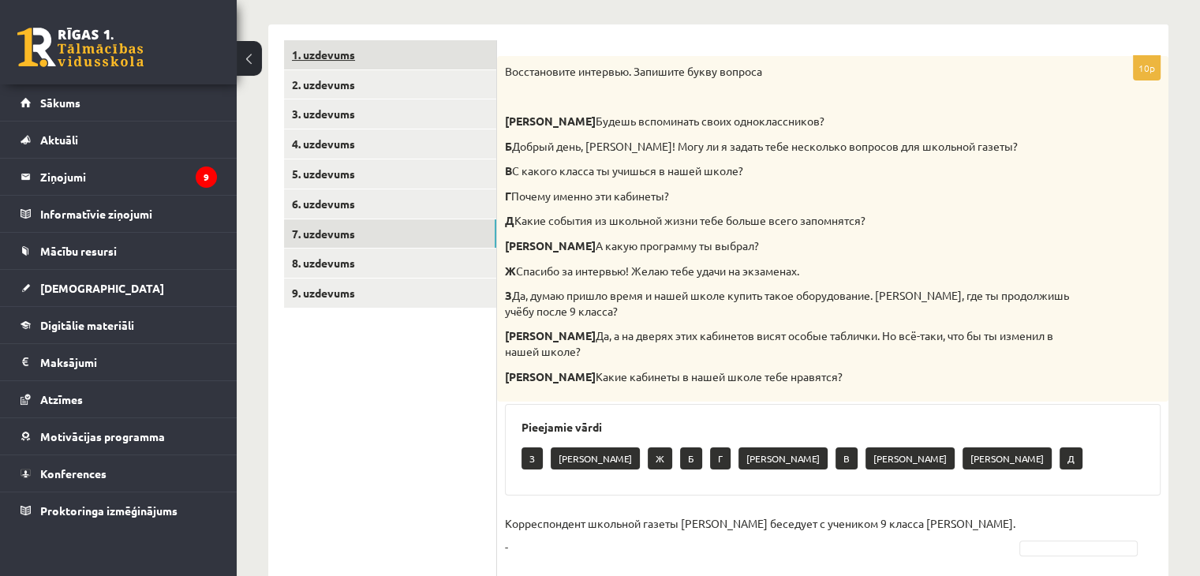
click at [318, 59] on link "1. uzdevums" at bounding box center [390, 54] width 212 height 29
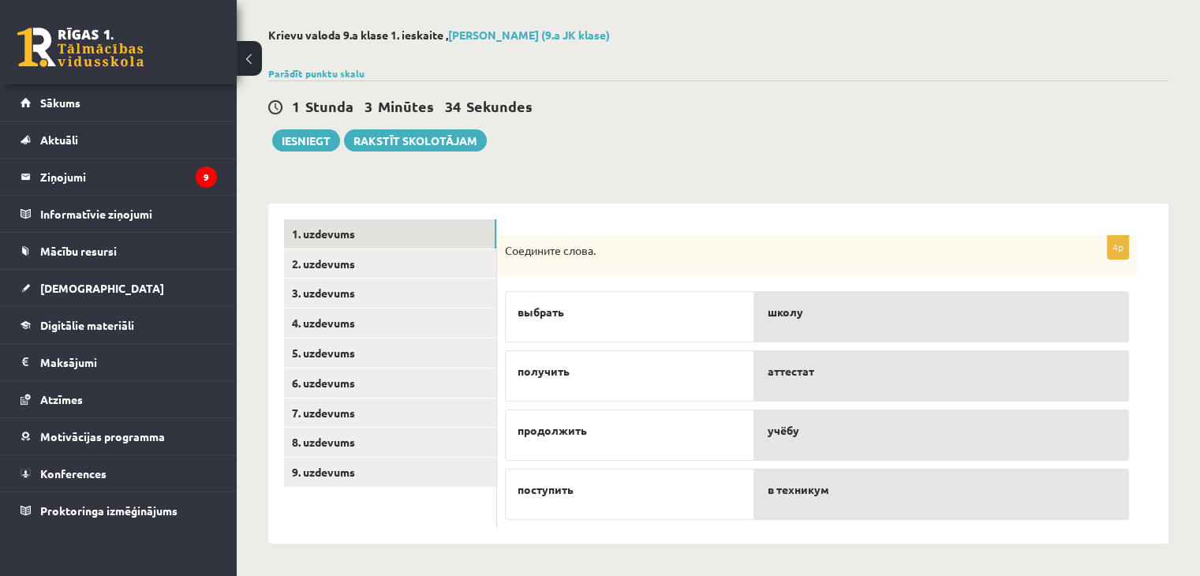
scroll to position [65, 0]
click at [376, 263] on link "2. uzdevums" at bounding box center [390, 263] width 212 height 29
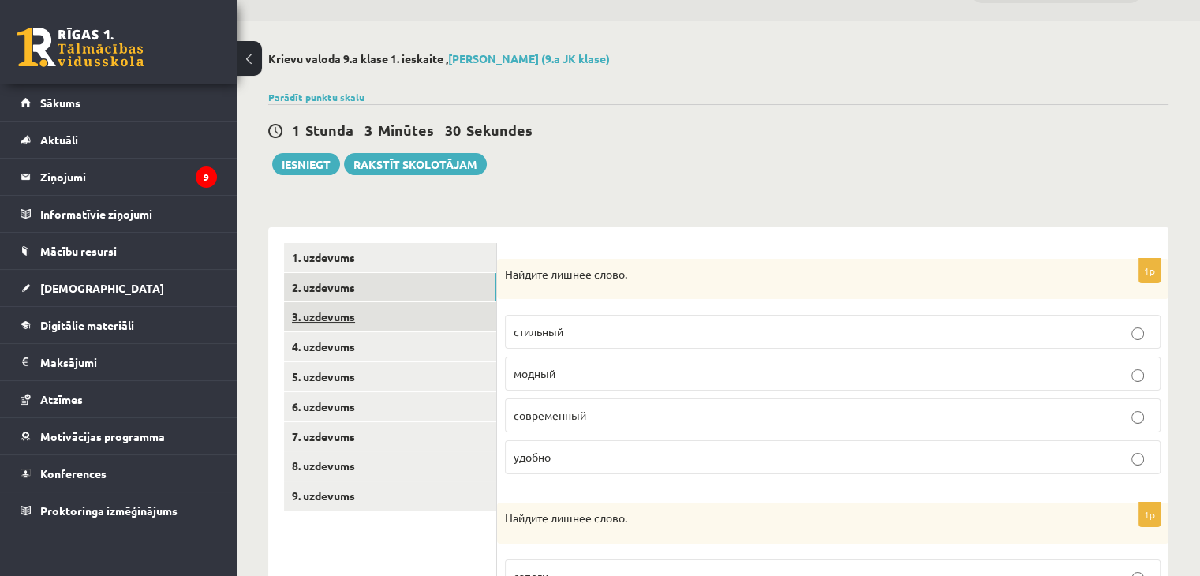
scroll to position [0, 0]
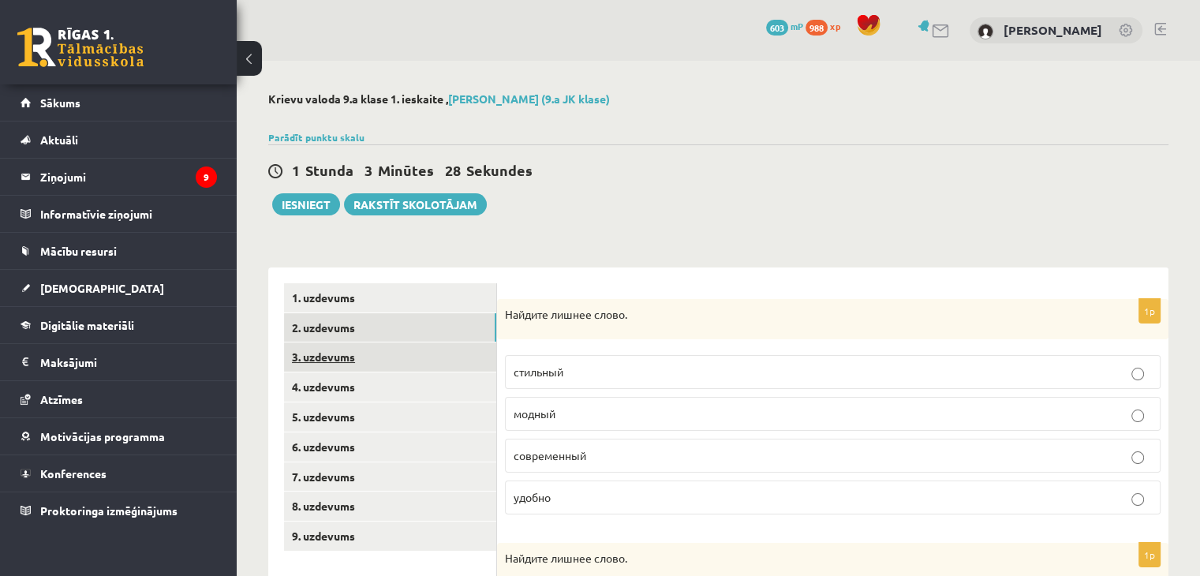
click at [401, 357] on link "3. uzdevums" at bounding box center [390, 356] width 212 height 29
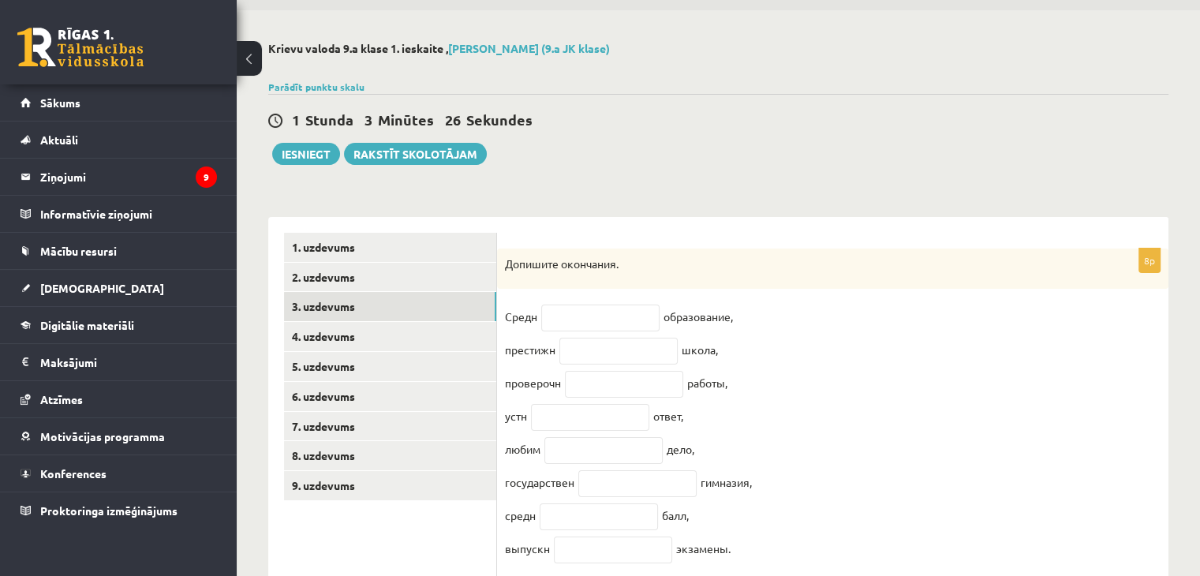
scroll to position [112, 0]
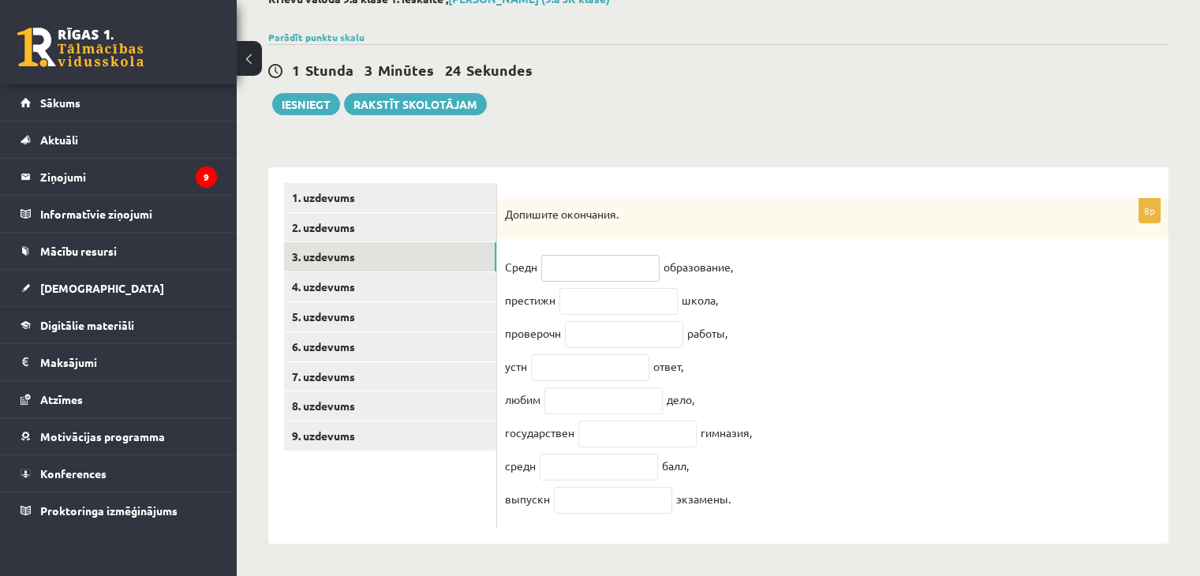
click at [609, 255] on input "text" at bounding box center [600, 268] width 118 height 27
click at [603, 260] on input "text" at bounding box center [600, 268] width 118 height 27
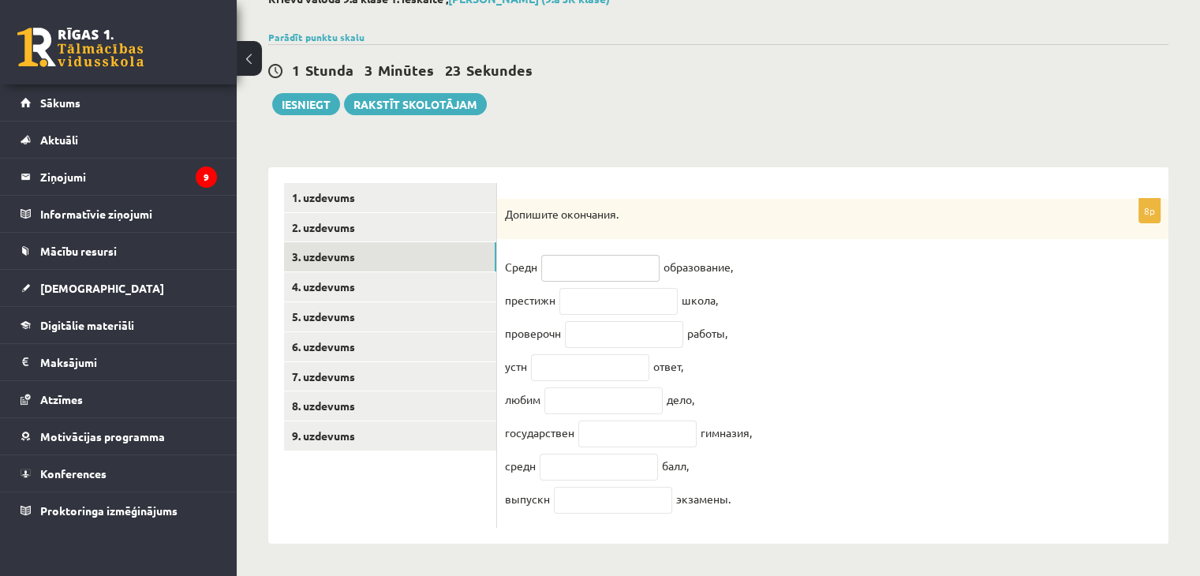
click at [603, 260] on input "text" at bounding box center [600, 268] width 118 height 27
click at [600, 260] on input "text" at bounding box center [600, 268] width 118 height 27
click at [599, 260] on input "text" at bounding box center [600, 268] width 118 height 27
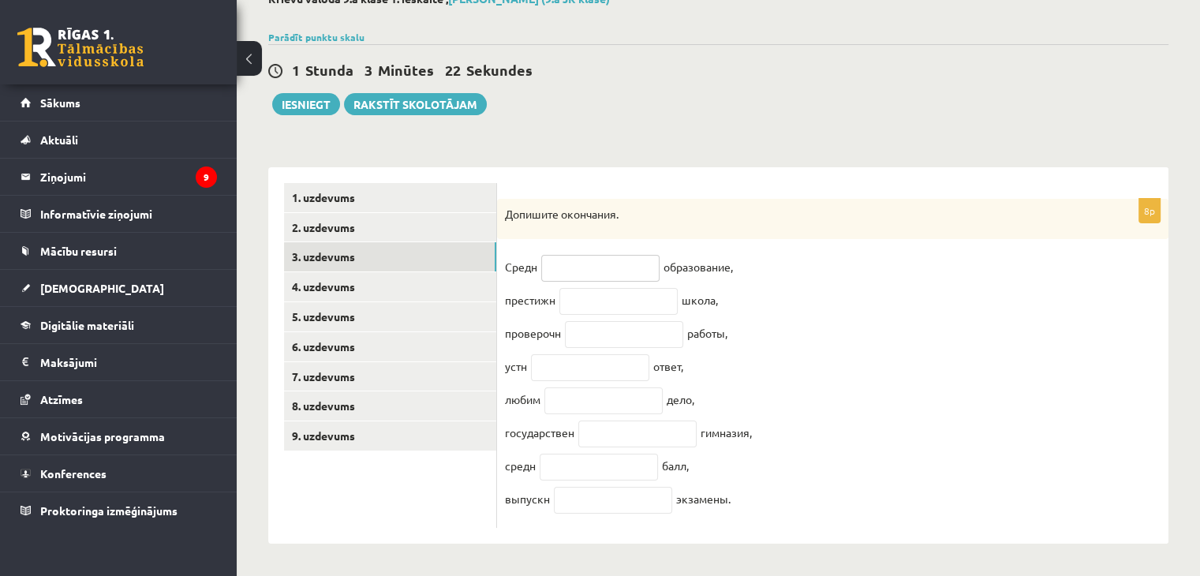
click at [599, 260] on input "text" at bounding box center [600, 268] width 118 height 27
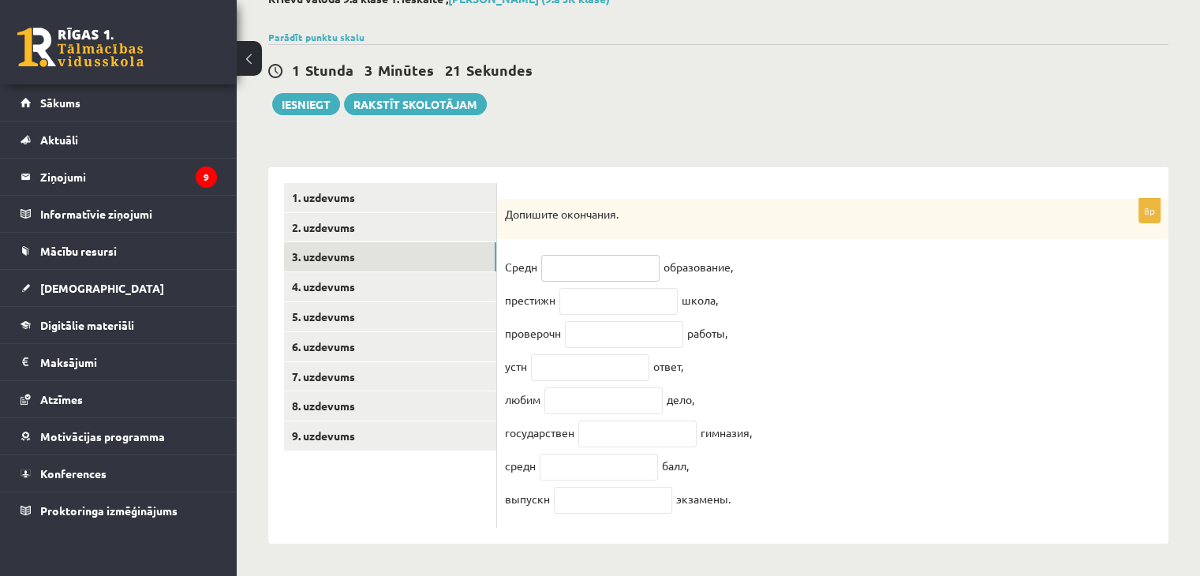
click at [599, 260] on input "text" at bounding box center [600, 268] width 118 height 27
type input "**"
click at [603, 397] on input "text" at bounding box center [603, 400] width 118 height 27
type input "**"
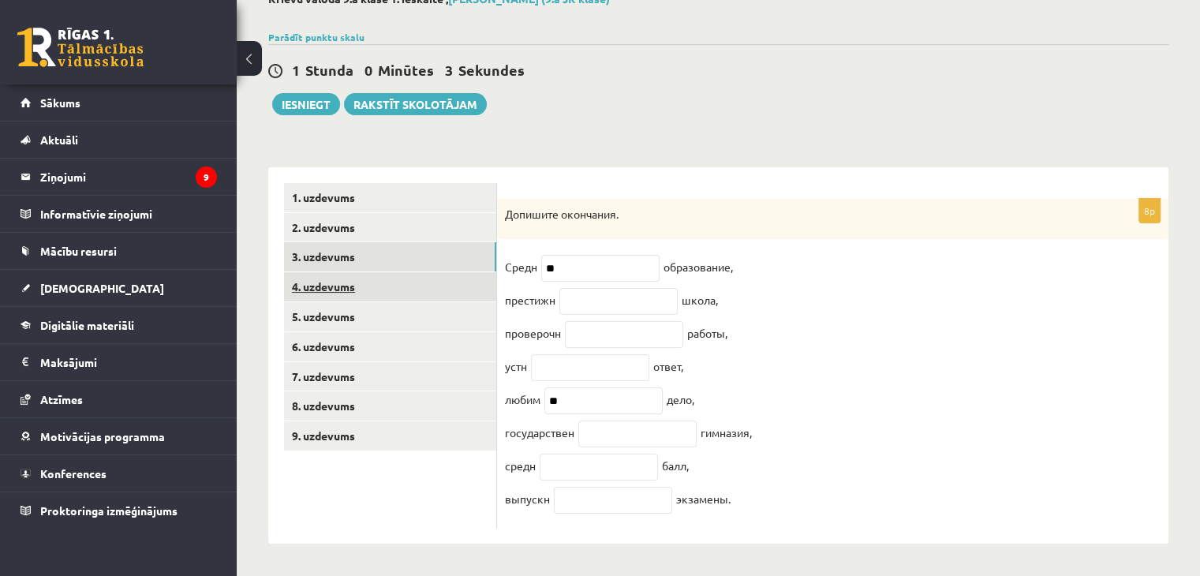
click at [342, 279] on link "4. uzdevums" at bounding box center [390, 286] width 212 height 29
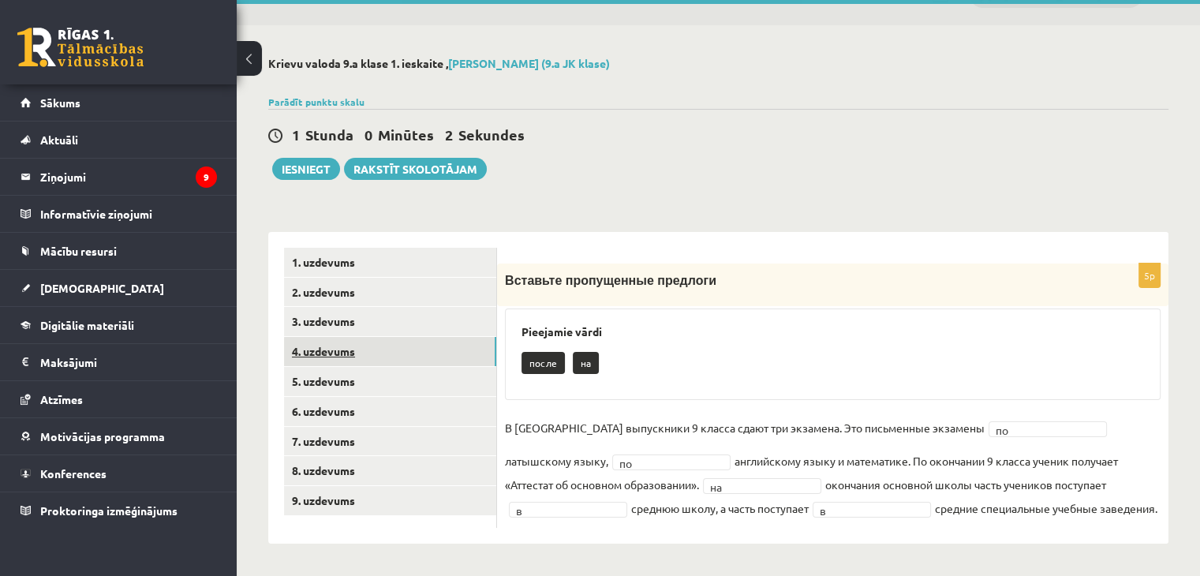
scroll to position [35, 0]
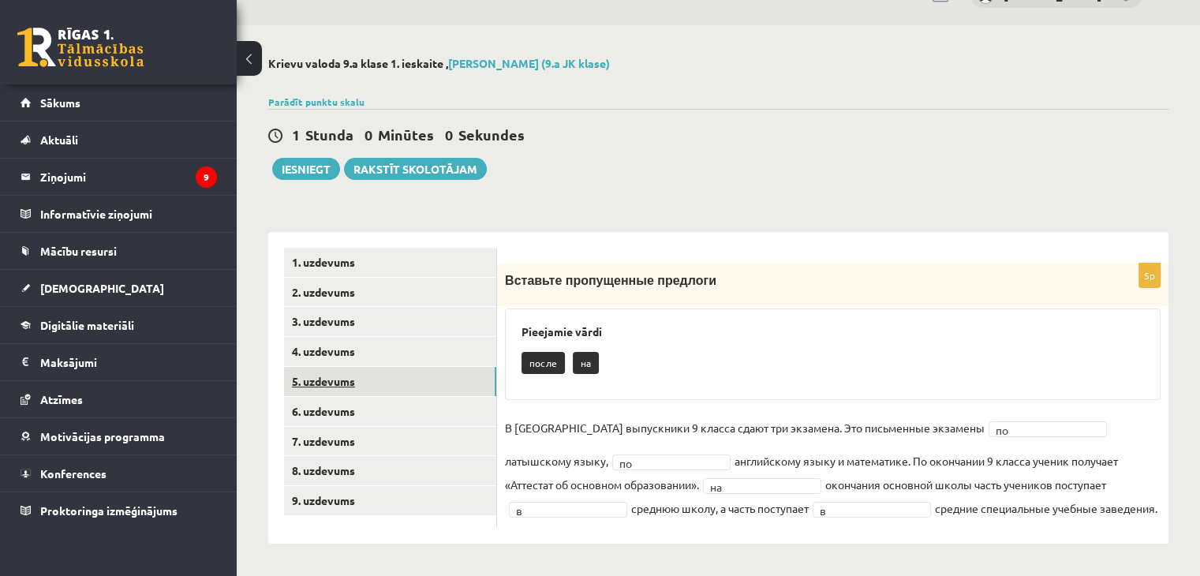
click at [364, 383] on link "5. uzdevums" at bounding box center [390, 381] width 212 height 29
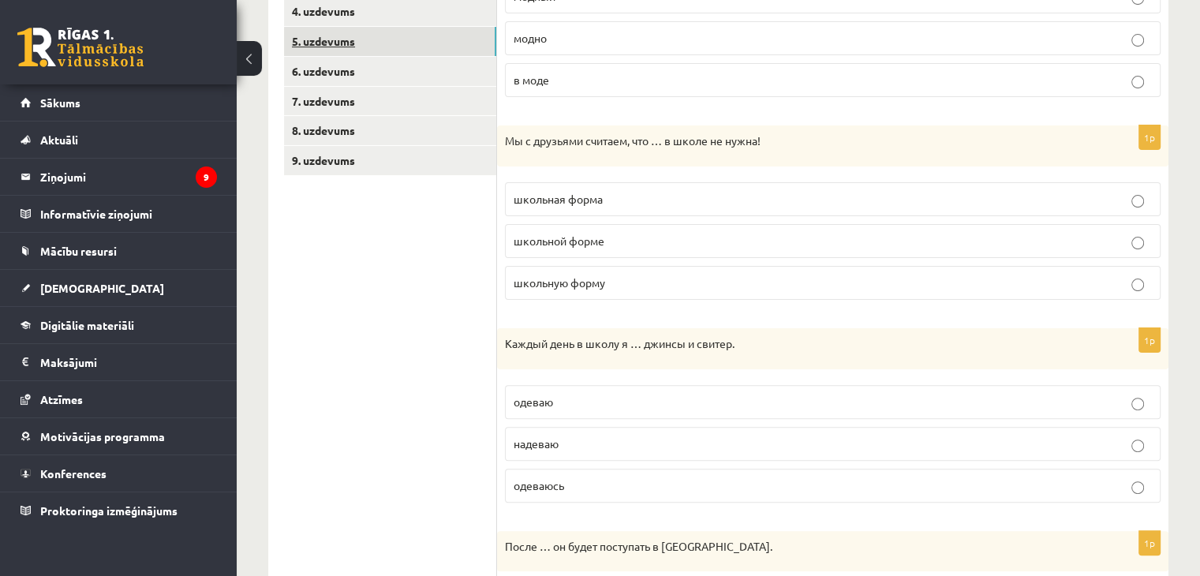
scroll to position [373, 0]
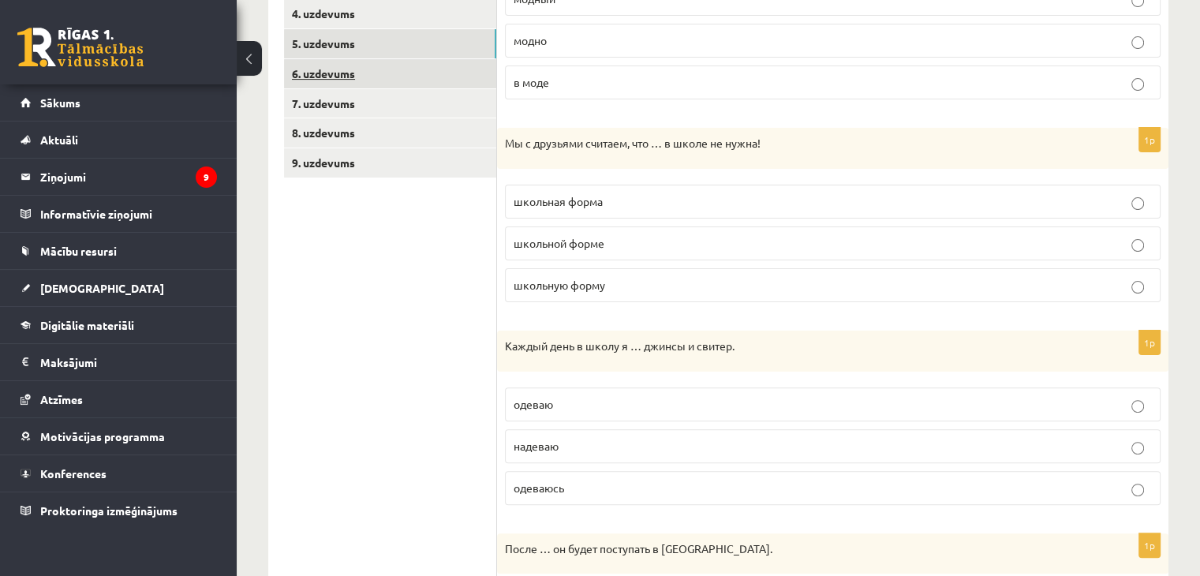
click at [325, 73] on link "6. uzdevums" at bounding box center [390, 73] width 212 height 29
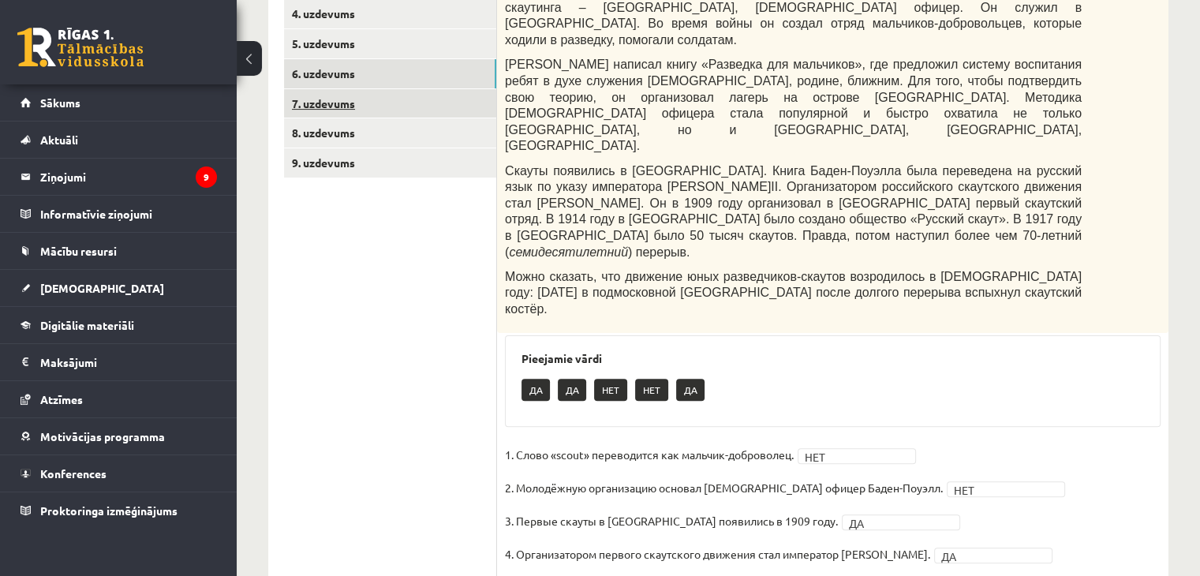
click at [331, 106] on link "7. uzdevums" at bounding box center [390, 103] width 212 height 29
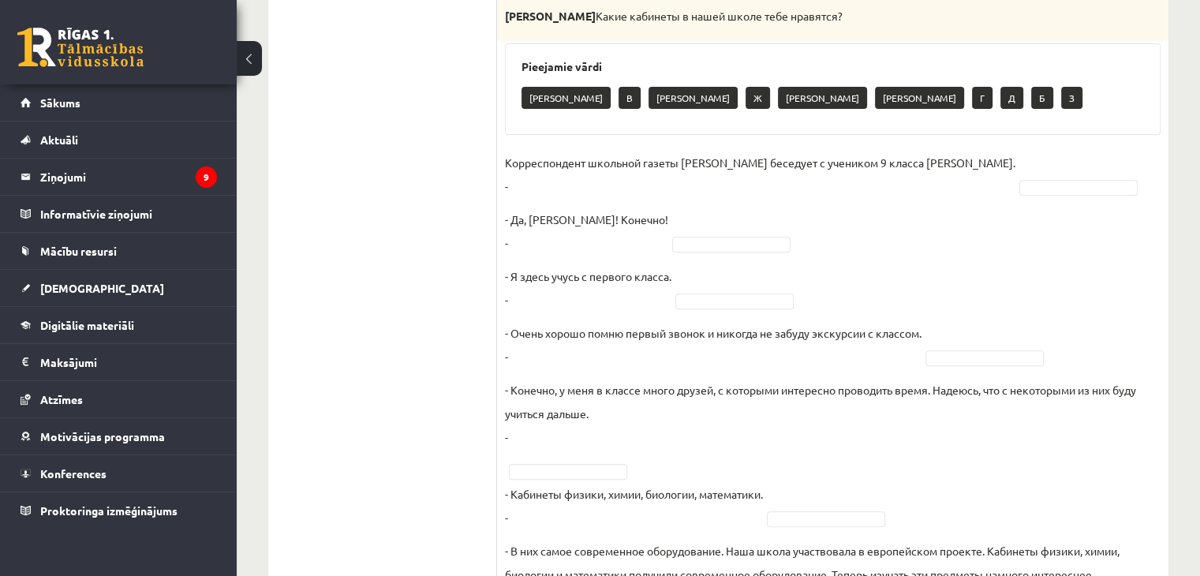
scroll to position [691, 0]
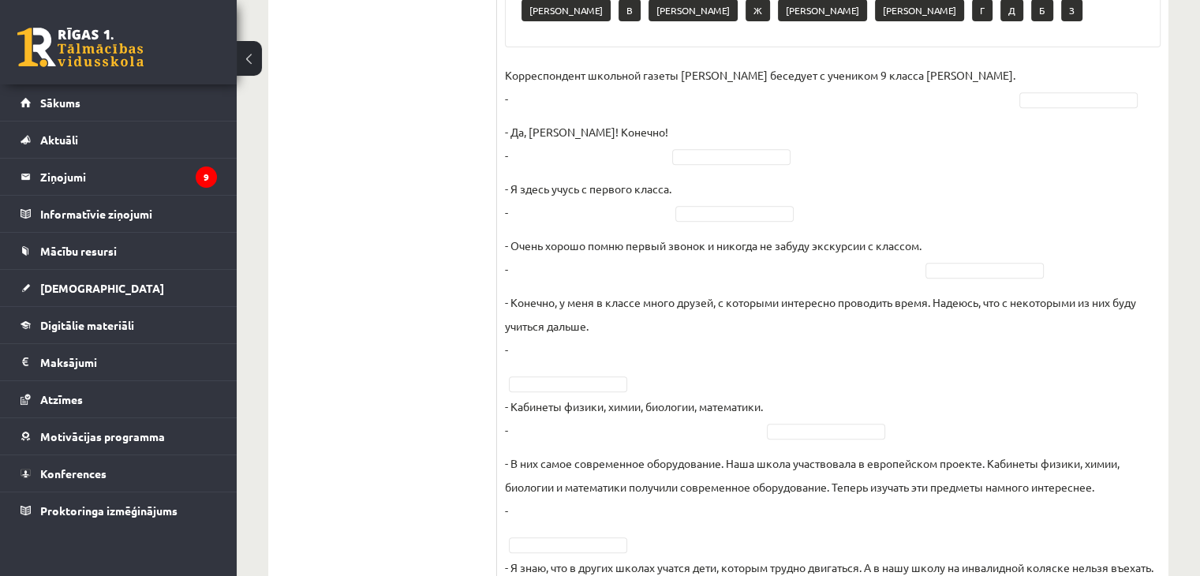
click at [1063, 75] on fieldset "Корреспондент школьной газеты Анна Берзиня беседует с учеником 9 класса Андреем…" at bounding box center [833, 418] width 656 height 710
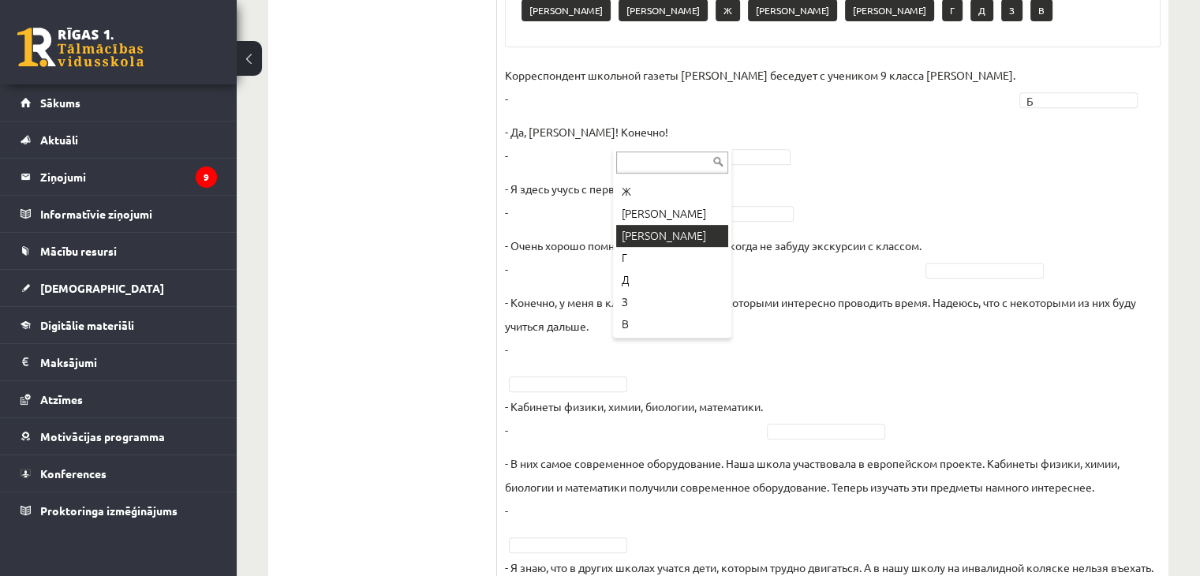
scroll to position [63, 0]
click at [717, 233] on p "- Очень хорошо помню первый звонок и никогда не забуду экскурсии с классом. -" at bounding box center [713, 256] width 417 height 47
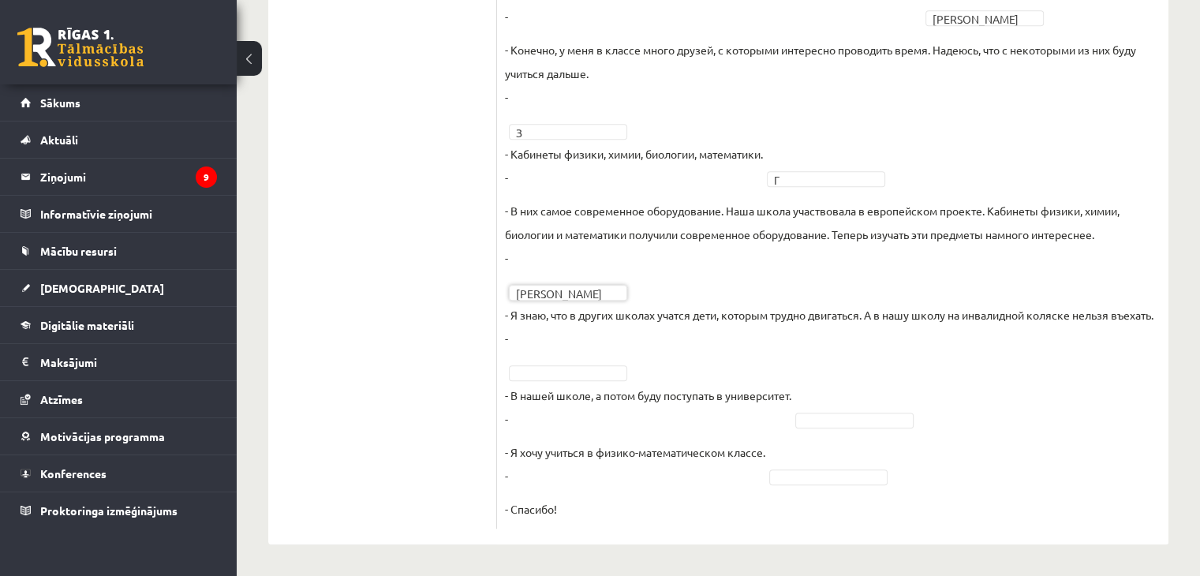
scroll to position [953, 0]
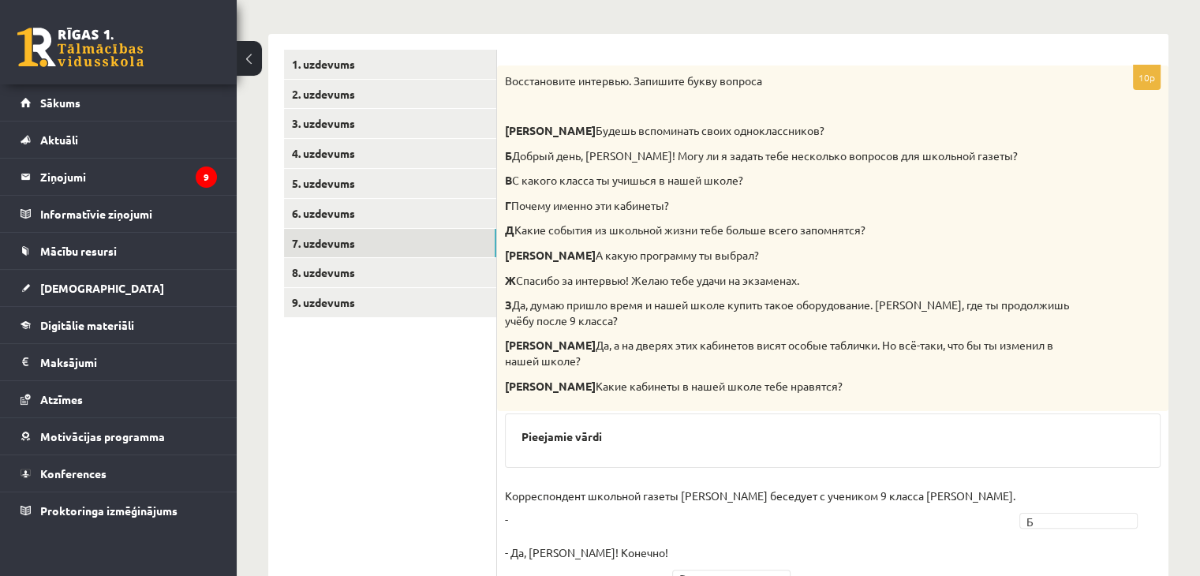
scroll to position [205, 0]
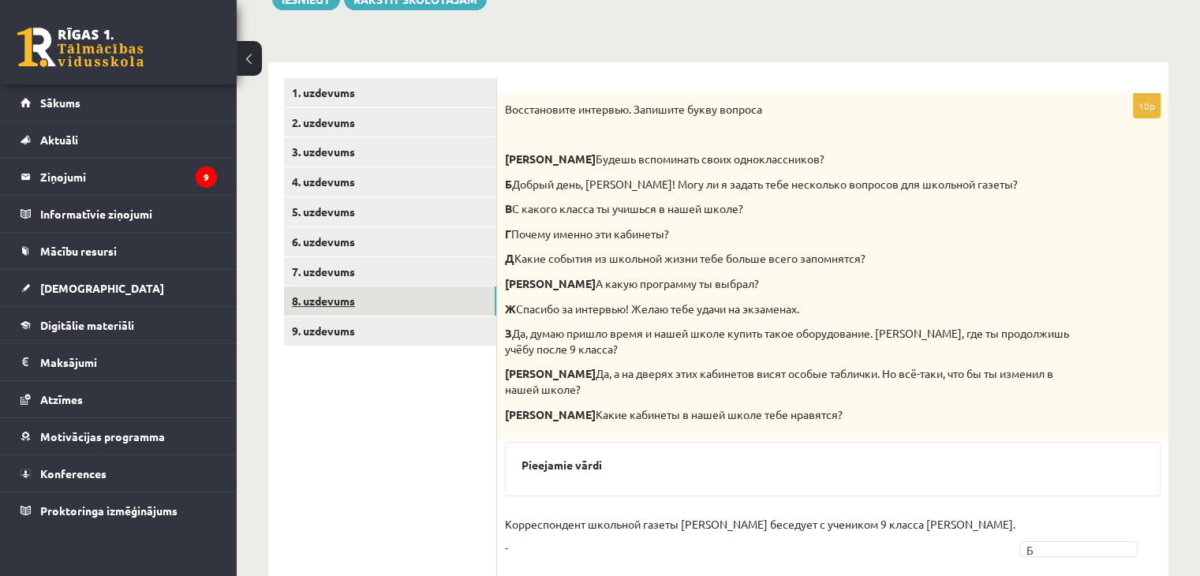
click at [342, 297] on link "8. uzdevums" at bounding box center [390, 300] width 212 height 29
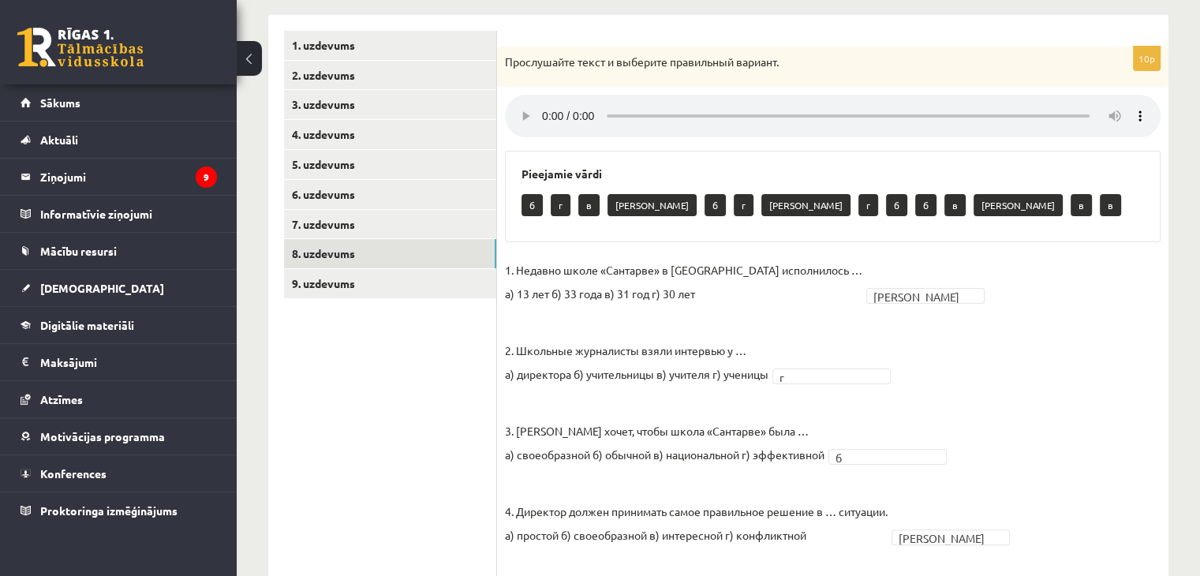
scroll to position [244, 0]
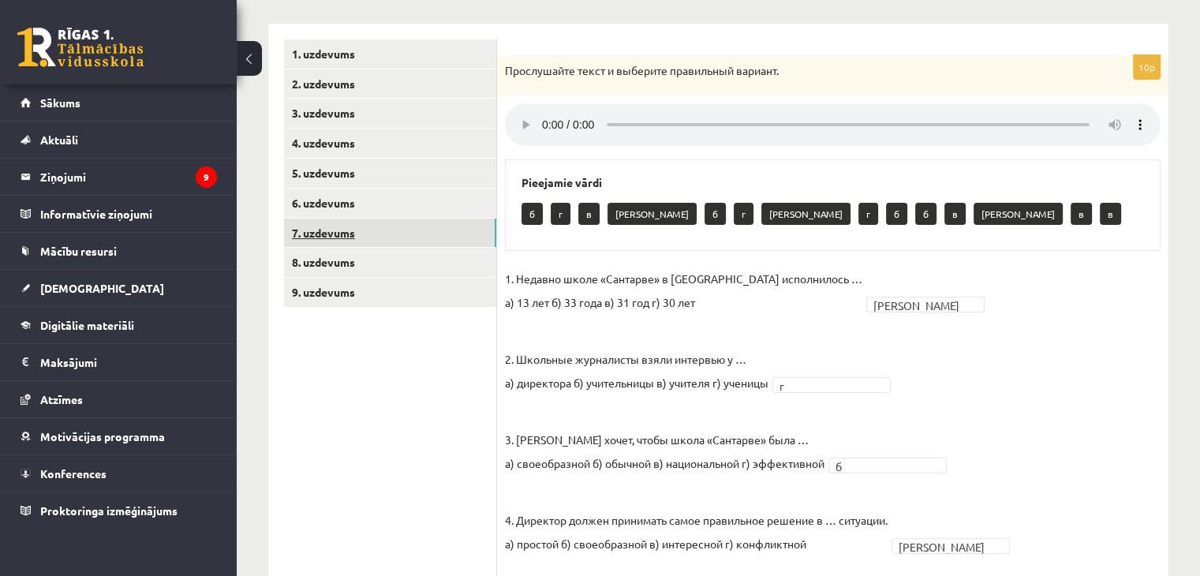
click at [331, 230] on link "7. uzdevums" at bounding box center [390, 233] width 212 height 29
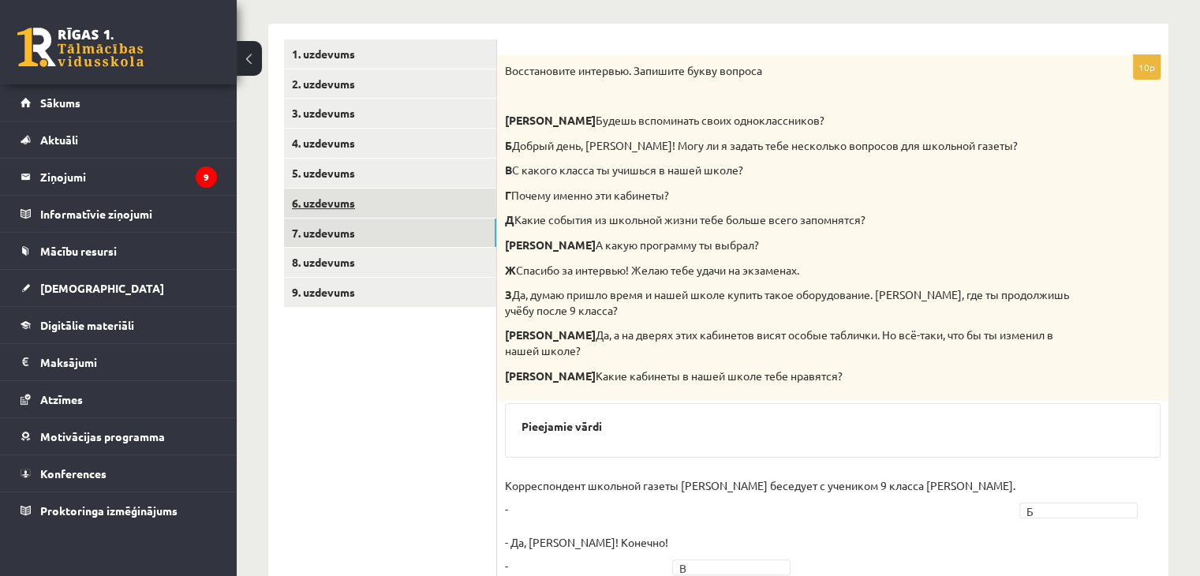
click at [319, 204] on link "6. uzdevums" at bounding box center [390, 203] width 212 height 29
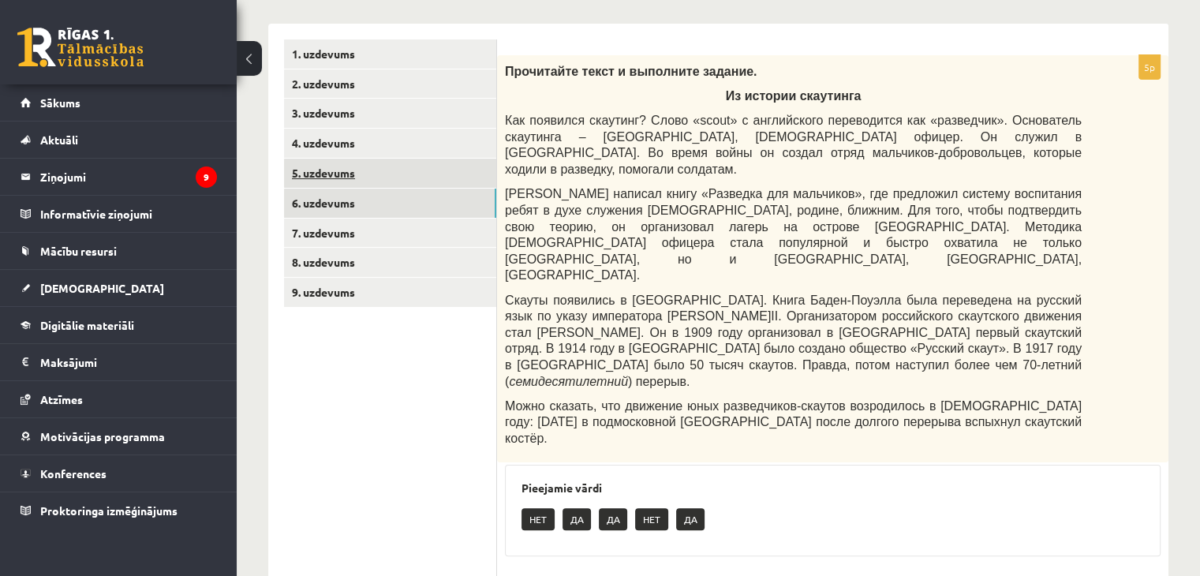
click at [328, 165] on link "5. uzdevums" at bounding box center [390, 173] width 212 height 29
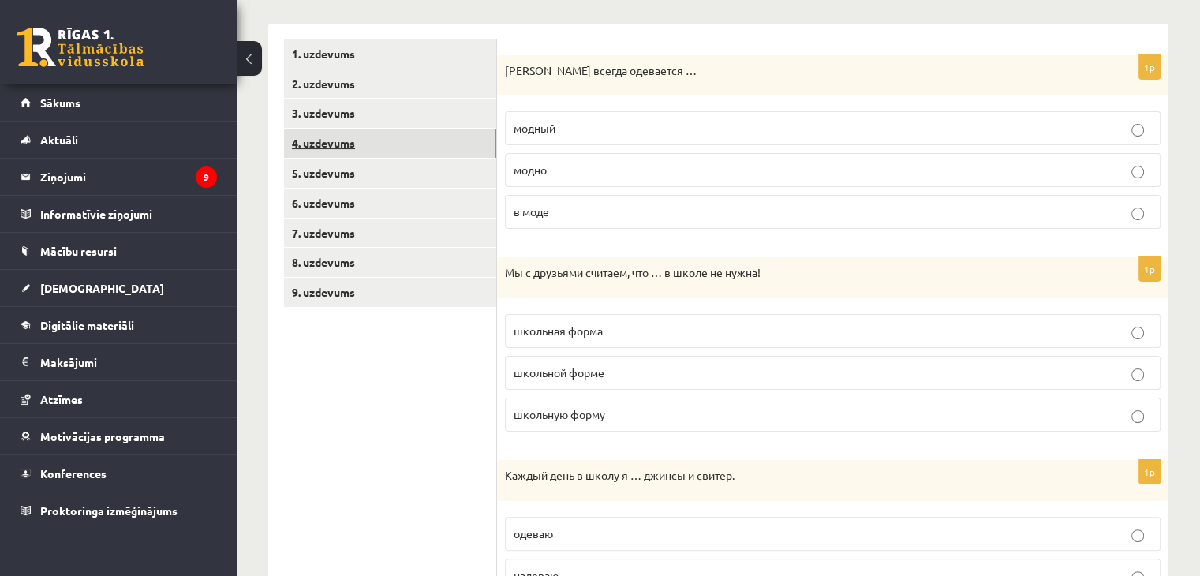
click at [341, 140] on link "4. uzdevums" at bounding box center [390, 143] width 212 height 29
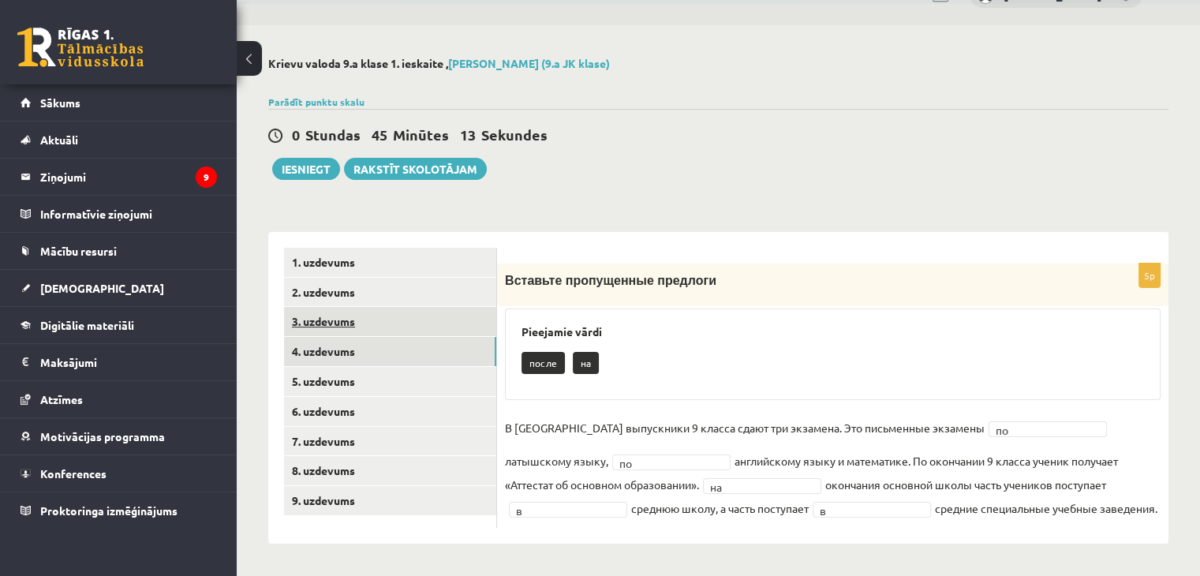
click at [333, 325] on link "3. uzdevums" at bounding box center [390, 321] width 212 height 29
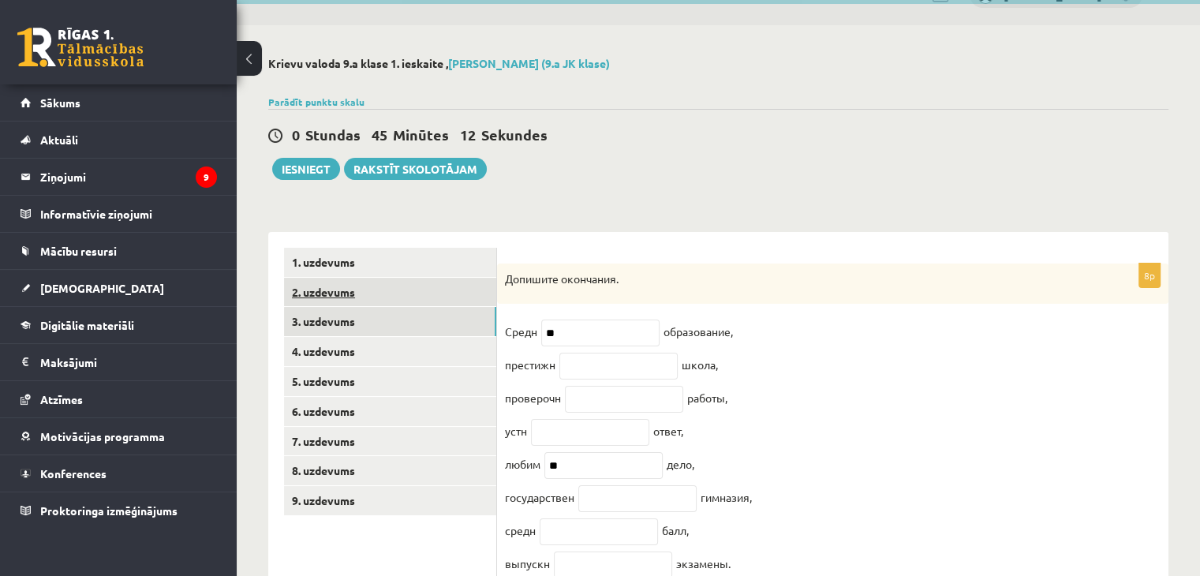
click at [331, 294] on link "2. uzdevums" at bounding box center [390, 292] width 212 height 29
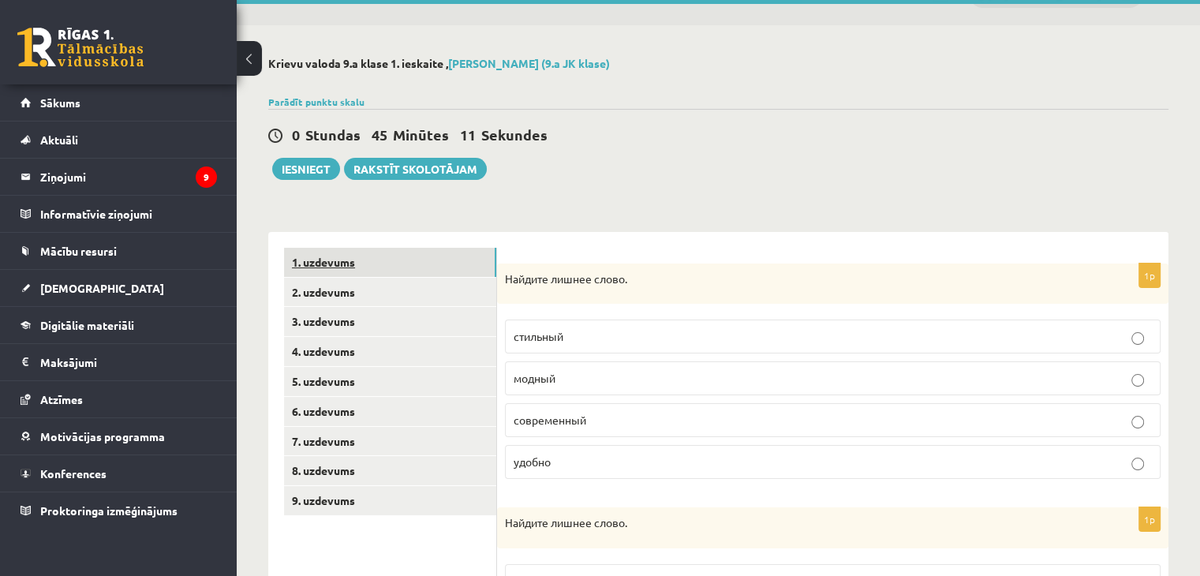
click at [316, 257] on link "1. uzdevums" at bounding box center [390, 262] width 212 height 29
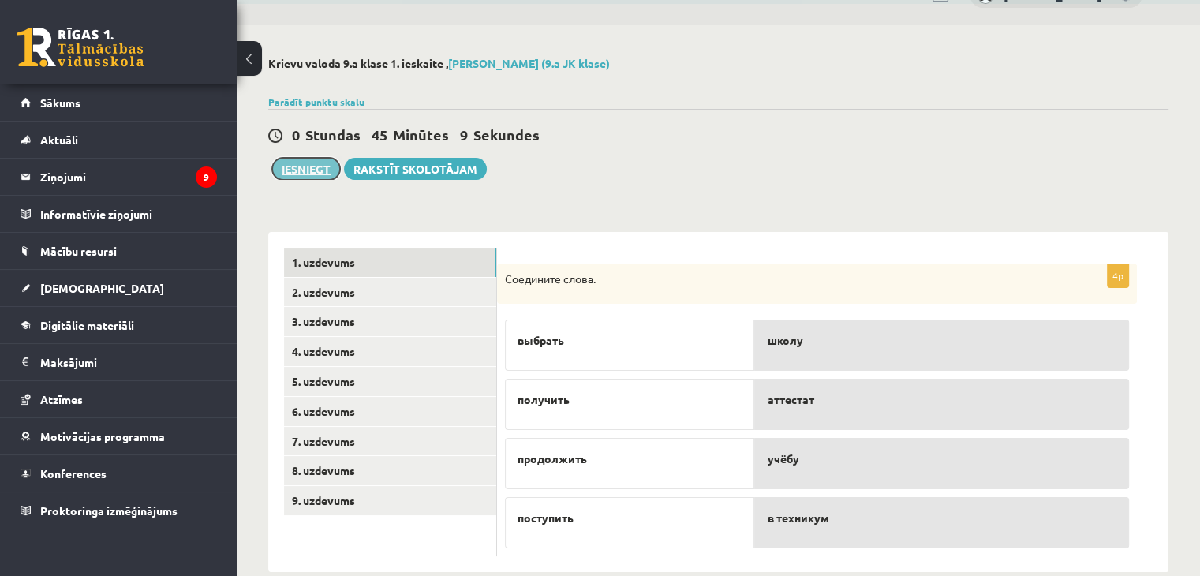
click at [328, 166] on button "Iesniegt" at bounding box center [306, 169] width 68 height 22
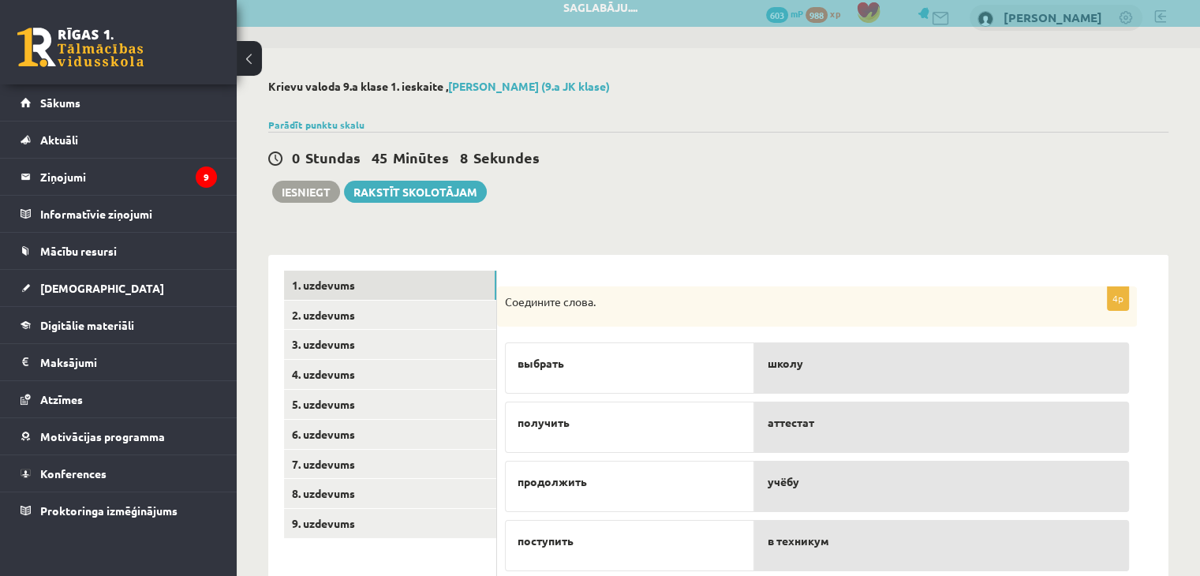
scroll to position [0, 0]
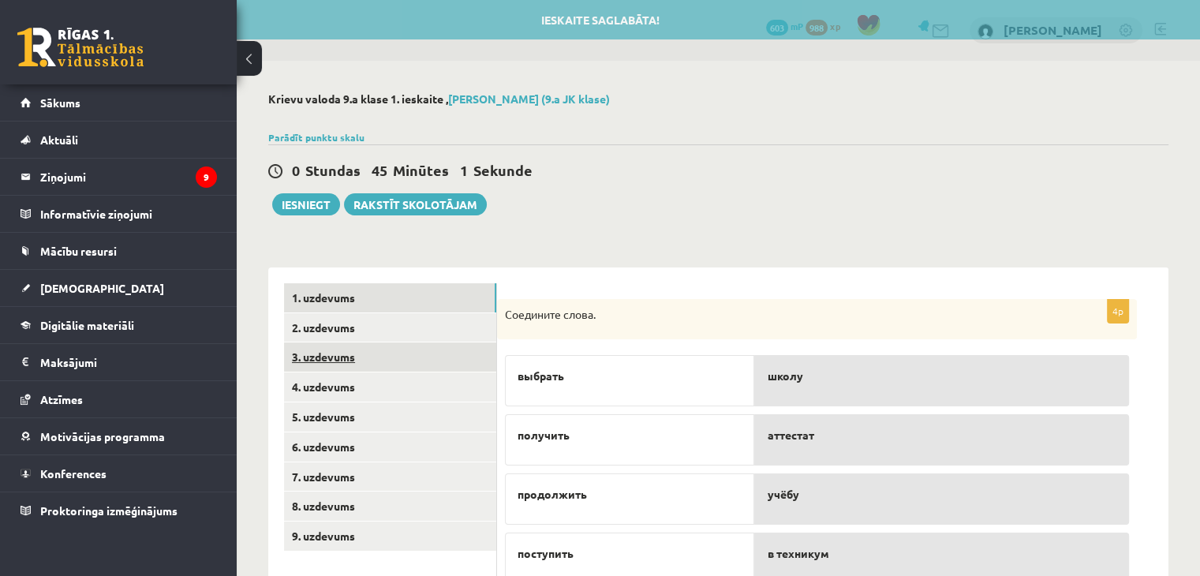
click at [294, 349] on link "3. uzdevums" at bounding box center [390, 356] width 212 height 29
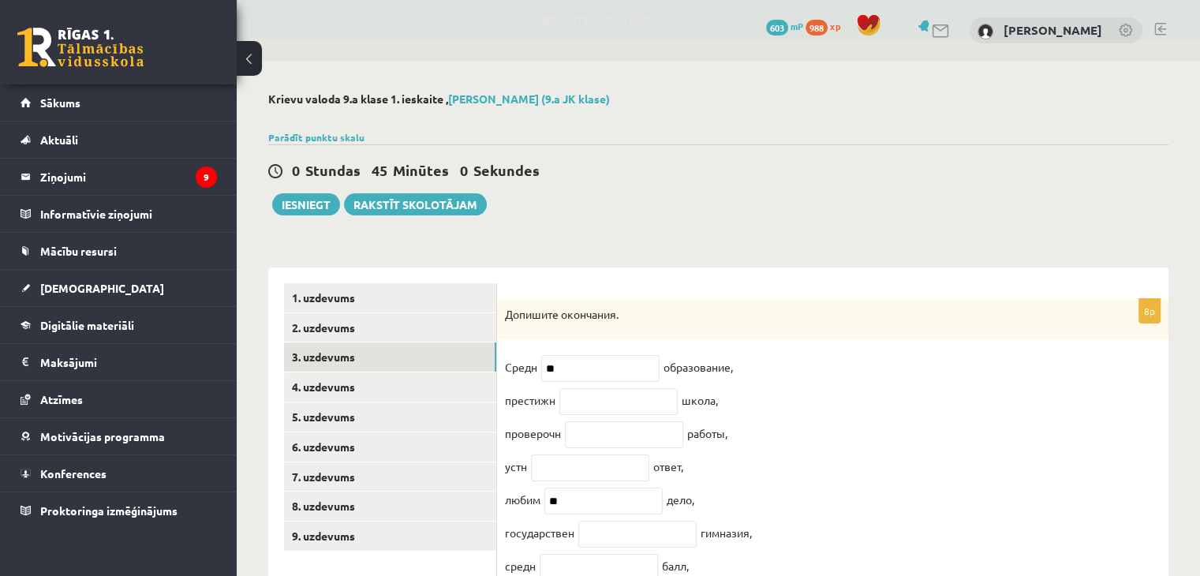
scroll to position [112, 0]
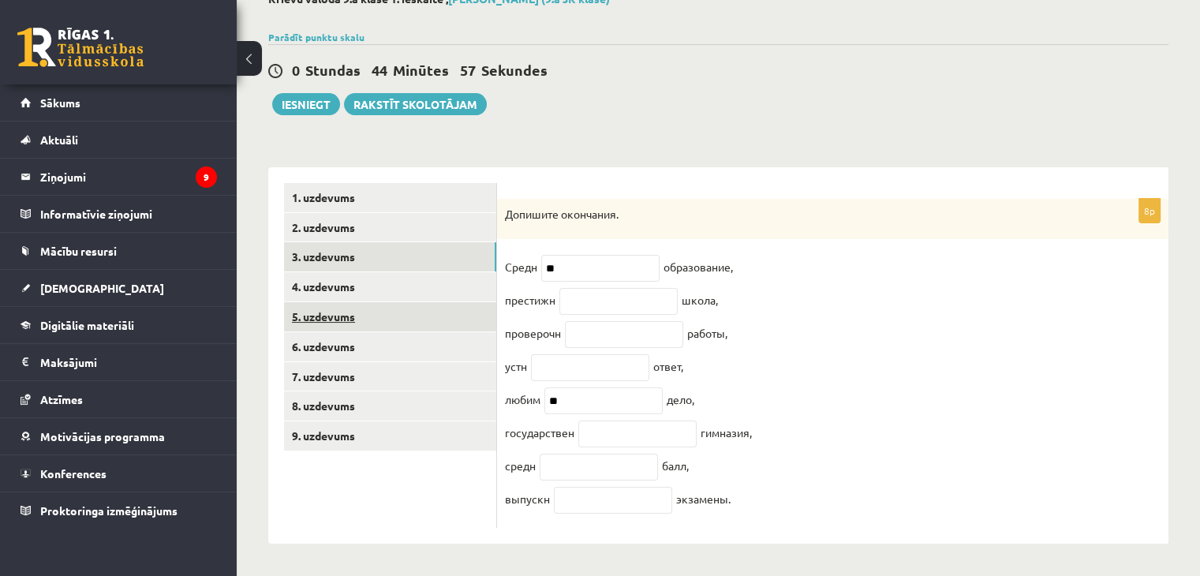
click at [328, 308] on link "5. uzdevums" at bounding box center [390, 316] width 212 height 29
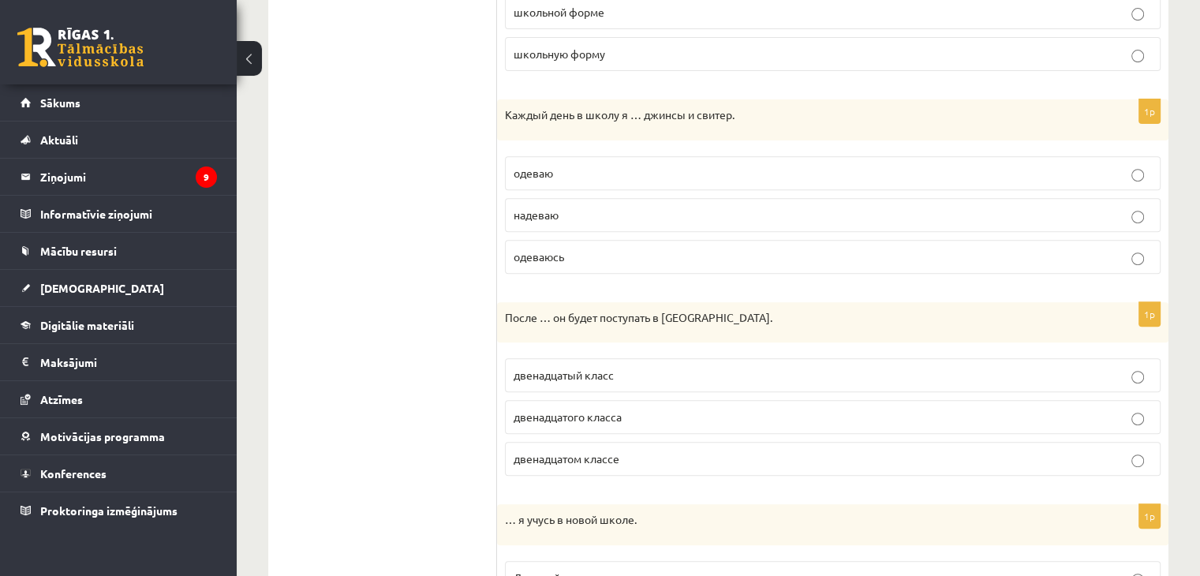
scroll to position [587, 0]
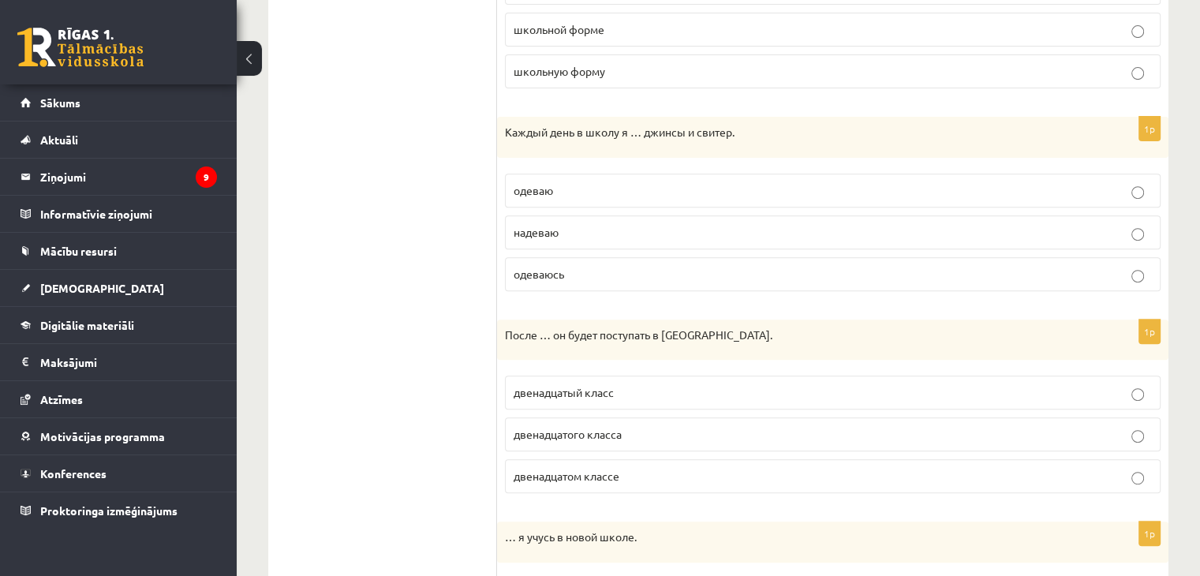
click at [603, 443] on label "двенадцатого класса" at bounding box center [833, 434] width 656 height 34
click at [685, 474] on p "двенадцатом классе" at bounding box center [833, 476] width 638 height 17
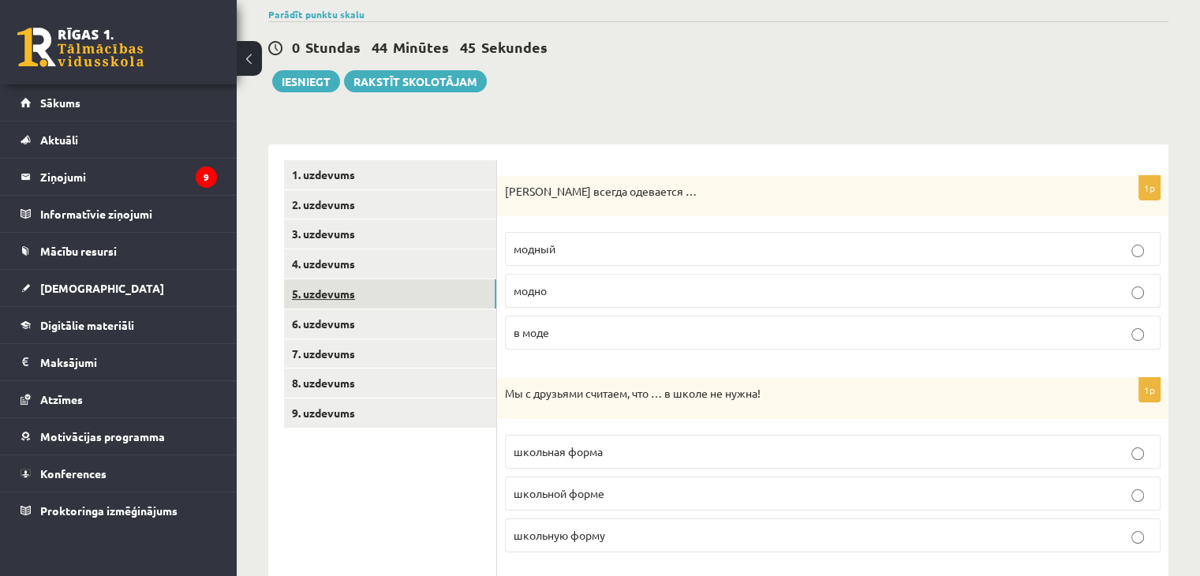
scroll to position [114, 0]
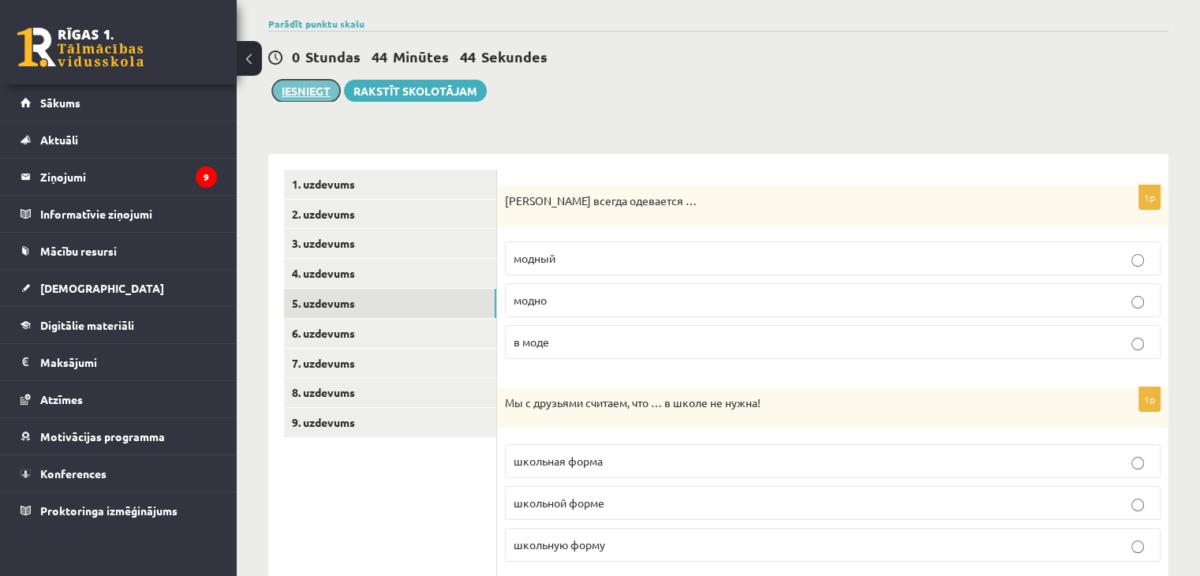
click at [318, 92] on button "Iesniegt" at bounding box center [306, 91] width 68 height 22
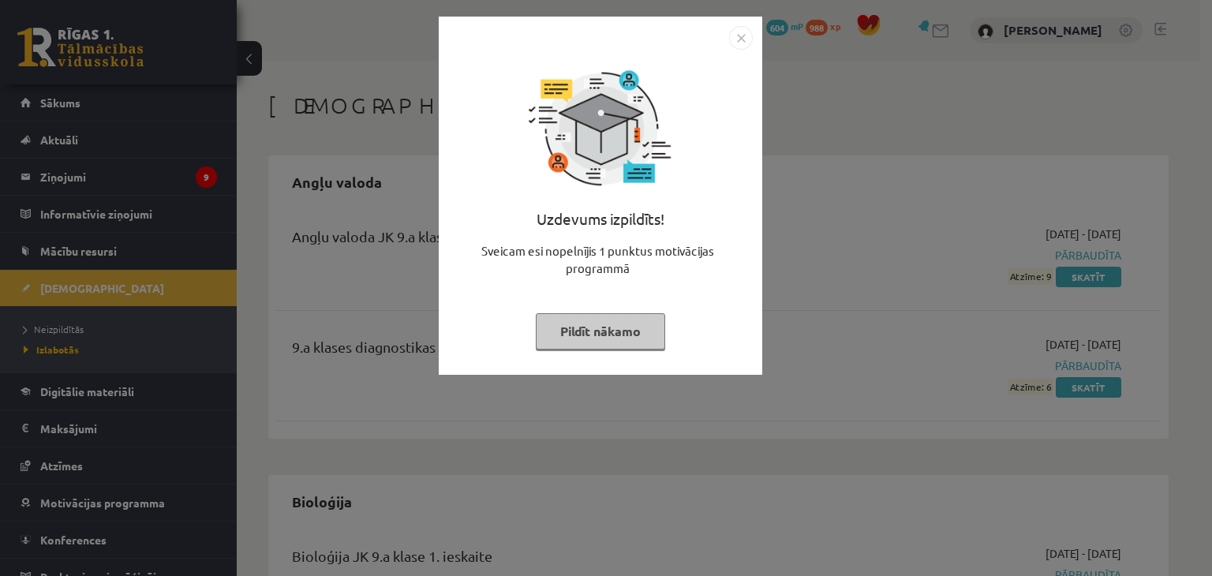
click at [742, 38] on img "Close" at bounding box center [741, 38] width 24 height 24
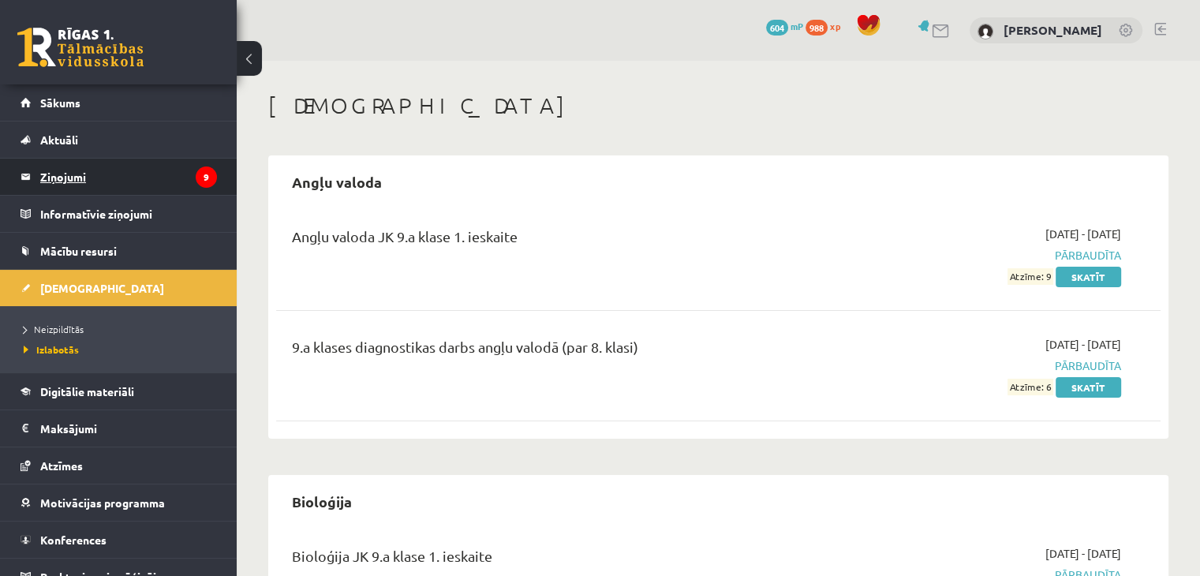
click at [126, 166] on legend "Ziņojumi 9" at bounding box center [128, 177] width 177 height 36
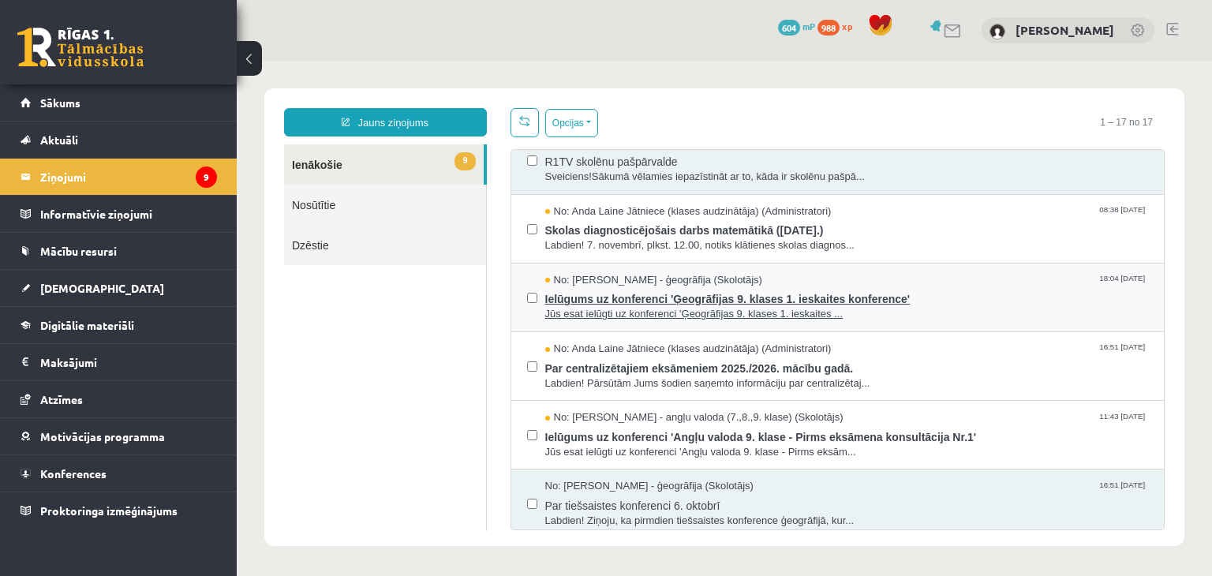
scroll to position [473, 0]
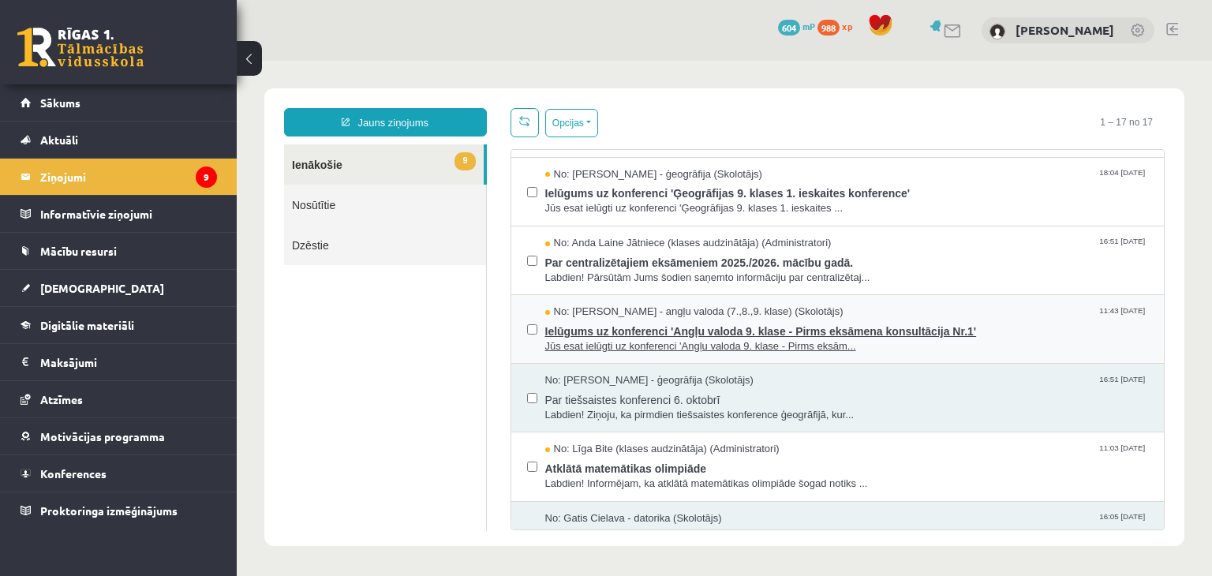
click at [672, 319] on span "Ielūgums uz konferenci 'Angļu valoda 9. klase - Pirms eksāmena konsultācija Nr.…" at bounding box center [846, 329] width 603 height 20
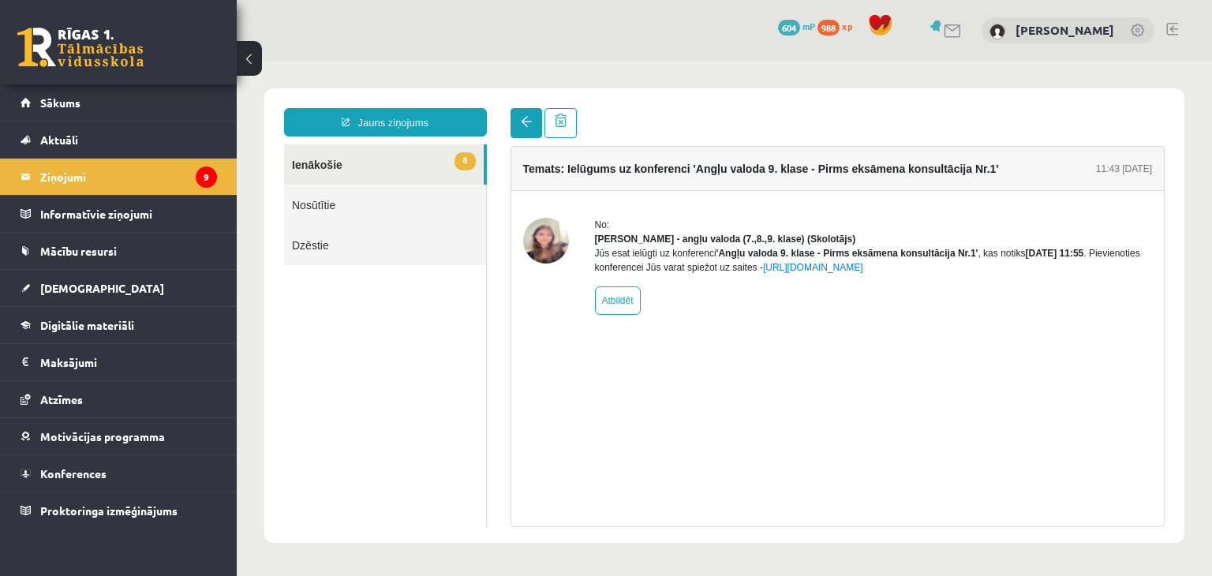
scroll to position [0, 0]
click at [562, 253] on img at bounding box center [546, 241] width 46 height 46
click at [529, 118] on span at bounding box center [526, 121] width 11 height 11
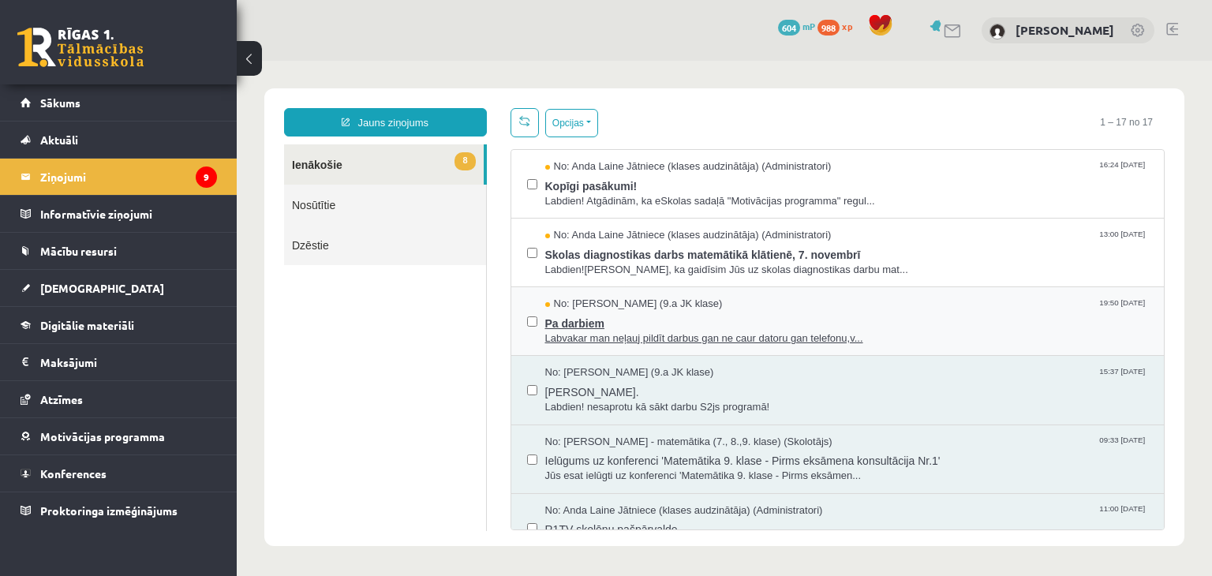
click at [624, 312] on span "Pa darbiem" at bounding box center [846, 322] width 603 height 20
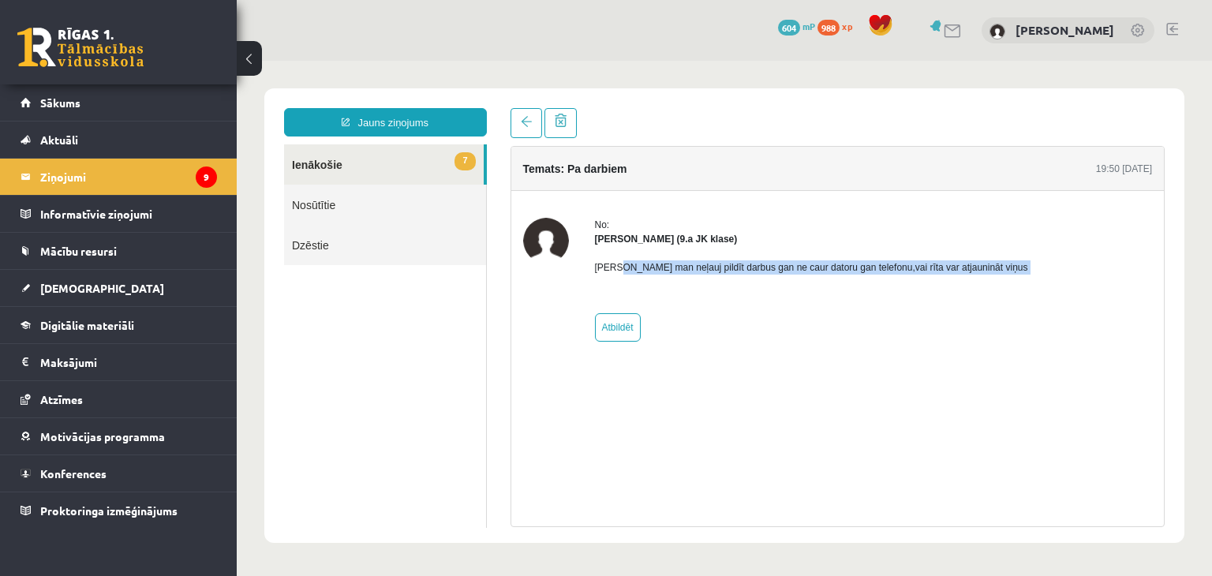
drag, startPoint x: 619, startPoint y: 270, endPoint x: 865, endPoint y: 277, distance: 246.2
click at [864, 277] on div "[PERSON_NAME] man neļauj pildīt darbus gan ne caur datoru gan telefonu,vai rīta…" at bounding box center [811, 273] width 433 height 55
click at [897, 308] on div "No: [PERSON_NAME] (9.a JK klase) Labvakar man neļauj pildīt darbus gan ne caur …" at bounding box center [811, 280] width 433 height 124
drag, startPoint x: 884, startPoint y: 267, endPoint x: 940, endPoint y: 230, distance: 66.7
click at [994, 256] on div "No: [PERSON_NAME] (9.a JK klase) Labvakar man neļauj pildīt darbus gan ne caur …" at bounding box center [837, 280] width 629 height 124
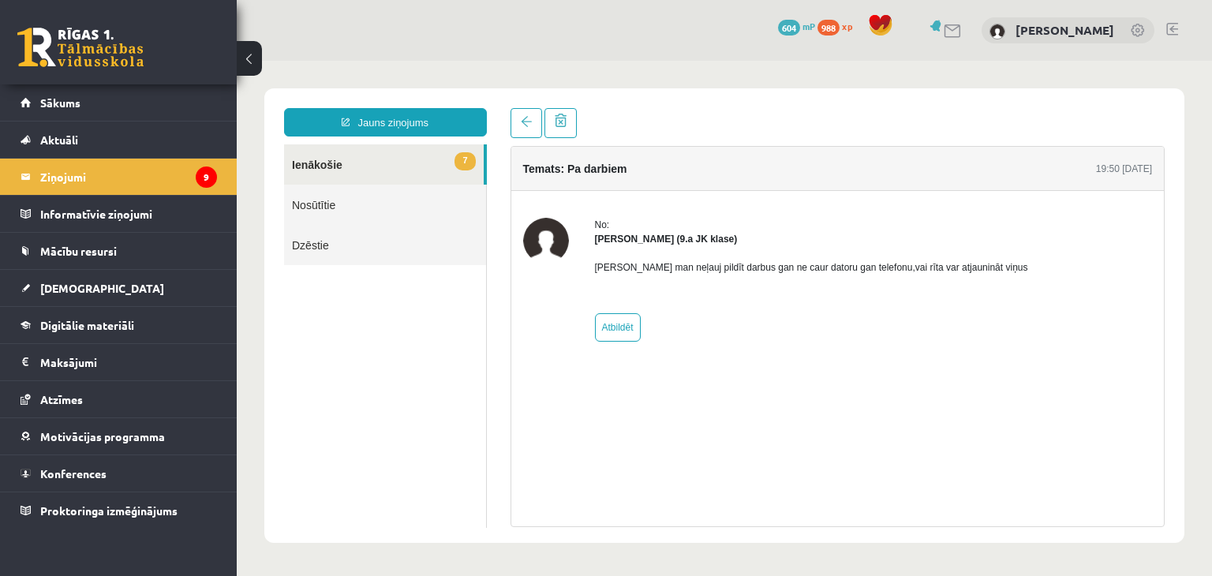
click at [845, 226] on div "No:" at bounding box center [811, 225] width 433 height 14
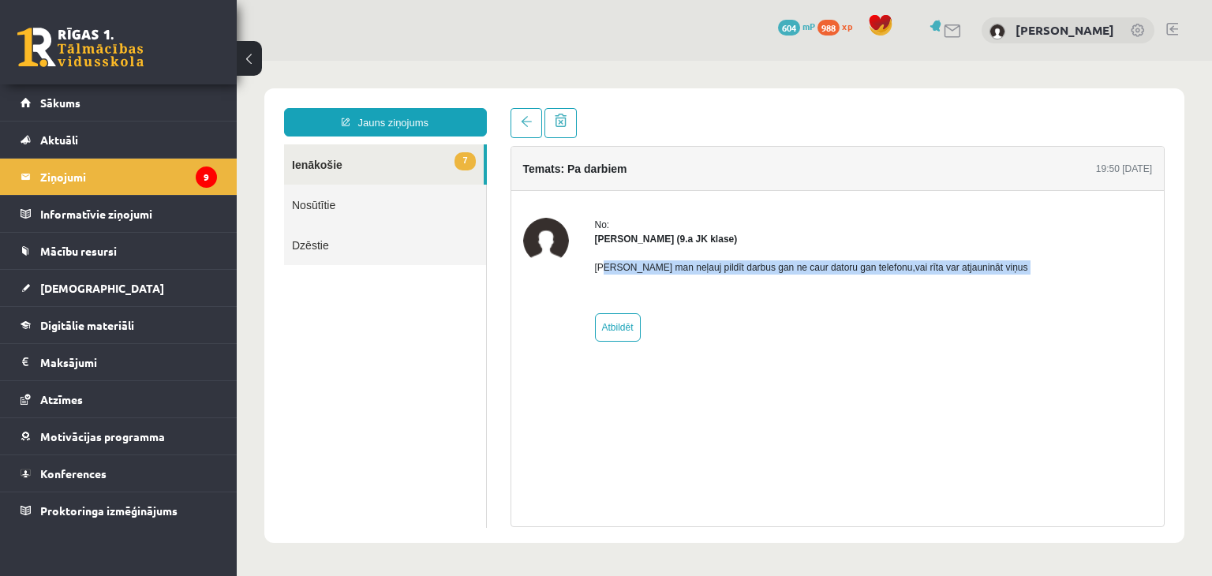
drag, startPoint x: 603, startPoint y: 261, endPoint x: 623, endPoint y: 285, distance: 31.3
click at [648, 285] on div "[PERSON_NAME] man neļauj pildīt darbus gan ne caur datoru gan telefonu,vai rīta…" at bounding box center [811, 273] width 433 height 55
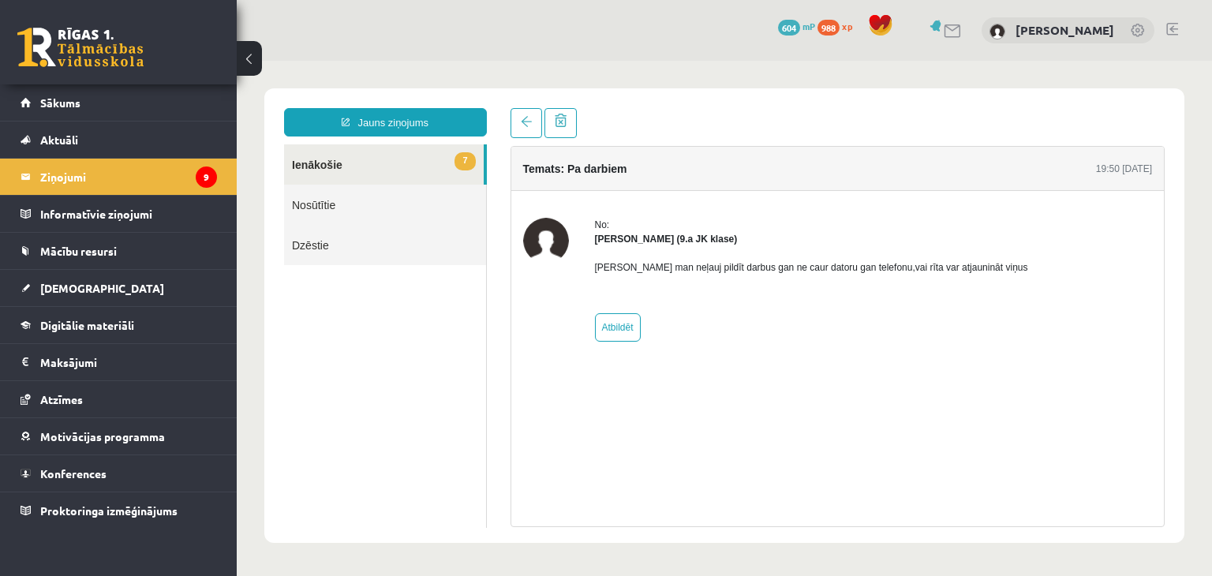
click at [558, 291] on div at bounding box center [546, 280] width 46 height 124
drag, startPoint x: 587, startPoint y: 264, endPoint x: 916, endPoint y: 271, distance: 329.0
click at [916, 271] on div "No: [PERSON_NAME] (9.a JK klase) Labvakar man neļauj pildīt darbus gan ne caur …" at bounding box center [837, 280] width 629 height 124
click at [907, 364] on div "No: [PERSON_NAME] (9.a JK klase) Labvakar man neļauj pildīt darbus gan ne caur …" at bounding box center [837, 279] width 653 height 177
drag, startPoint x: 688, startPoint y: 267, endPoint x: 863, endPoint y: 253, distance: 175.6
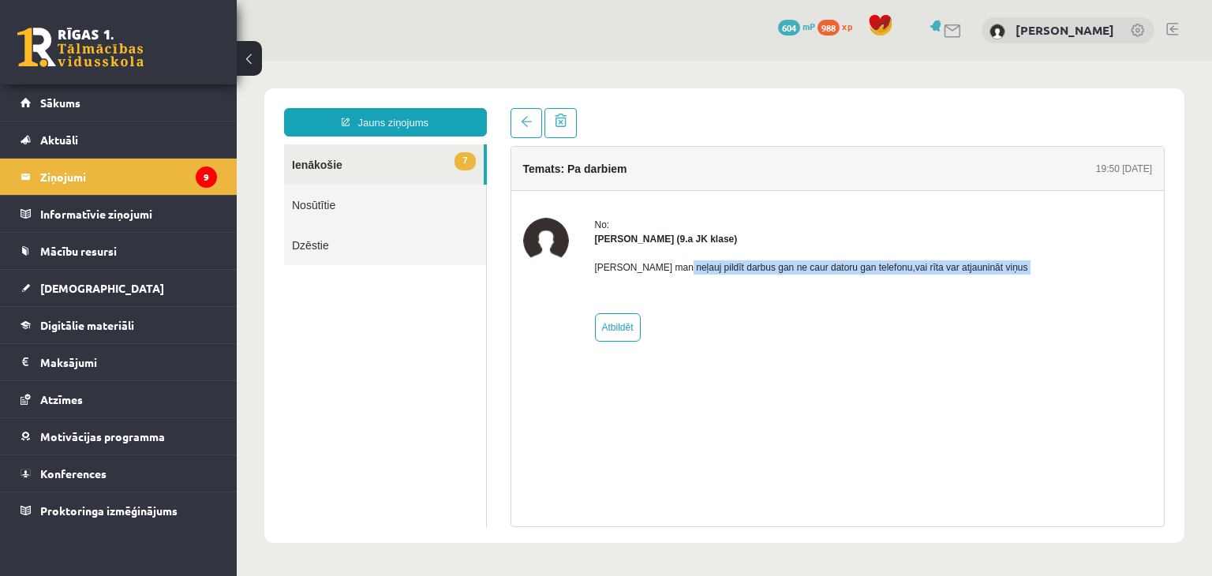
click at [881, 282] on div "[PERSON_NAME] man neļauj pildīt darbus gan ne caur datoru gan telefonu,vai rīta…" at bounding box center [811, 273] width 433 height 55
click at [858, 230] on div "No: [PERSON_NAME] (9.a JK klase) Labvakar man neļauj pildīt darbus gan ne caur …" at bounding box center [811, 280] width 433 height 124
click at [517, 126] on link at bounding box center [526, 123] width 32 height 30
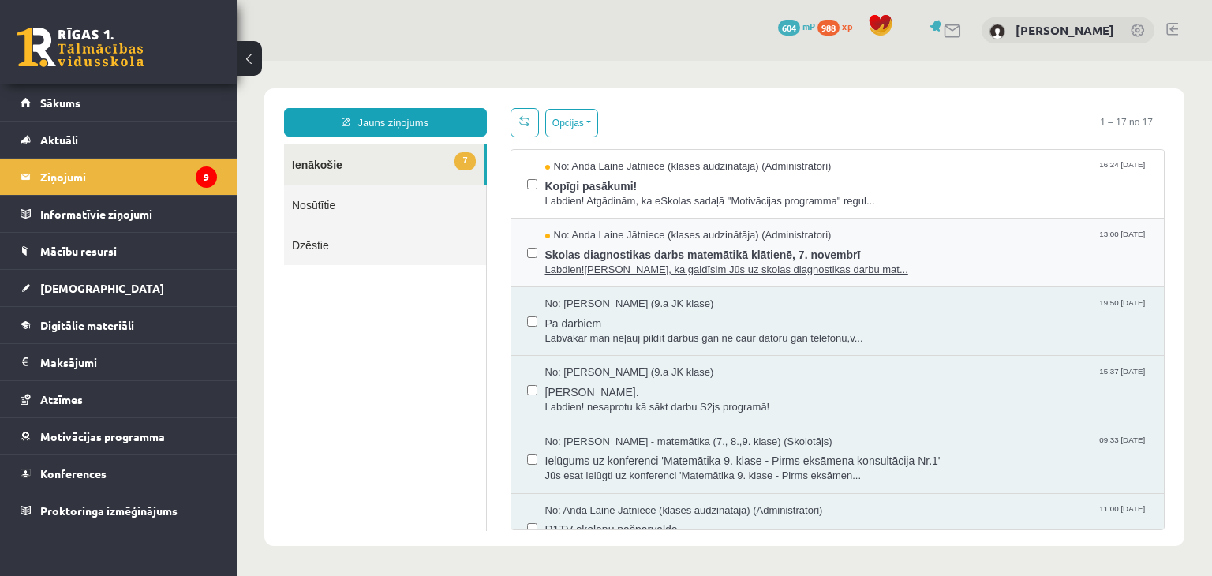
click at [633, 250] on span "Skolas diagnostikas darbs matemātikā klātienē, 7. novembrī" at bounding box center [846, 253] width 603 height 20
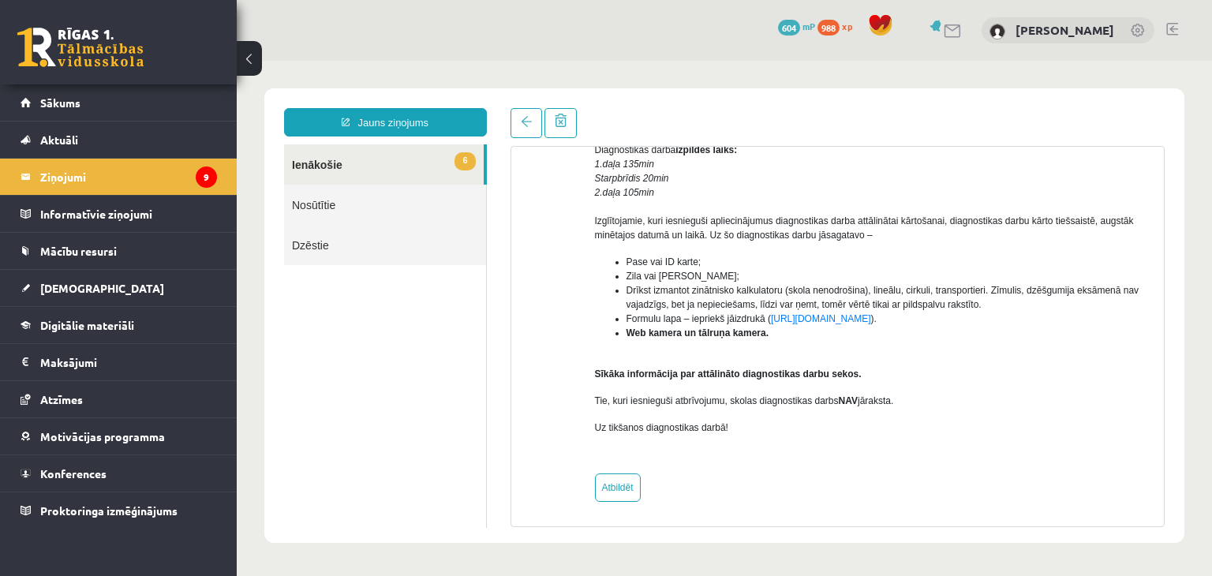
scroll to position [365, 0]
click at [519, 121] on link at bounding box center [526, 123] width 32 height 30
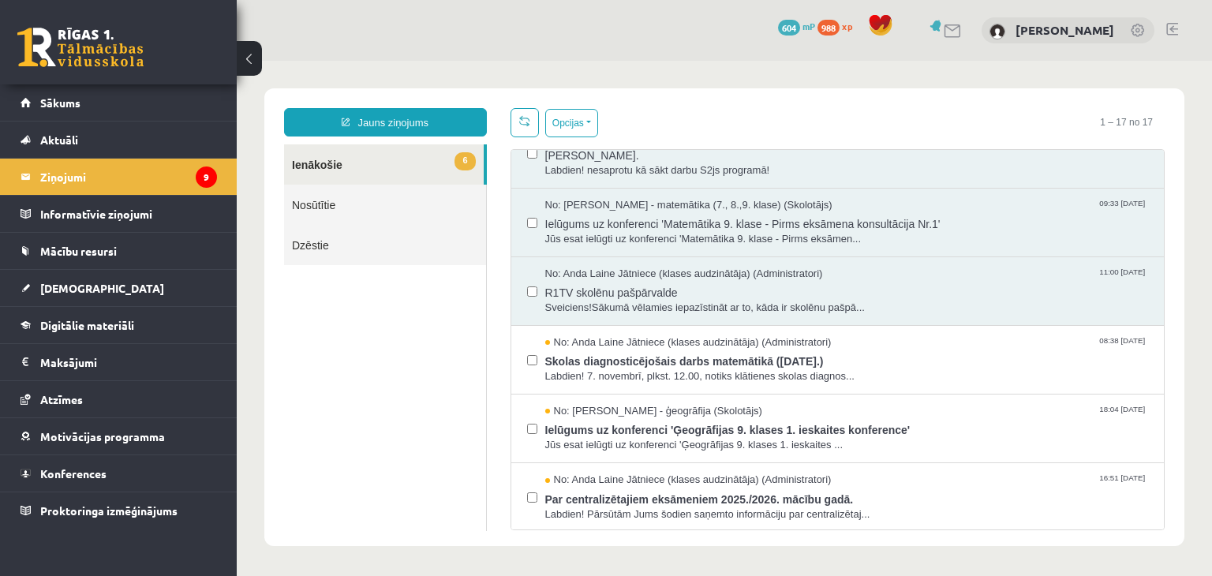
scroll to position [0, 0]
click at [659, 376] on span "Labdien! 7. novembrī, plkst. 12.00, notiks klātienes skolas diagnos..." at bounding box center [846, 376] width 603 height 15
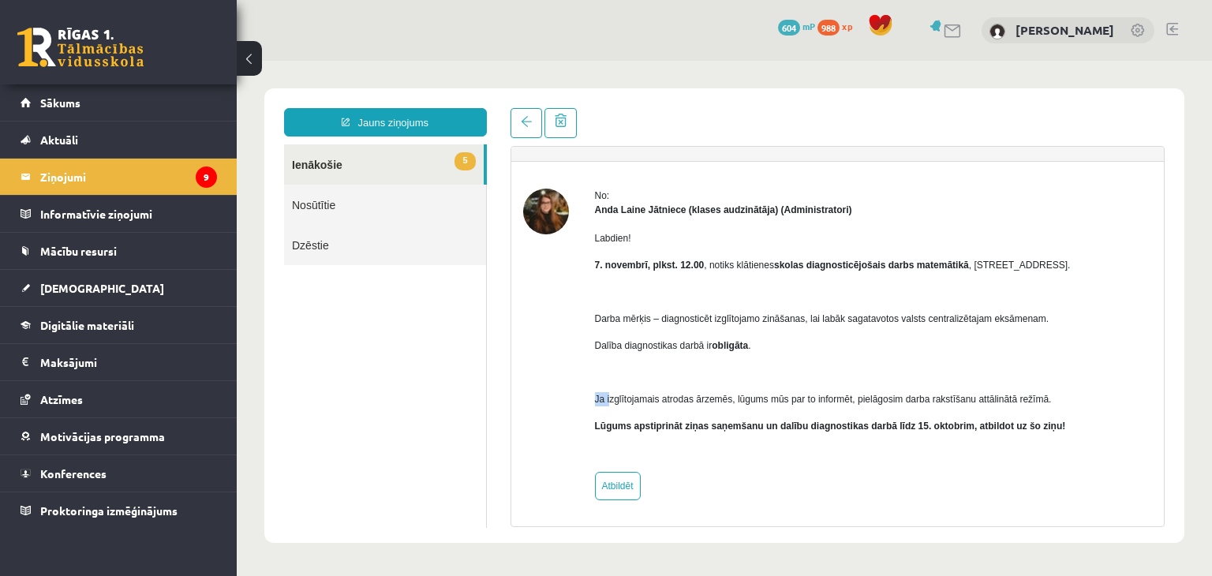
drag, startPoint x: 607, startPoint y: 400, endPoint x: 969, endPoint y: 353, distance: 365.1
click at [969, 353] on div "Labdien! [DATE], plkst. 12.00 , notiks klātienes skolas diagnosticējošais darbs…" at bounding box center [833, 338] width 476 height 243
click at [521, 127] on span at bounding box center [526, 121] width 11 height 11
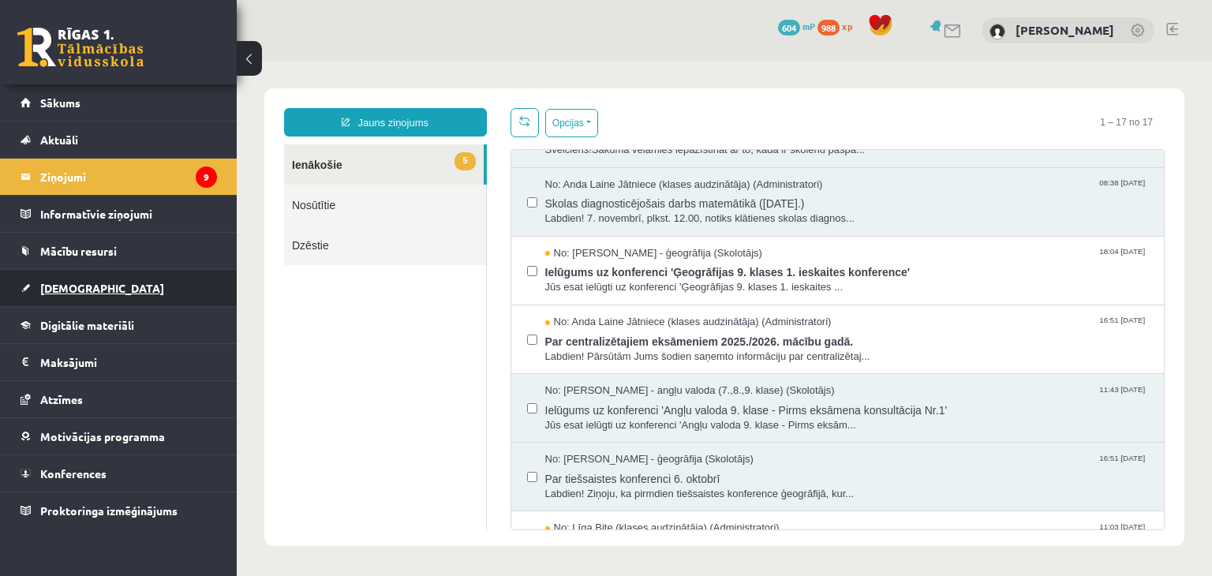
click at [128, 271] on link "[DEMOGRAPHIC_DATA]" at bounding box center [119, 288] width 196 height 36
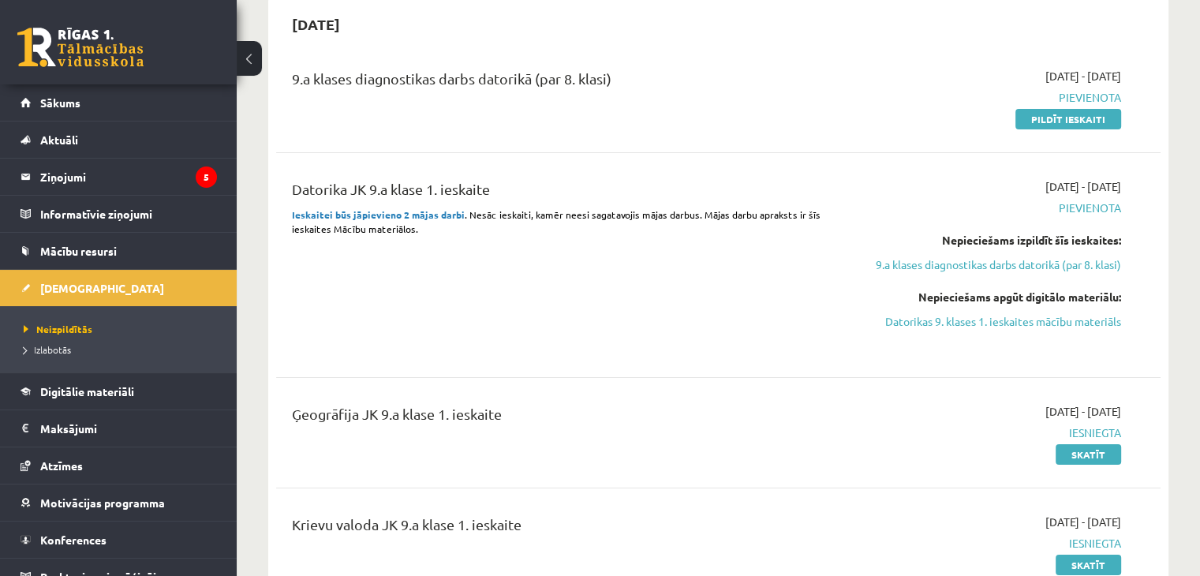
scroll to position [79, 0]
